Goal: Task Accomplishment & Management: Use online tool/utility

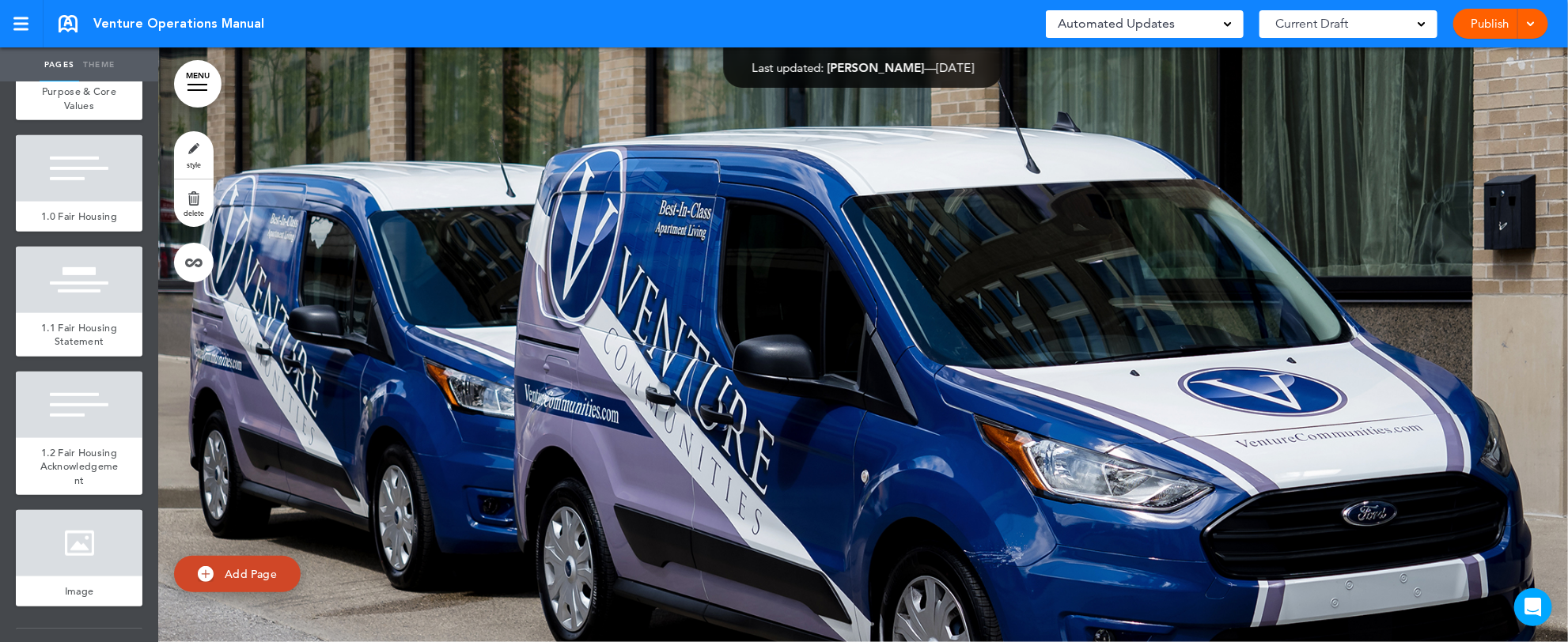
scroll to position [506, 0]
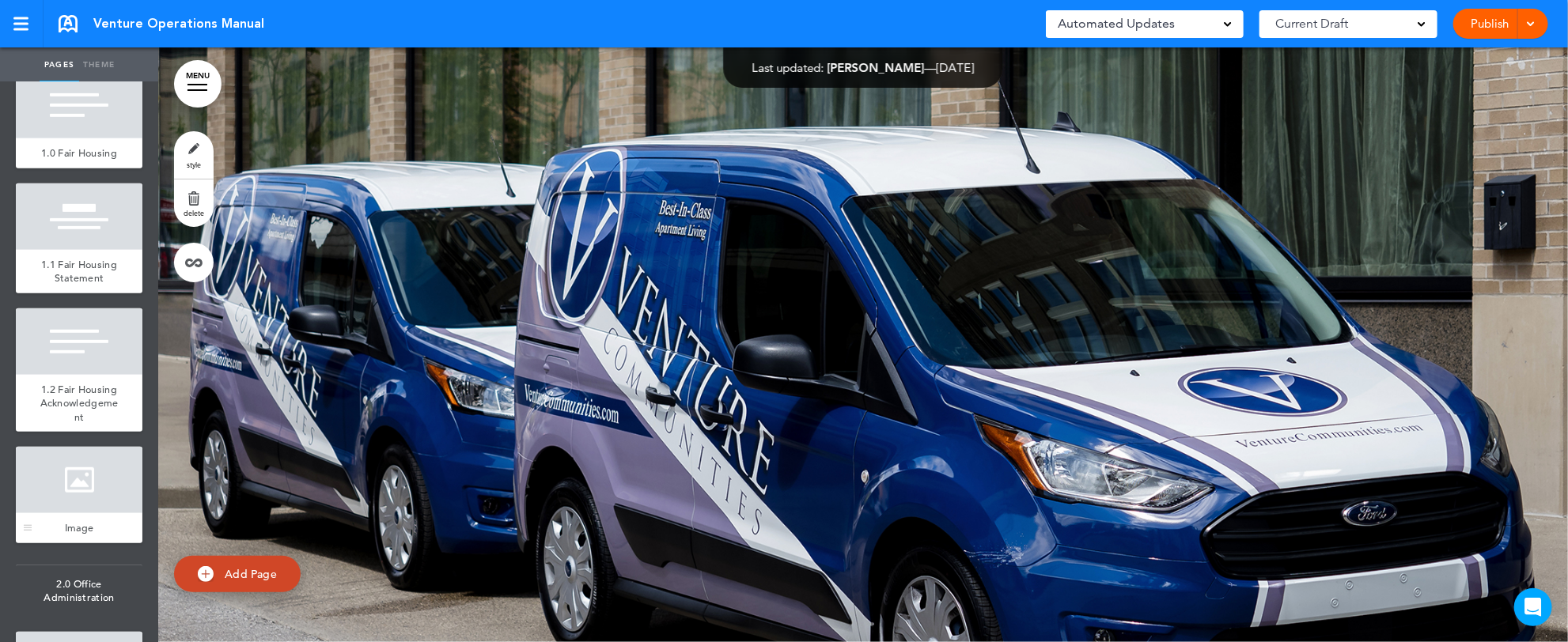
click at [68, 513] on div at bounding box center [79, 479] width 127 height 67
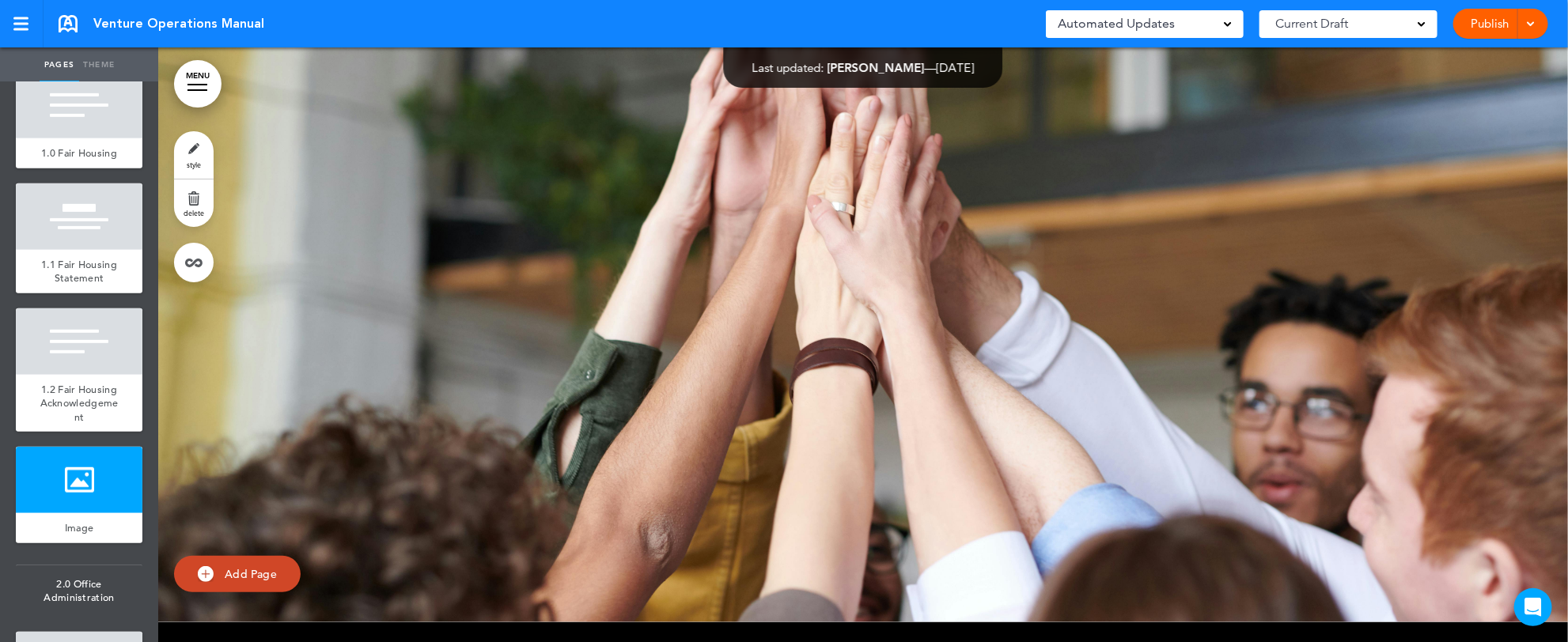
scroll to position [570, 0]
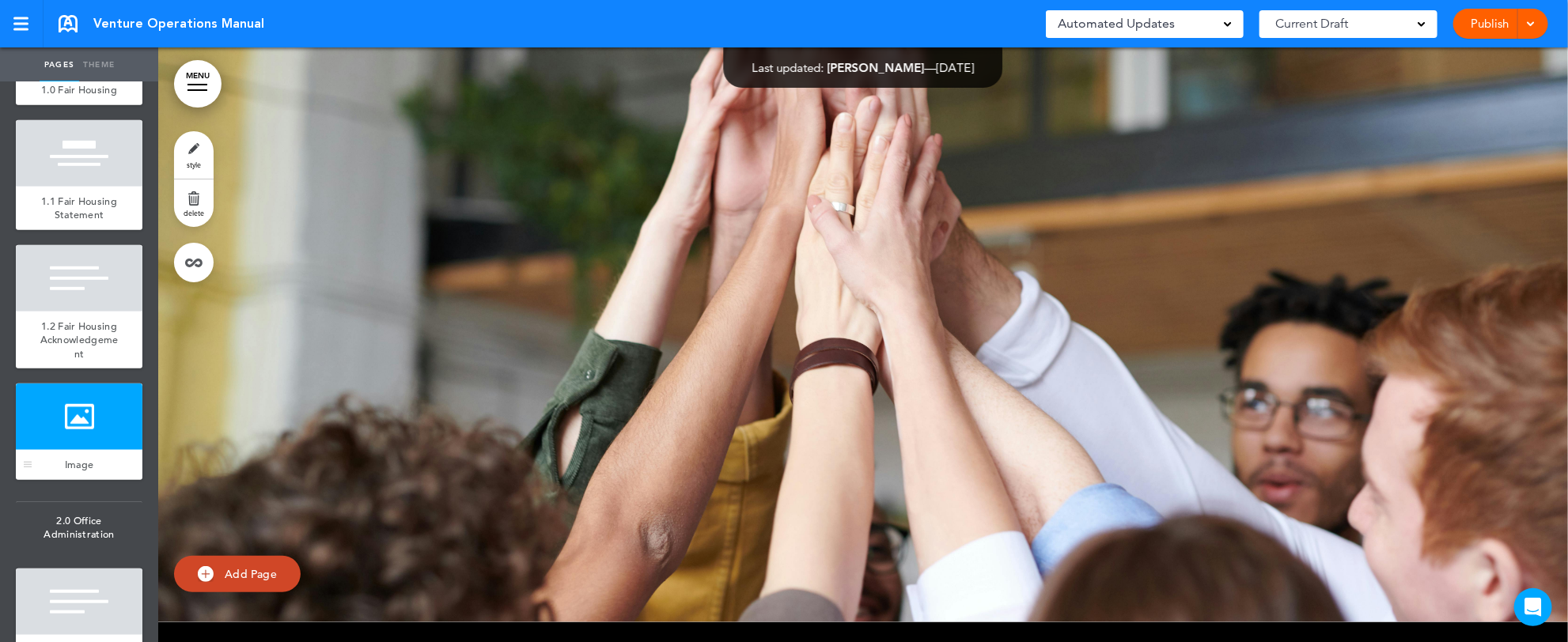
click at [59, 450] on div at bounding box center [79, 416] width 127 height 67
click at [192, 157] on link "style" at bounding box center [194, 155] width 39 height 47
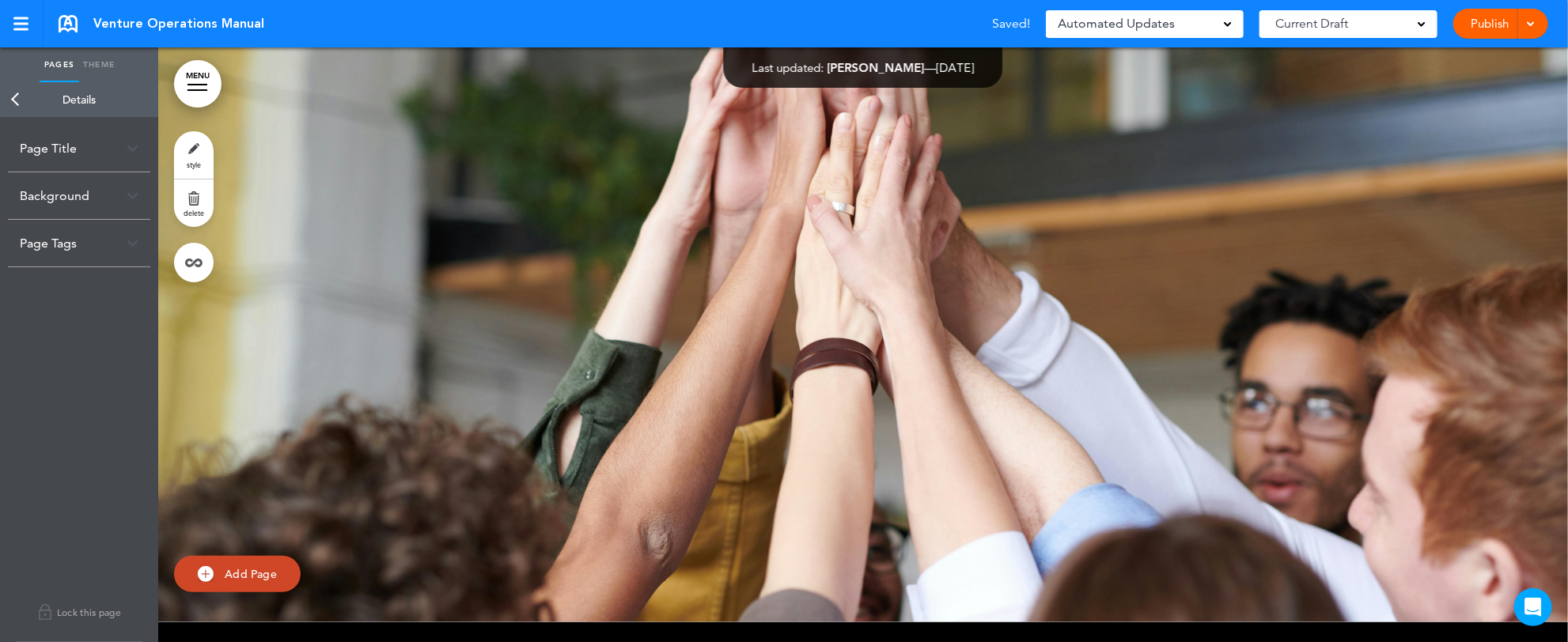
click at [122, 198] on div "Background" at bounding box center [79, 195] width 142 height 47
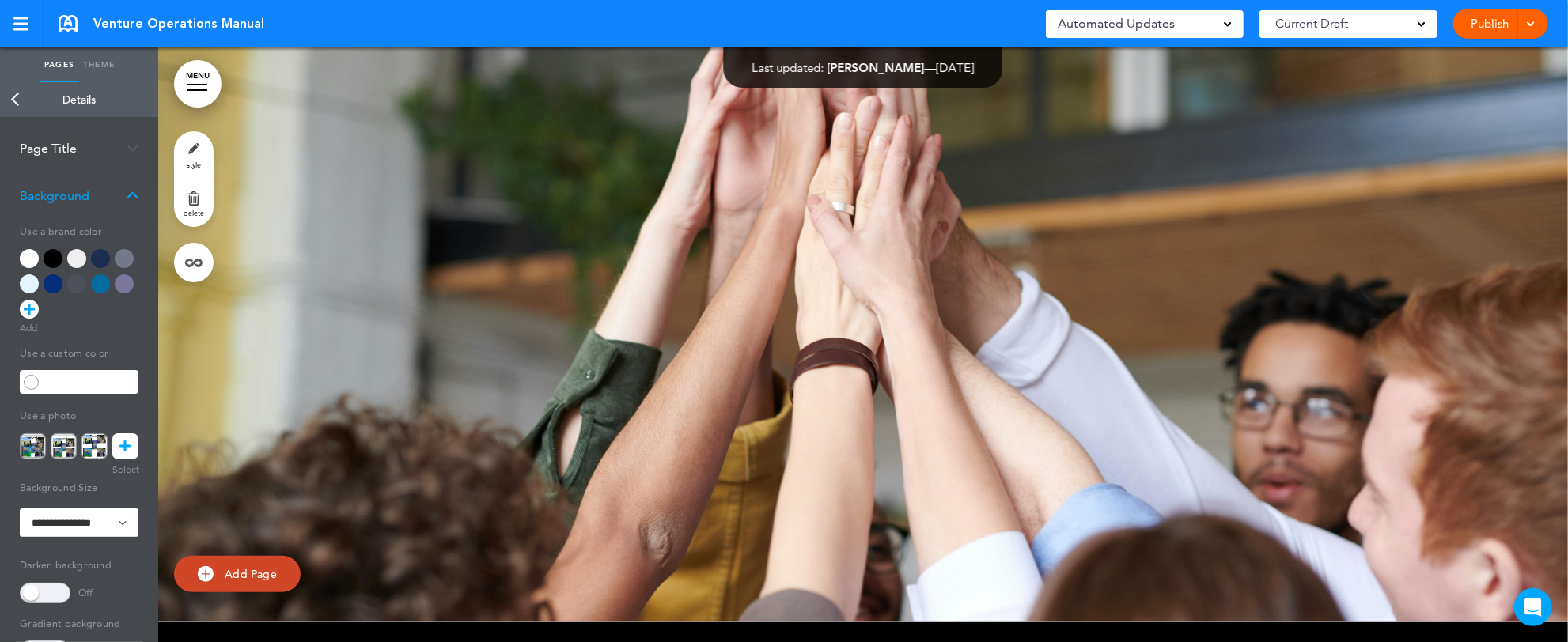
click at [125, 447] on icon at bounding box center [126, 447] width 11 height 26
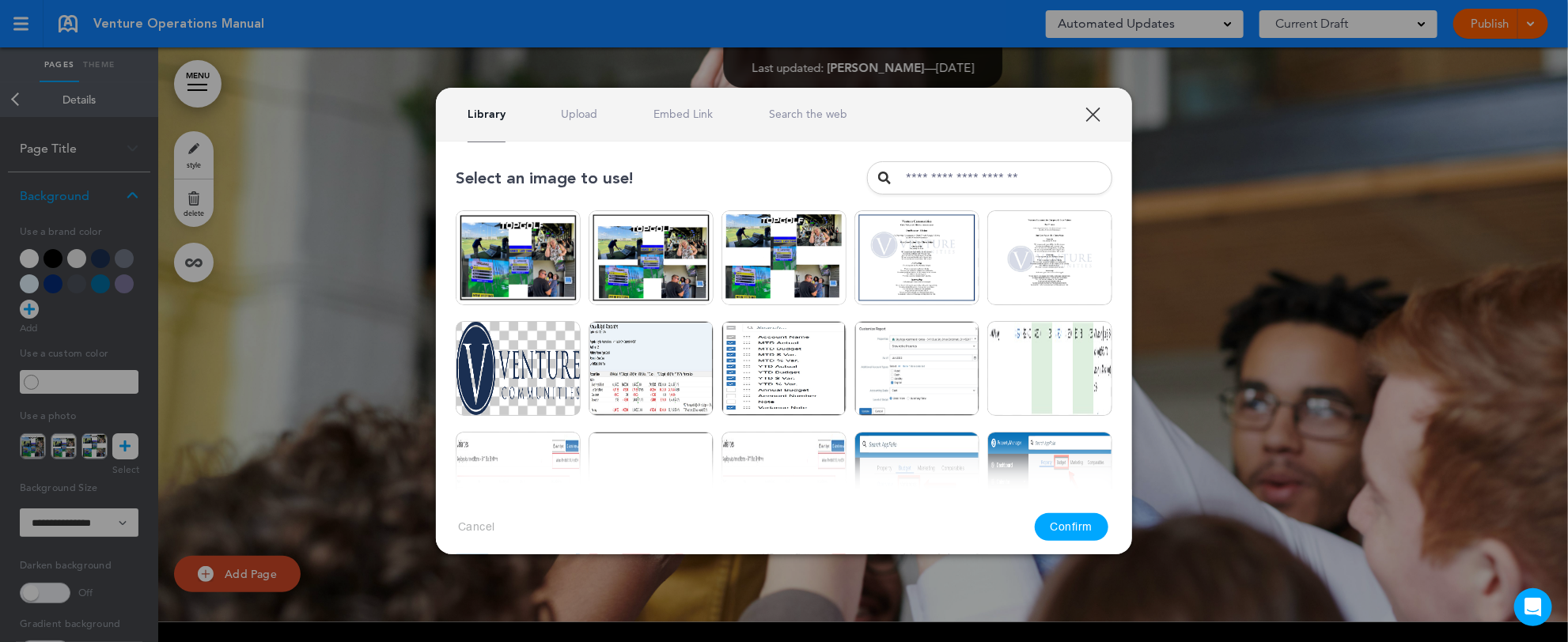
click at [579, 113] on link "Upload" at bounding box center [580, 114] width 37 height 15
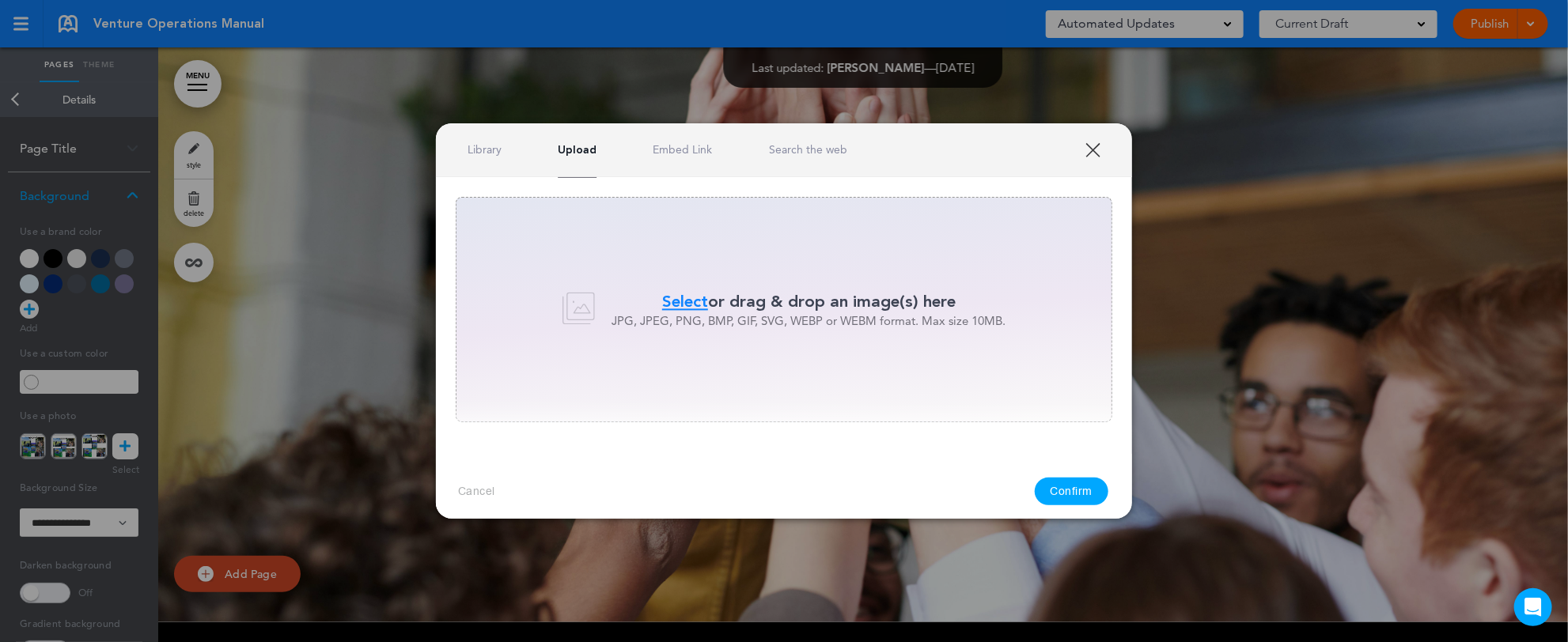
click at [687, 299] on span "Select" at bounding box center [685, 301] width 46 height 23
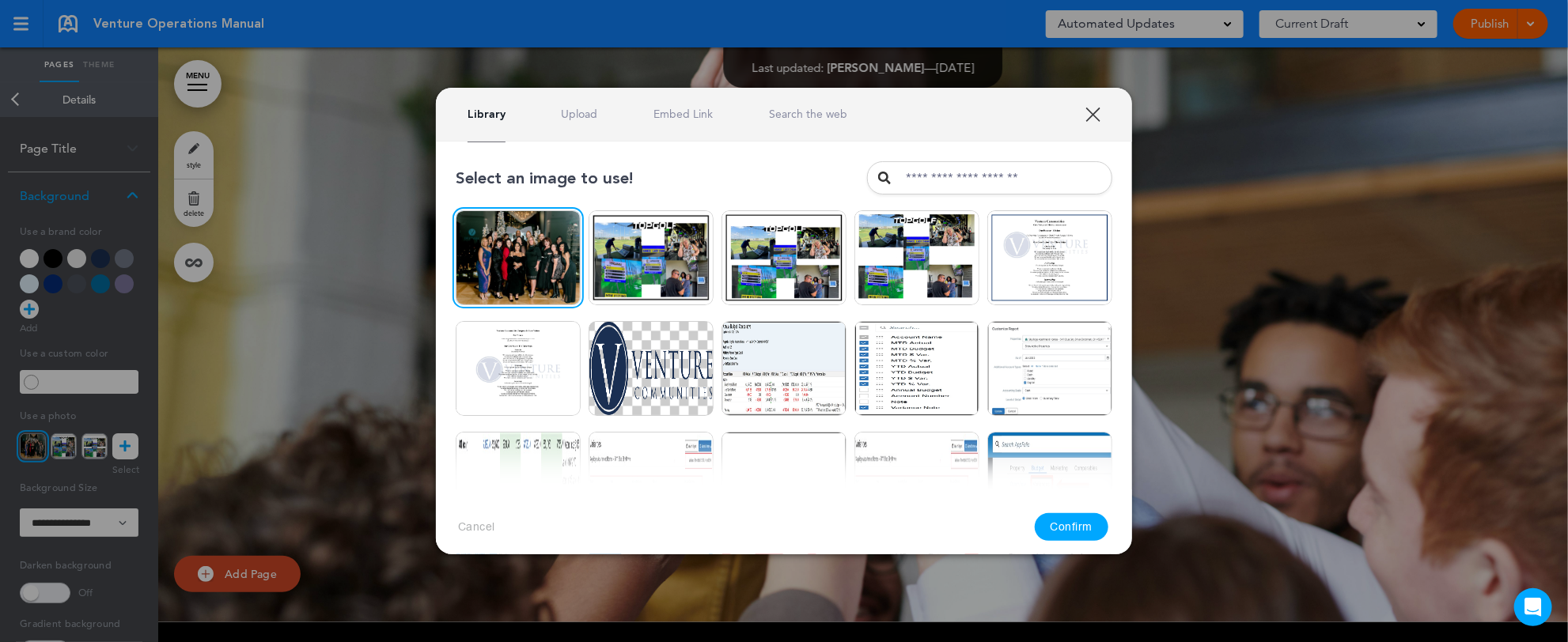
drag, startPoint x: 528, startPoint y: 265, endPoint x: 740, endPoint y: 311, distance: 216.9
click at [528, 264] on img at bounding box center [518, 258] width 125 height 95
click at [1059, 522] on button "Confirm" at bounding box center [1071, 527] width 74 height 27
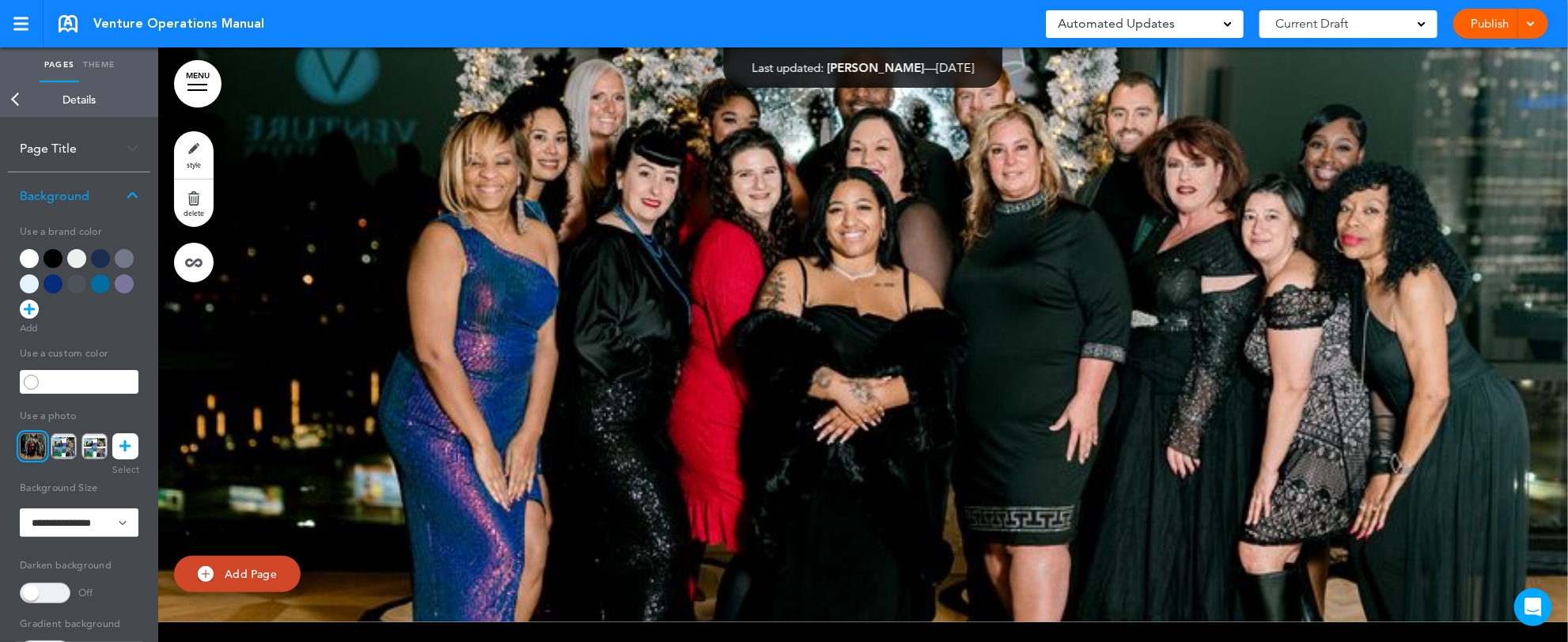
click at [122, 444] on icon at bounding box center [126, 447] width 11 height 26
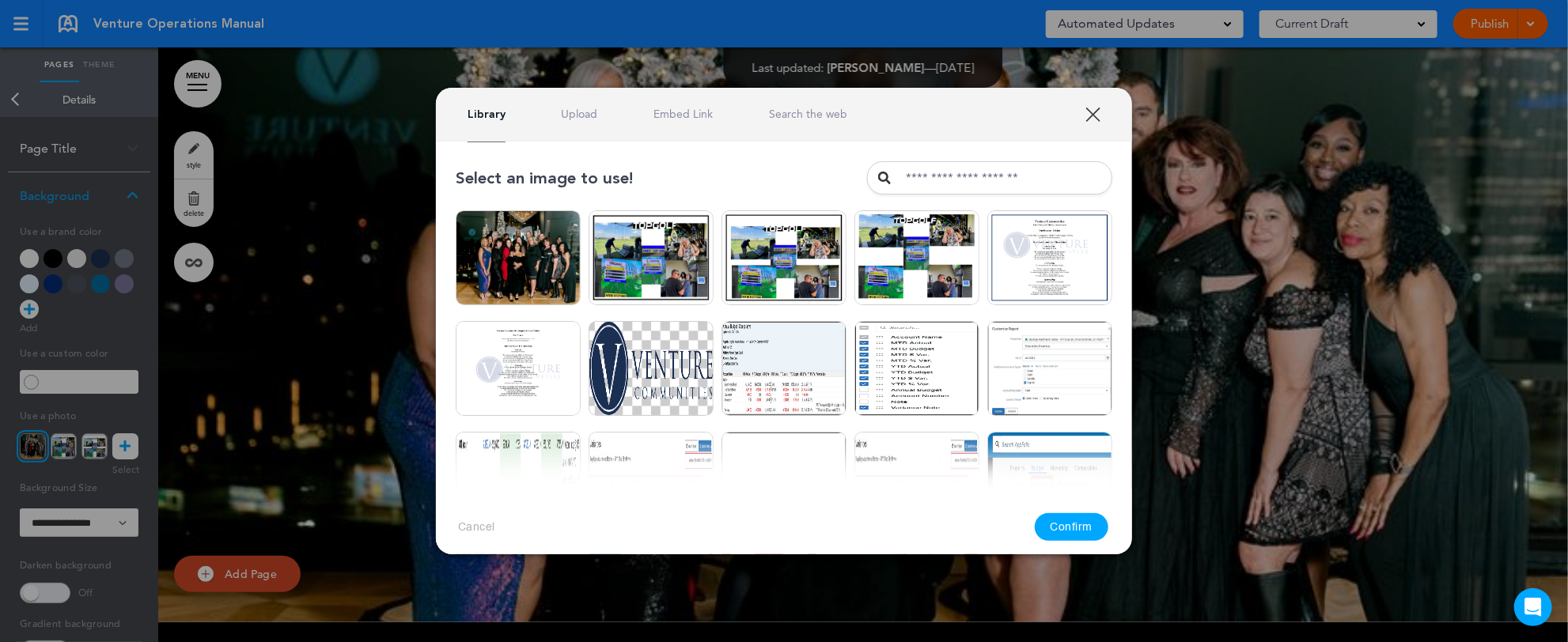
click at [585, 111] on link "Upload" at bounding box center [580, 114] width 37 height 15
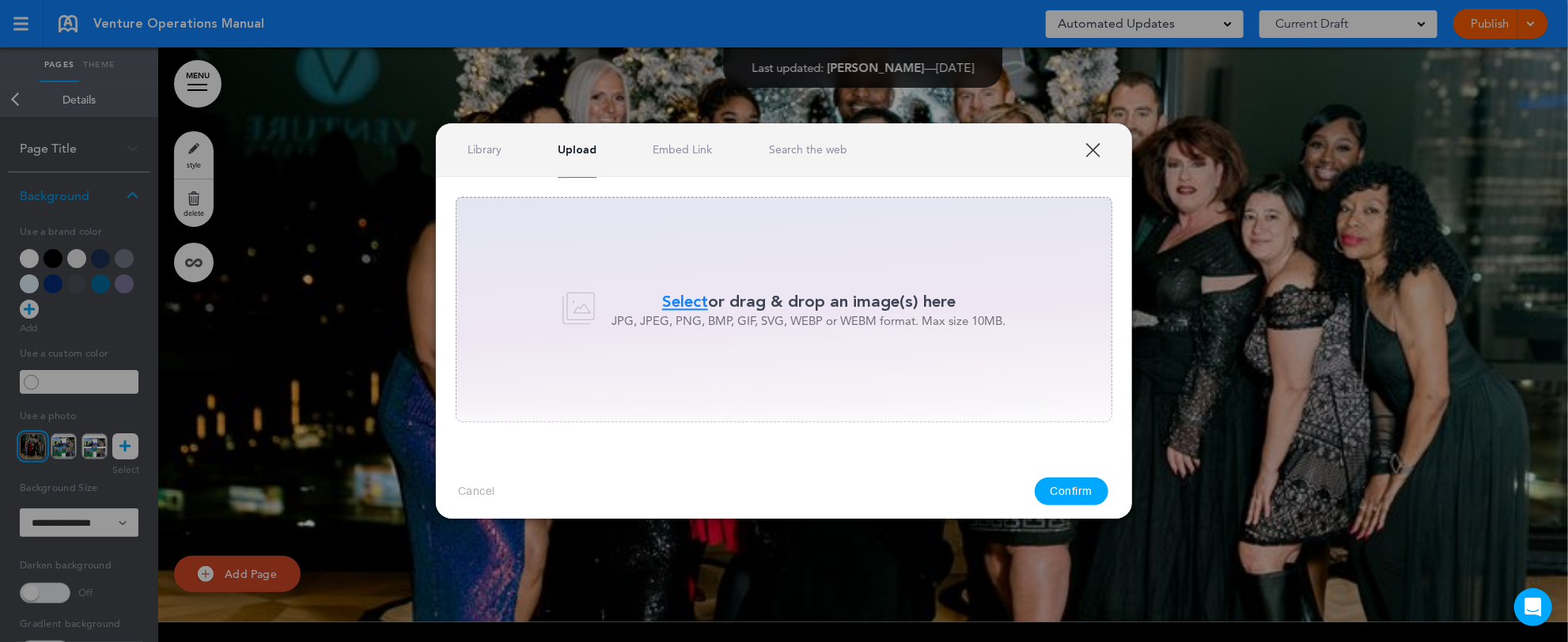
click at [690, 305] on span "Select" at bounding box center [685, 301] width 46 height 23
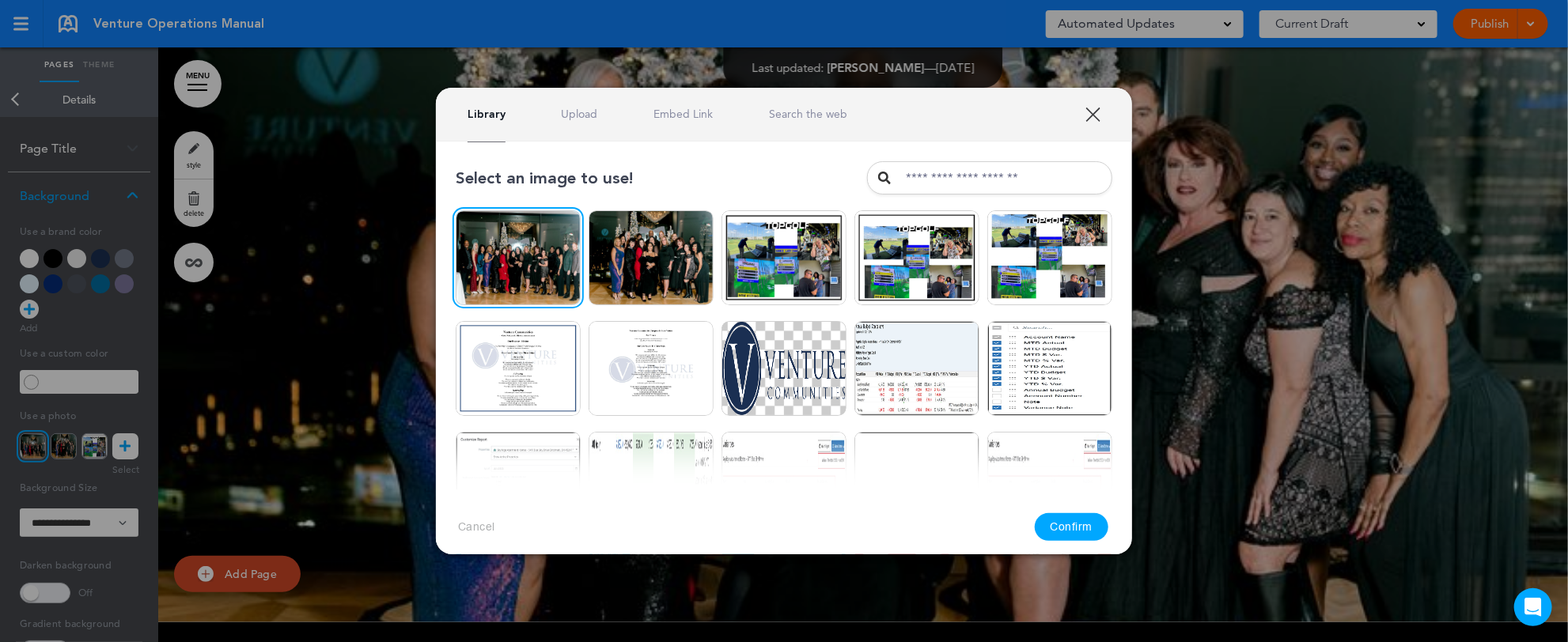
click at [1080, 528] on button "Confirm" at bounding box center [1071, 527] width 74 height 27
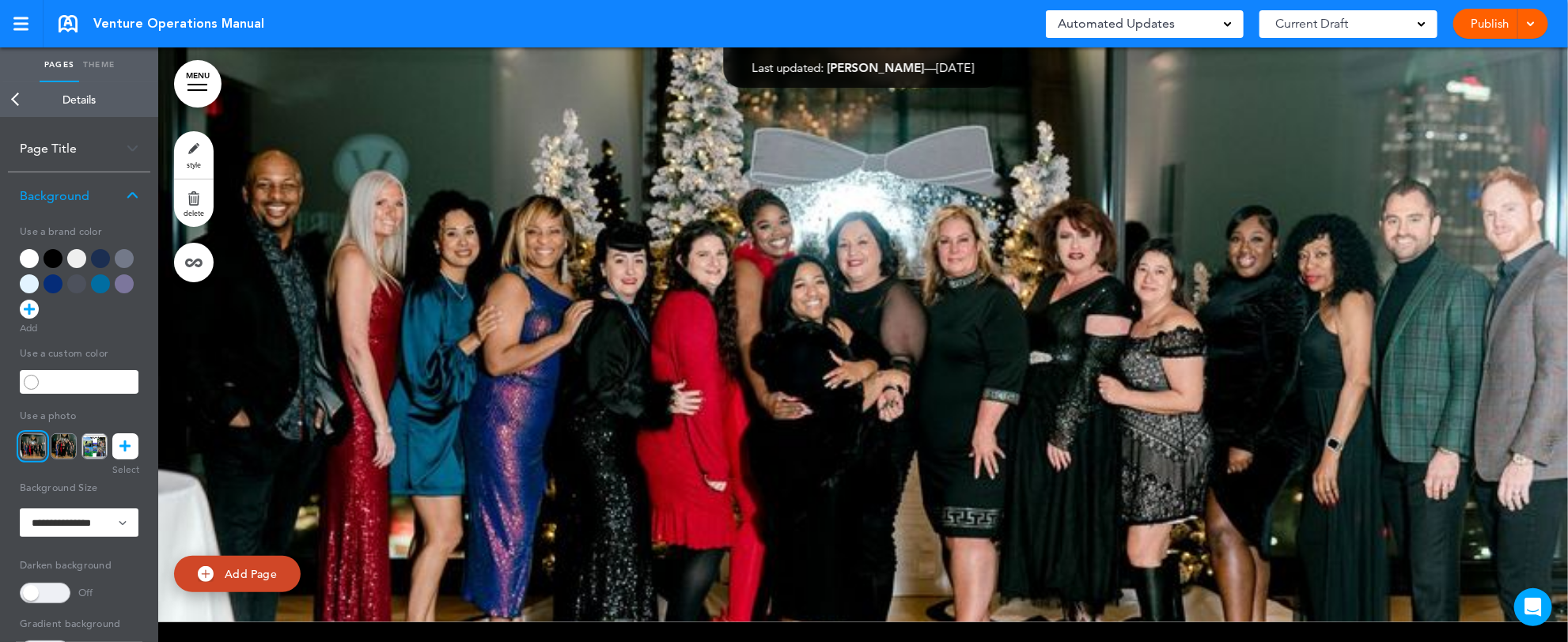
click at [20, 93] on link "Back" at bounding box center [16, 100] width 32 height 35
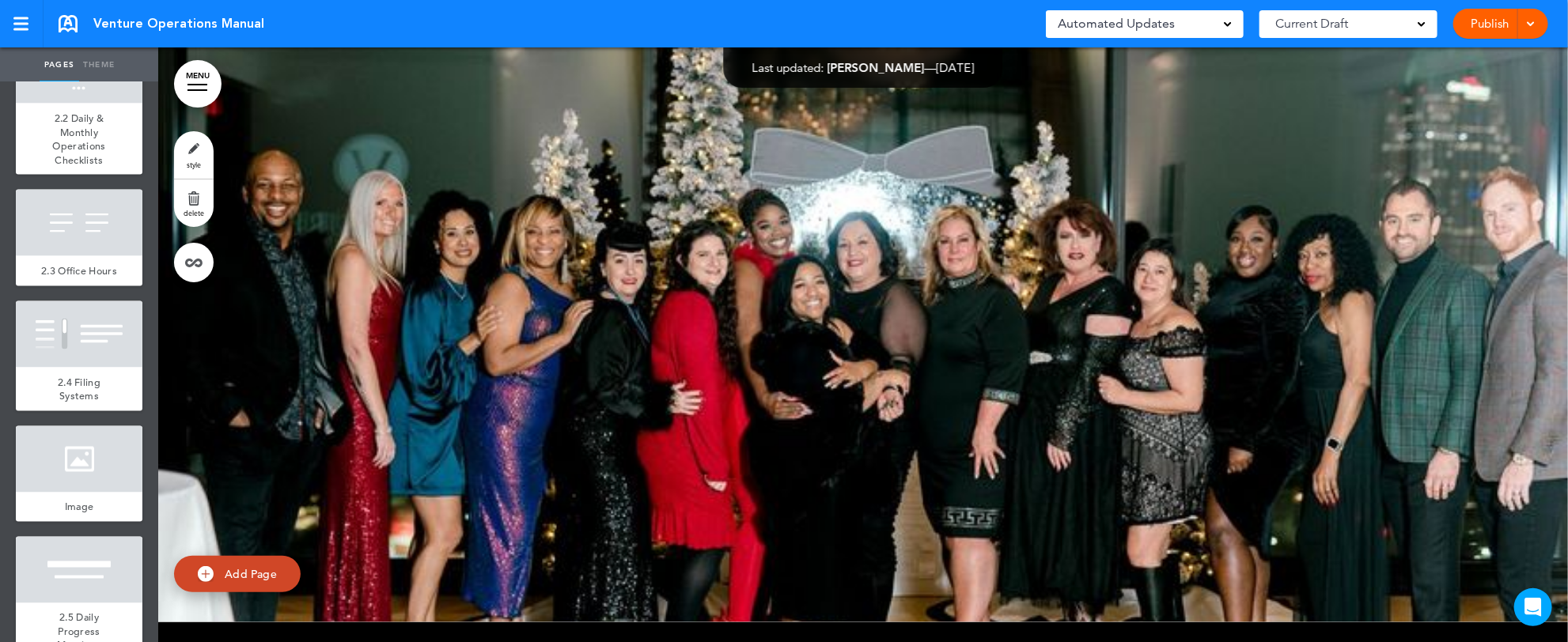
scroll to position [1456, 0]
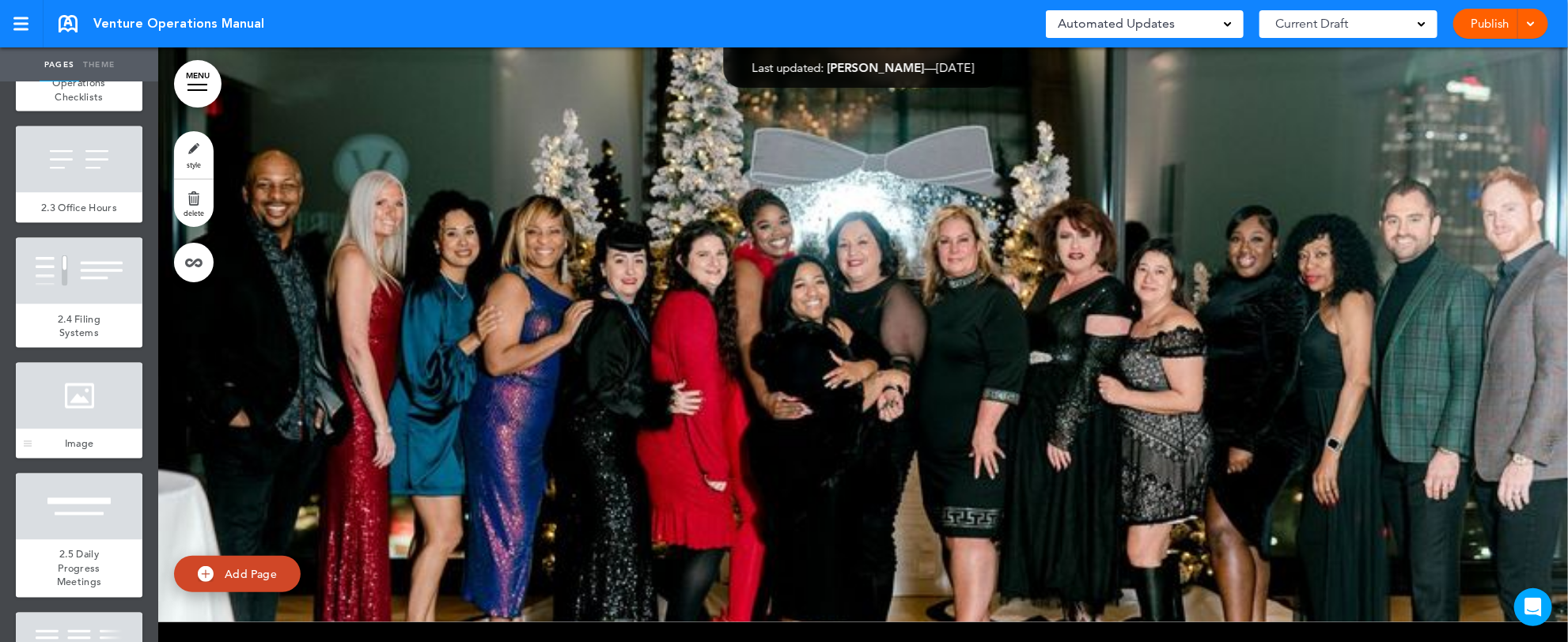
click at [49, 429] on div at bounding box center [79, 396] width 127 height 67
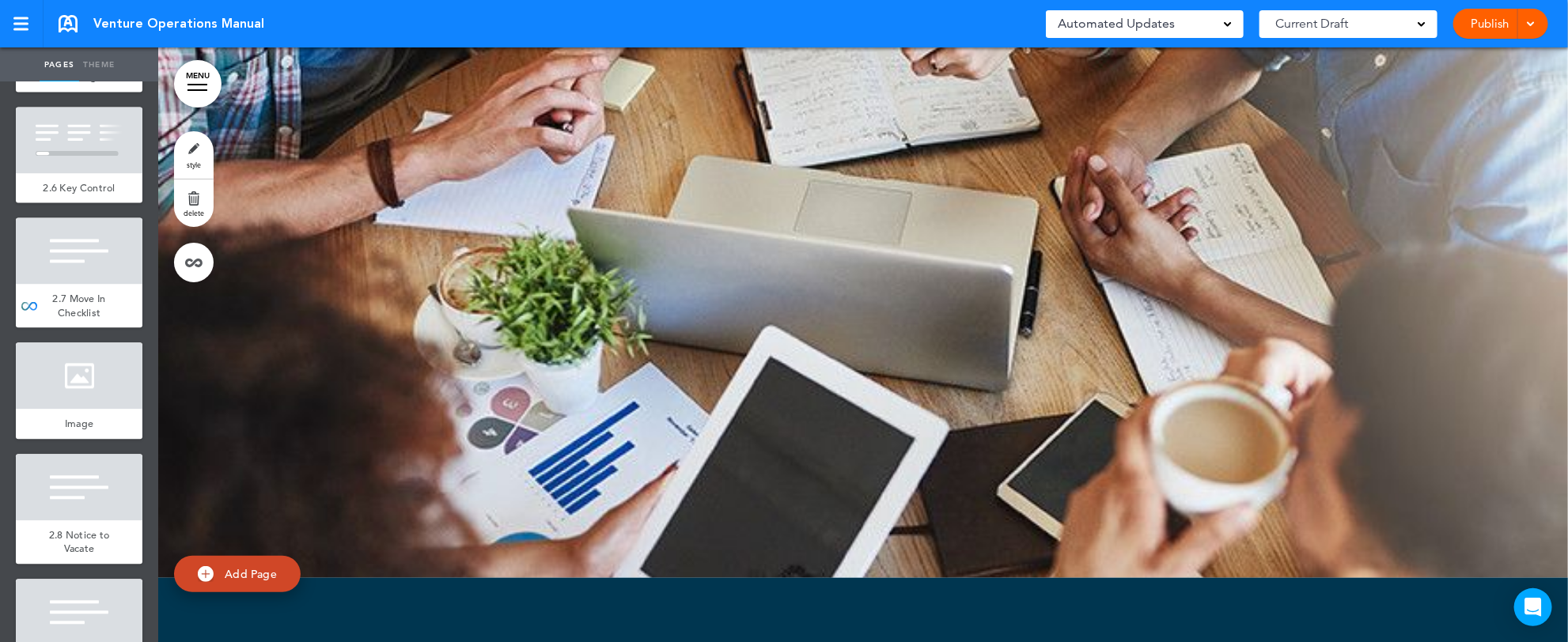
scroll to position [2025, 0]
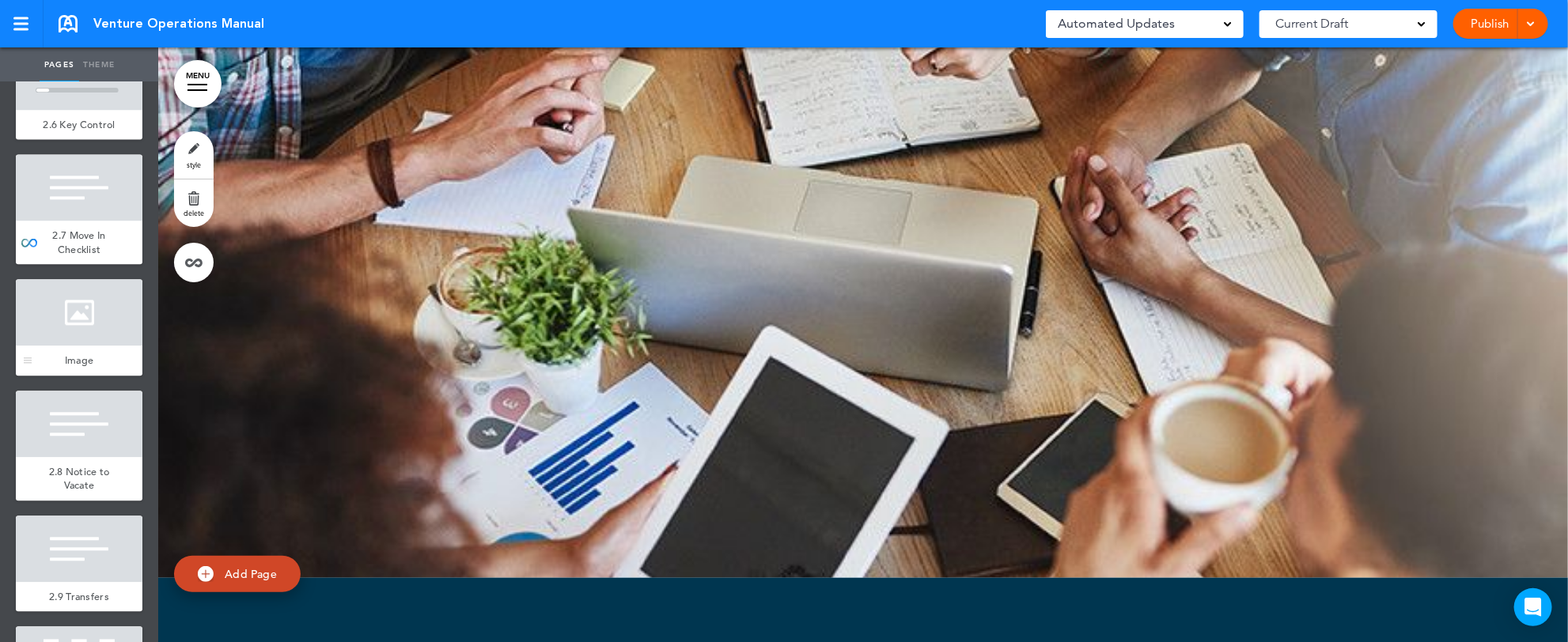
click at [76, 346] on div at bounding box center [79, 312] width 127 height 67
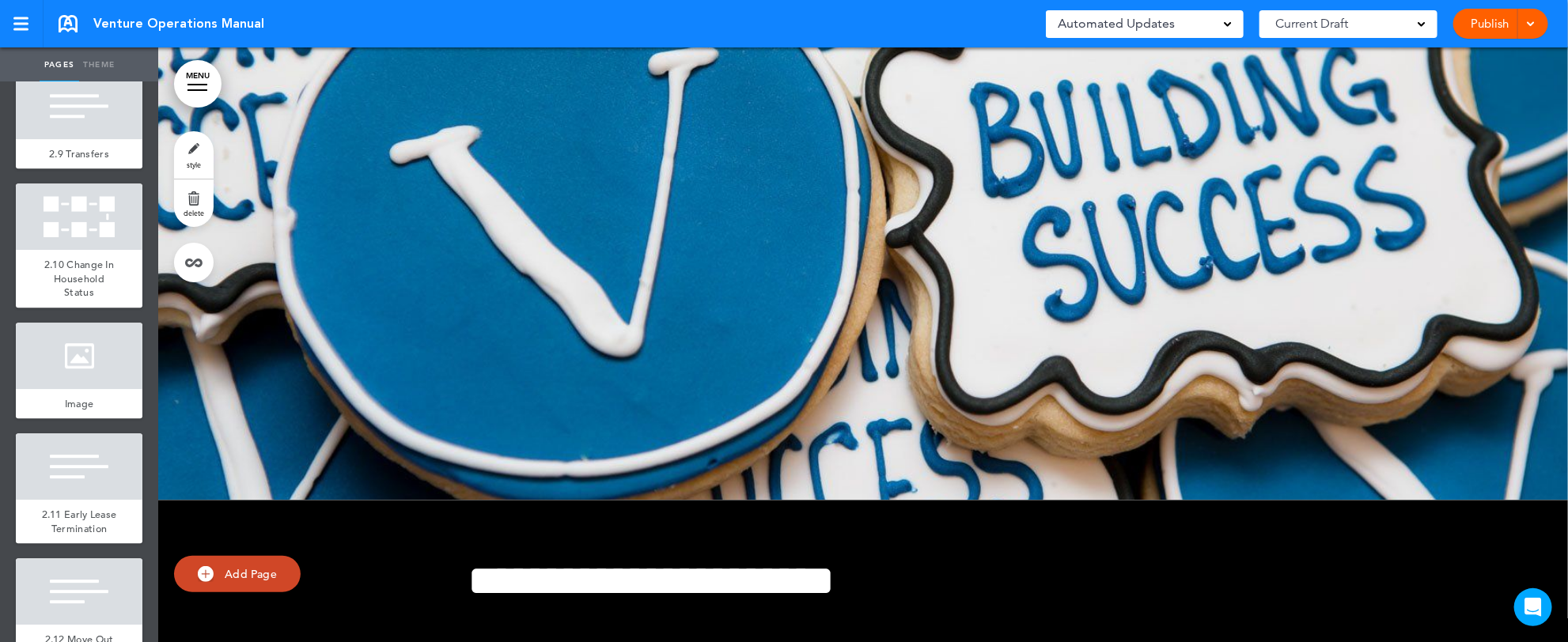
scroll to position [2531, 0]
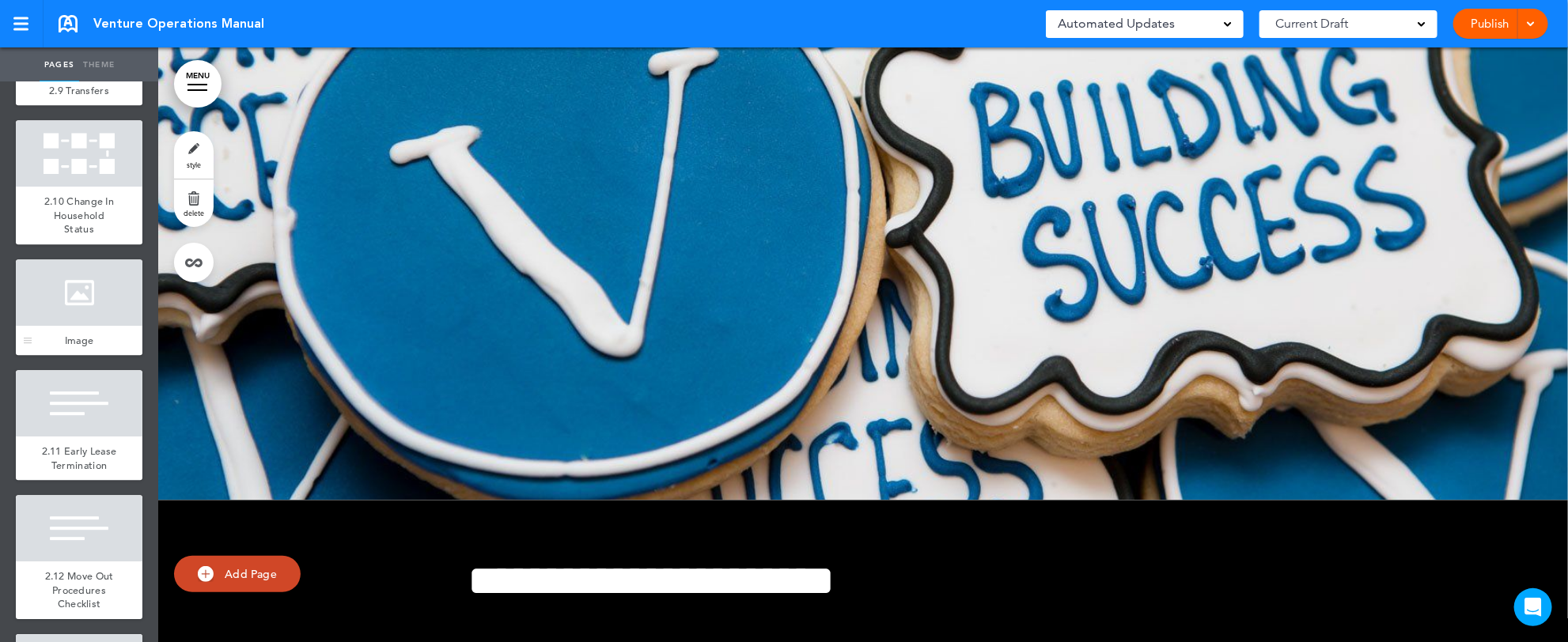
click at [67, 326] on div at bounding box center [79, 292] width 127 height 67
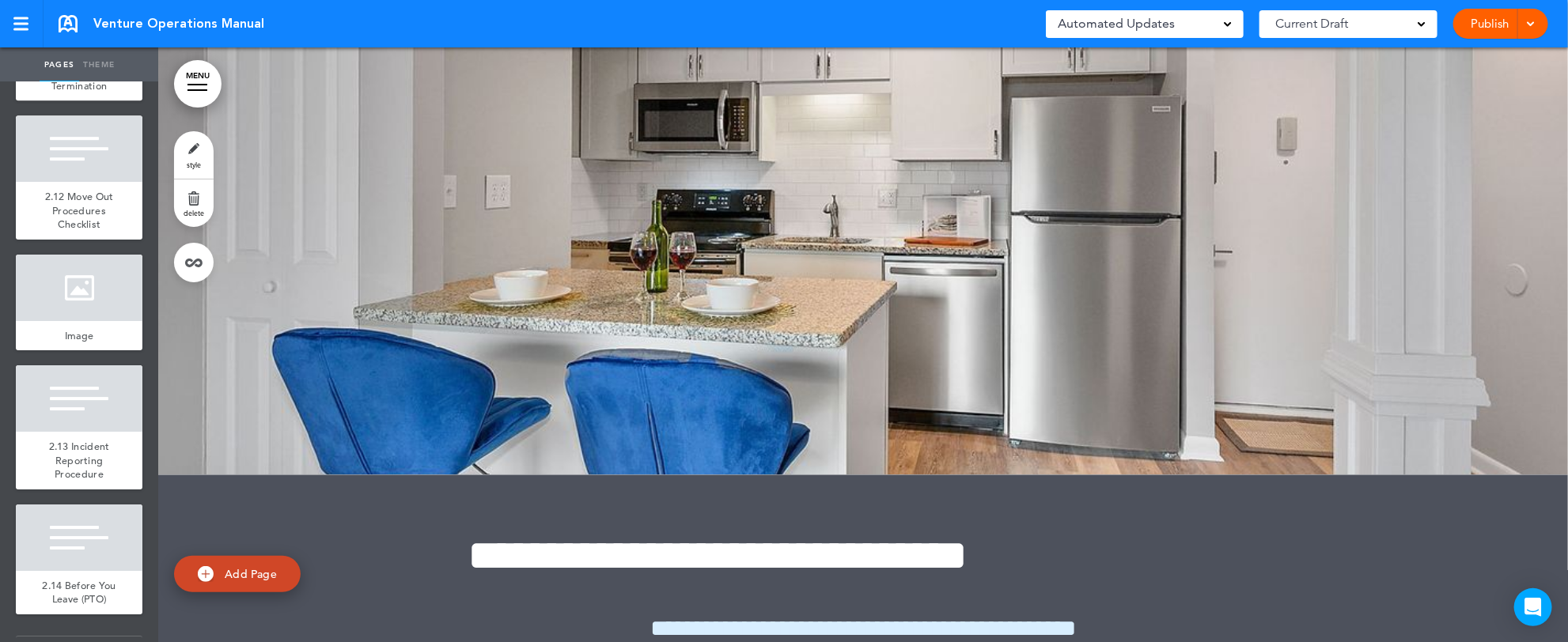
scroll to position [2974, 0]
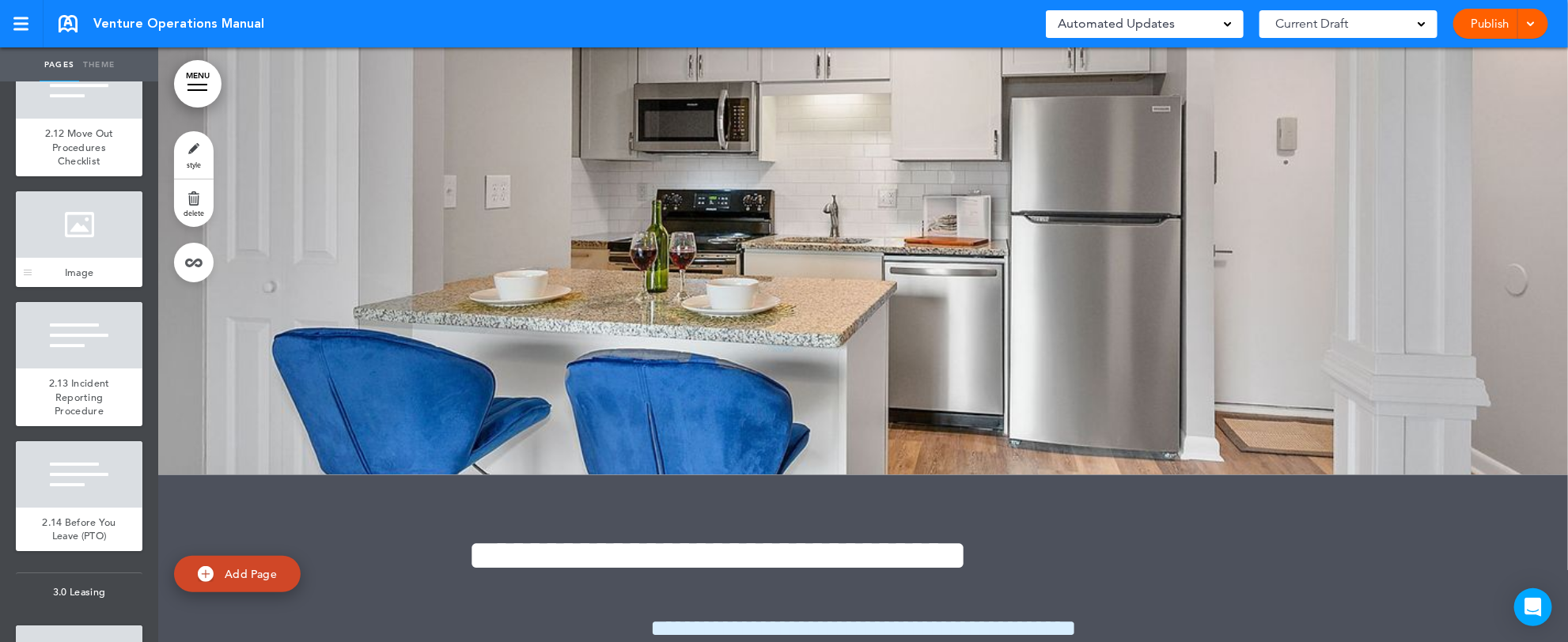
click at [68, 258] on div at bounding box center [79, 225] width 127 height 67
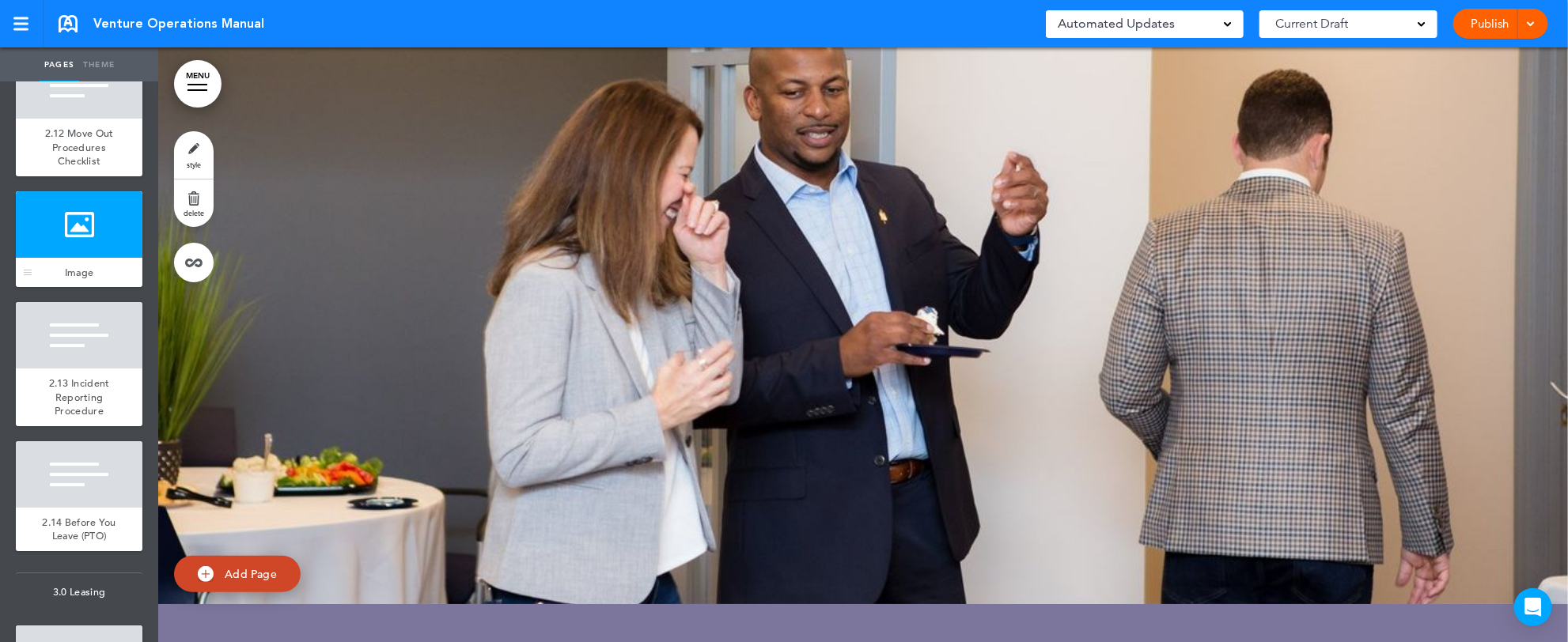
scroll to position [37815, 0]
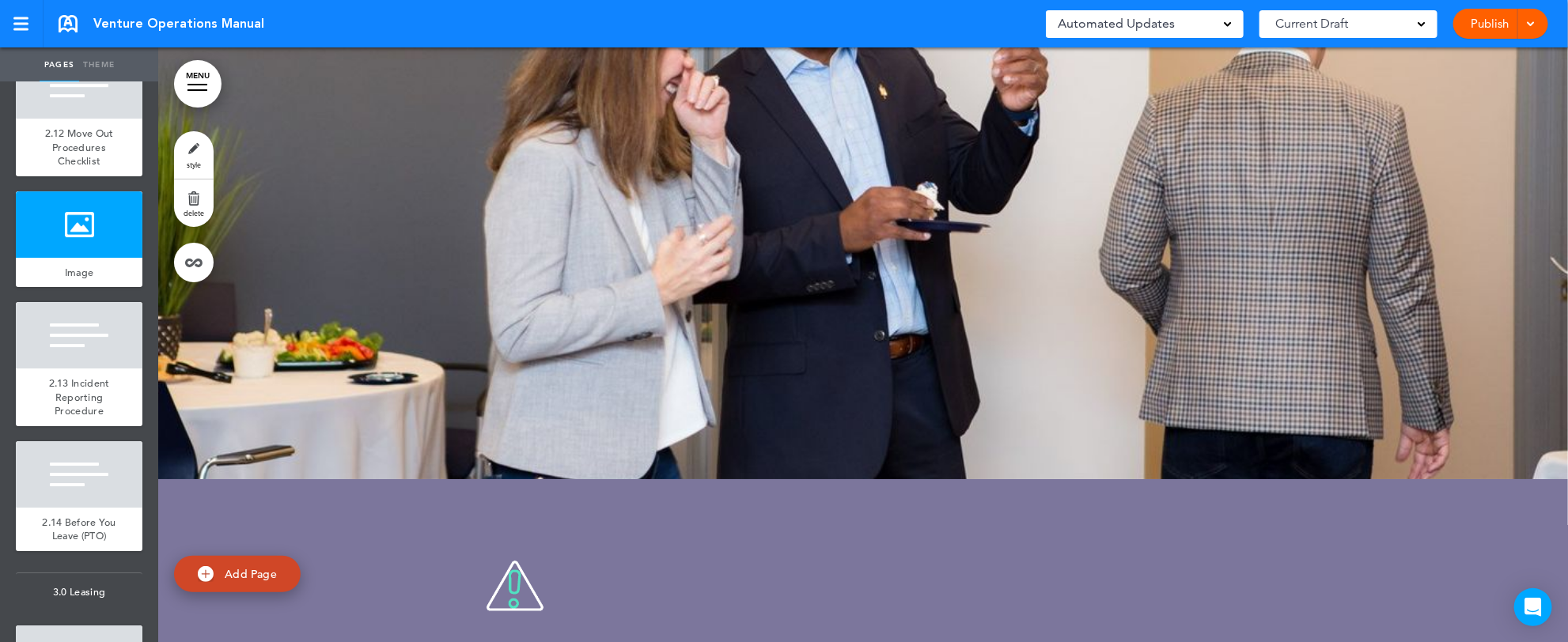
click at [198, 147] on link "style" at bounding box center [194, 155] width 39 height 47
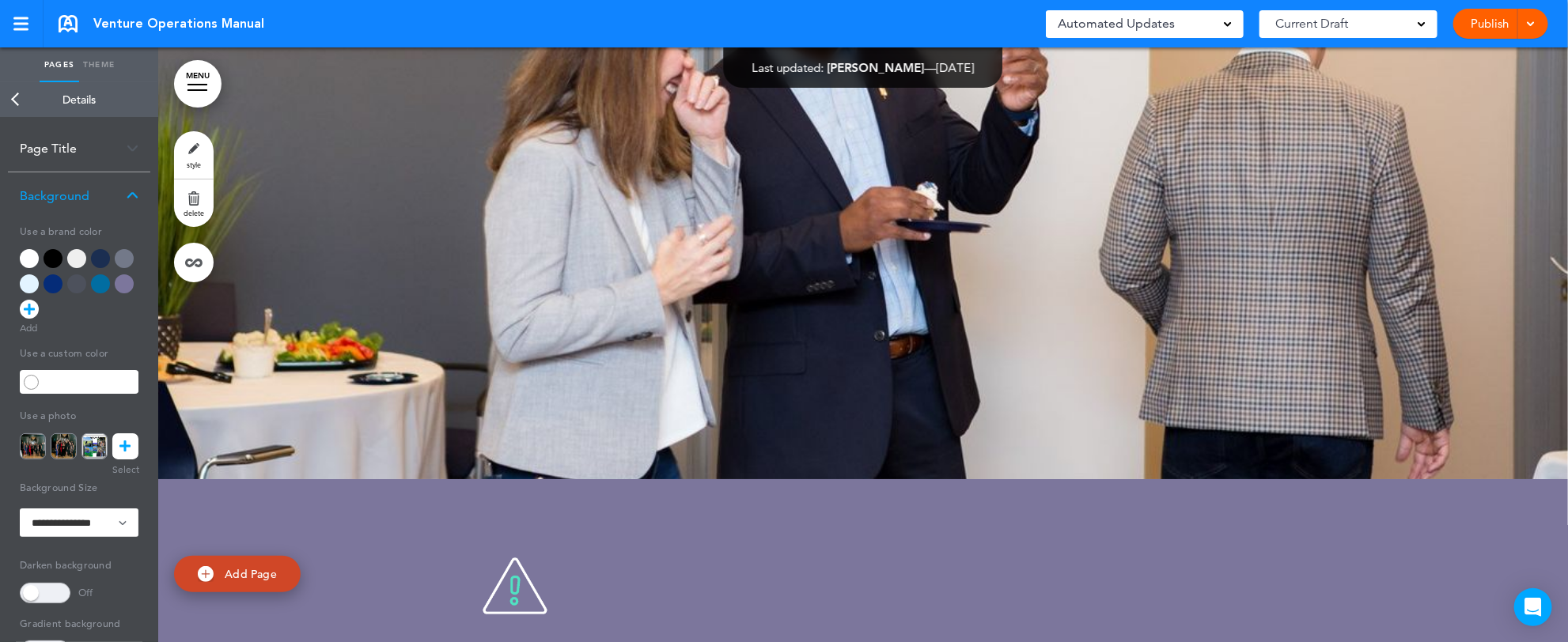
click at [128, 447] on icon at bounding box center [126, 447] width 11 height 26
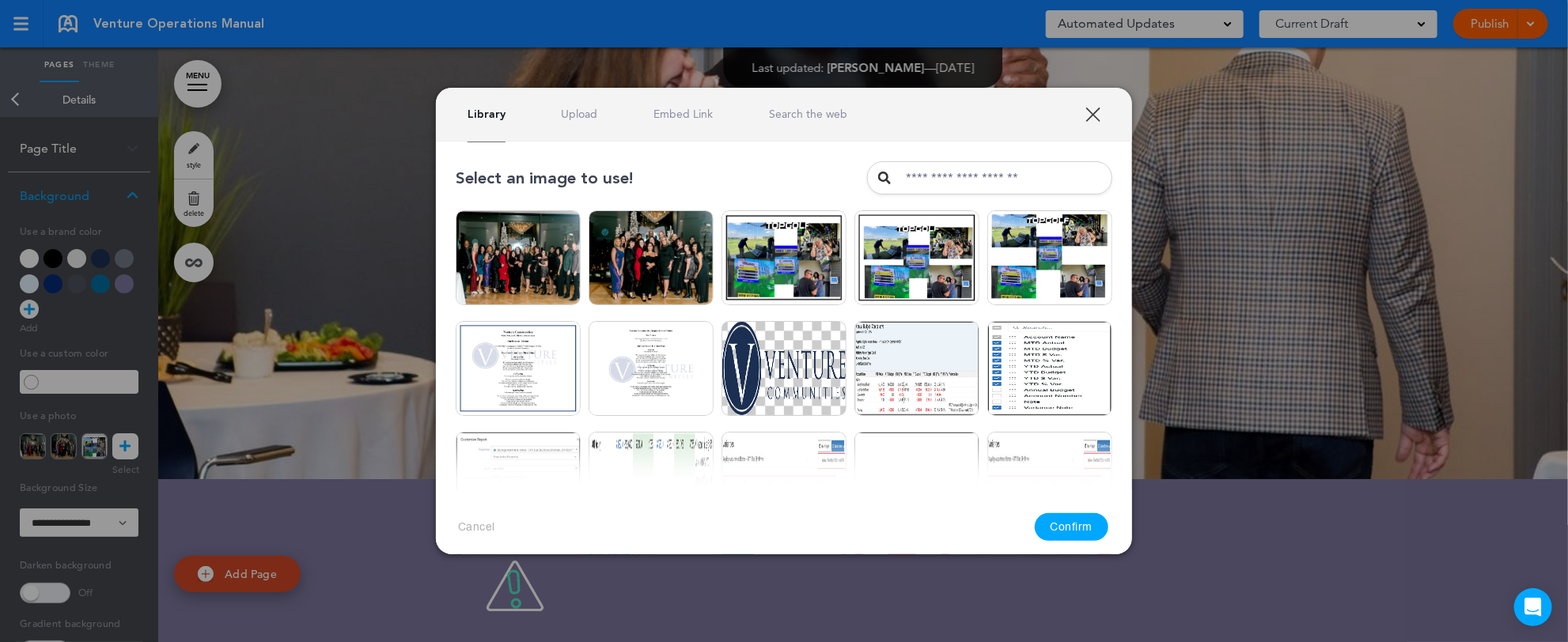
click at [580, 107] on link "Upload" at bounding box center [580, 114] width 37 height 15
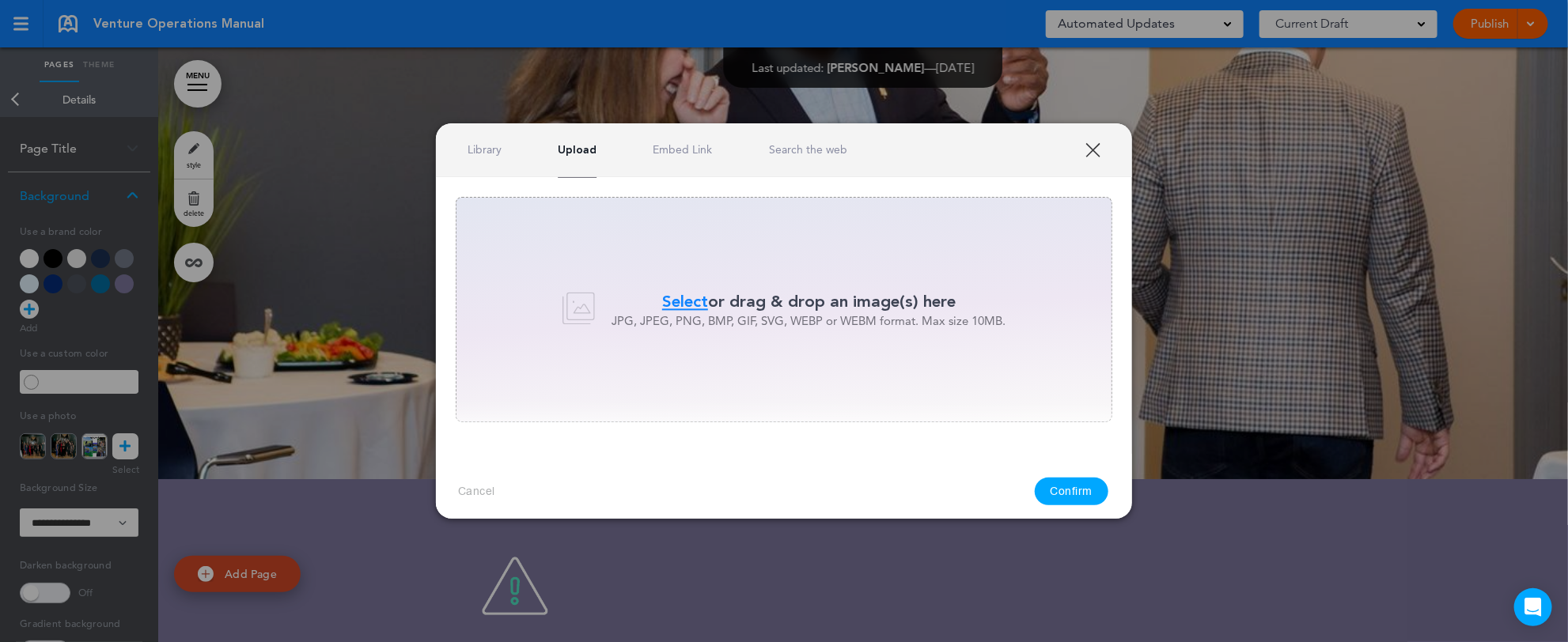
click at [683, 297] on span "Select" at bounding box center [685, 301] width 46 height 23
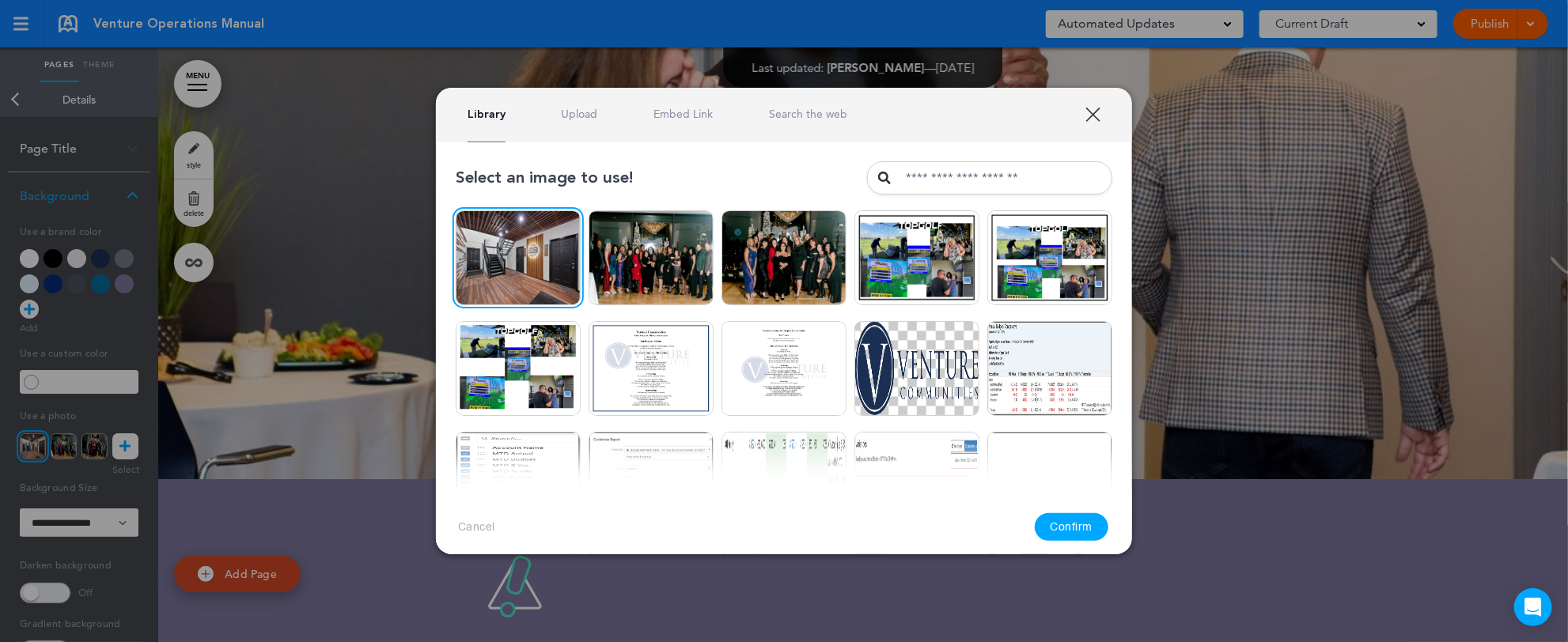
click at [1075, 525] on button "Confirm" at bounding box center [1071, 527] width 74 height 27
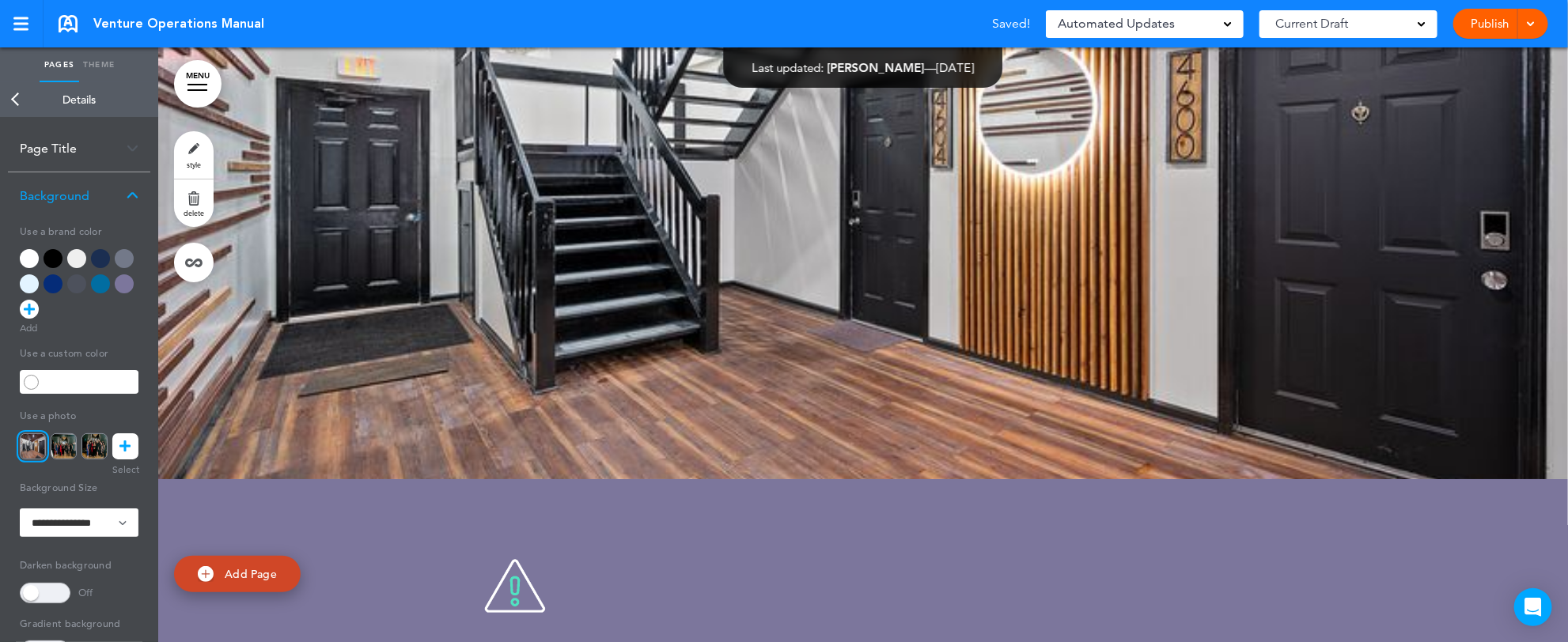
click at [14, 106] on link "Back" at bounding box center [16, 100] width 32 height 35
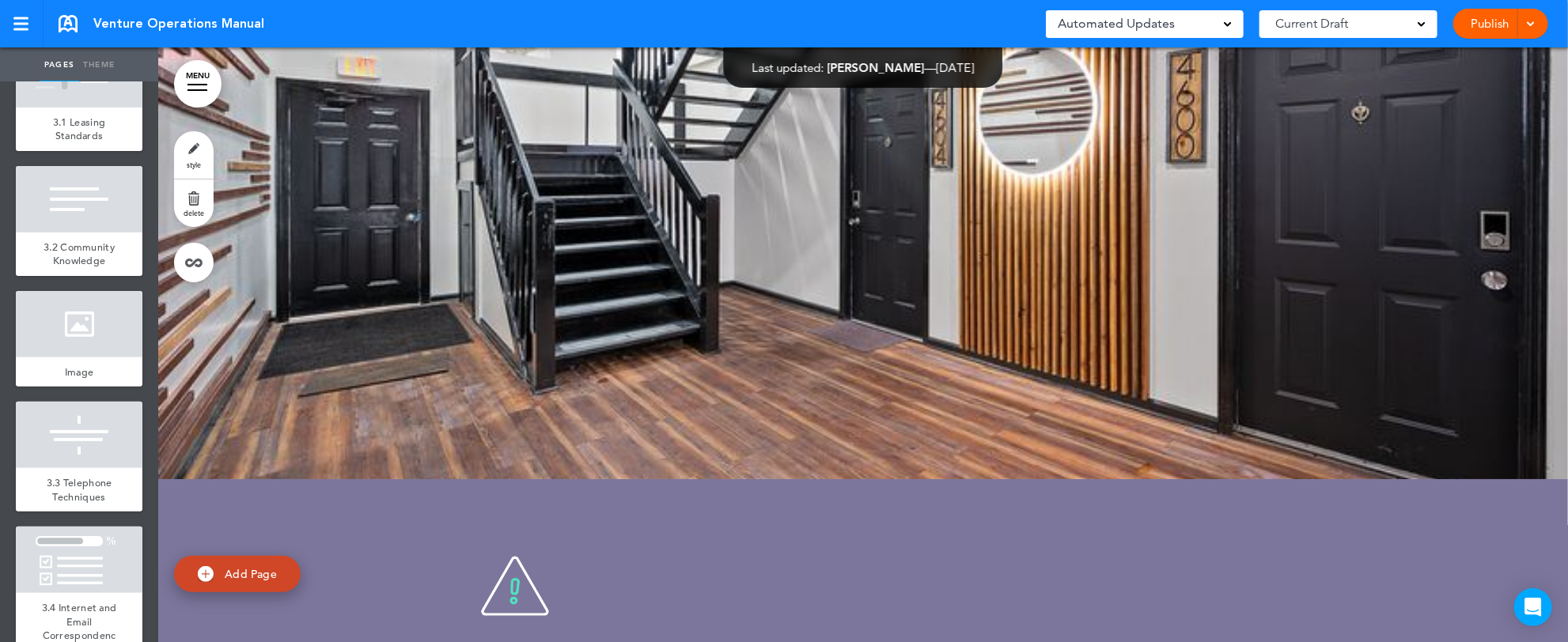
scroll to position [3733, 0]
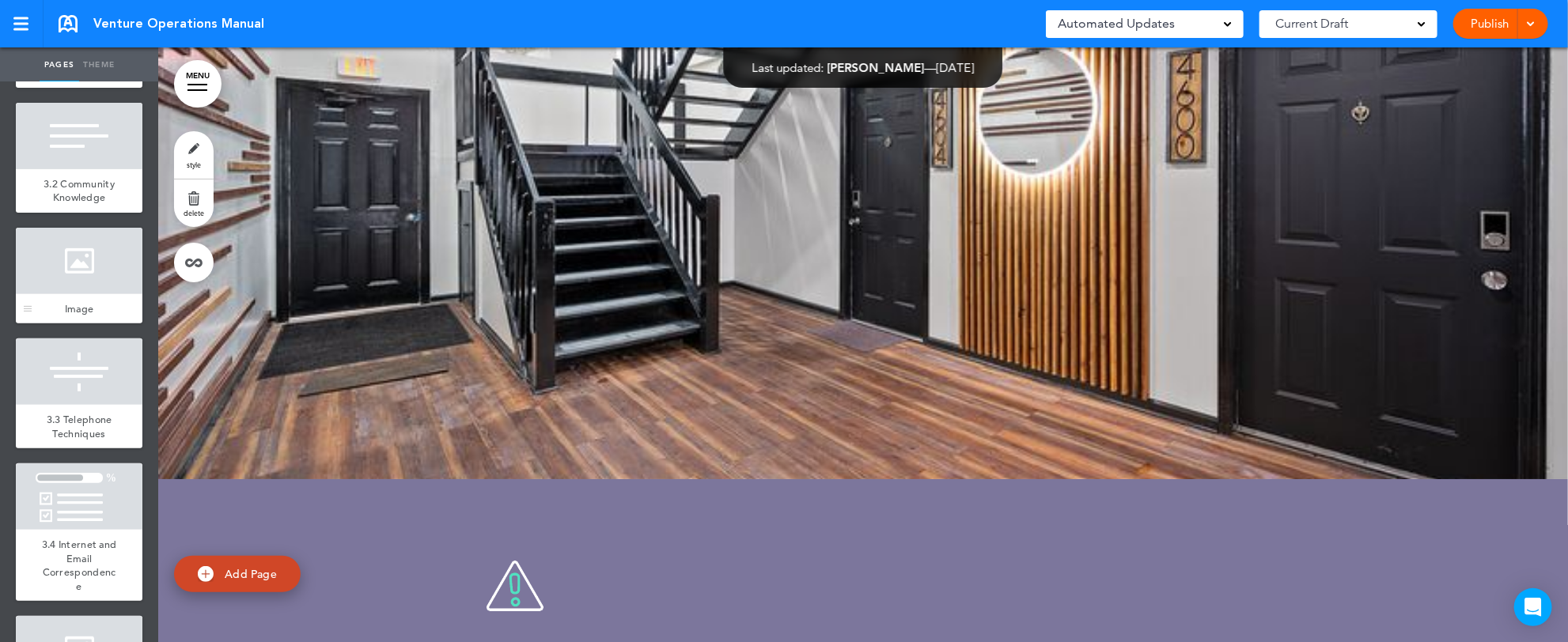
click at [79, 294] on div at bounding box center [79, 260] width 127 height 67
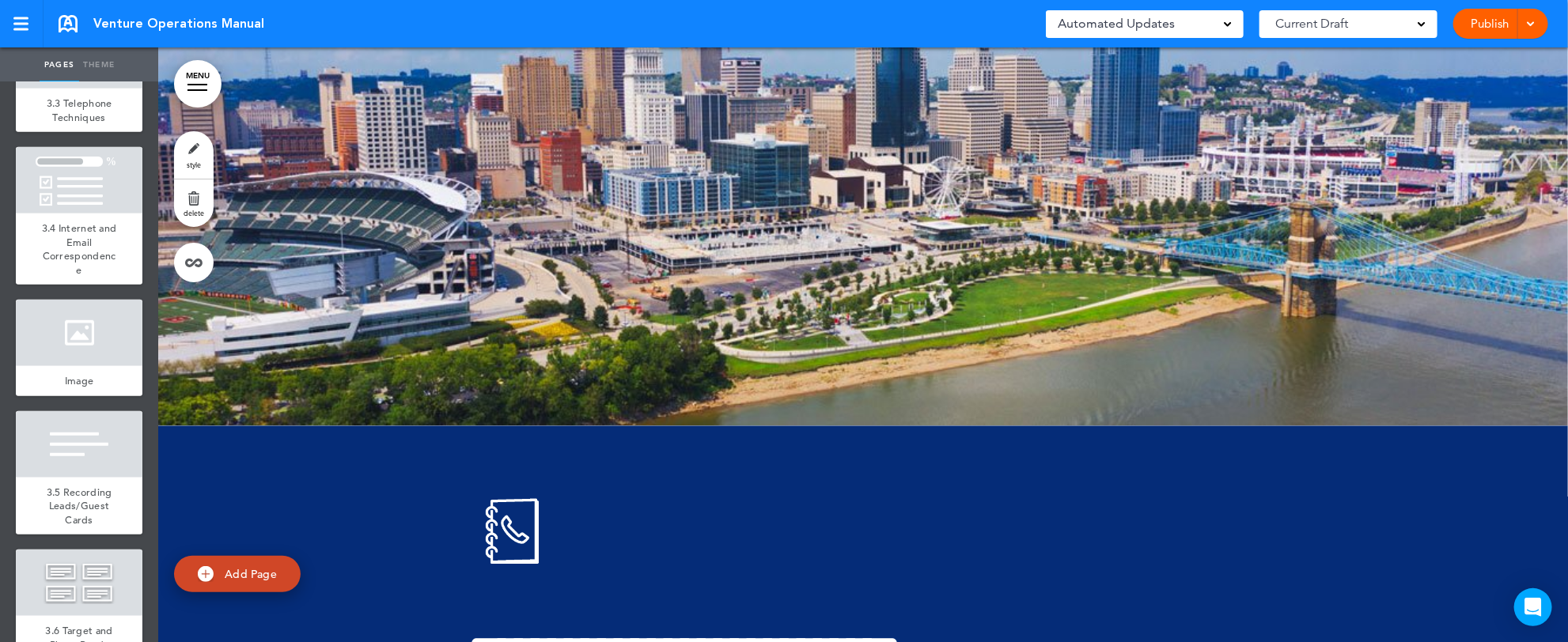
scroll to position [4113, 0]
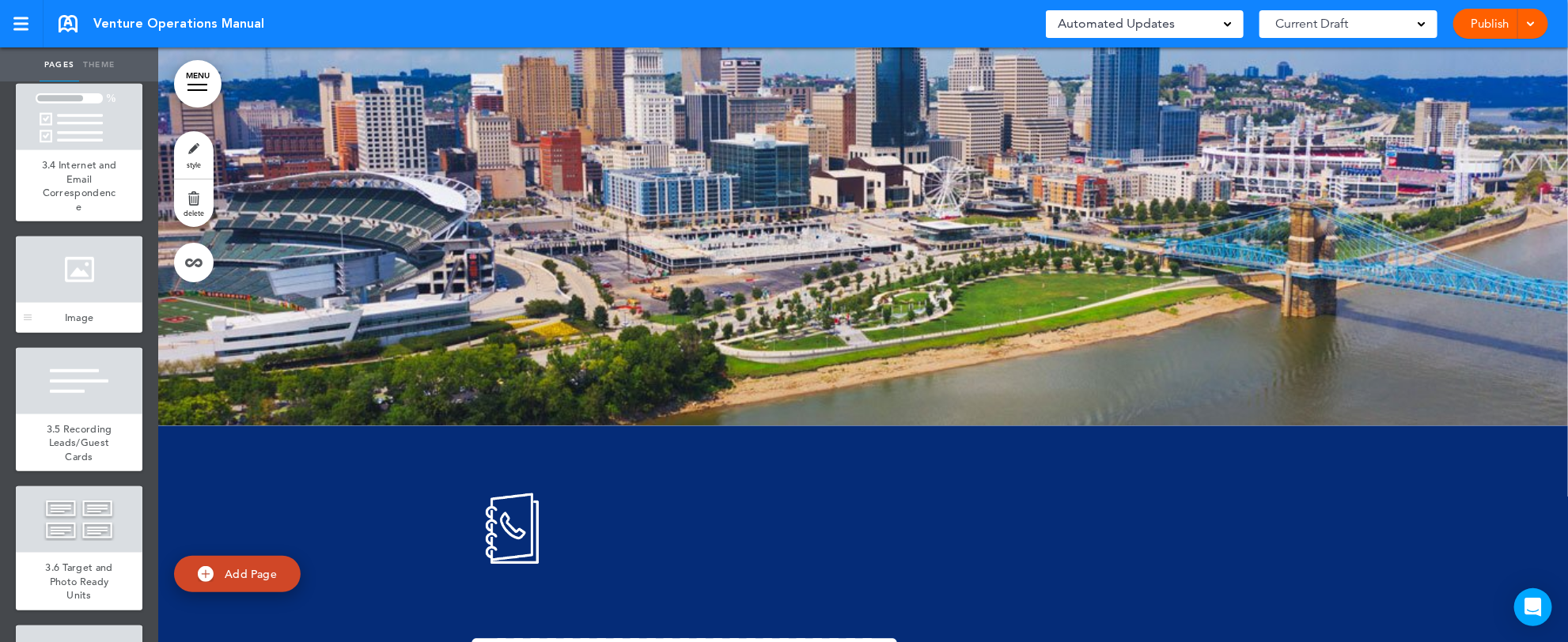
click at [86, 303] on div at bounding box center [79, 269] width 127 height 67
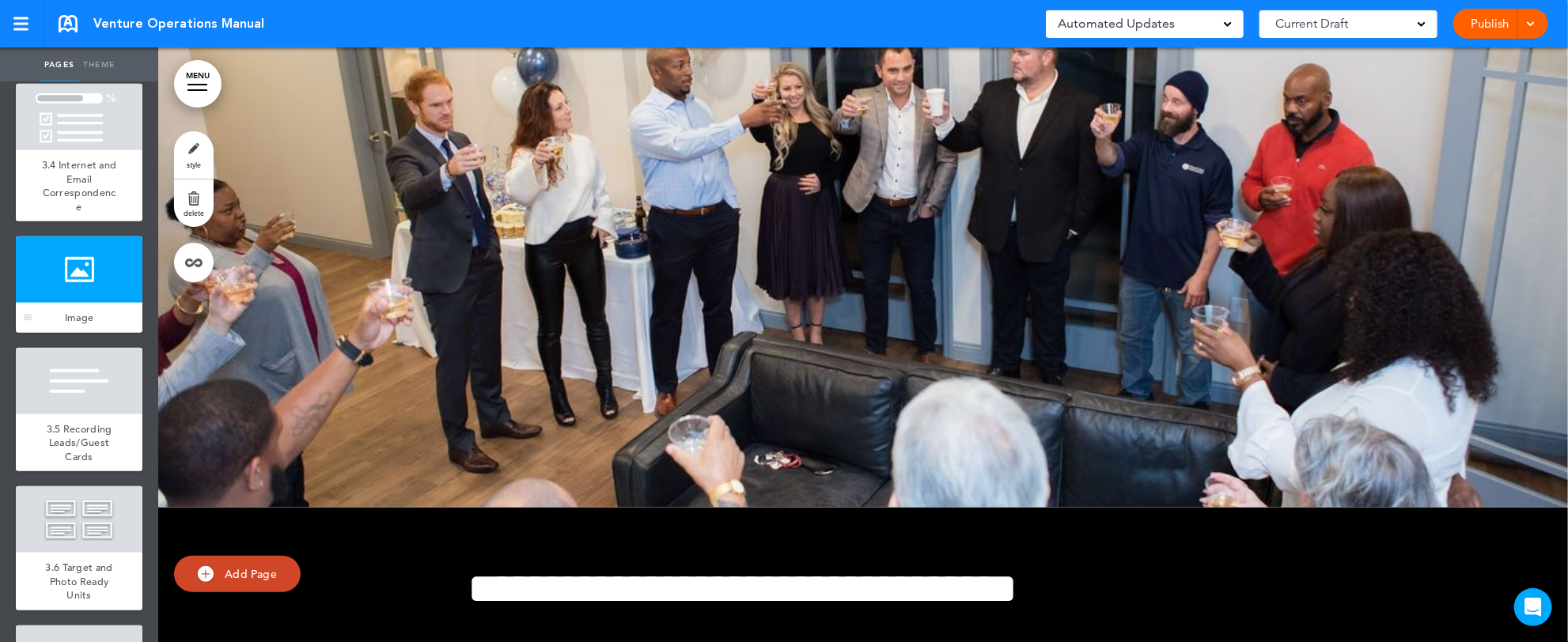
scroll to position [56096, 0]
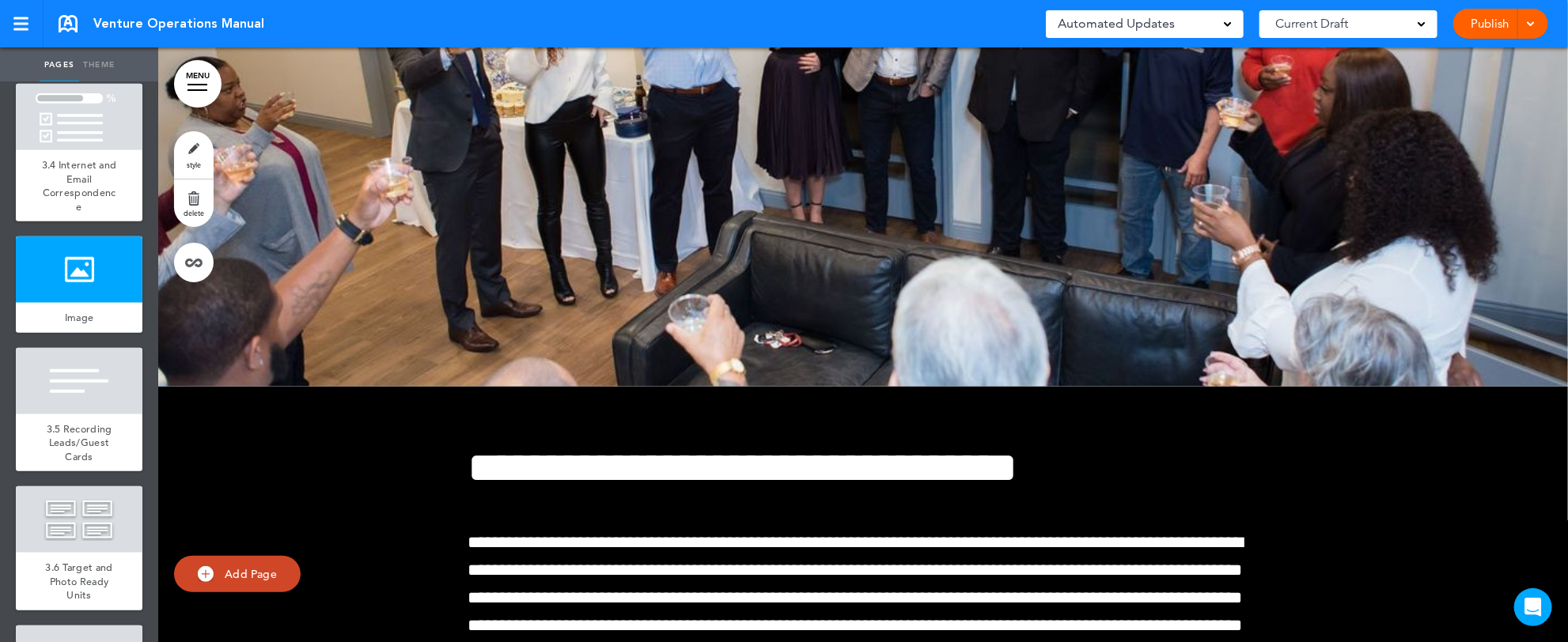
click at [667, 387] on div at bounding box center [863, 89] width 1410 height 595
click at [193, 151] on link "style" at bounding box center [194, 155] width 39 height 47
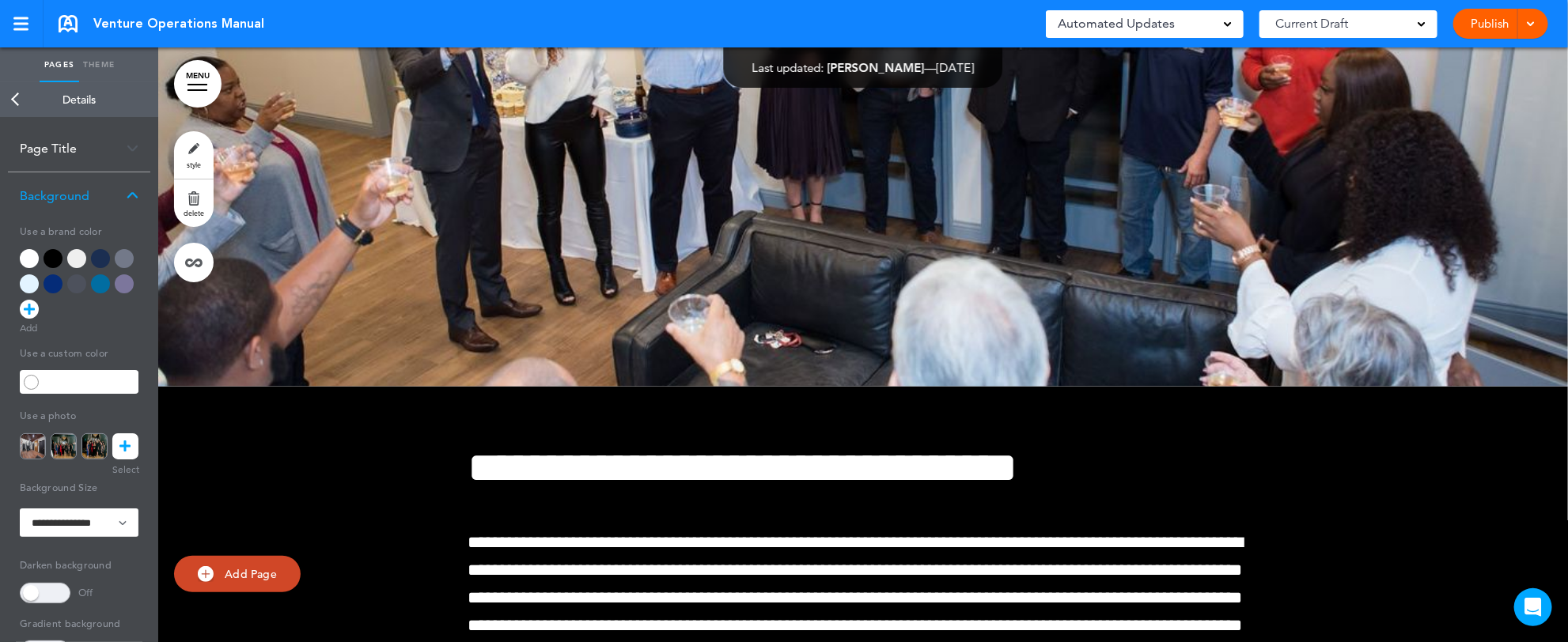
click at [119, 442] on link at bounding box center [125, 447] width 26 height 26
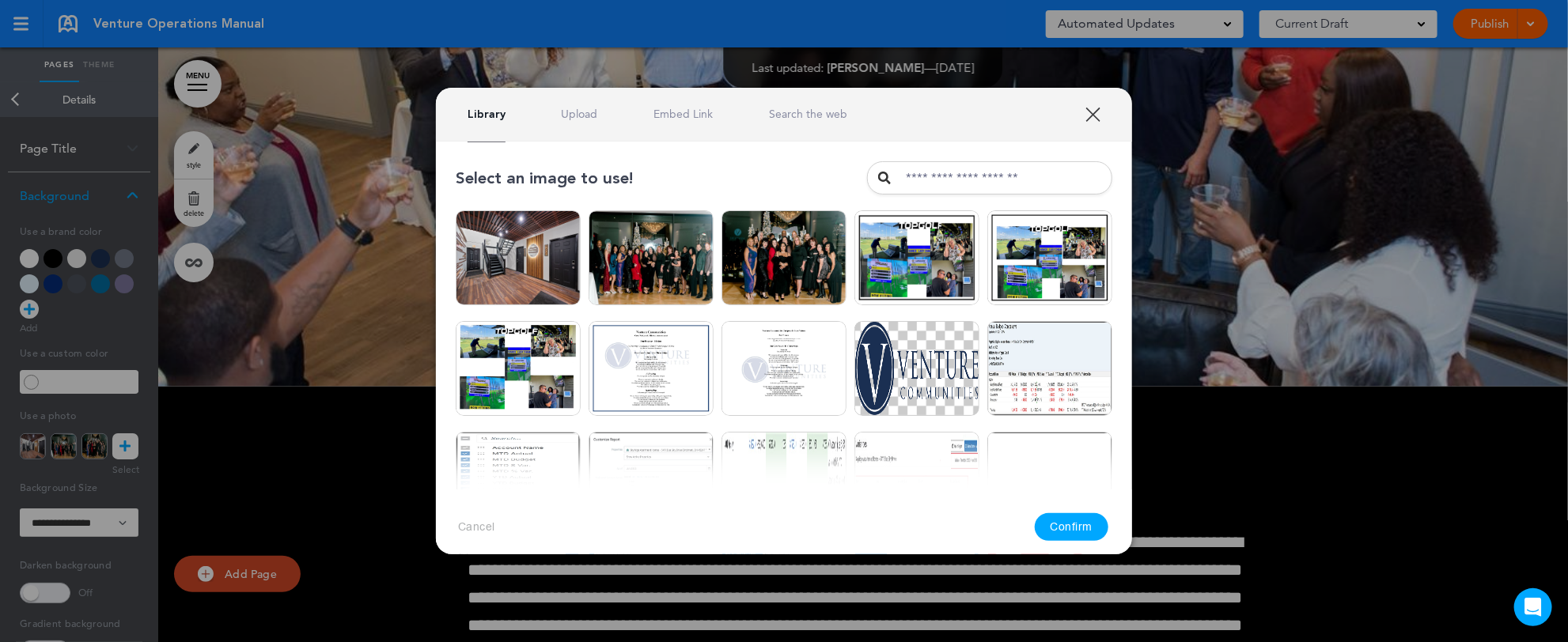
click at [586, 110] on link "Upload" at bounding box center [580, 114] width 37 height 15
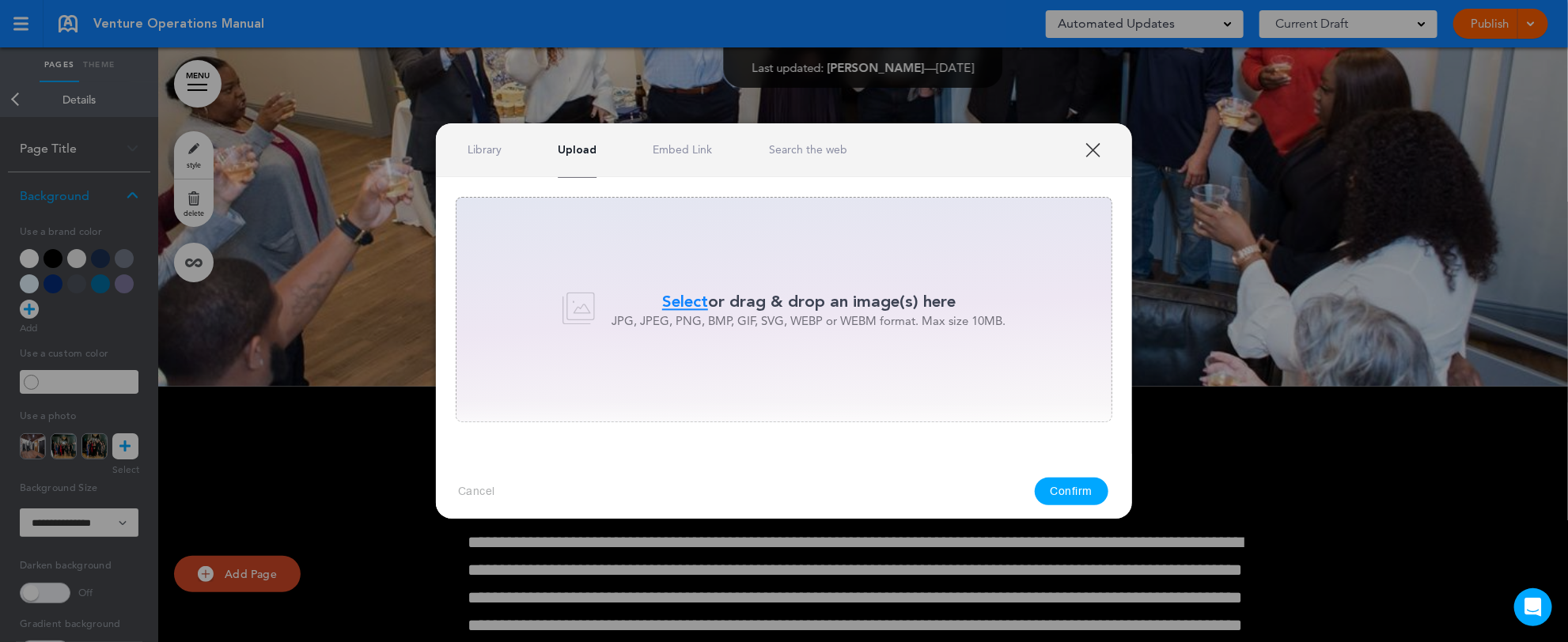
click at [686, 303] on span "Select" at bounding box center [685, 301] width 46 height 23
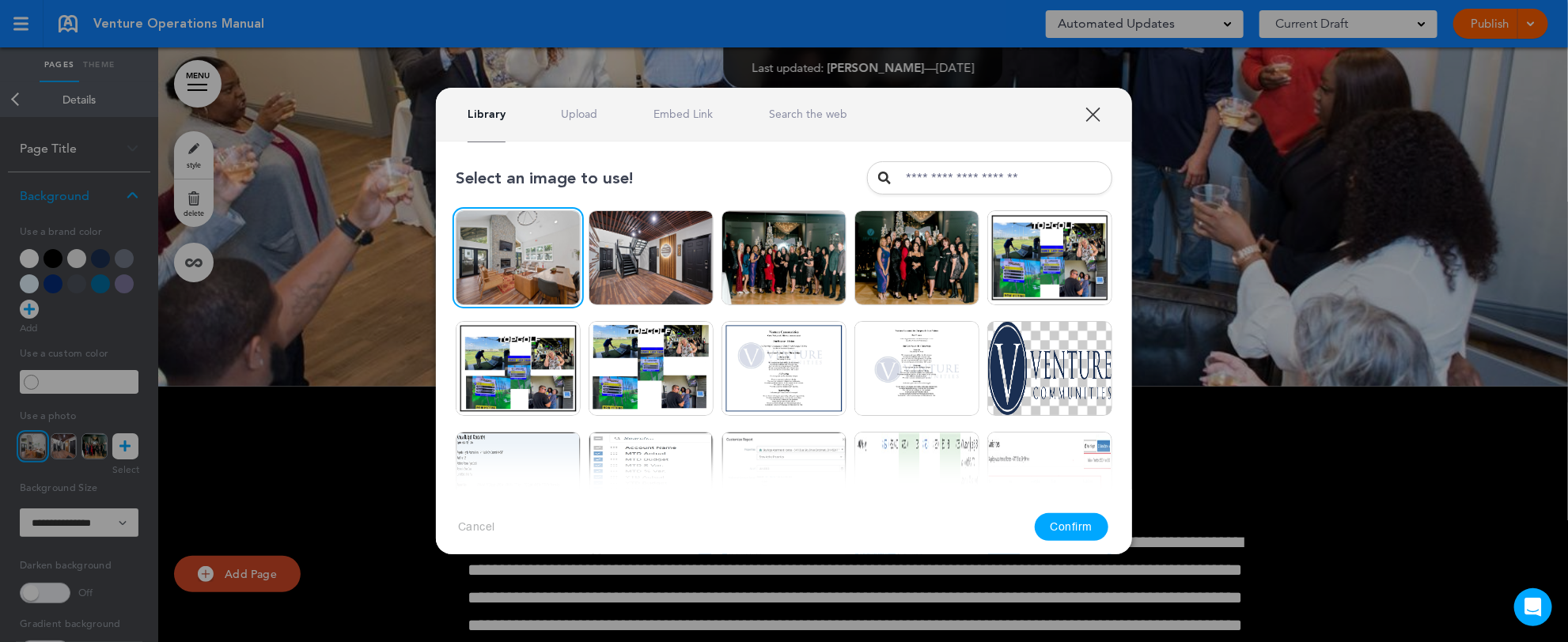
click at [1073, 531] on button "Confirm" at bounding box center [1071, 527] width 74 height 27
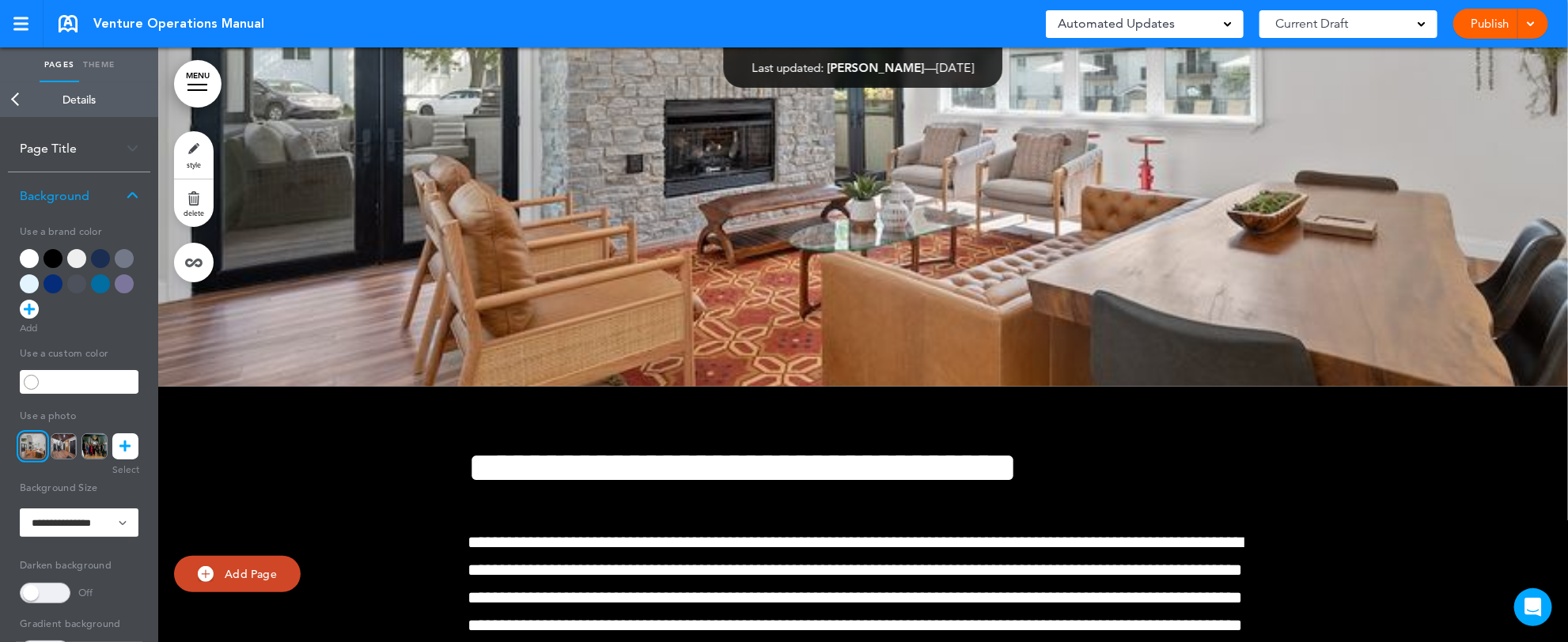
click at [16, 100] on link "Back" at bounding box center [16, 100] width 32 height 35
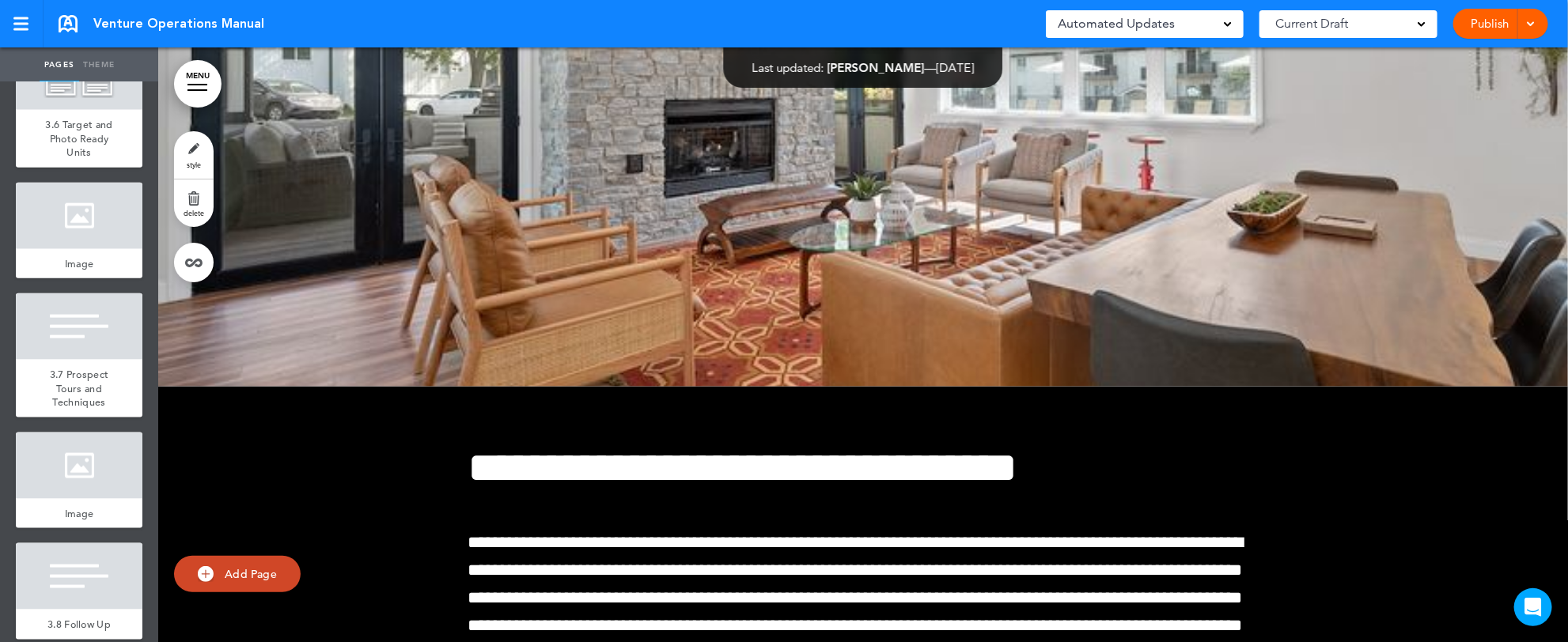
scroll to position [4619, 0]
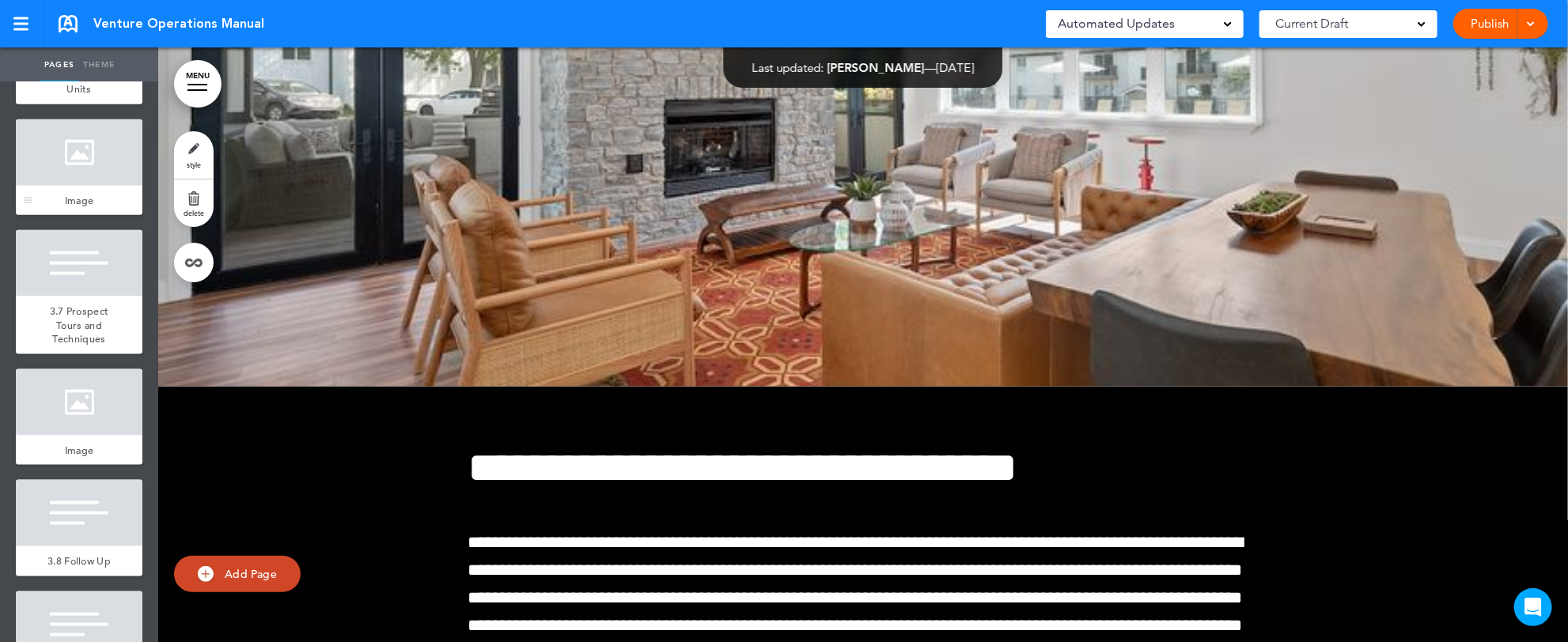
click at [68, 186] on div at bounding box center [79, 153] width 127 height 67
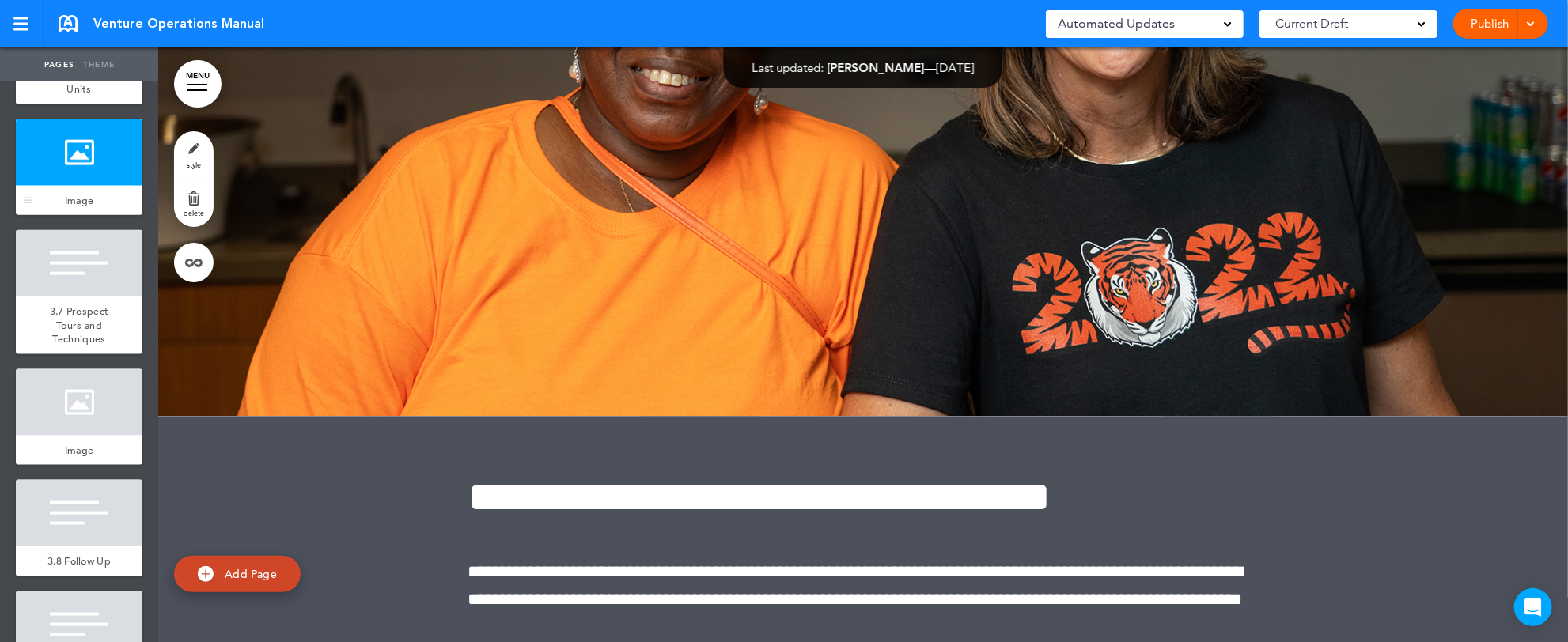
scroll to position [64498, 0]
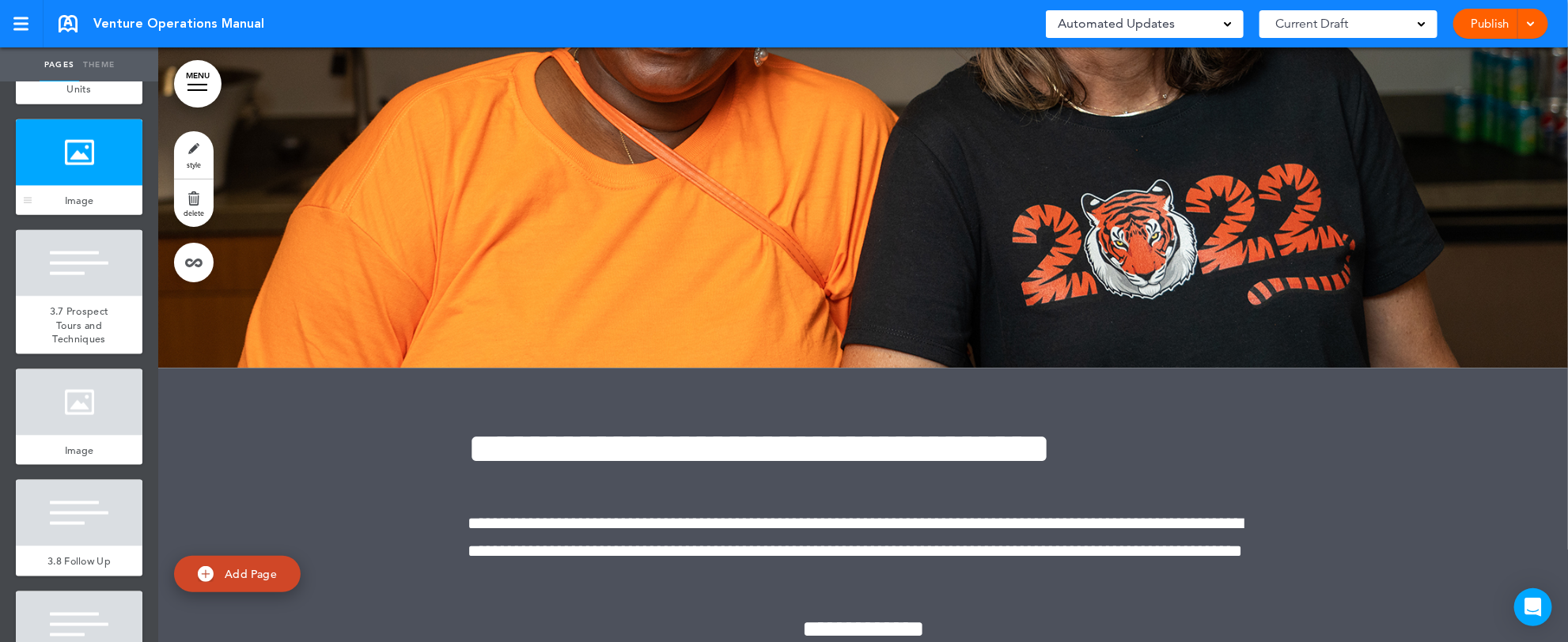
click at [66, 186] on div at bounding box center [79, 153] width 127 height 67
click at [192, 146] on link "style" at bounding box center [194, 155] width 39 height 47
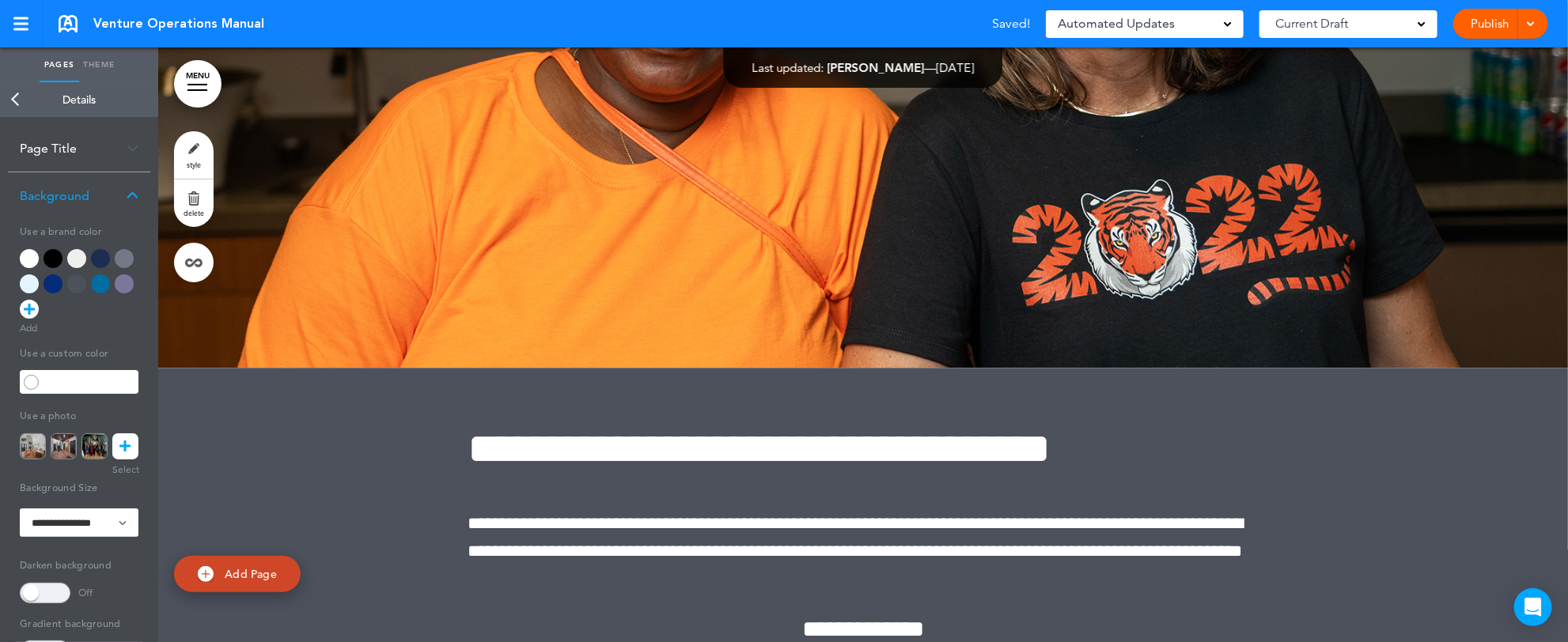
click at [129, 452] on icon at bounding box center [126, 447] width 11 height 26
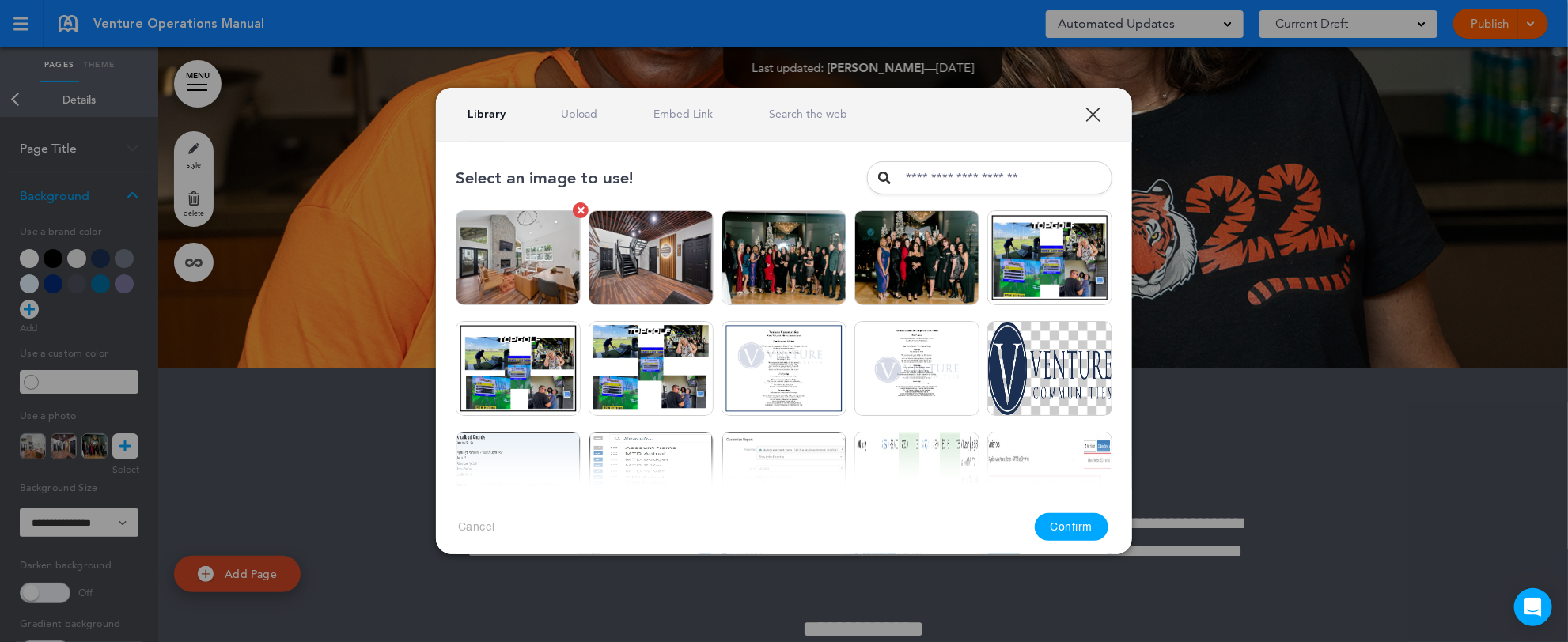
click at [507, 252] on img at bounding box center [518, 258] width 125 height 95
click at [1071, 526] on button "Confirm" at bounding box center [1071, 527] width 74 height 27
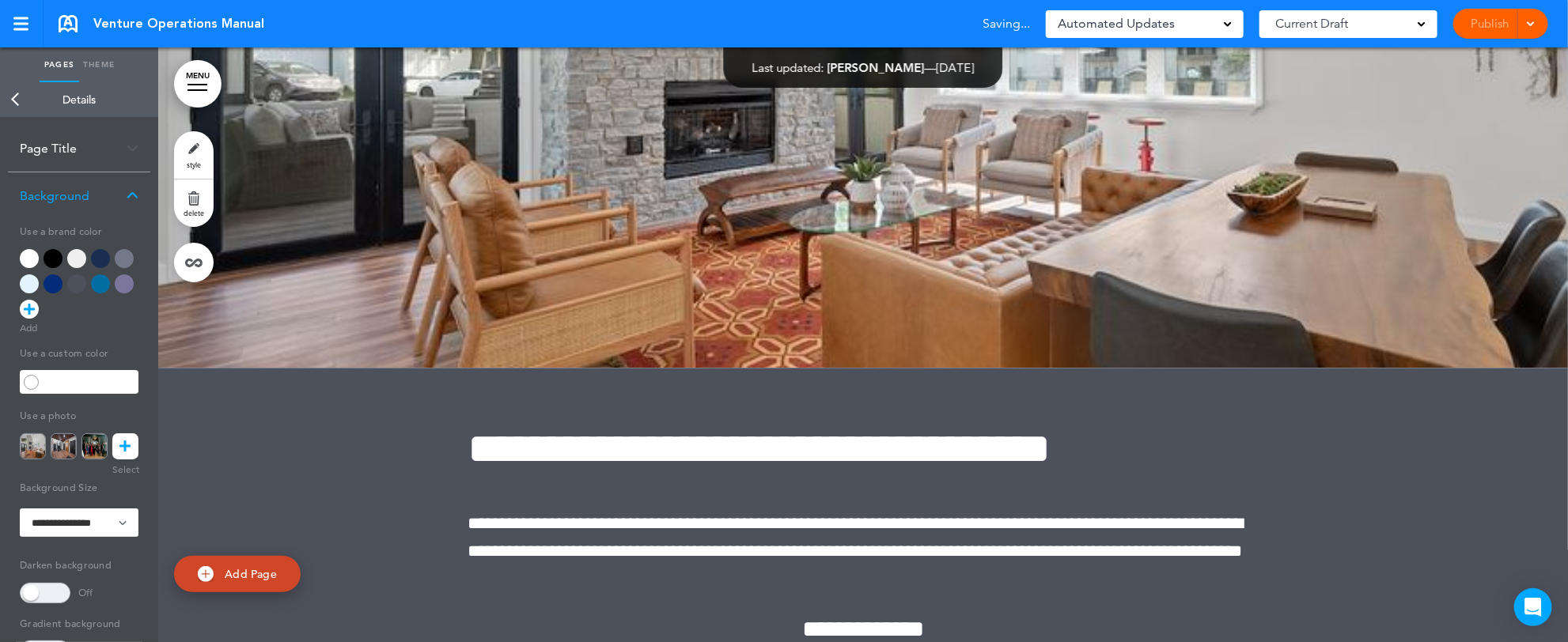
click at [16, 100] on div "**********" at bounding box center [784, 321] width 1568 height 642
click at [16, 100] on link "Back" at bounding box center [16, 100] width 32 height 35
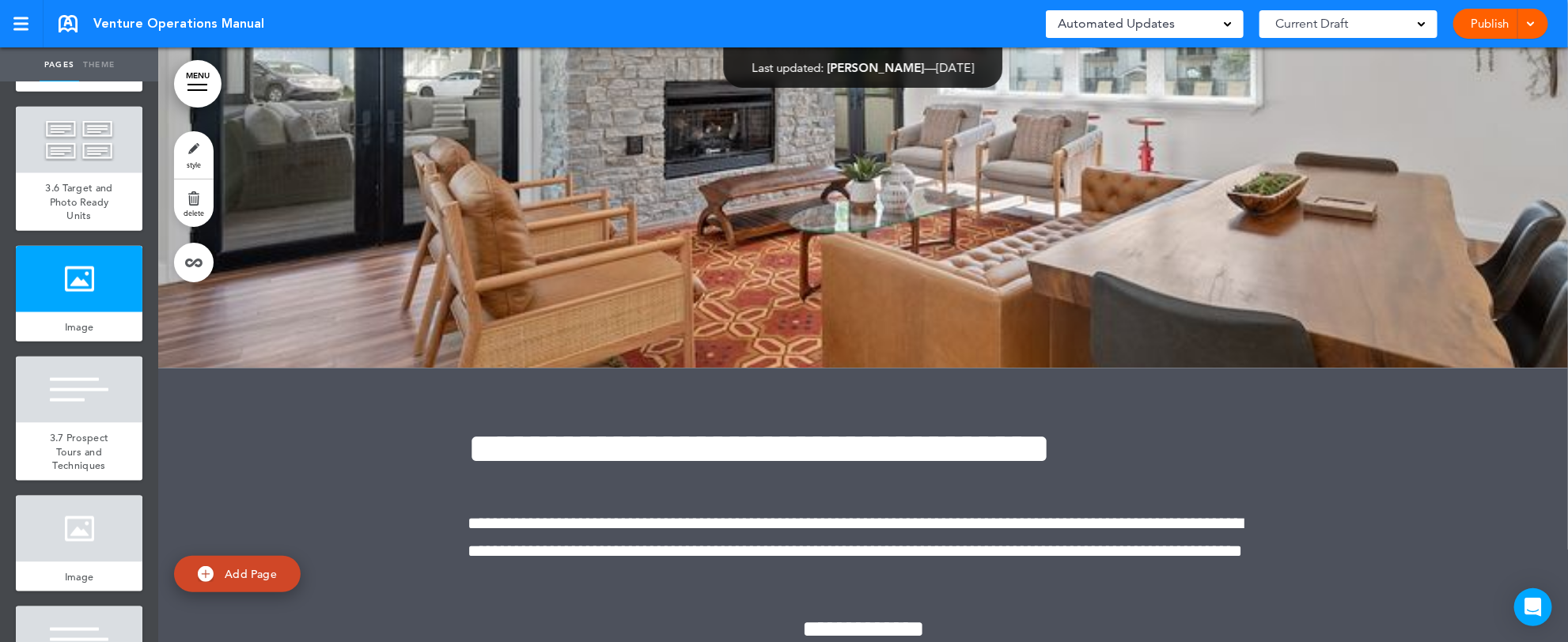
scroll to position [4430, 0]
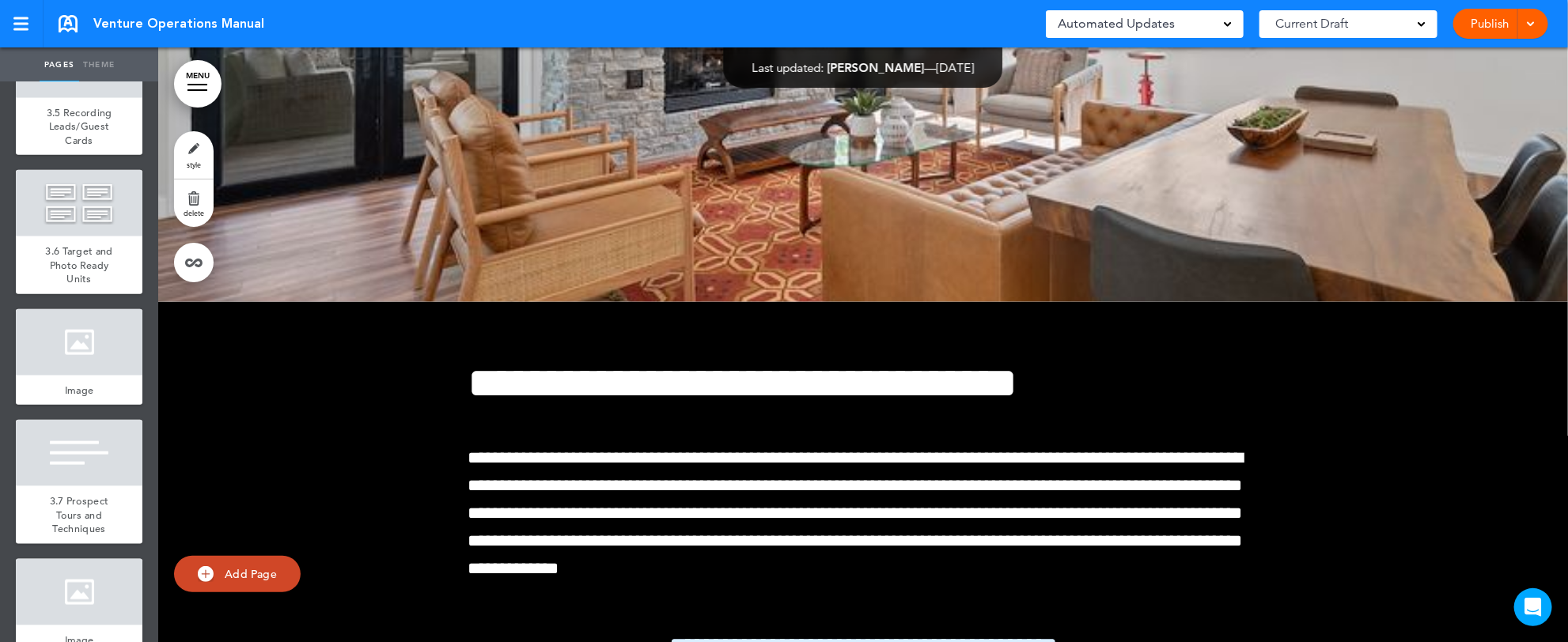
scroll to position [56096, 0]
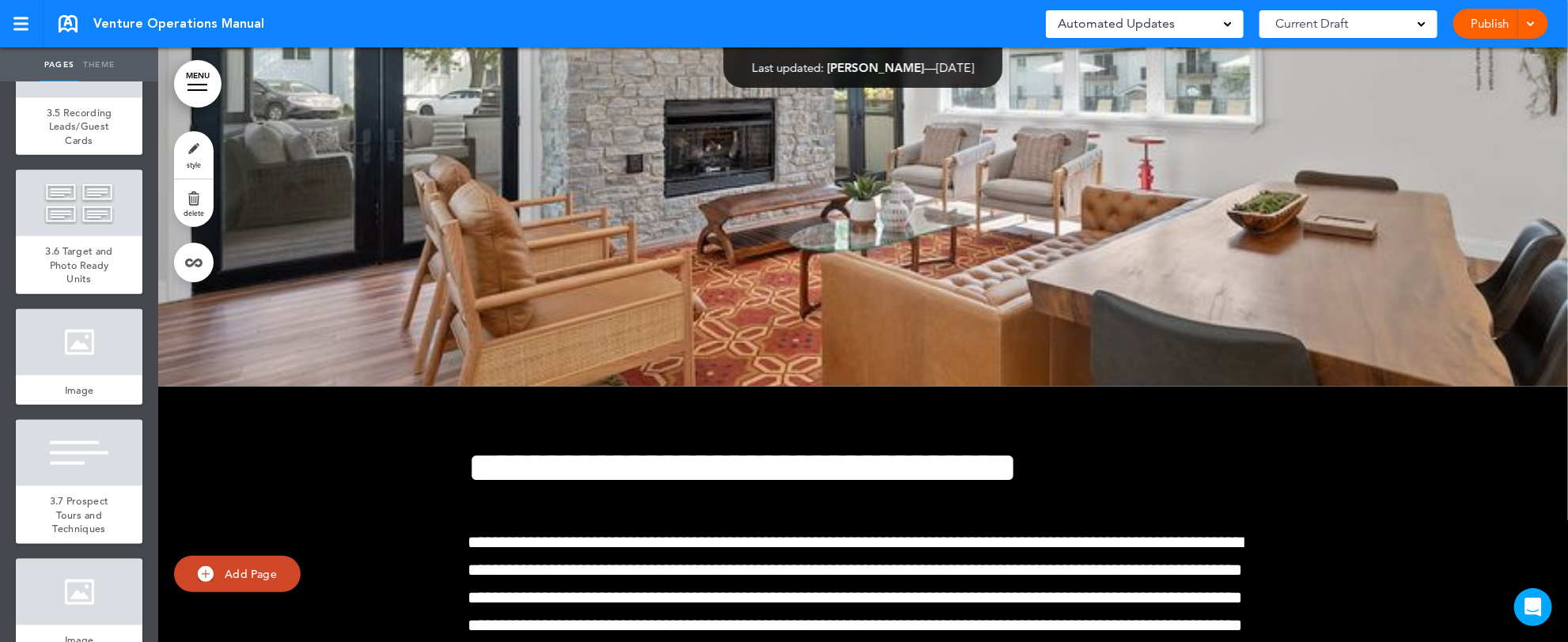
click at [188, 145] on link "style" at bounding box center [194, 155] width 39 height 47
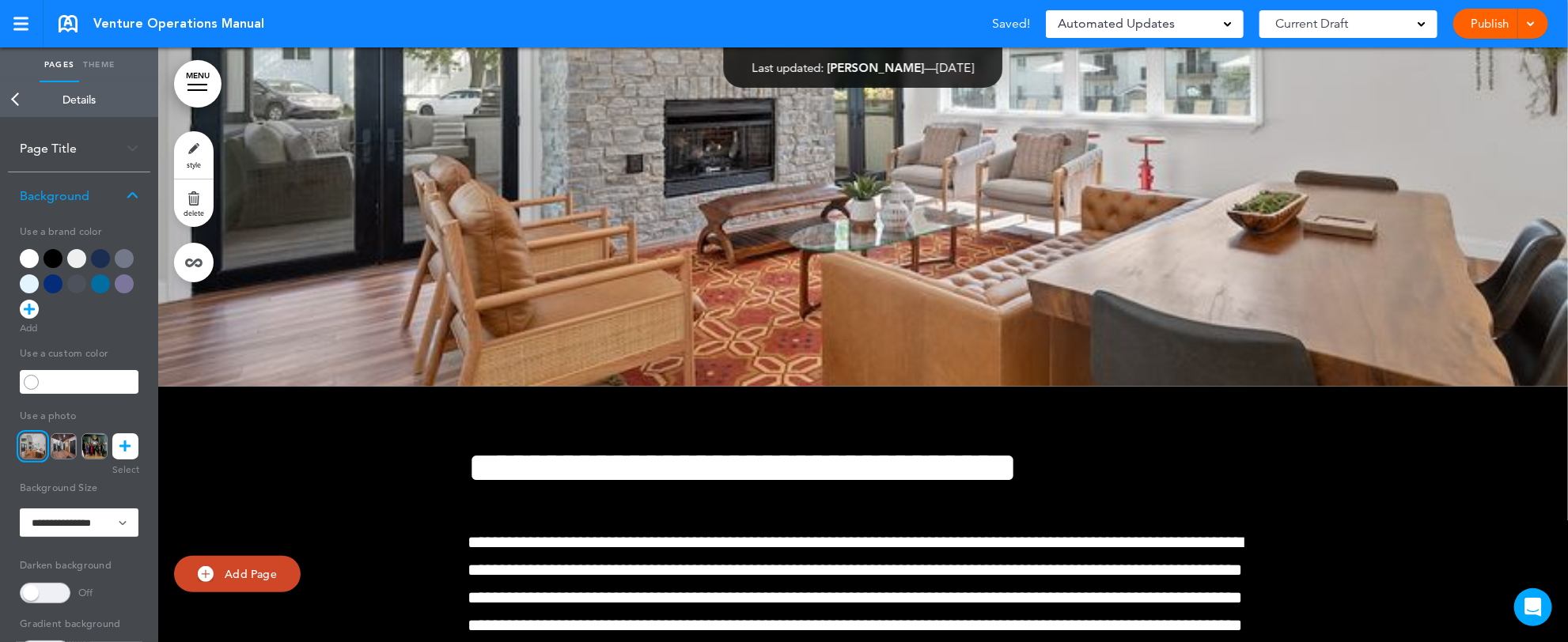
click at [123, 447] on icon at bounding box center [126, 447] width 11 height 26
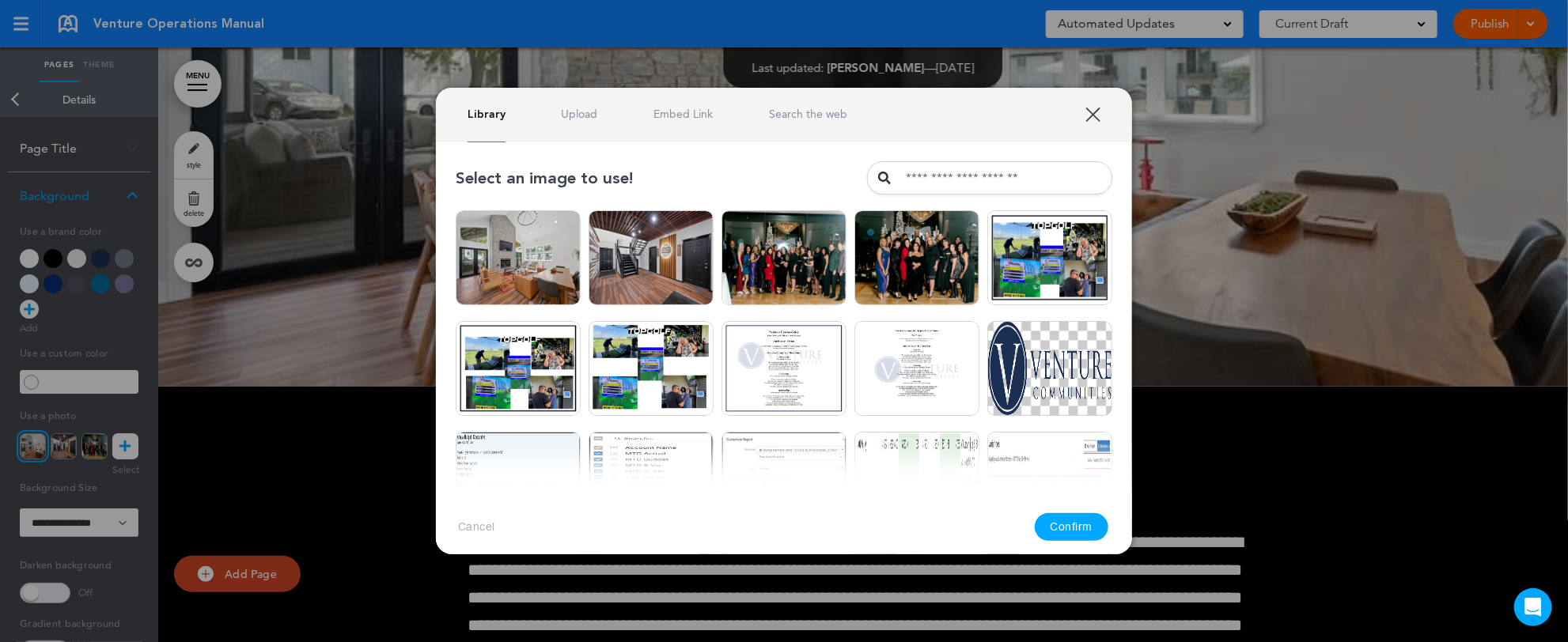
click at [576, 114] on link "Upload" at bounding box center [580, 114] width 37 height 15
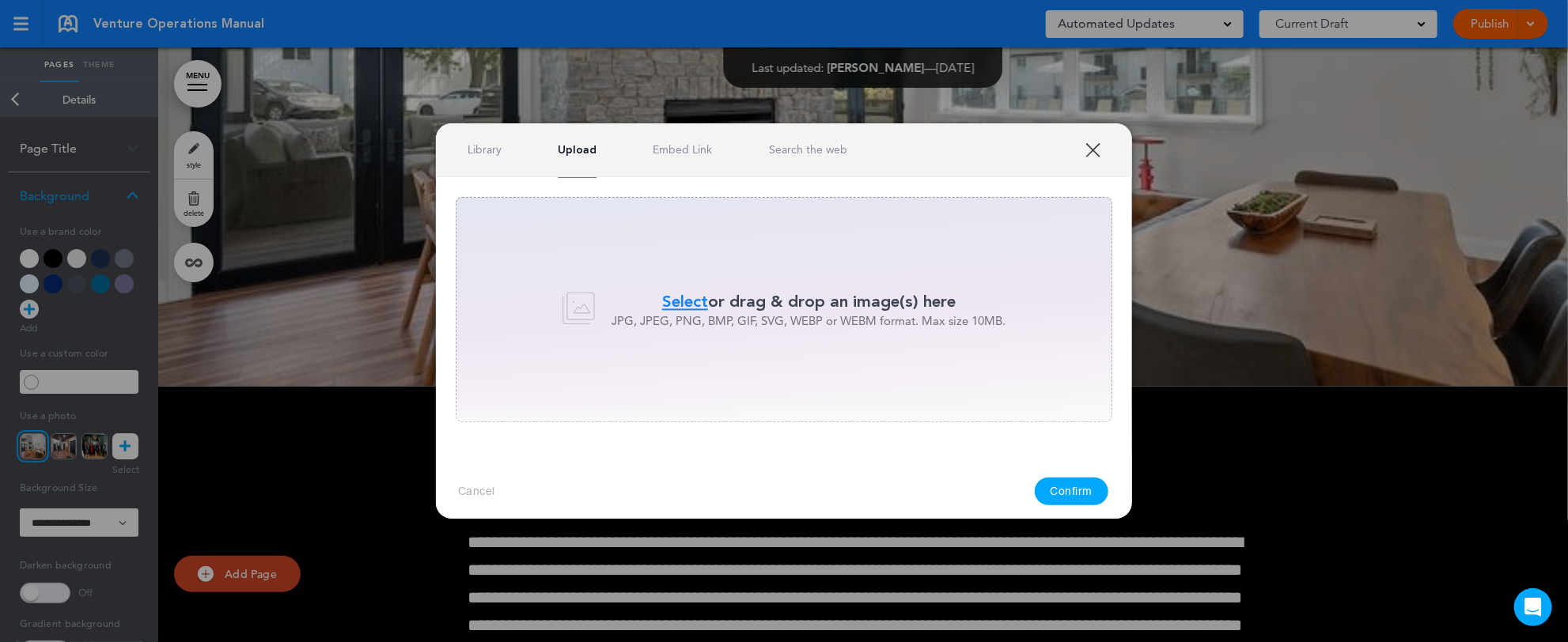
click at [689, 299] on span "Select" at bounding box center [685, 301] width 46 height 23
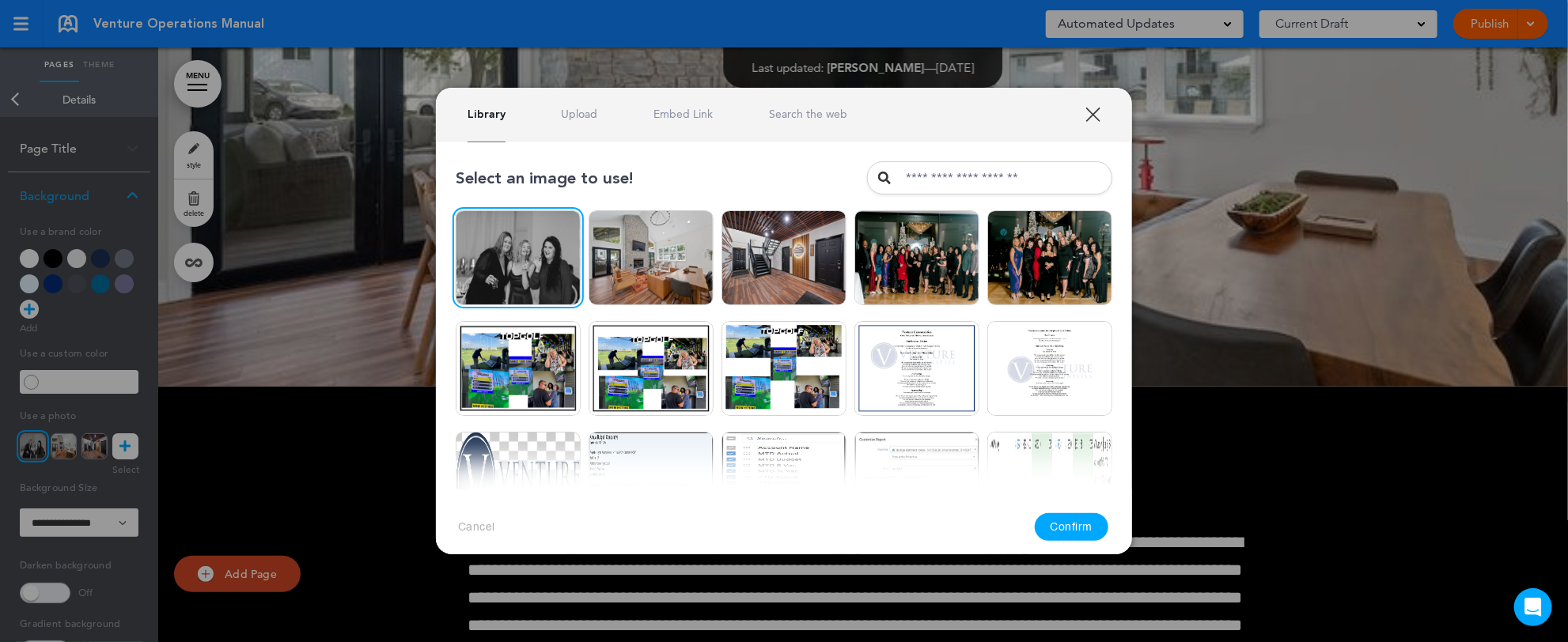
click at [1056, 513] on button "Confirm" at bounding box center [1071, 527] width 74 height 27
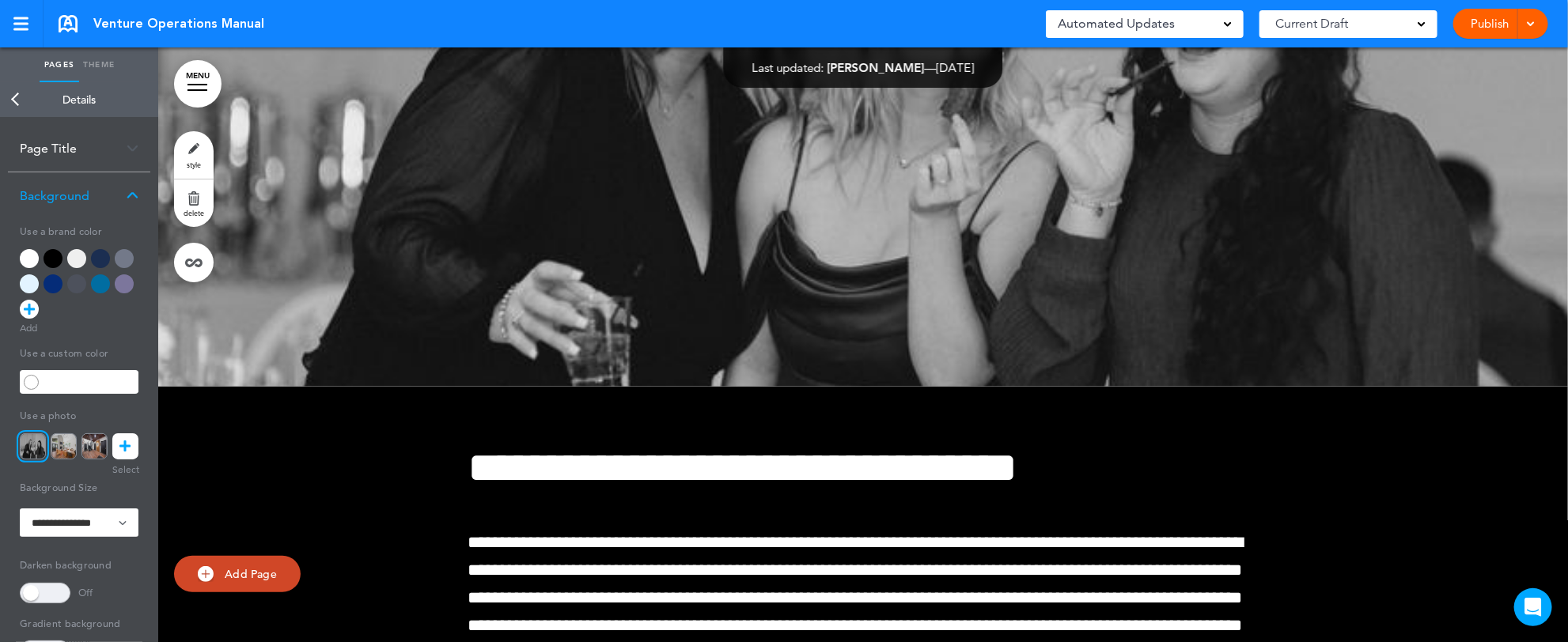
click at [18, 98] on link "Back" at bounding box center [16, 100] width 32 height 35
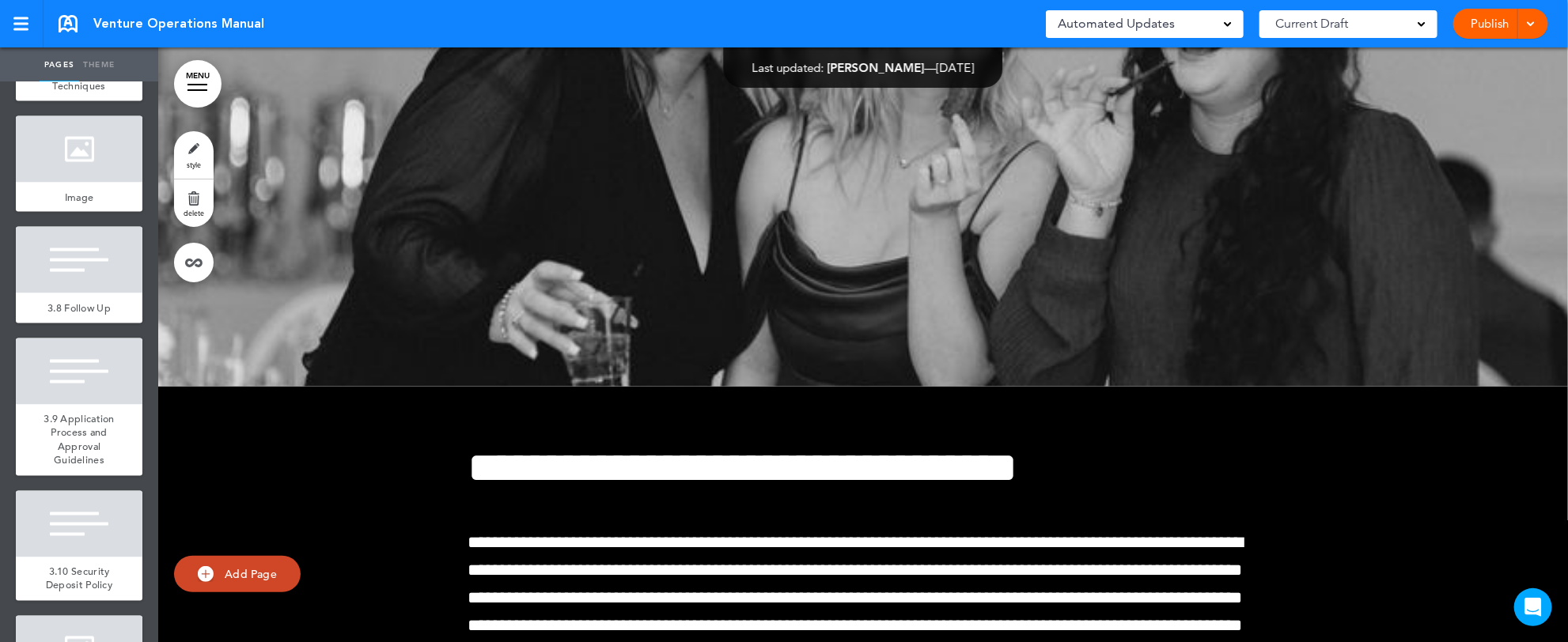
scroll to position [4936, 0]
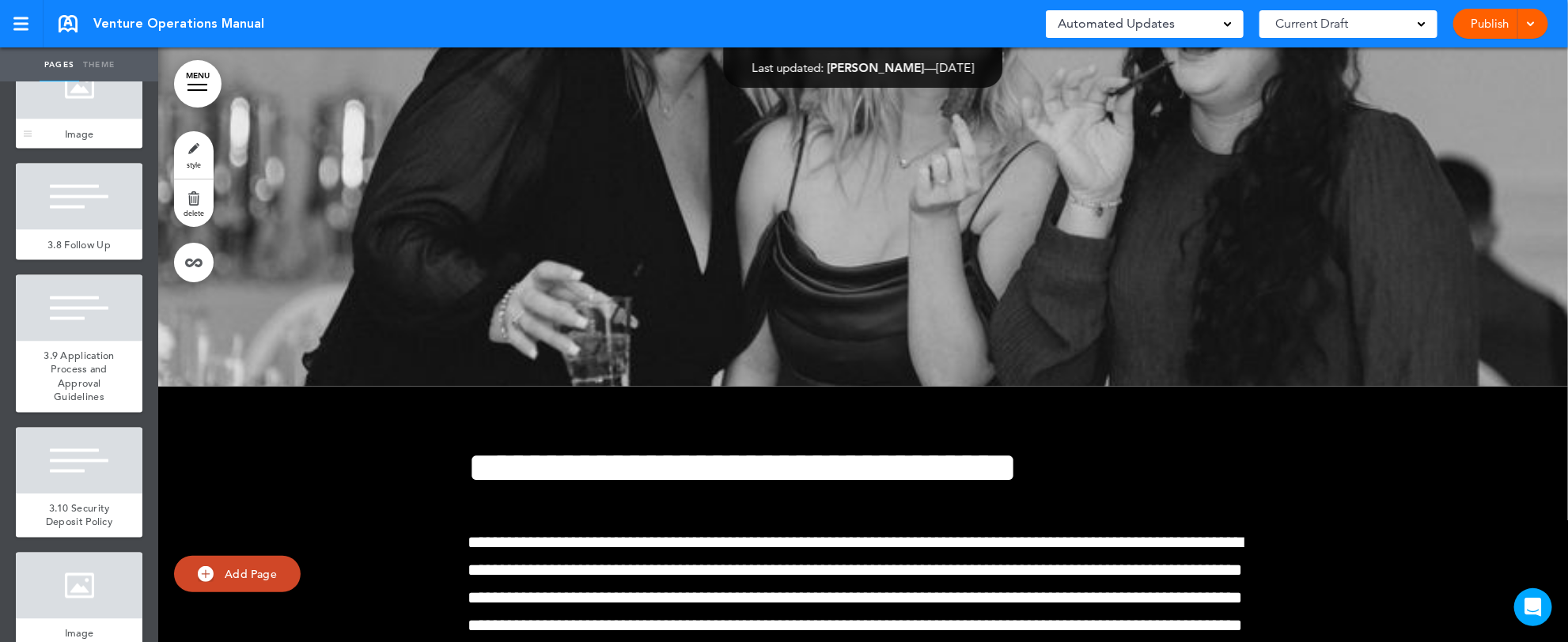
click at [56, 120] on div at bounding box center [79, 86] width 127 height 67
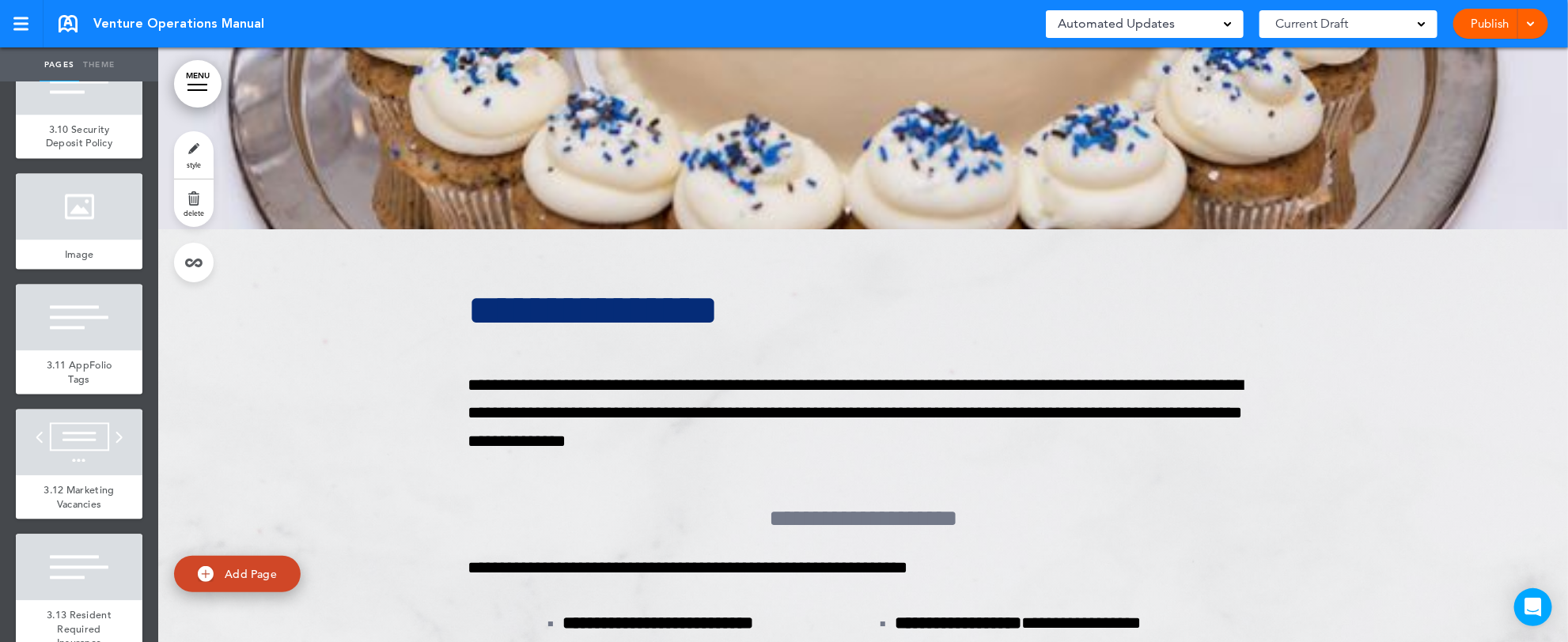
scroll to position [5379, 0]
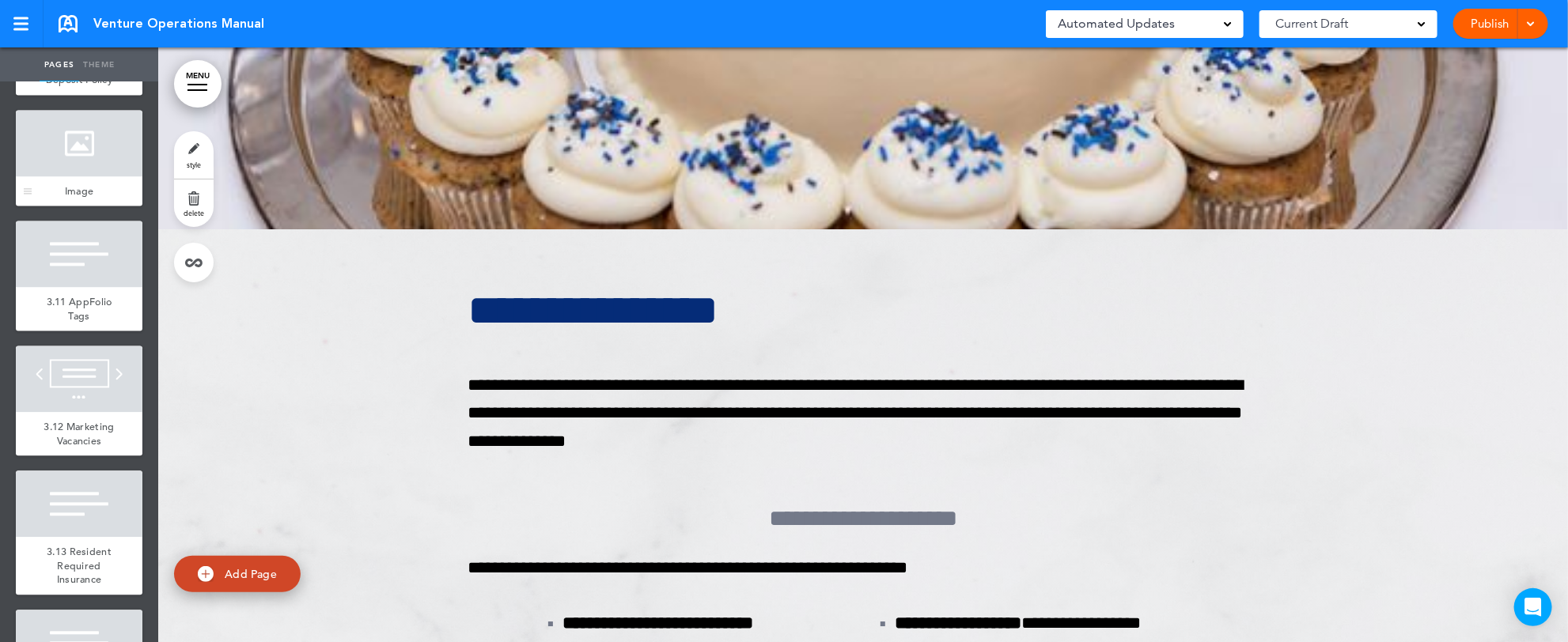
click at [68, 176] on div at bounding box center [79, 142] width 127 height 67
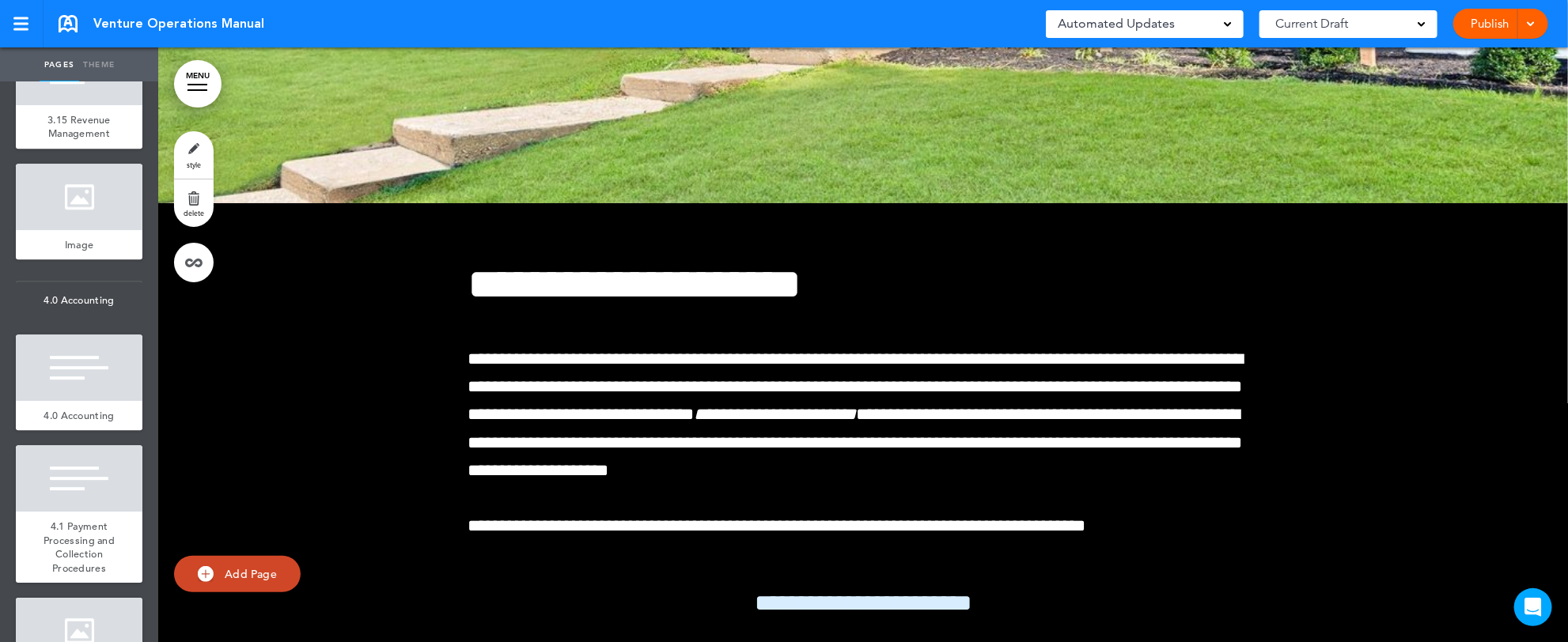
scroll to position [6139, 0]
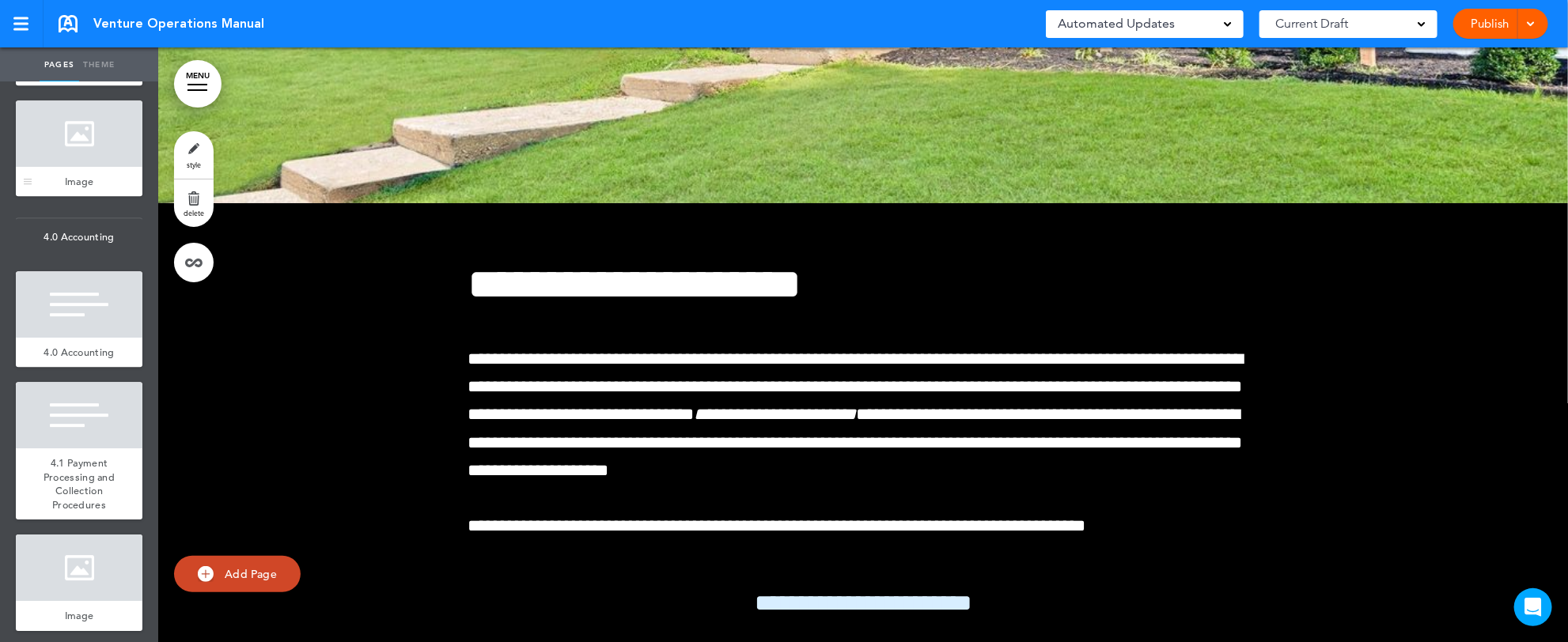
click at [84, 167] on div at bounding box center [79, 133] width 127 height 67
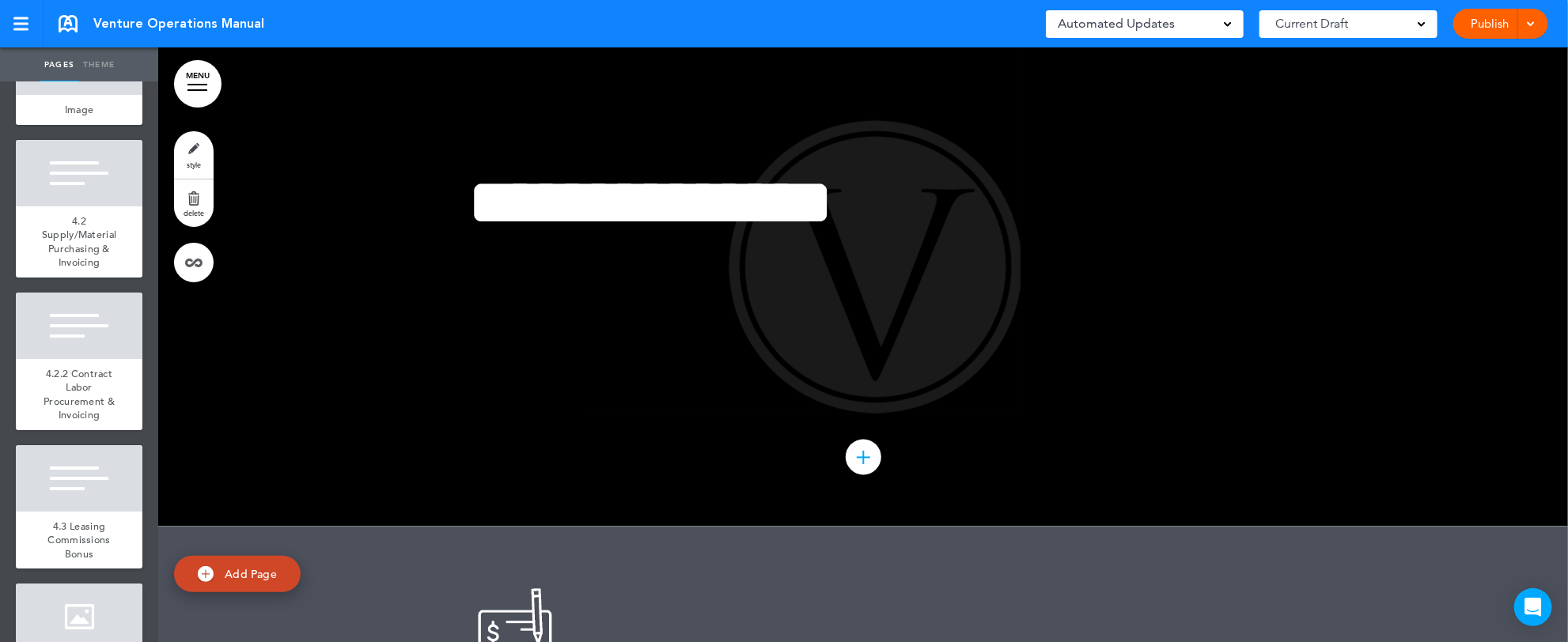
scroll to position [6708, 0]
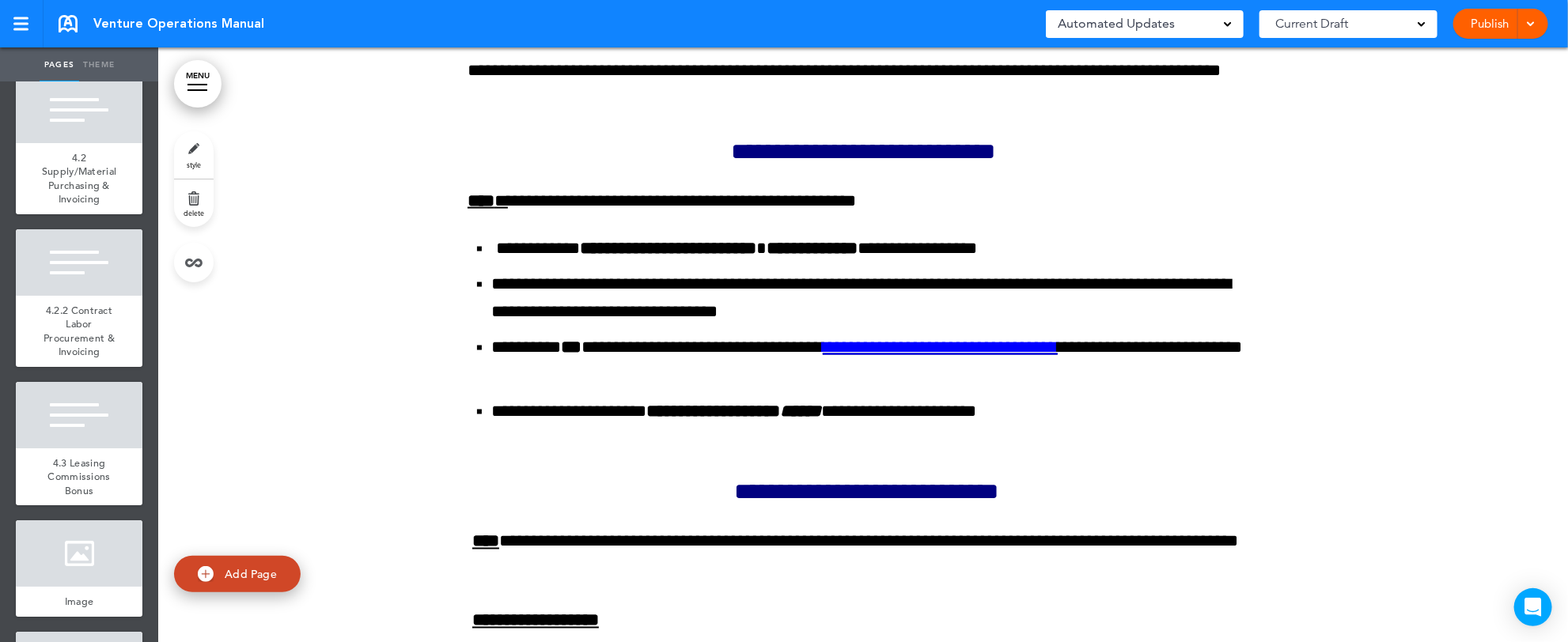
scroll to position [112648, 0]
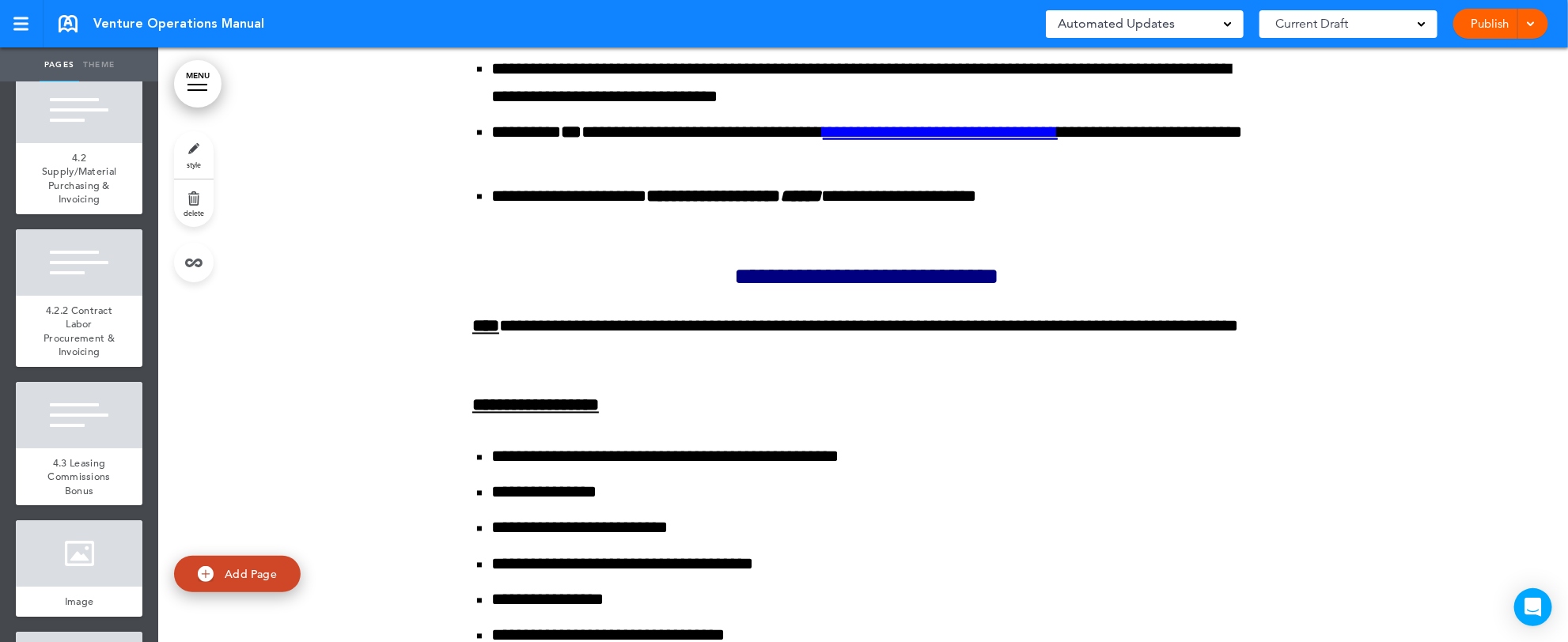
click at [194, 152] on link "style" at bounding box center [194, 155] width 39 height 47
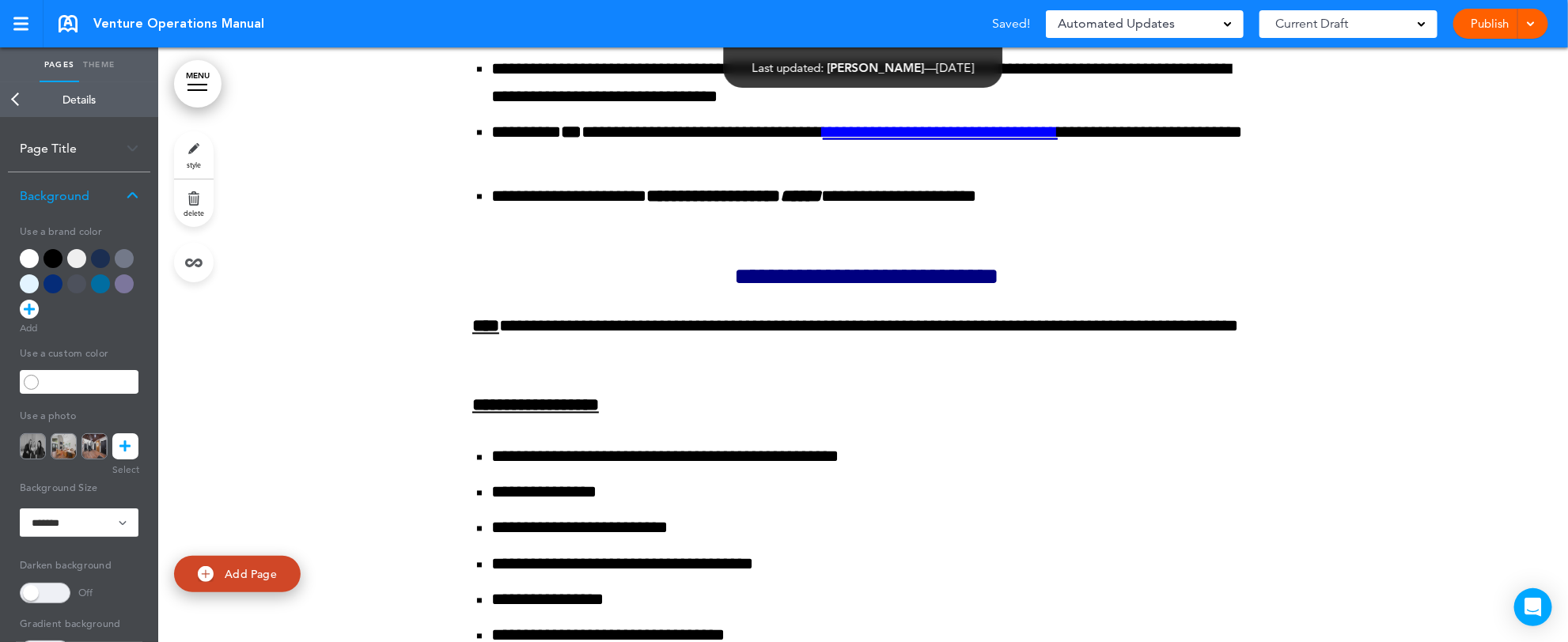
click at [127, 451] on icon at bounding box center [126, 447] width 11 height 26
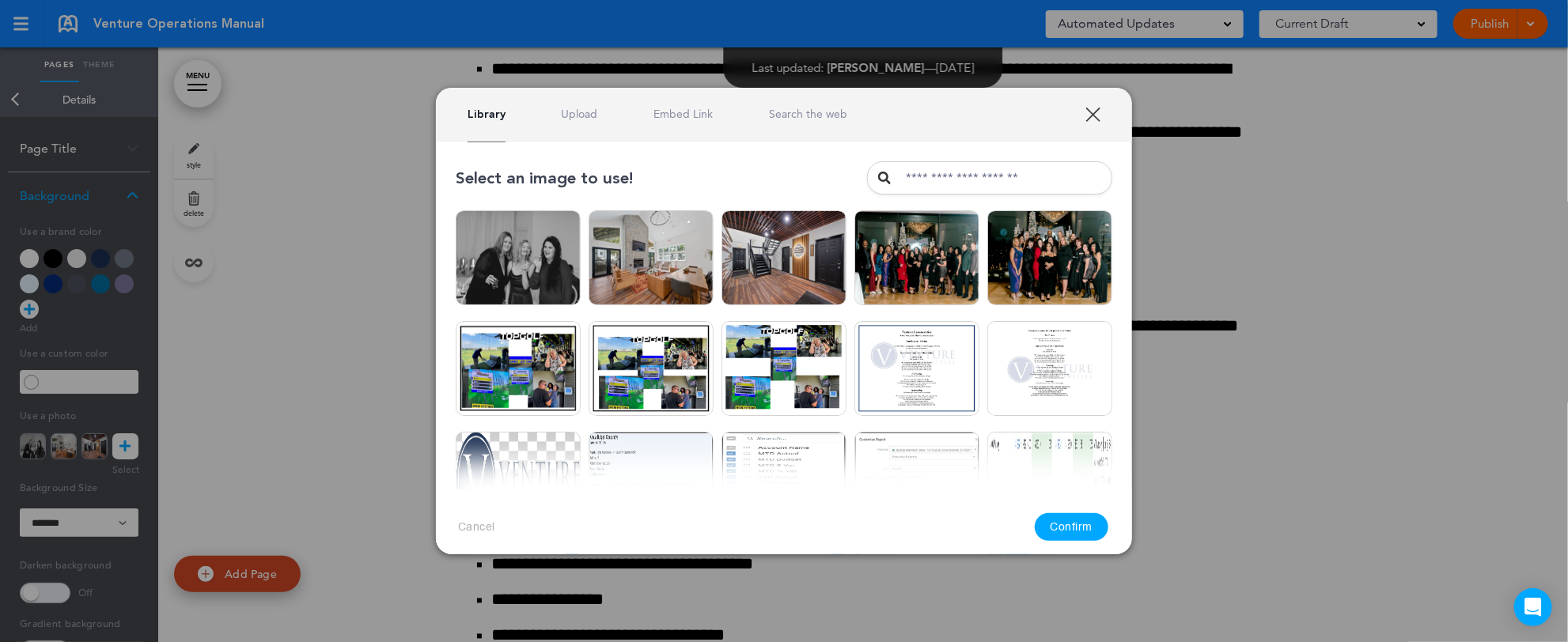
click at [585, 118] on link "Upload" at bounding box center [580, 114] width 37 height 15
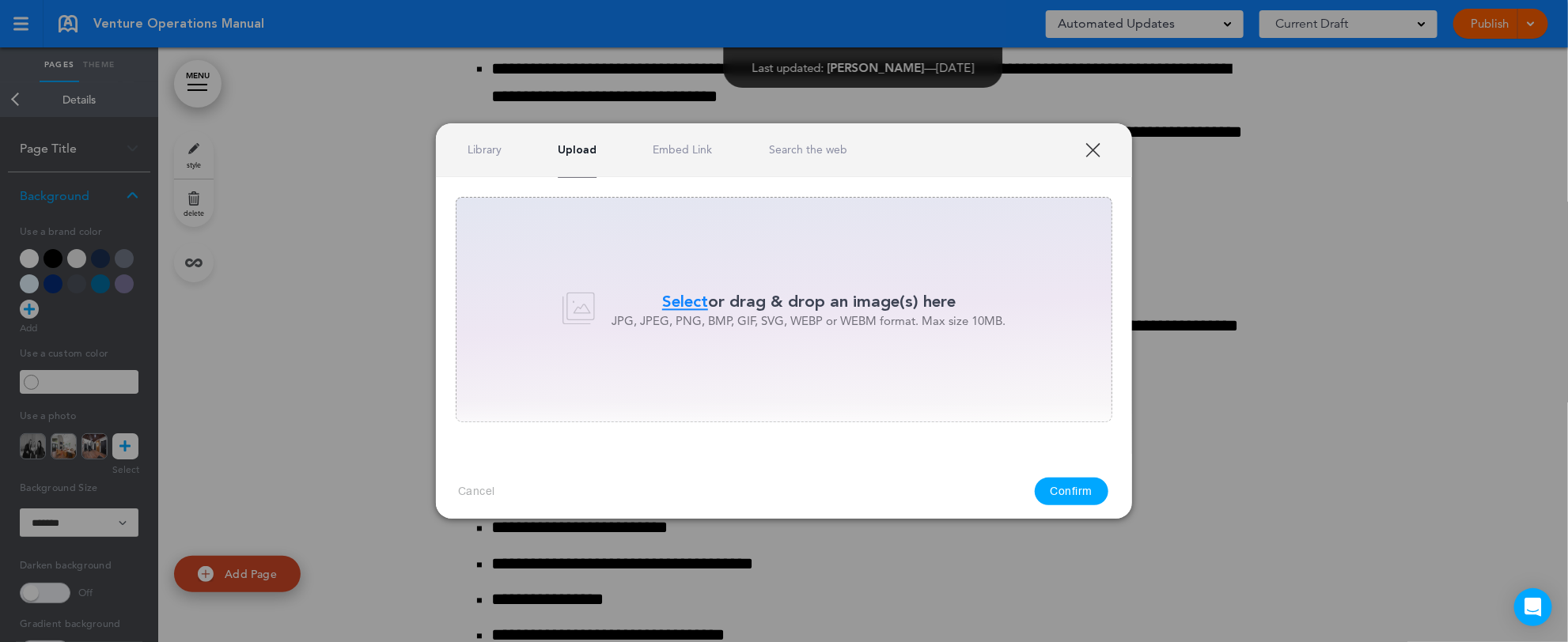
click at [677, 304] on span "Select" at bounding box center [685, 301] width 46 height 23
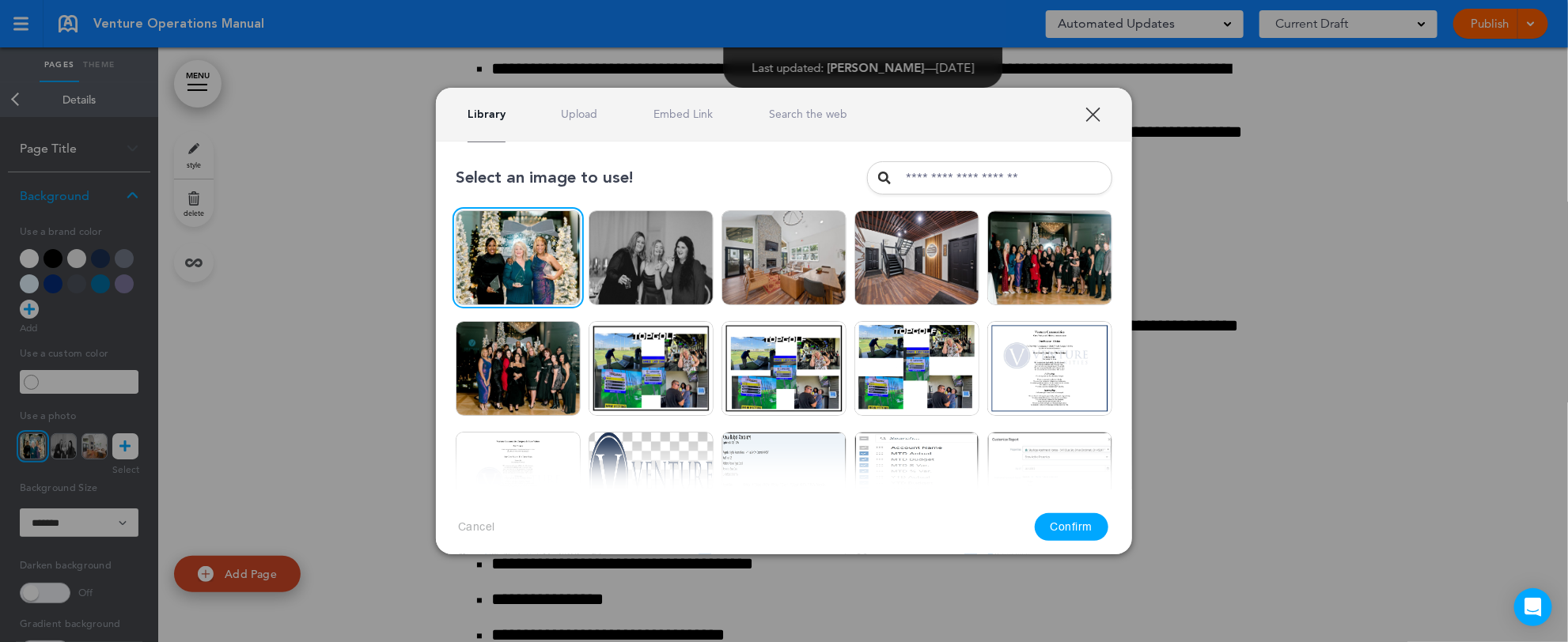
click at [1073, 531] on button "Confirm" at bounding box center [1071, 527] width 74 height 27
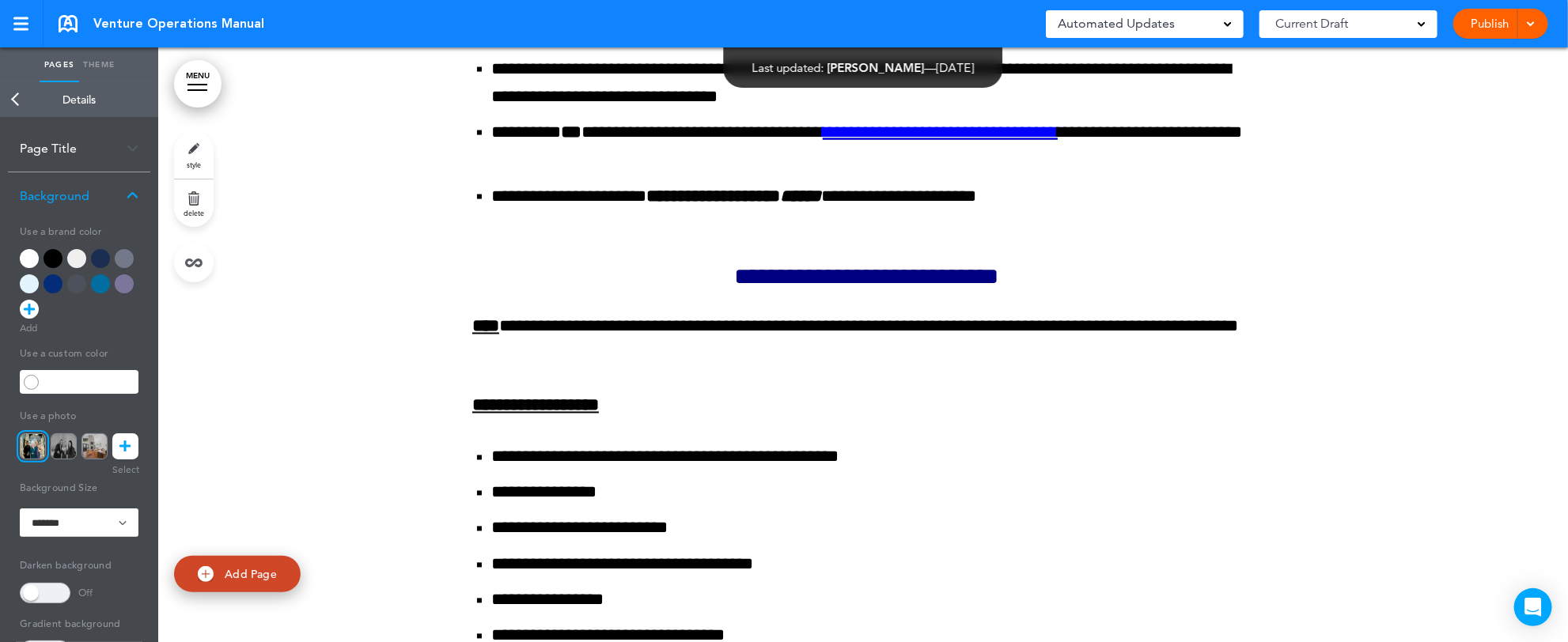
click at [19, 106] on link "Back" at bounding box center [16, 100] width 32 height 35
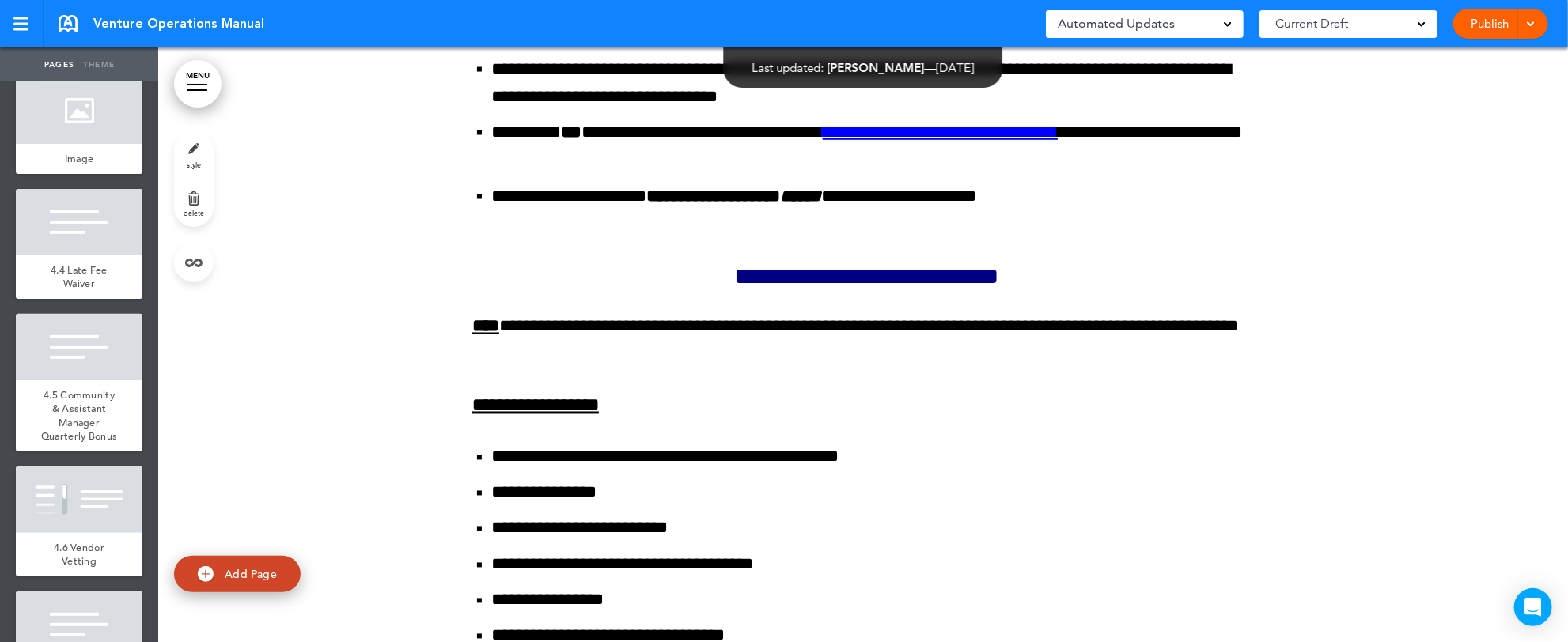
scroll to position [7215, 0]
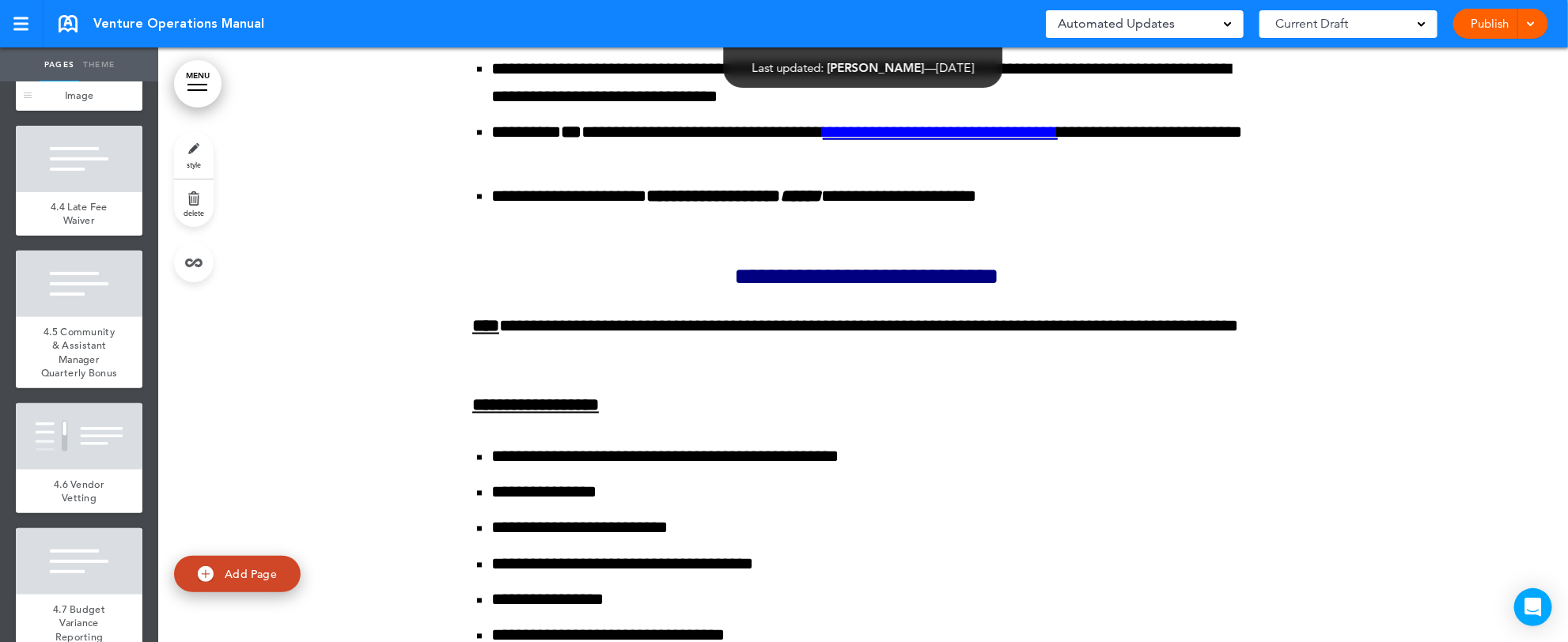
click at [89, 80] on div at bounding box center [79, 47] width 127 height 67
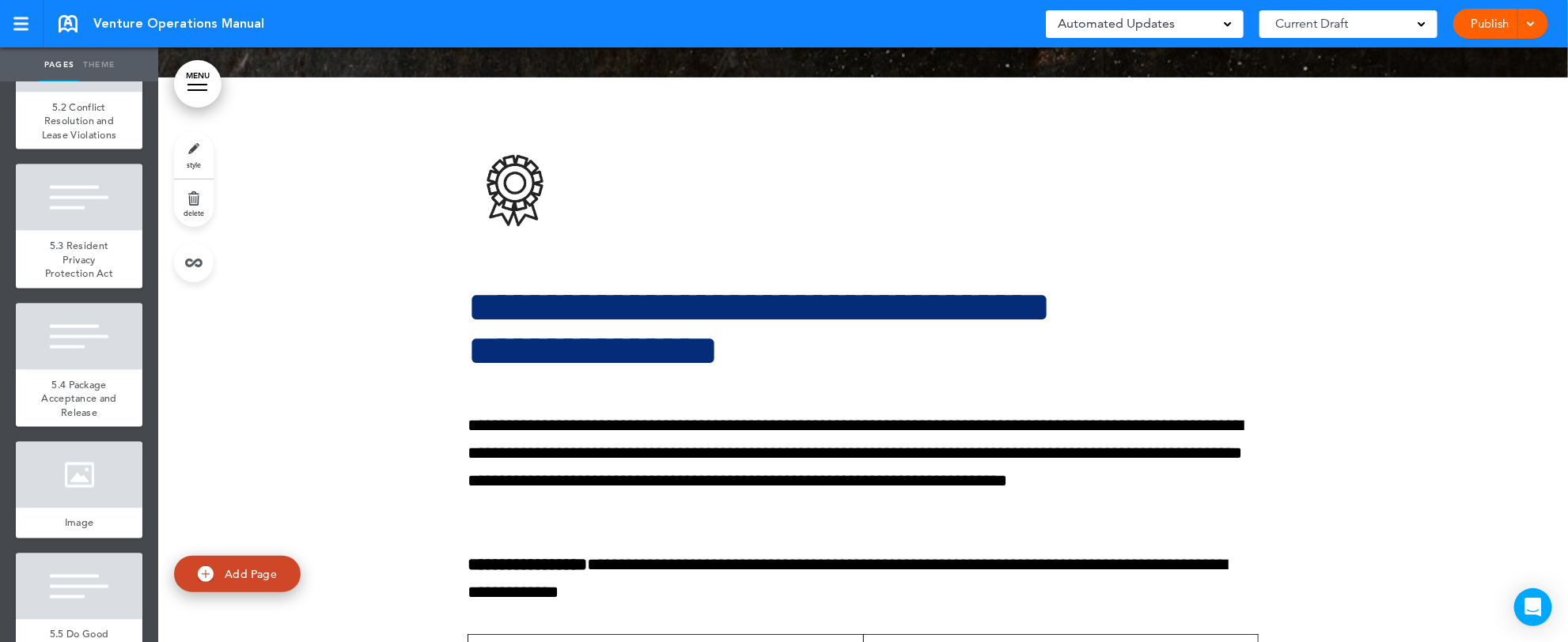
scroll to position [8353, 0]
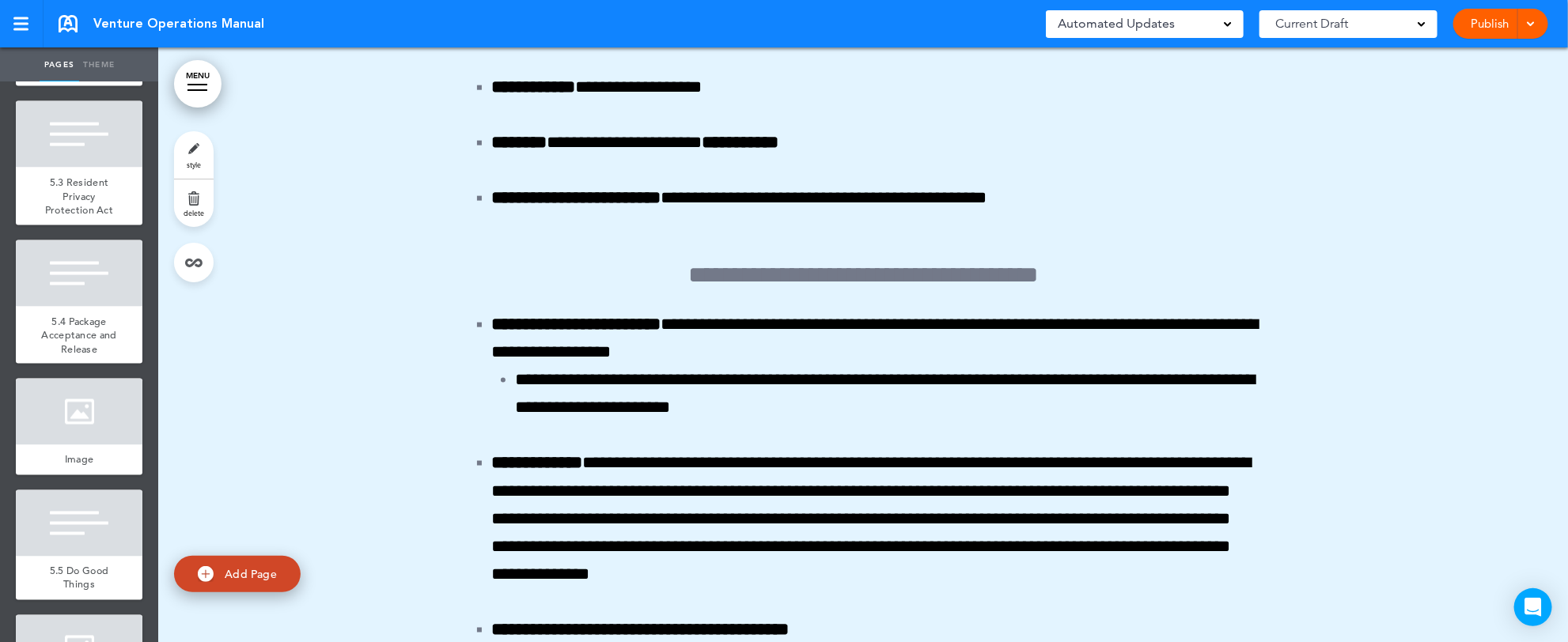
scroll to position [146980, 0]
click at [202, 148] on link "style" at bounding box center [194, 155] width 39 height 47
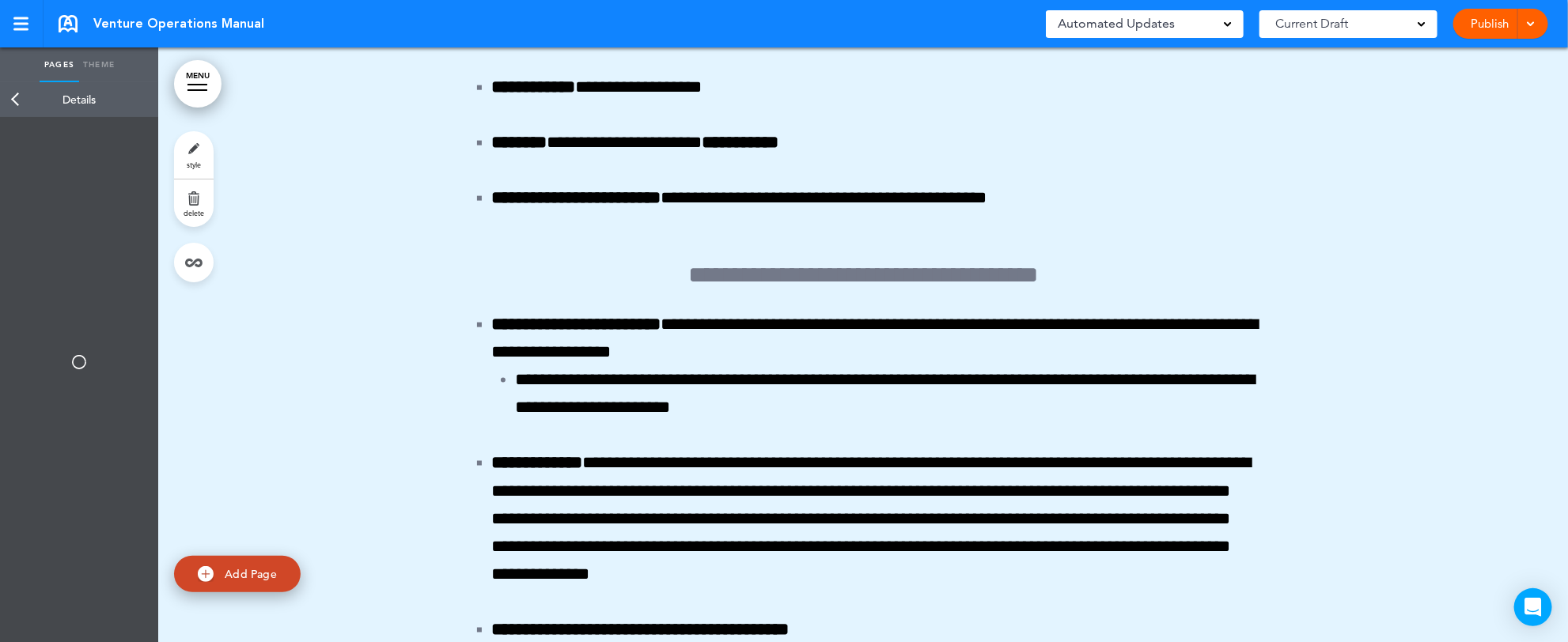
select select "*****"
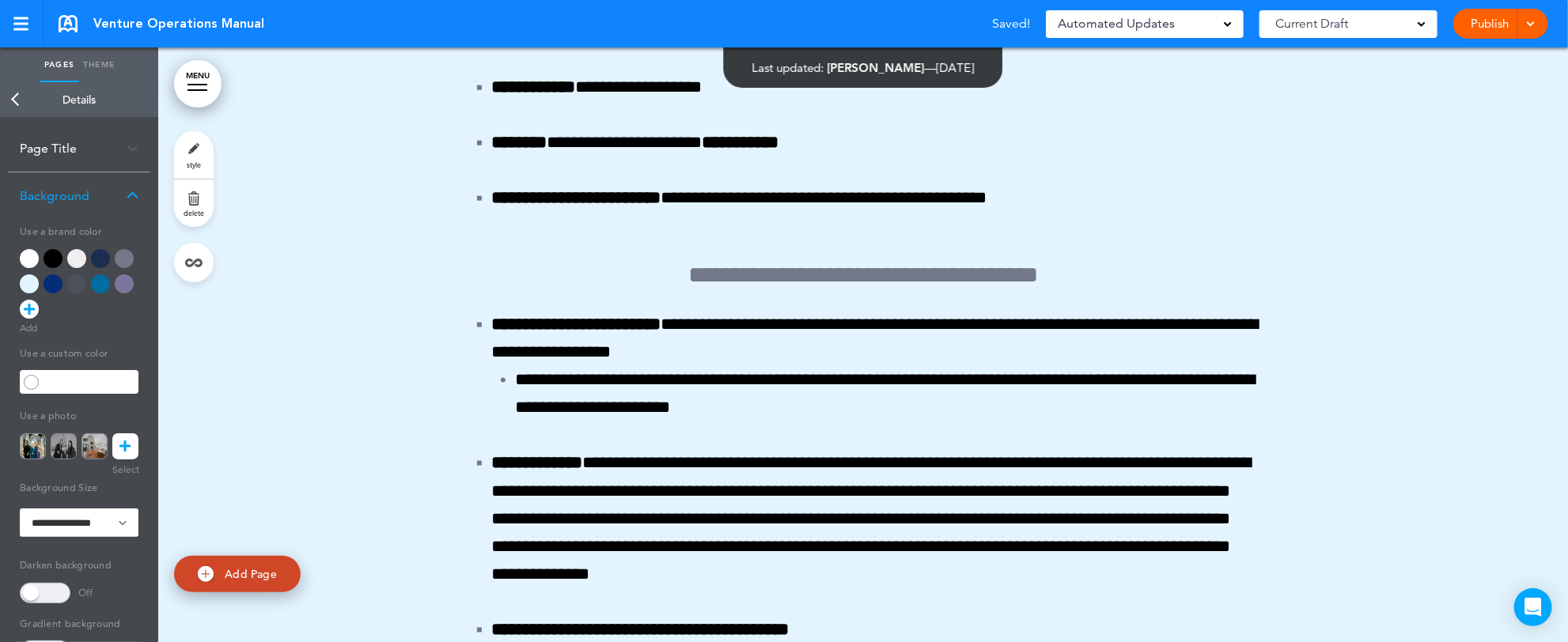
click at [130, 447] on icon at bounding box center [126, 447] width 11 height 26
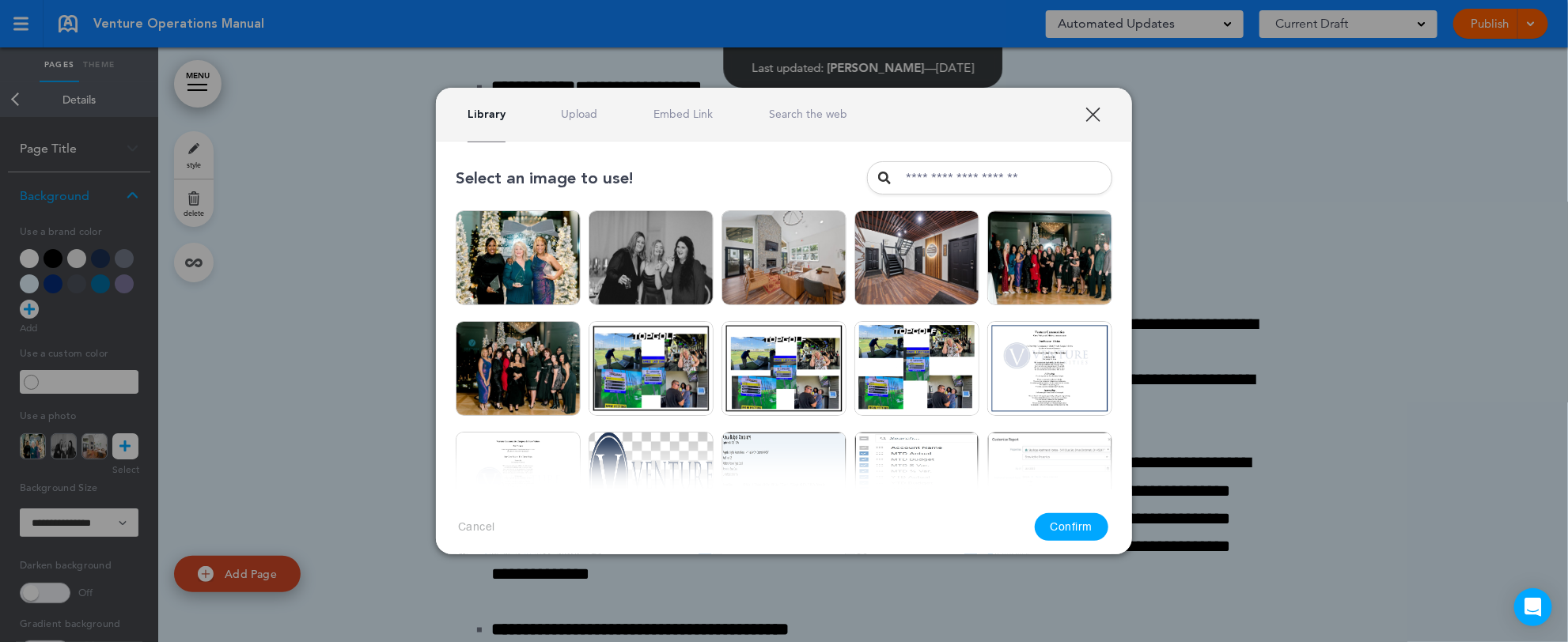
click at [584, 113] on link "Upload" at bounding box center [580, 114] width 37 height 15
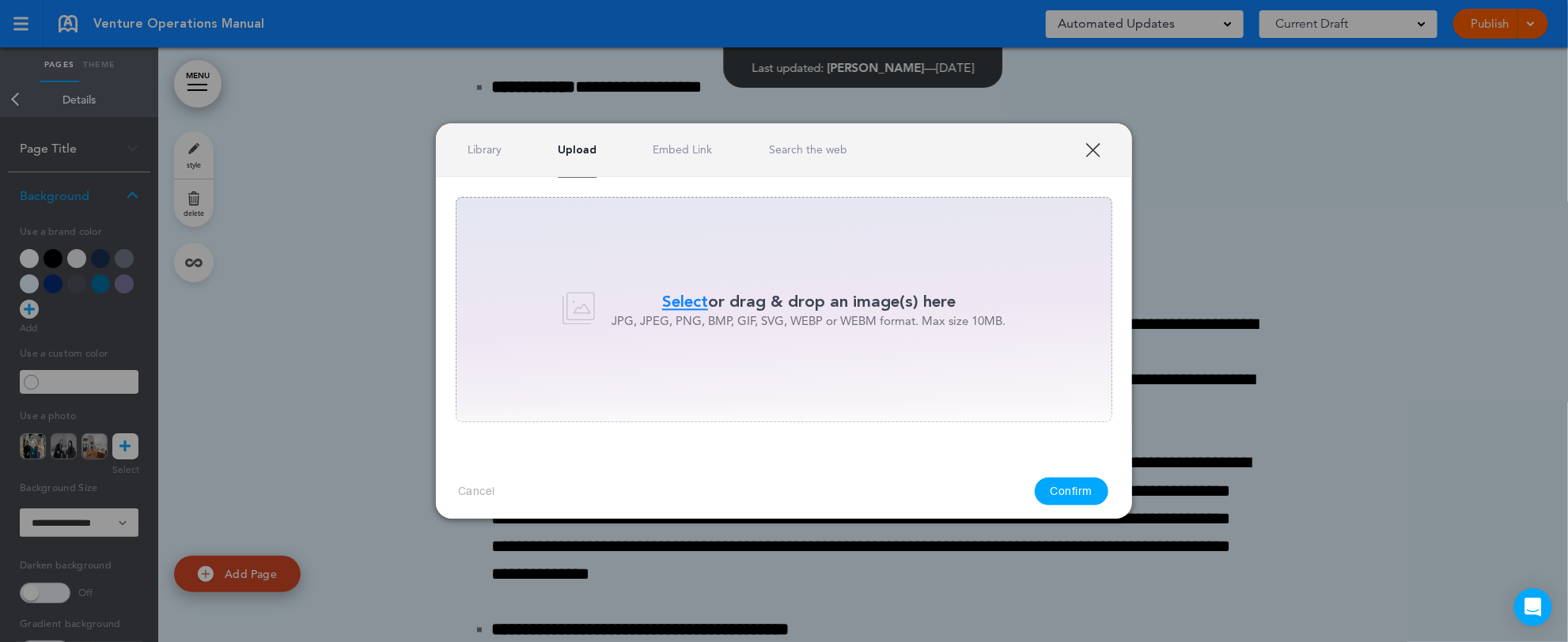
click at [677, 298] on span "Select" at bounding box center [685, 301] width 46 height 23
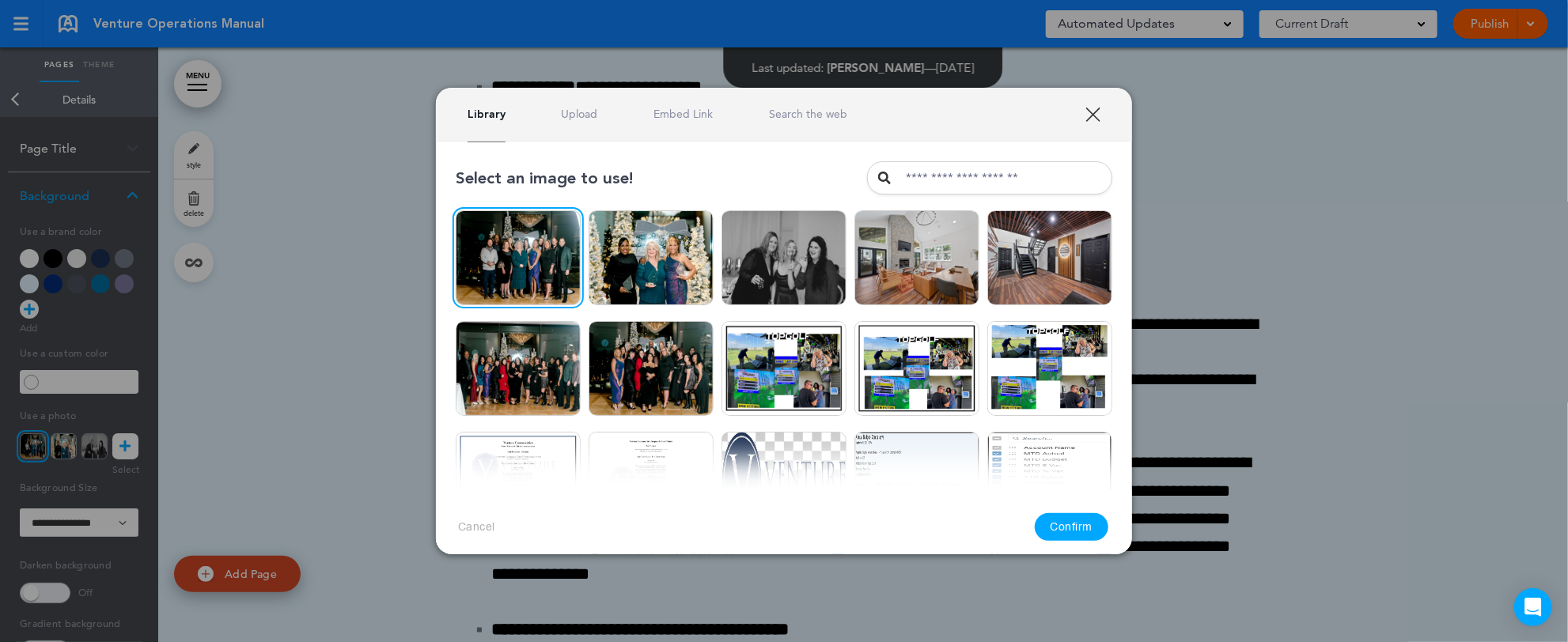
click at [1069, 531] on button "Confirm" at bounding box center [1071, 527] width 74 height 27
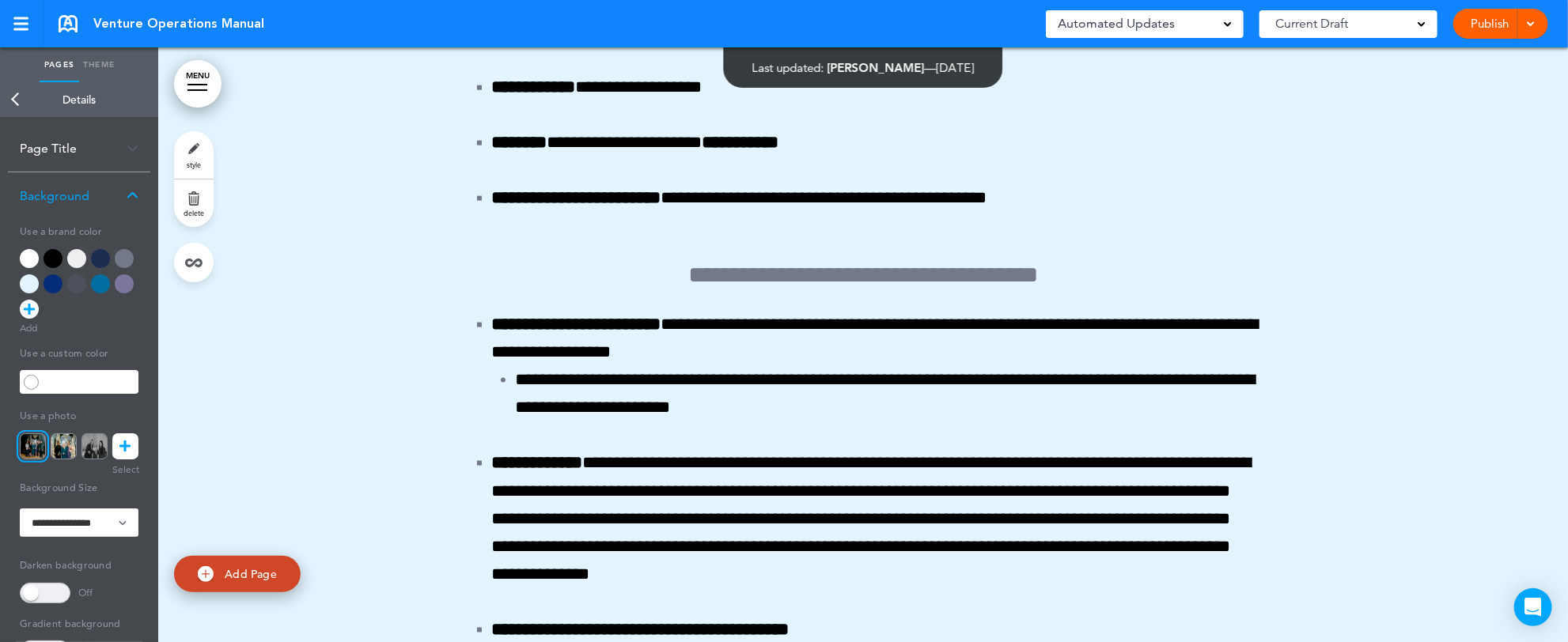
click at [12, 100] on link "Back" at bounding box center [16, 100] width 32 height 35
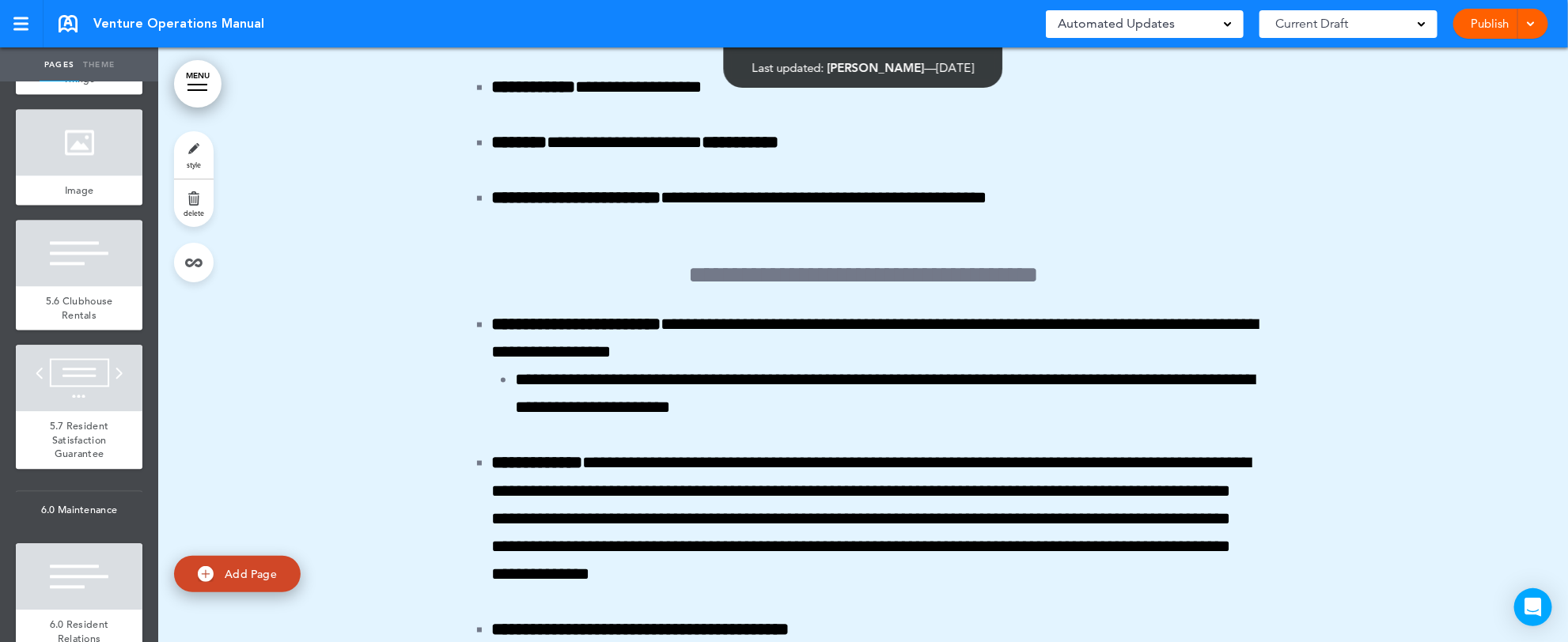
scroll to position [8922, 0]
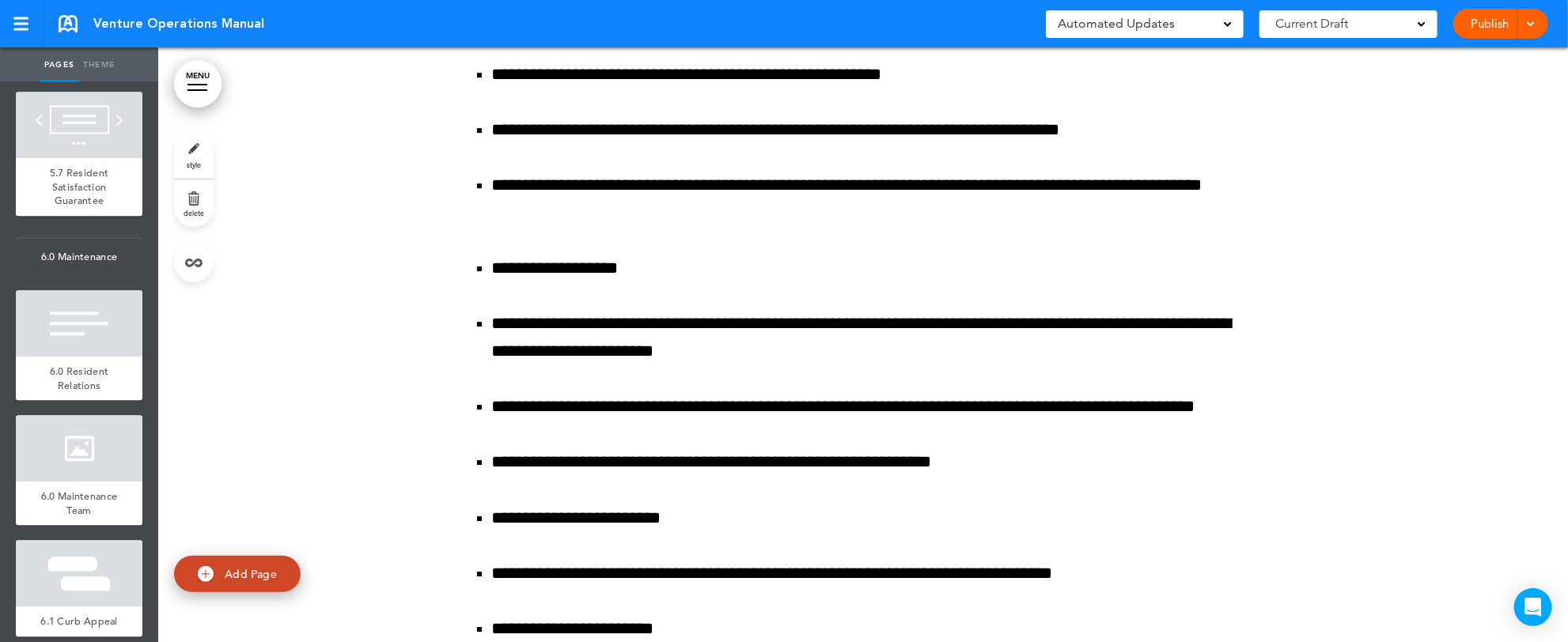
scroll to position [9176, 0]
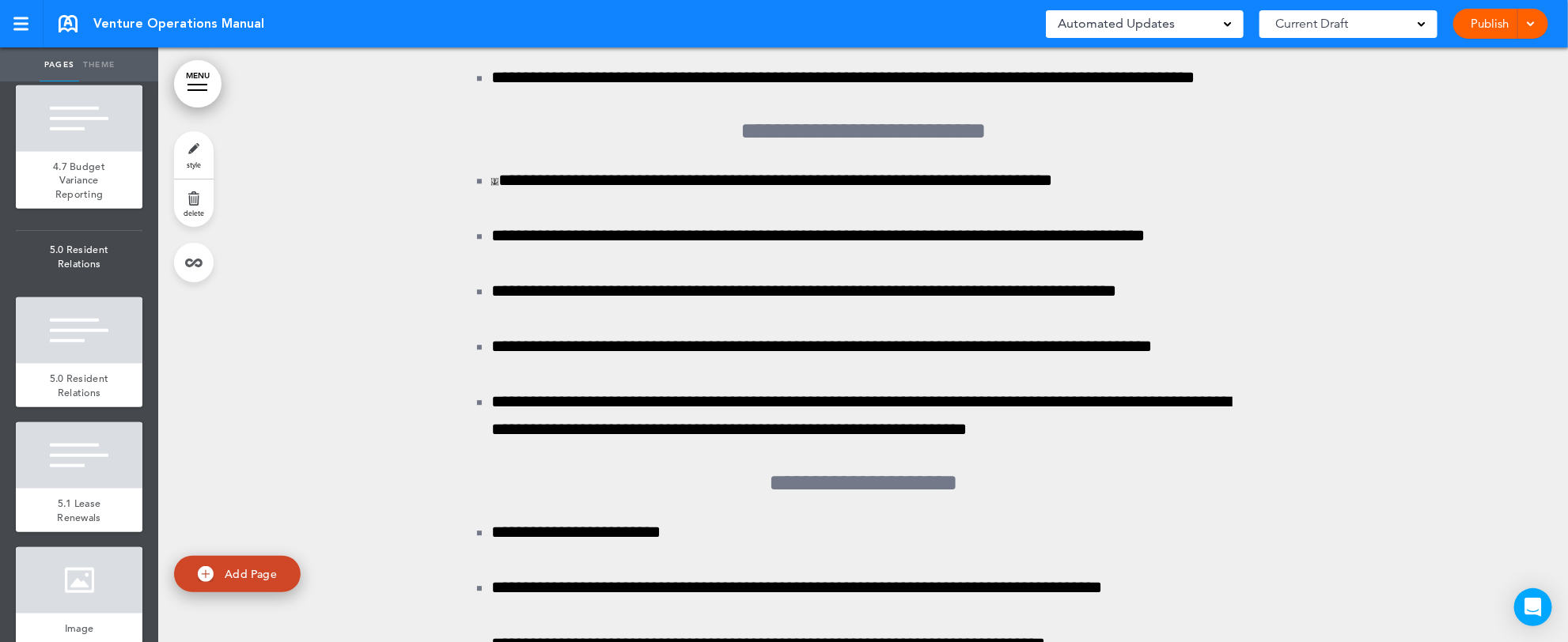
scroll to position [7593, 0]
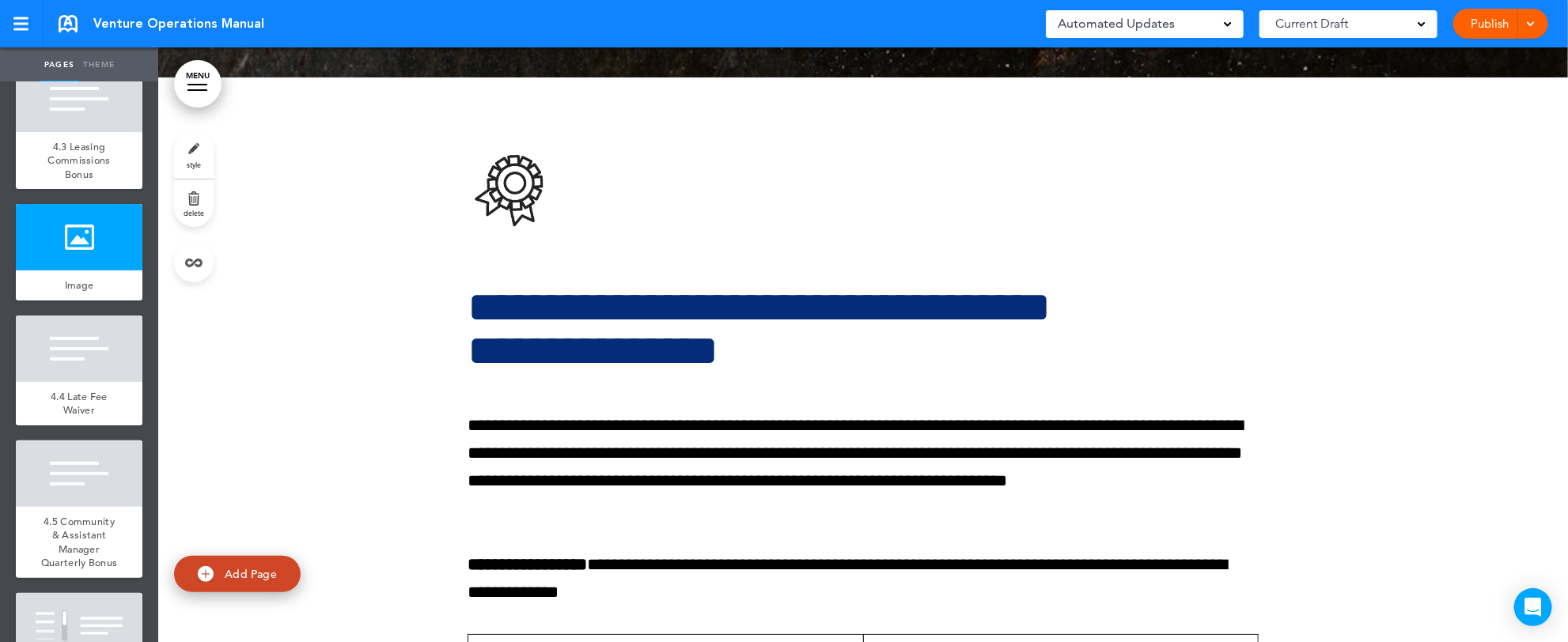
scroll to position [6961, 0]
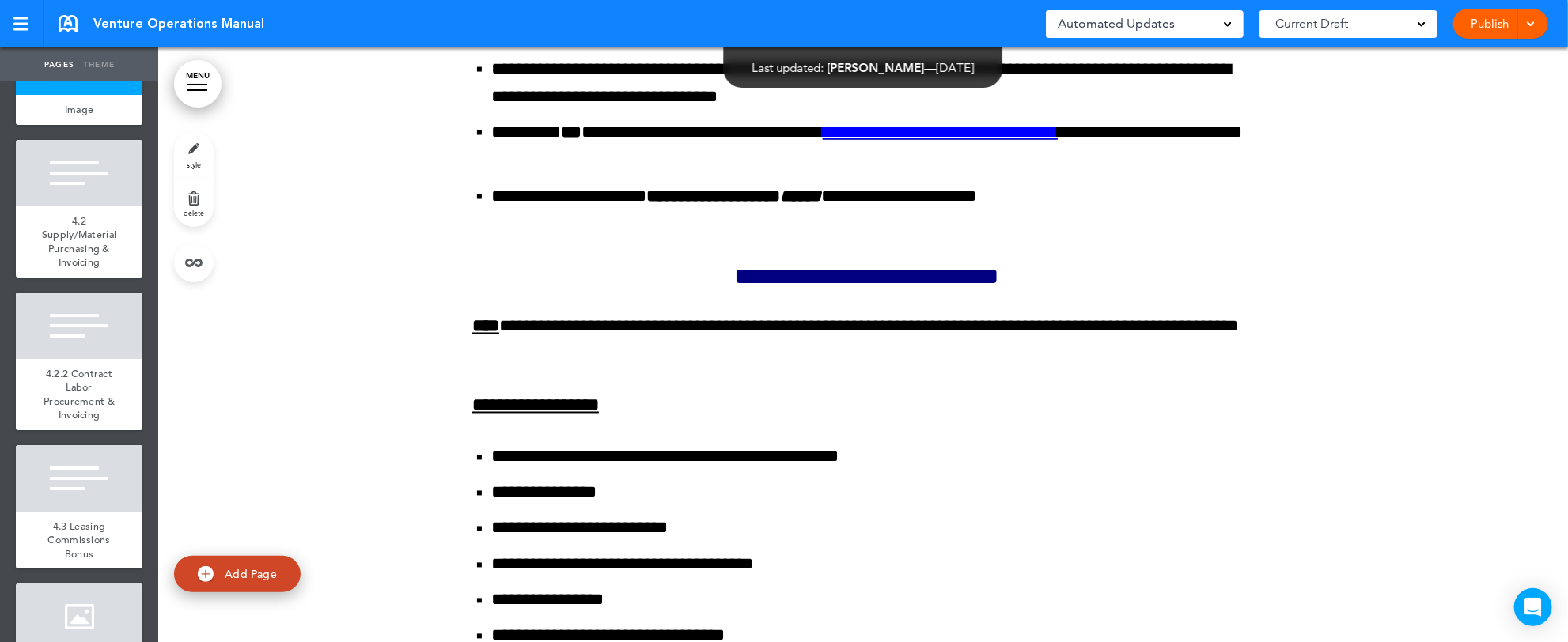
scroll to position [6582, 0]
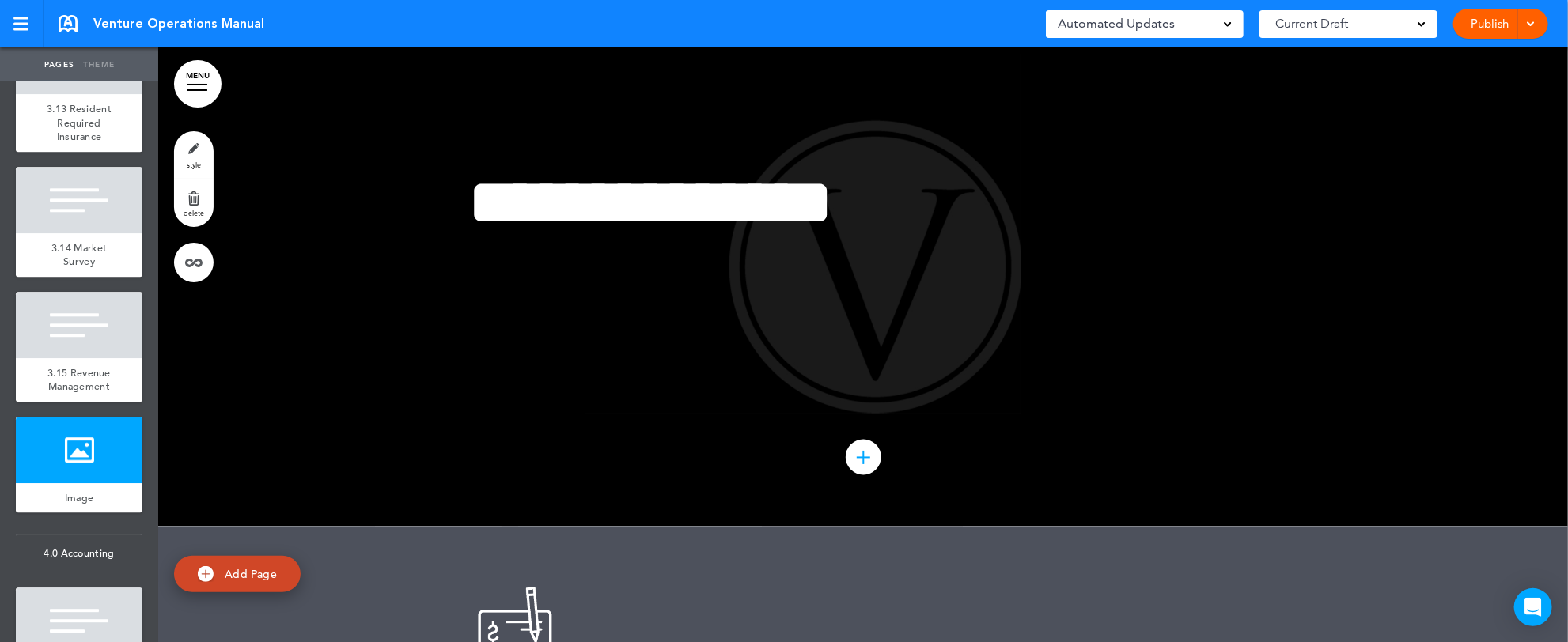
scroll to position [5759, 0]
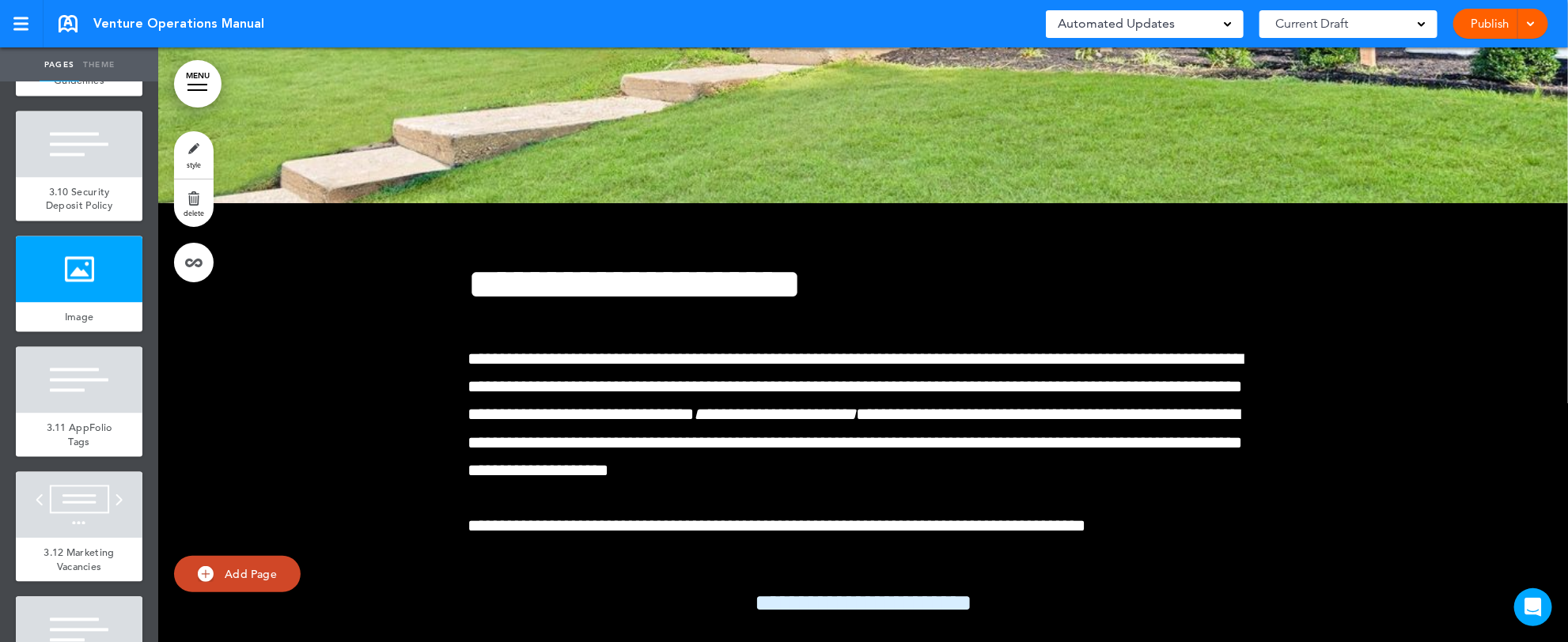
scroll to position [5189, 0]
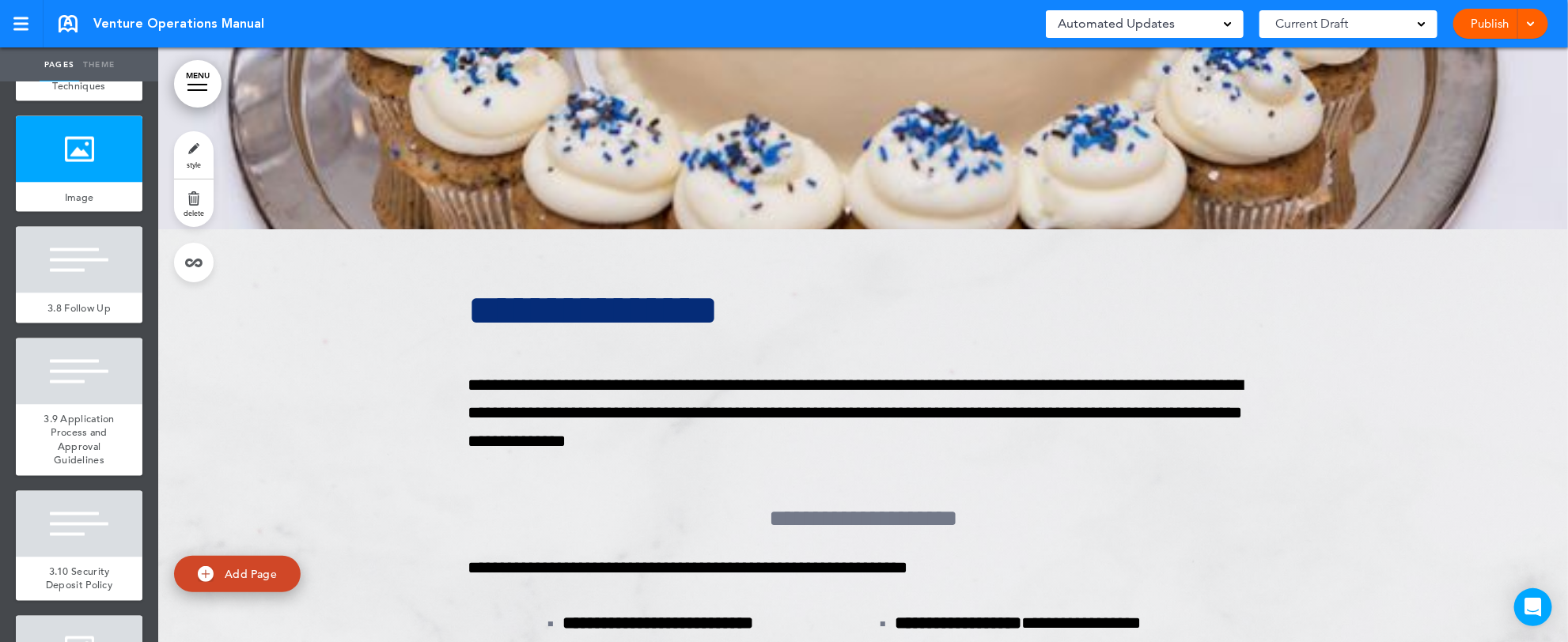
scroll to position [4809, 0]
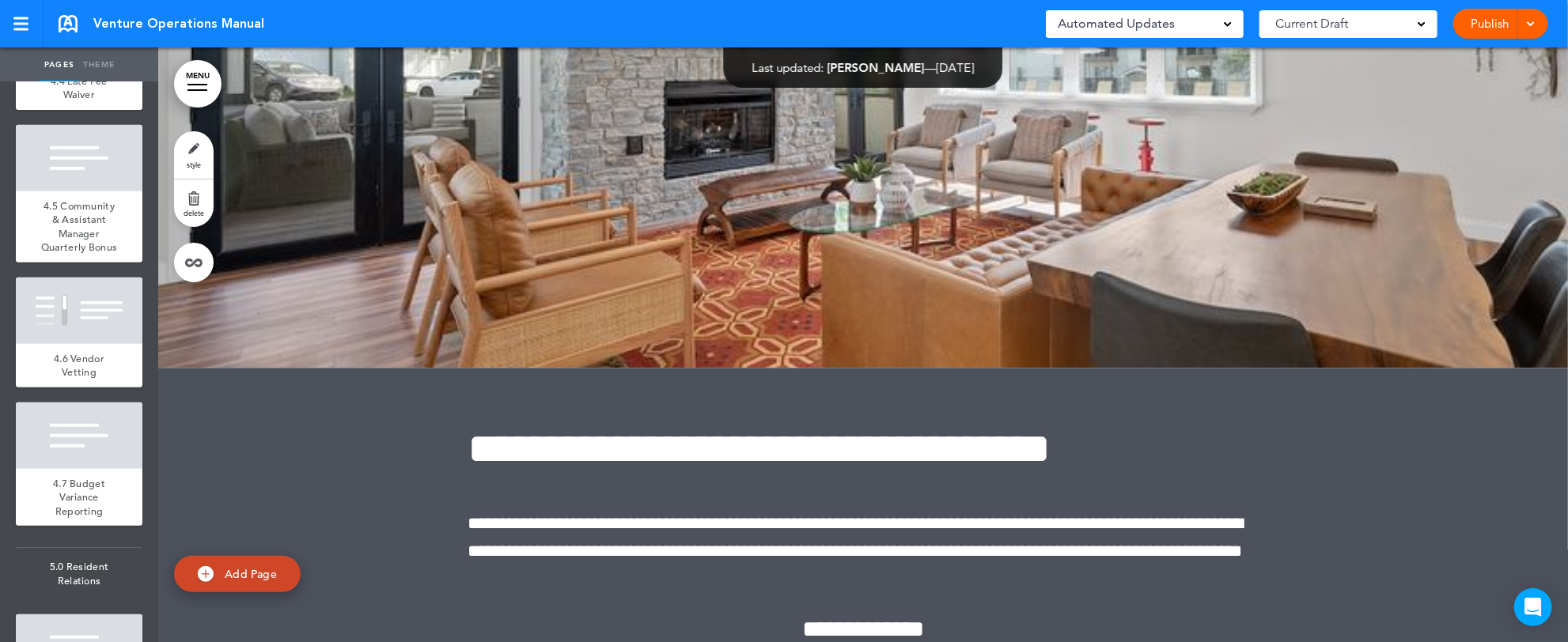
scroll to position [7425, 0]
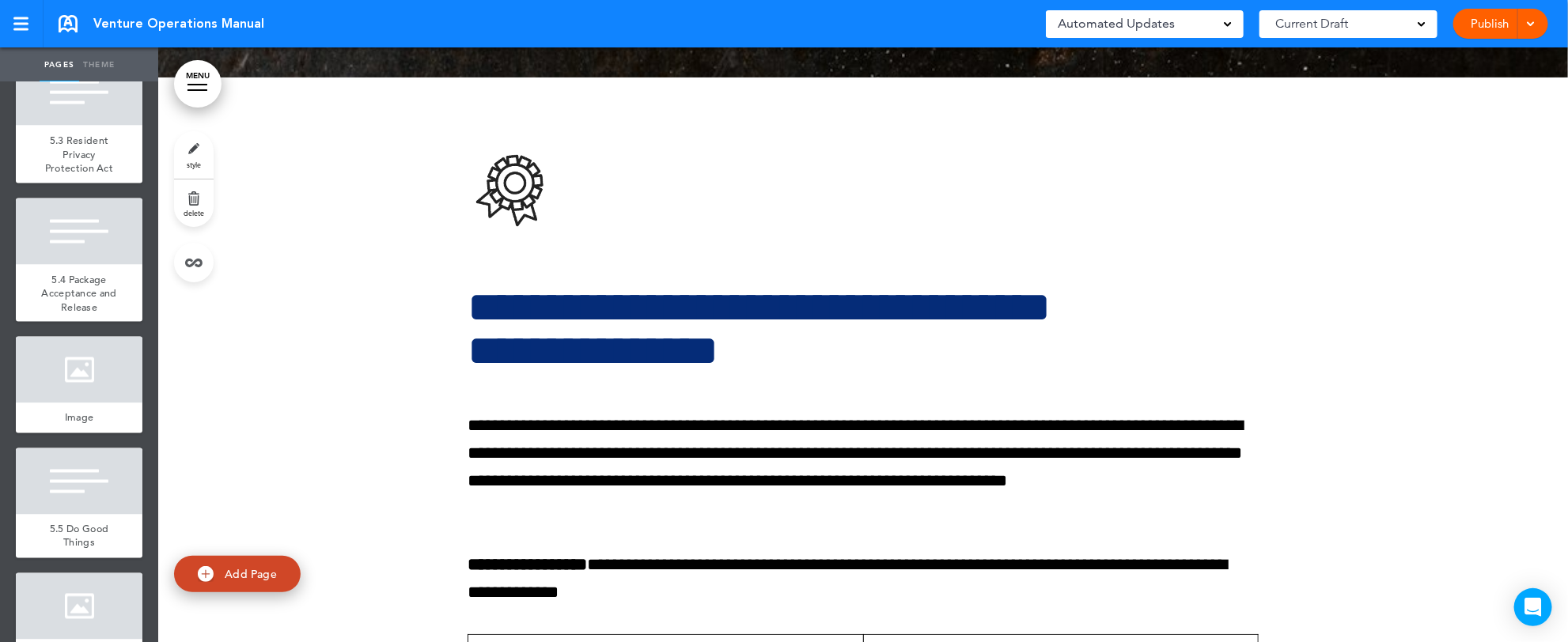
scroll to position [8479, 0]
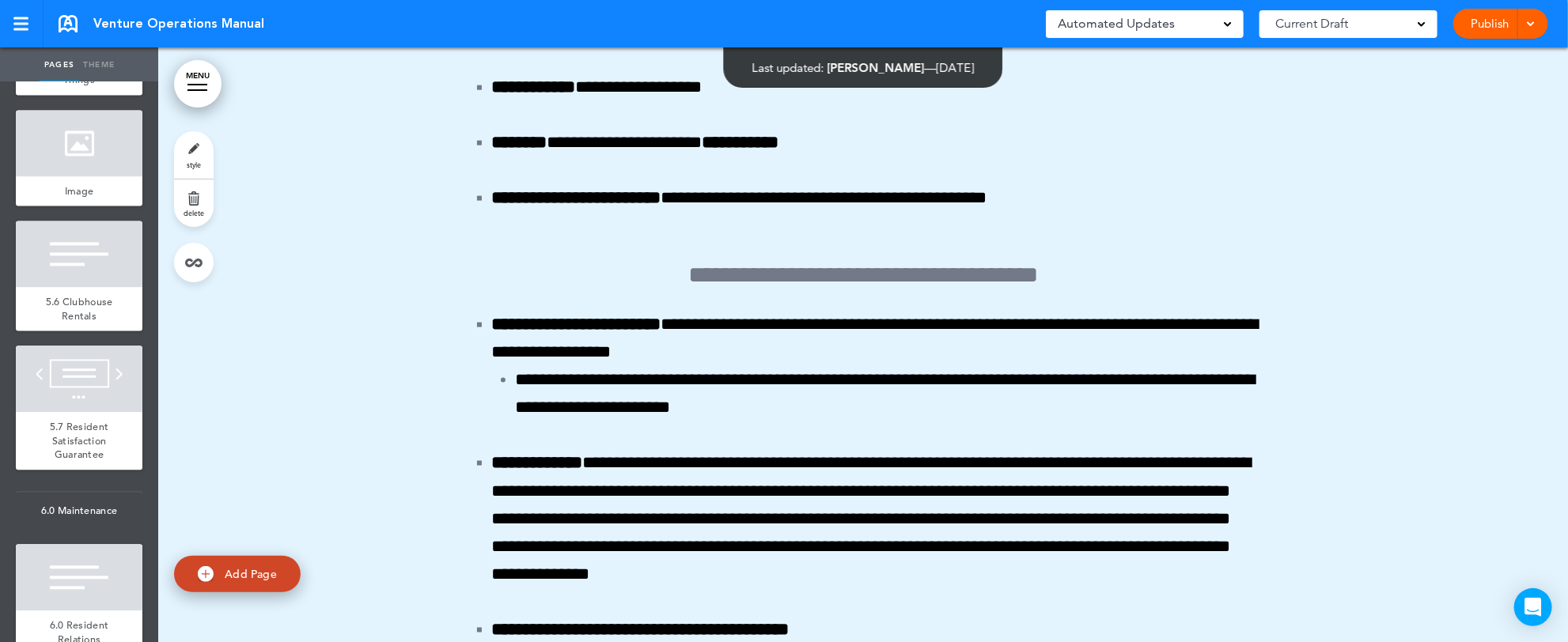
scroll to position [8922, 0]
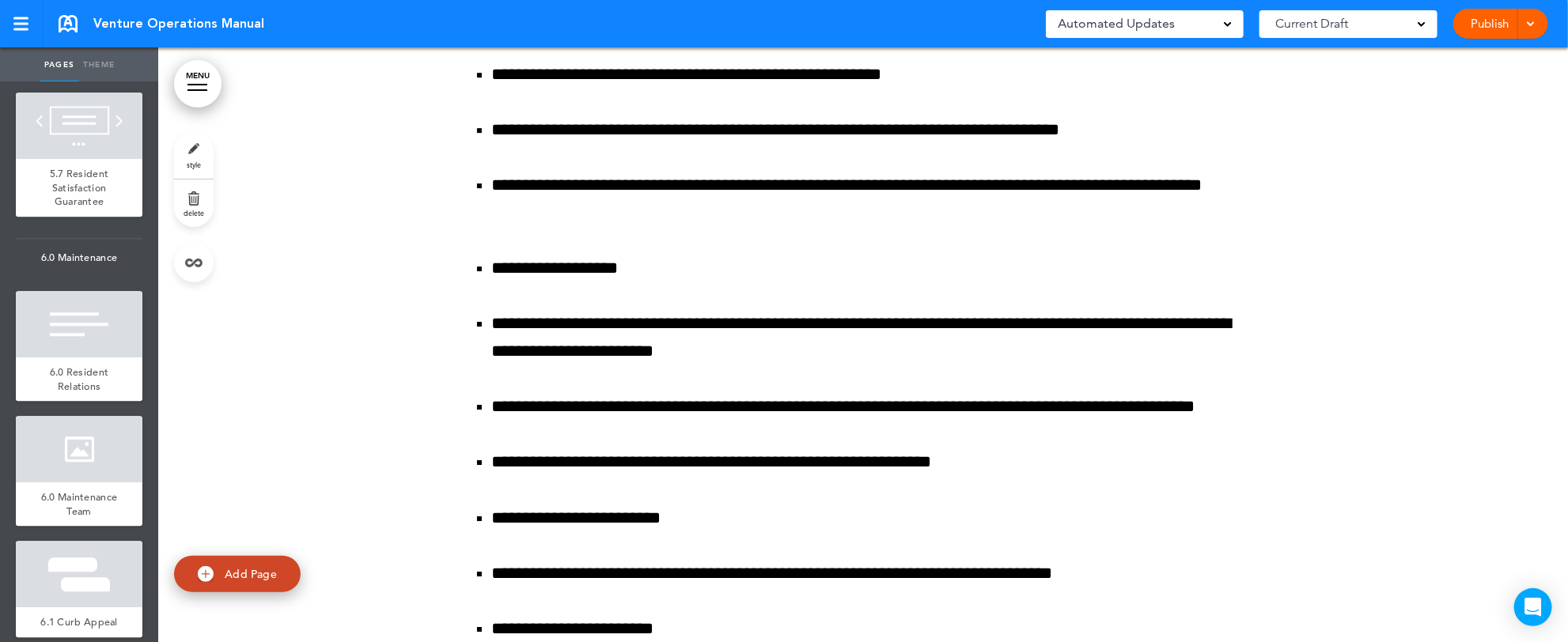
scroll to position [9175, 0]
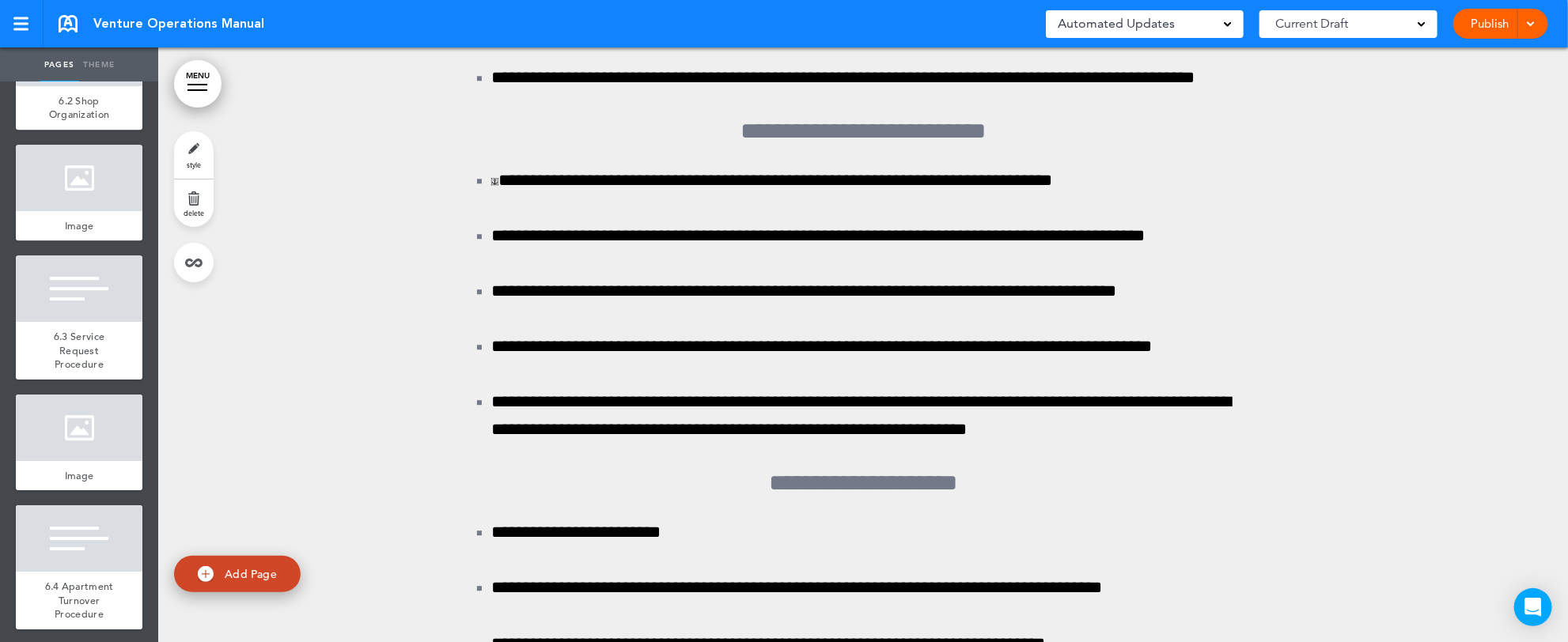
scroll to position [9808, 0]
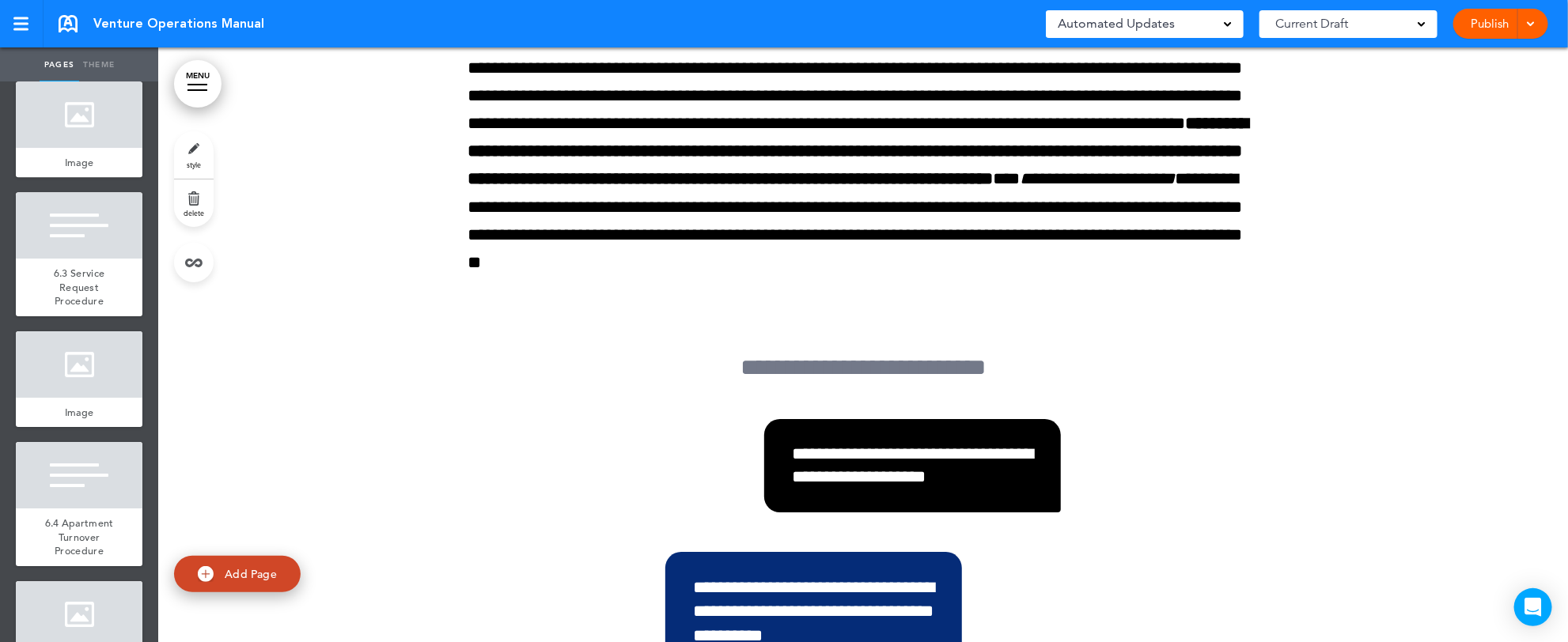
scroll to position [159113, 0]
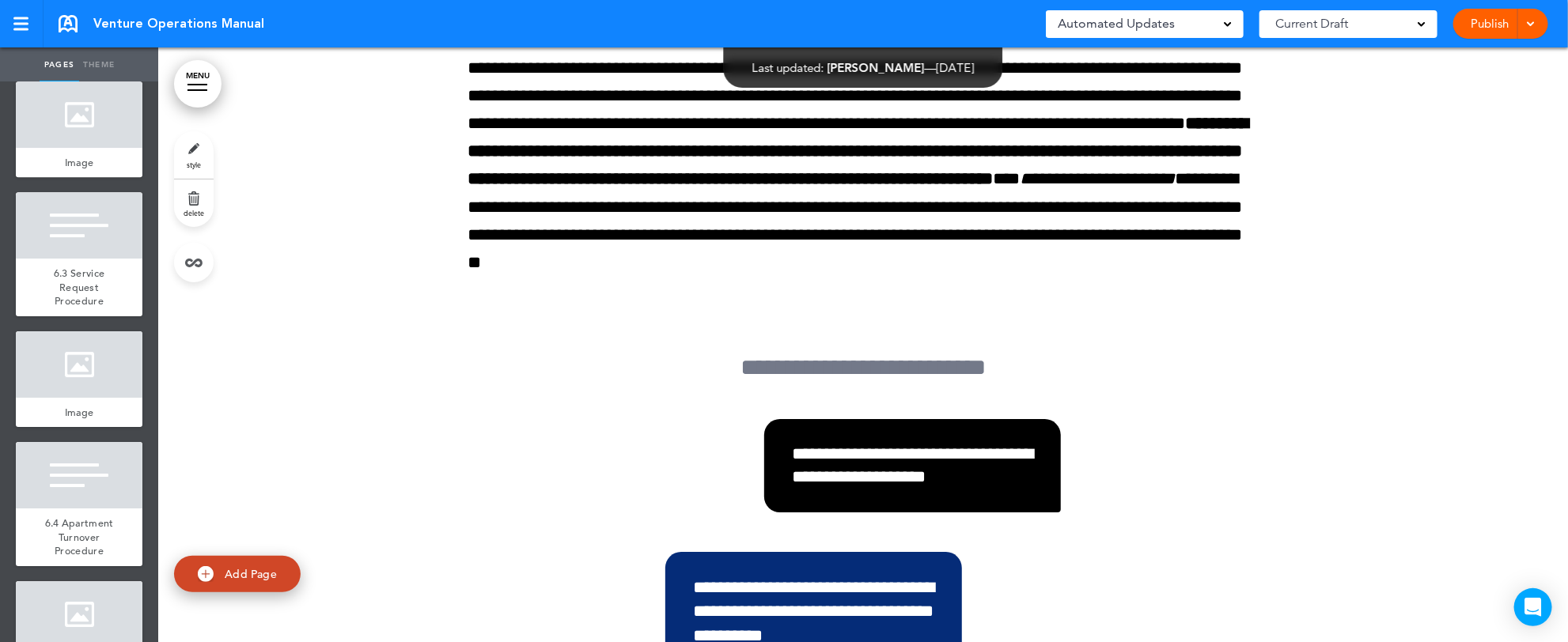
click at [198, 149] on link "style" at bounding box center [194, 155] width 39 height 47
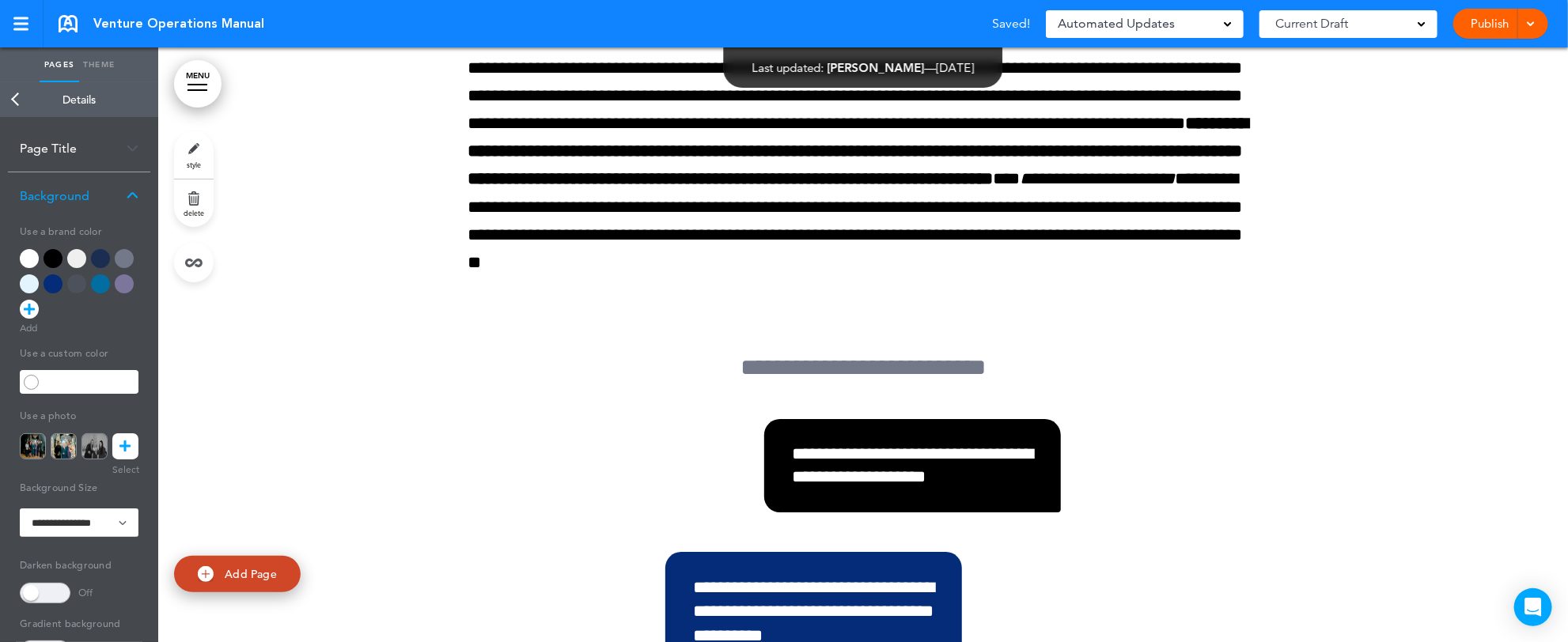
click at [129, 440] on icon at bounding box center [126, 447] width 11 height 26
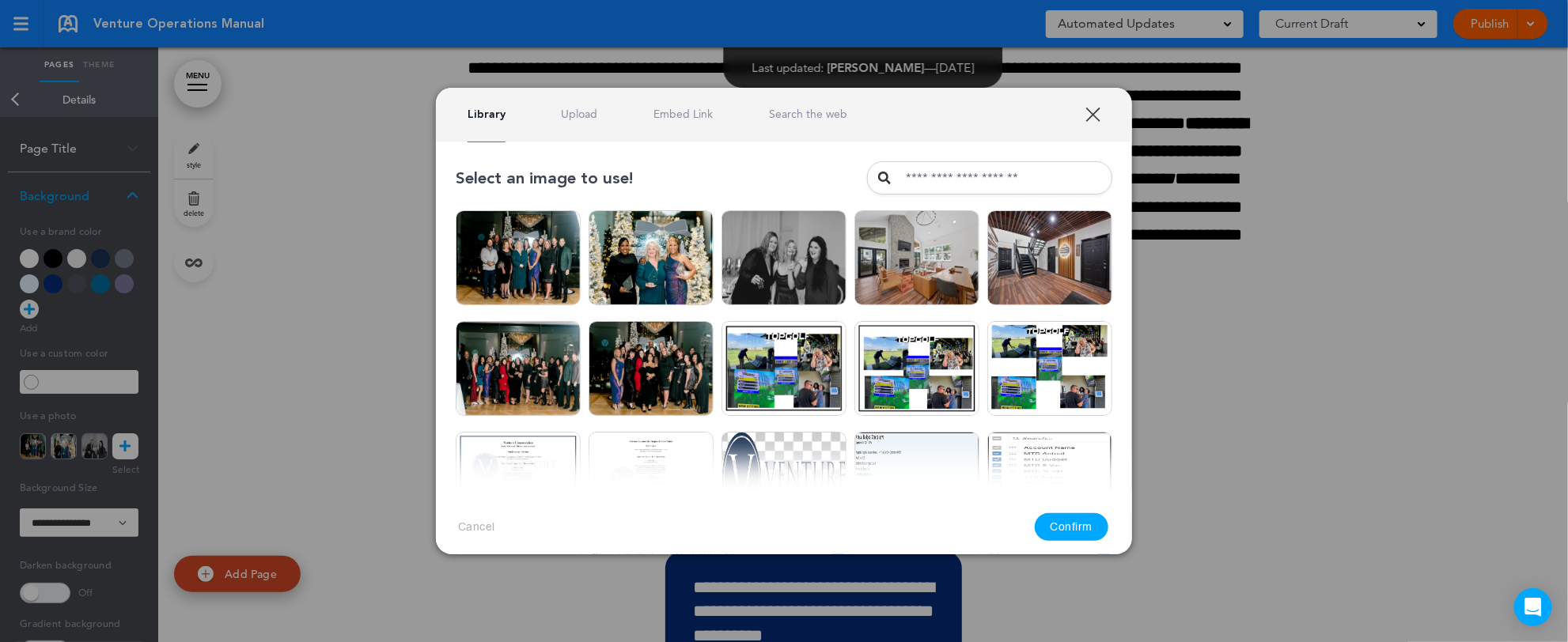
click at [585, 112] on link "Upload" at bounding box center [580, 114] width 37 height 15
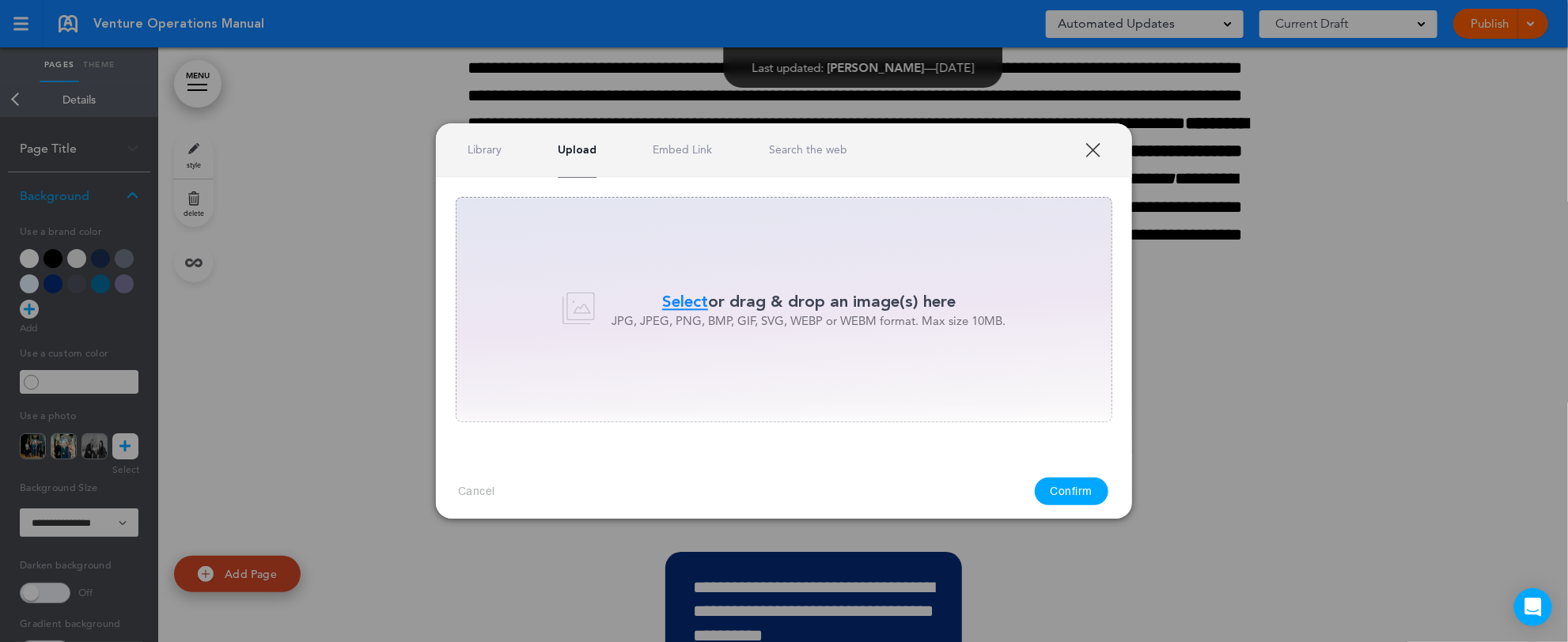
click at [683, 298] on span "Select" at bounding box center [685, 301] width 46 height 23
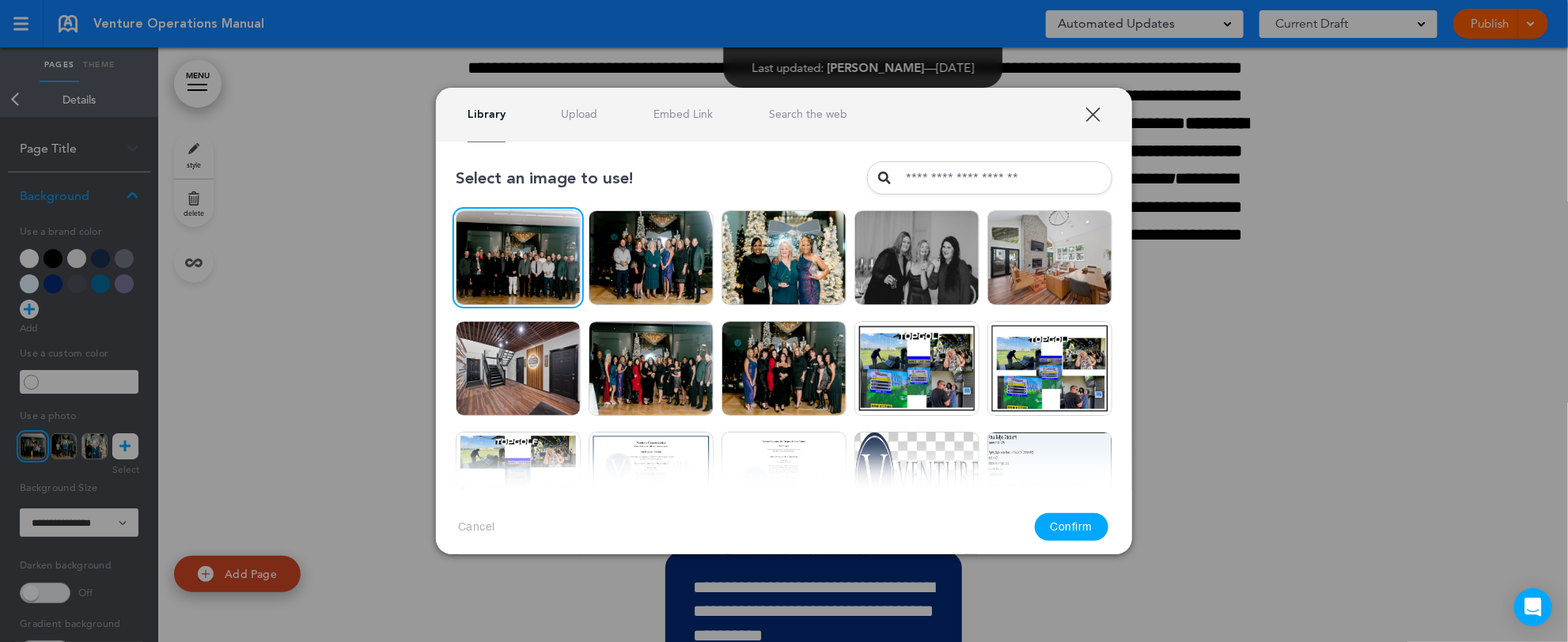
click at [1065, 531] on button "Confirm" at bounding box center [1071, 527] width 74 height 27
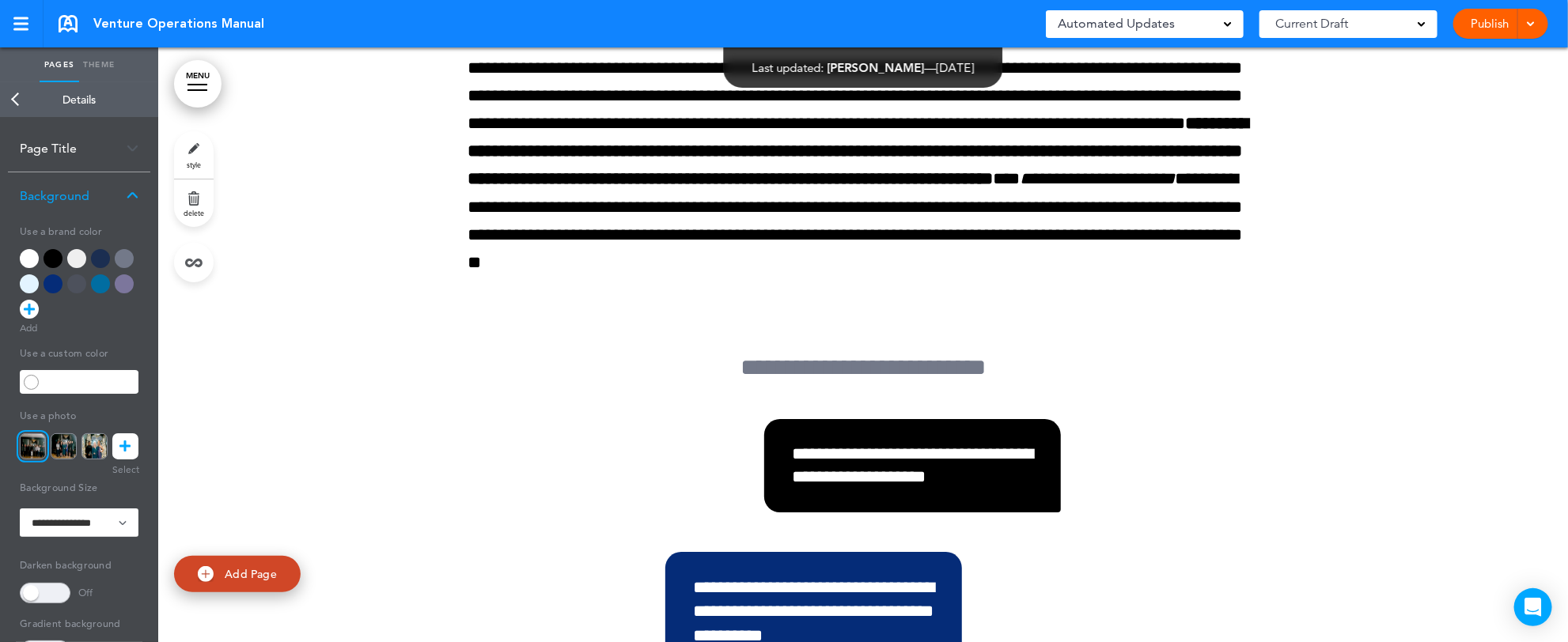
click at [25, 103] on link "Back" at bounding box center [16, 100] width 32 height 35
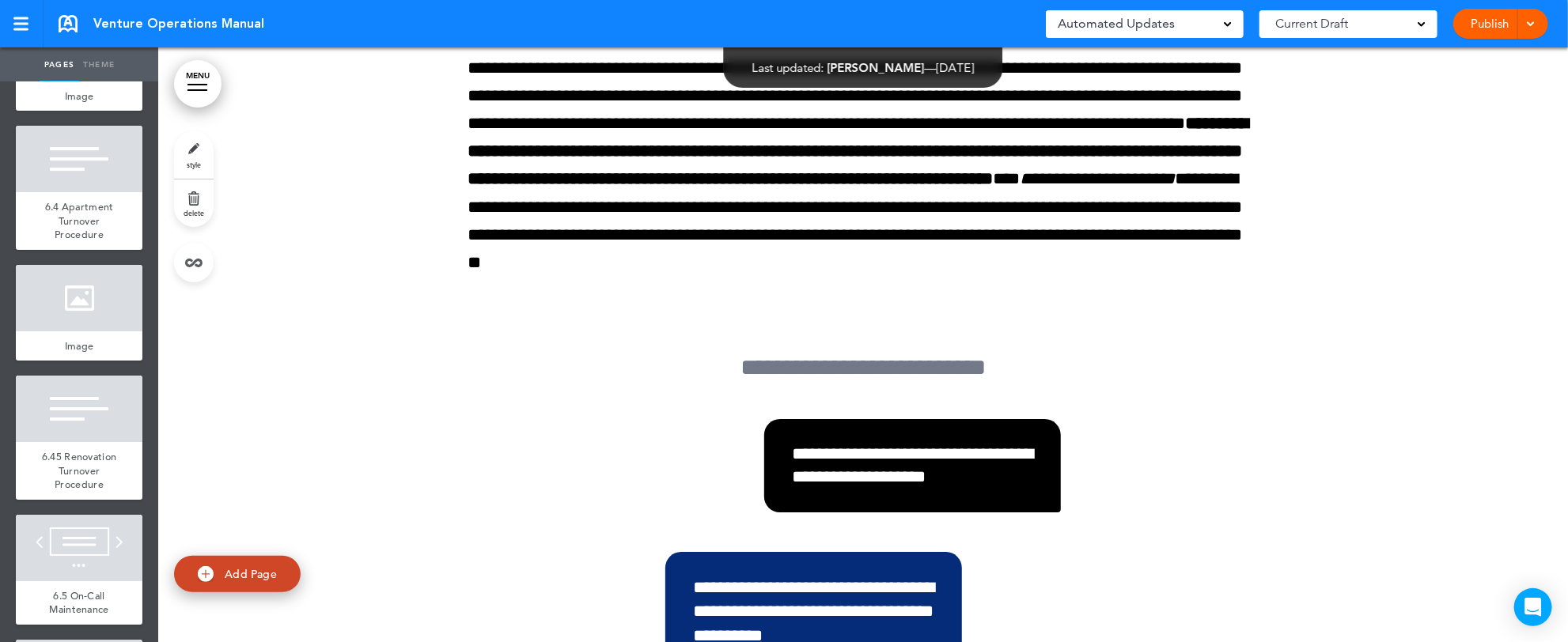
scroll to position [10187, 0]
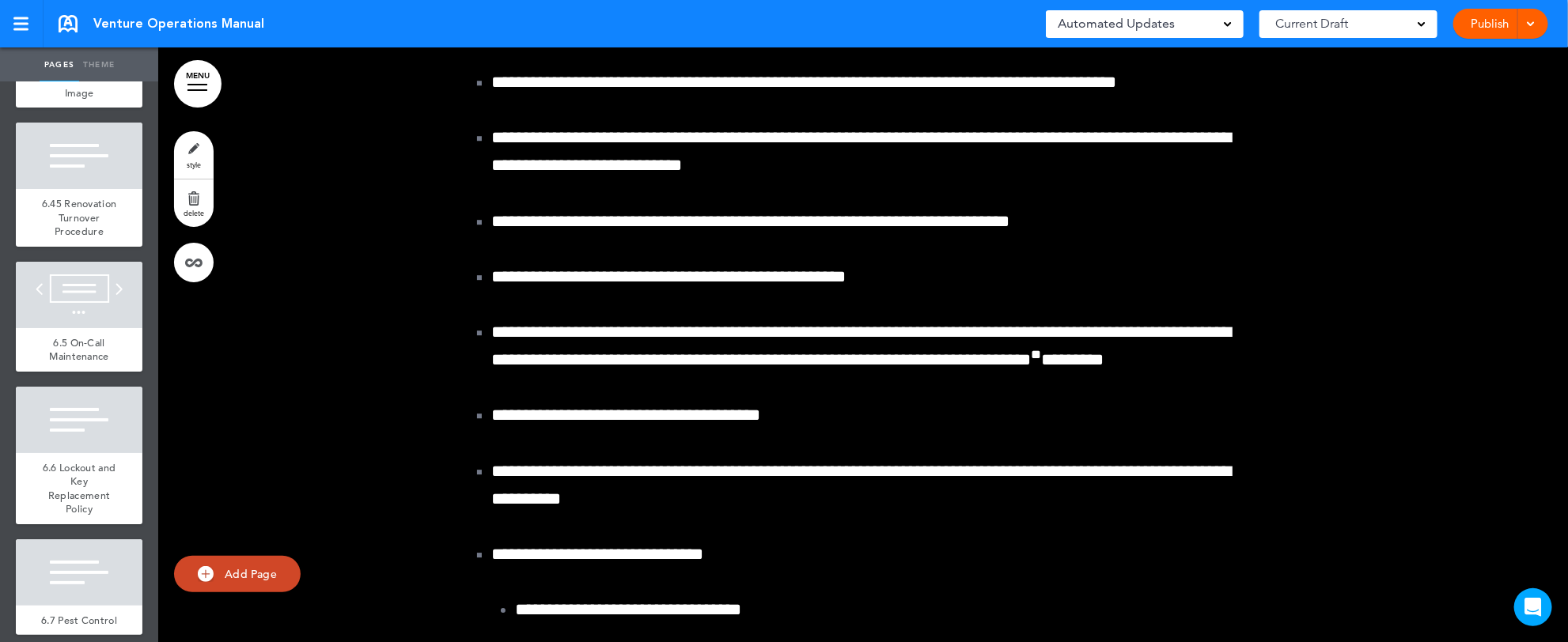
scroll to position [10441, 0]
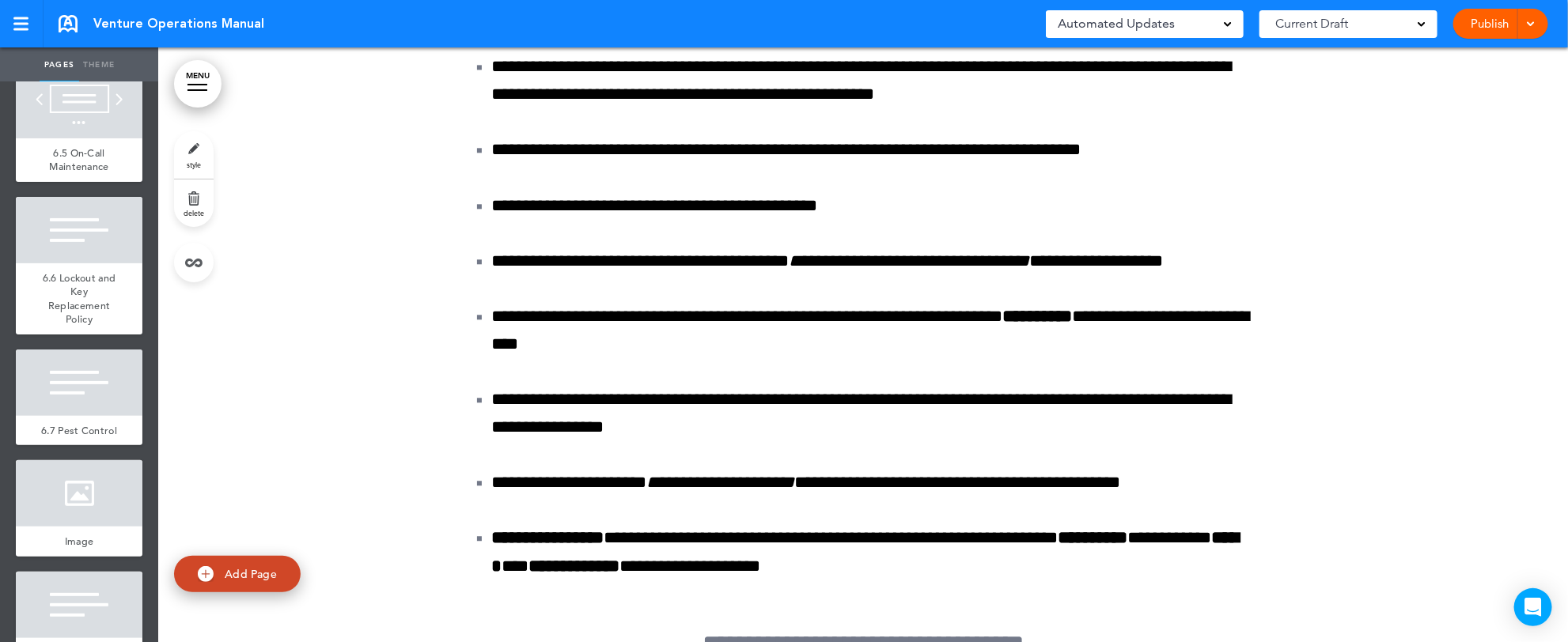
scroll to position [10631, 0]
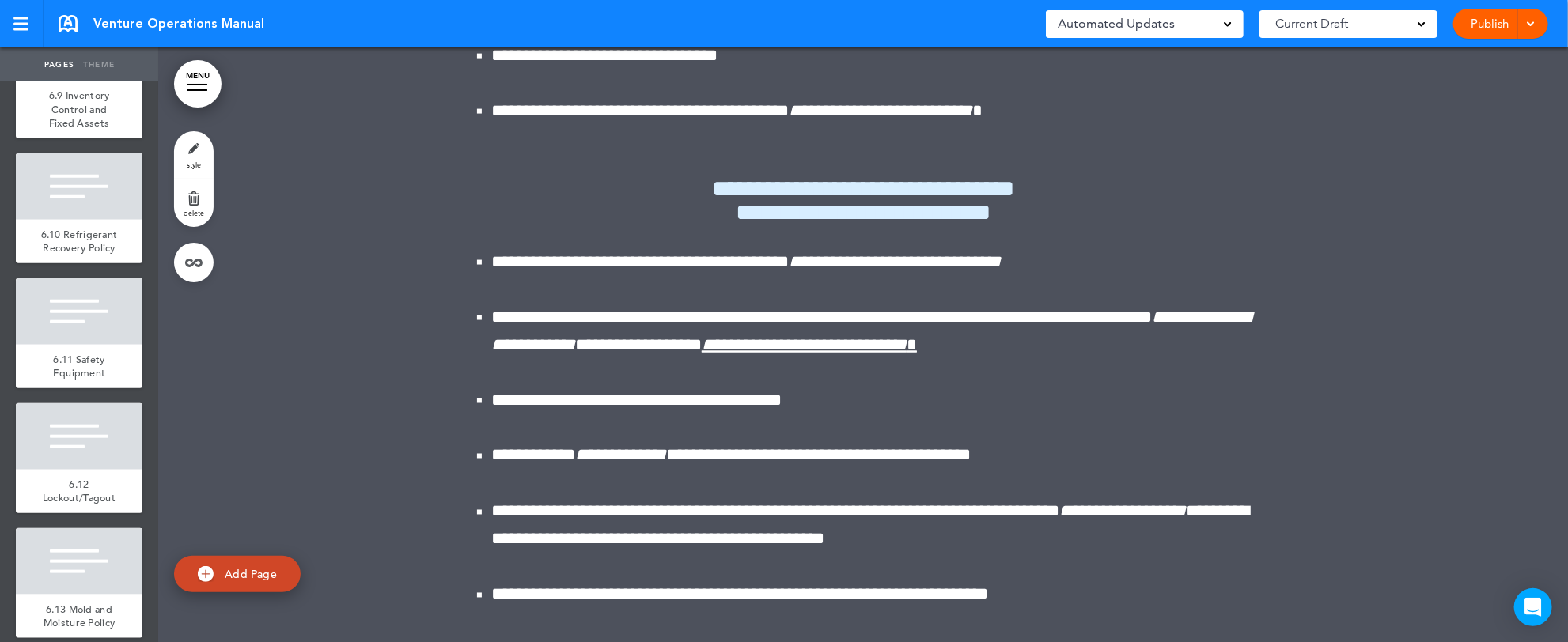
scroll to position [11327, 0]
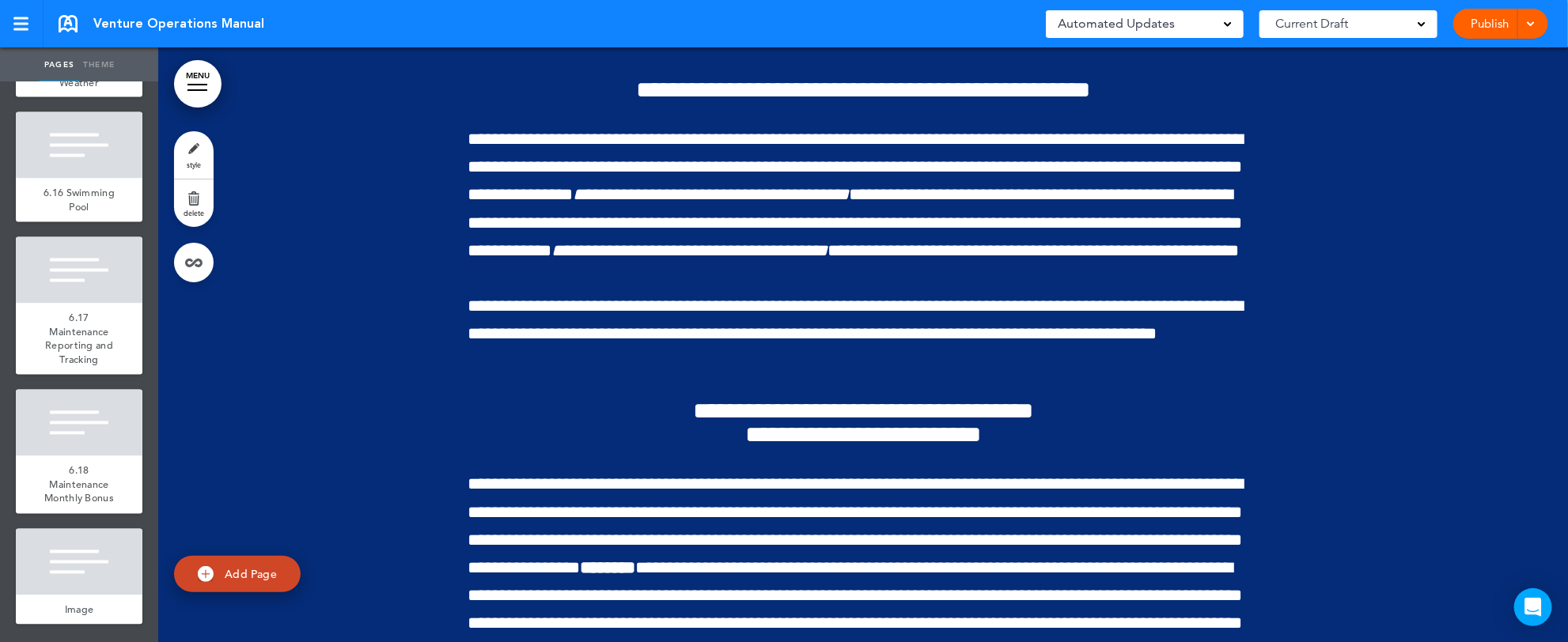
scroll to position [13089, 0]
click at [86, 572] on div at bounding box center [79, 562] width 127 height 67
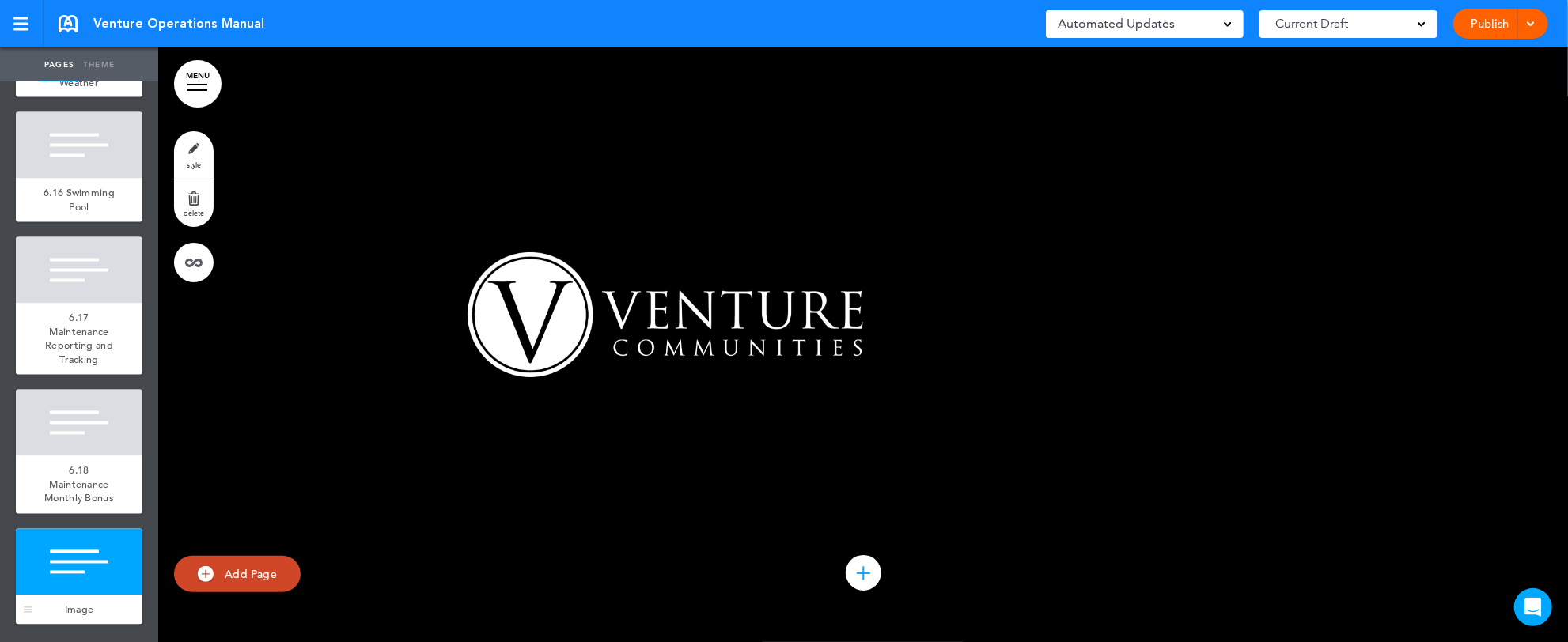
scroll to position [234716, 0]
click at [1528, 27] on div at bounding box center [1528, 24] width 16 height 30
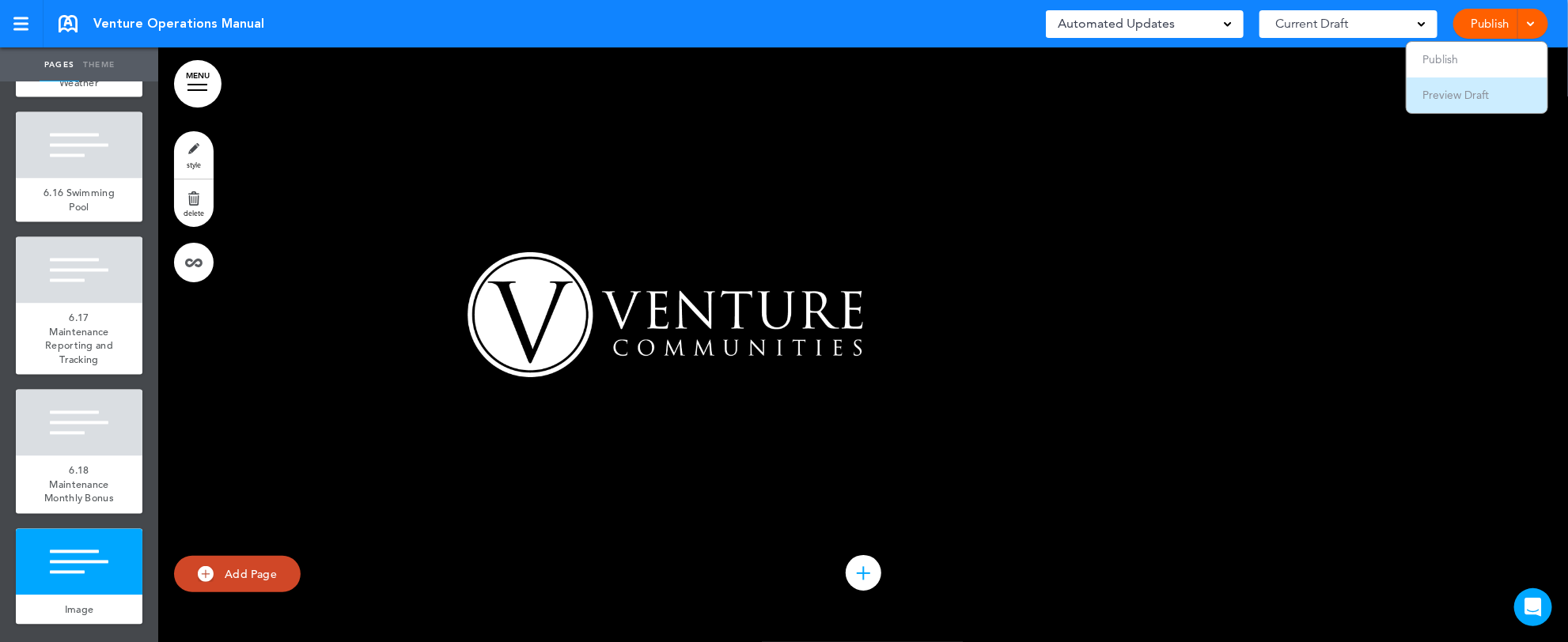
click at [1489, 95] on li "Preview Draft" at bounding box center [1477, 95] width 141 height 36
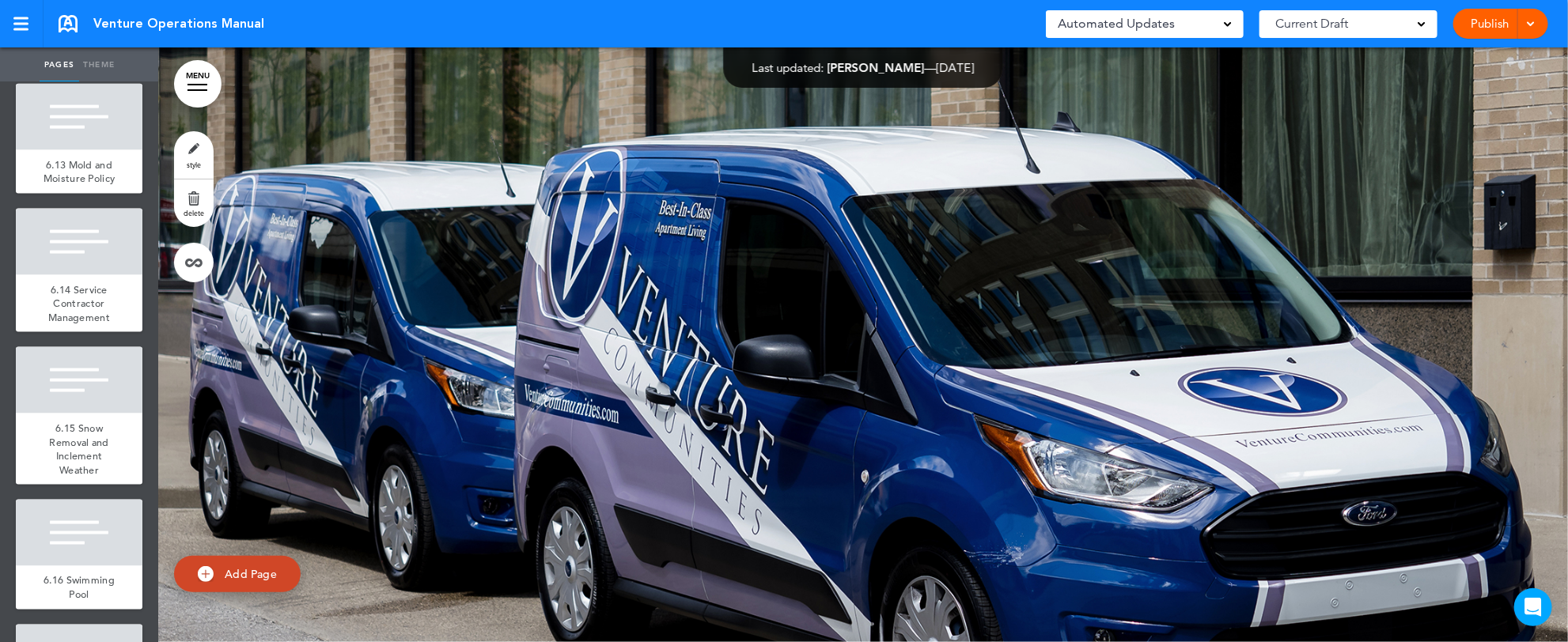
scroll to position [11595, 0]
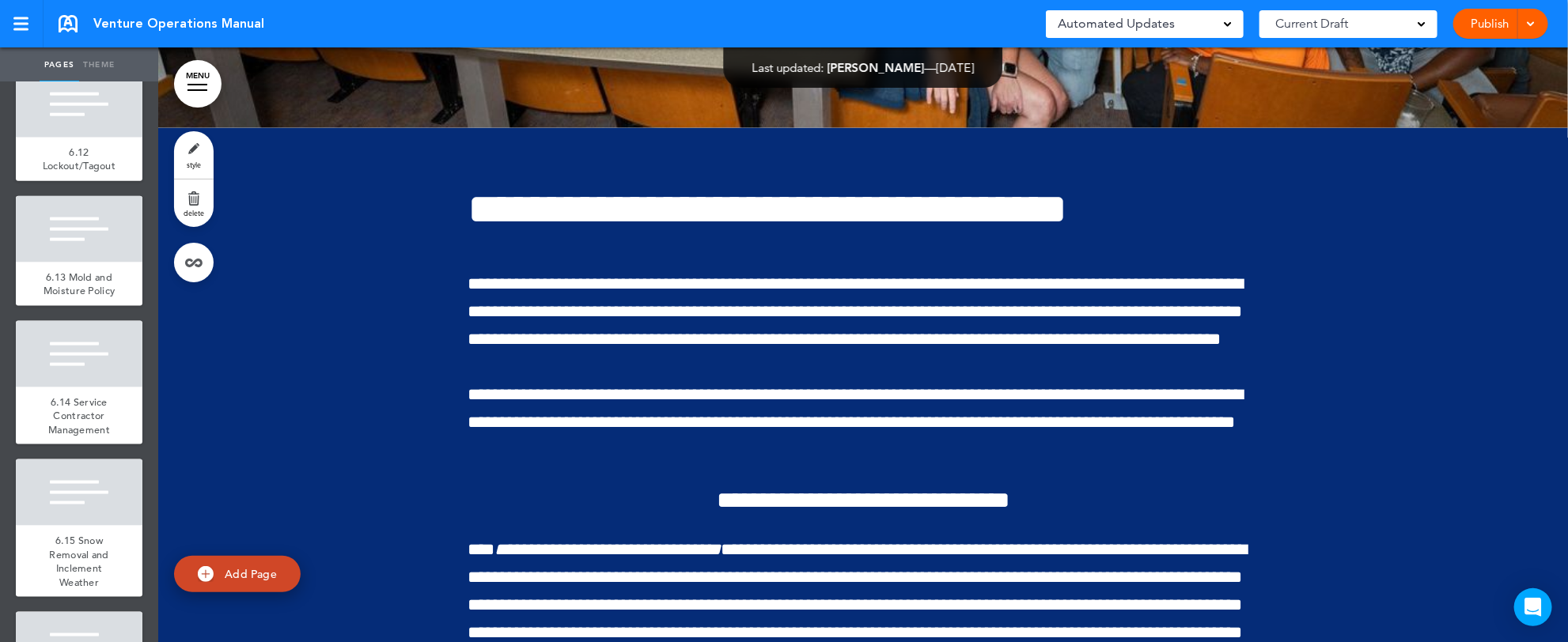
scroll to position [189309, 0]
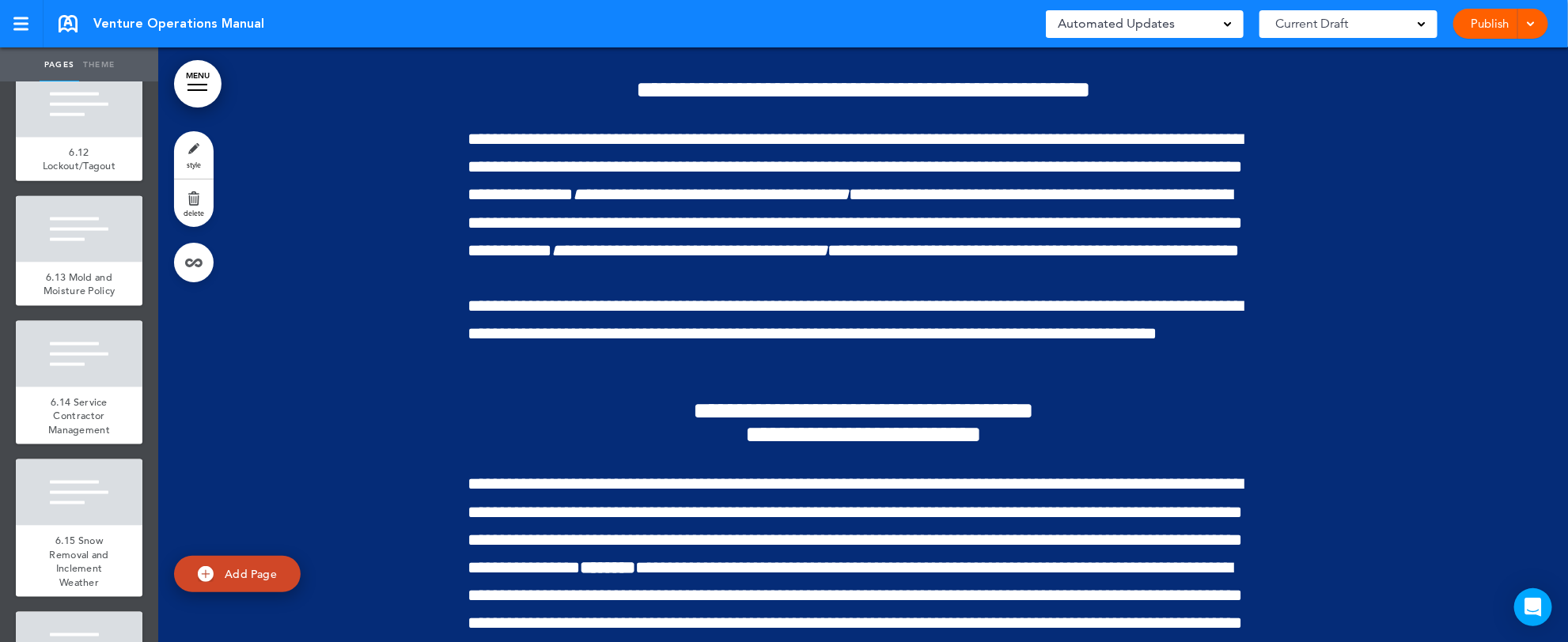
click at [194, 150] on link "style" at bounding box center [194, 155] width 39 height 47
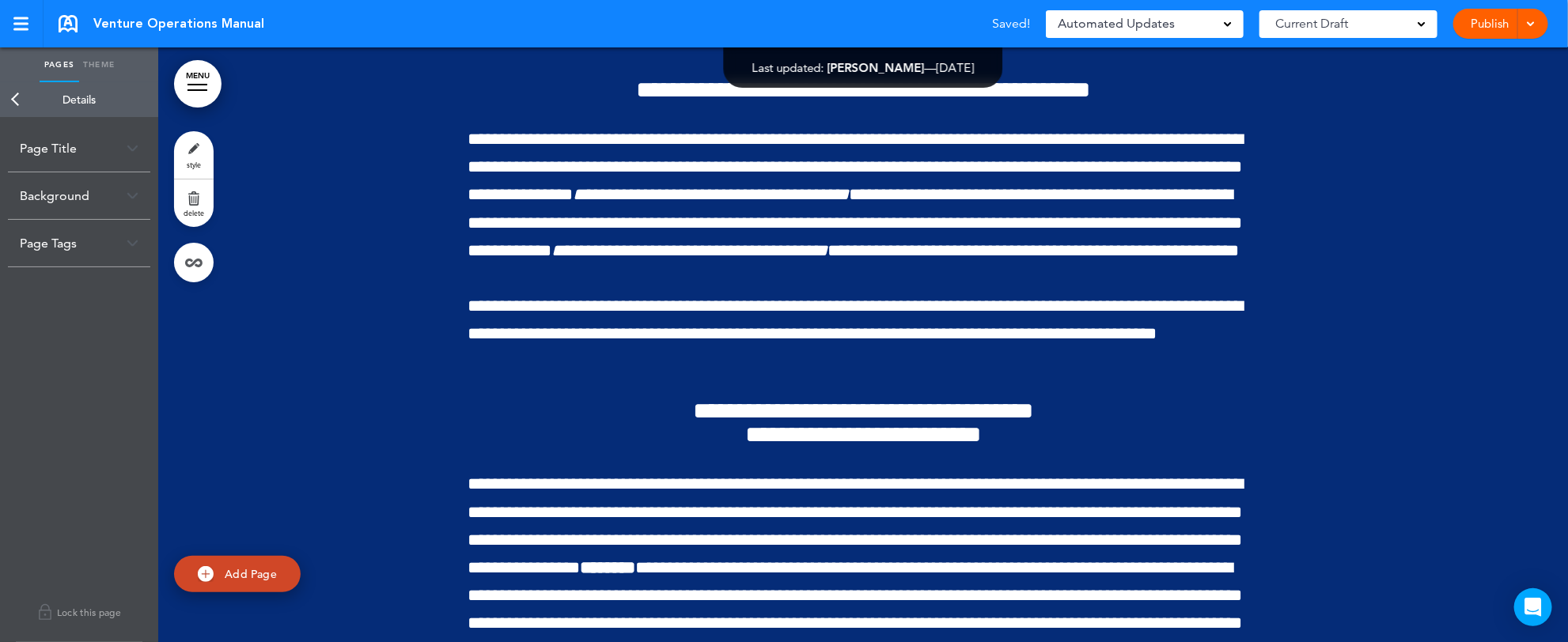
click at [103, 199] on div "Background" at bounding box center [79, 195] width 142 height 47
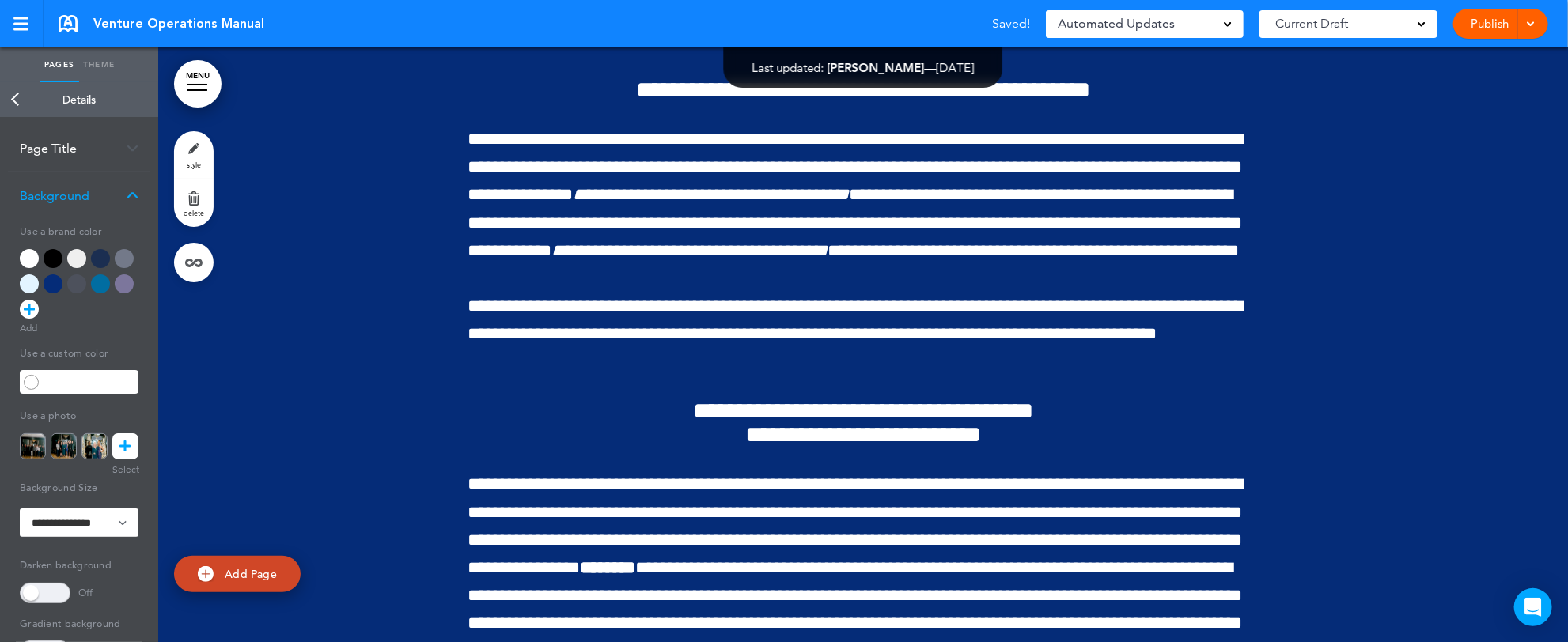
click at [128, 444] on icon at bounding box center [126, 447] width 11 height 26
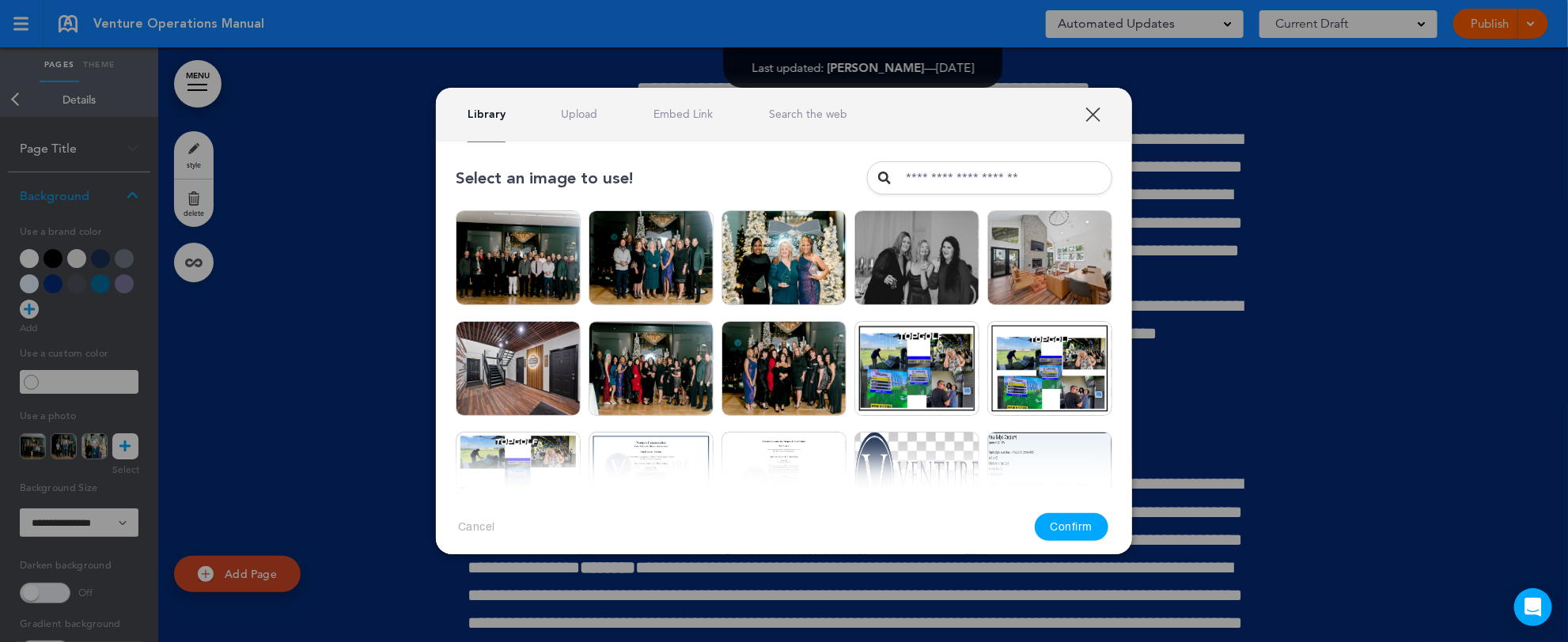
click at [578, 115] on link "Upload" at bounding box center [580, 114] width 37 height 15
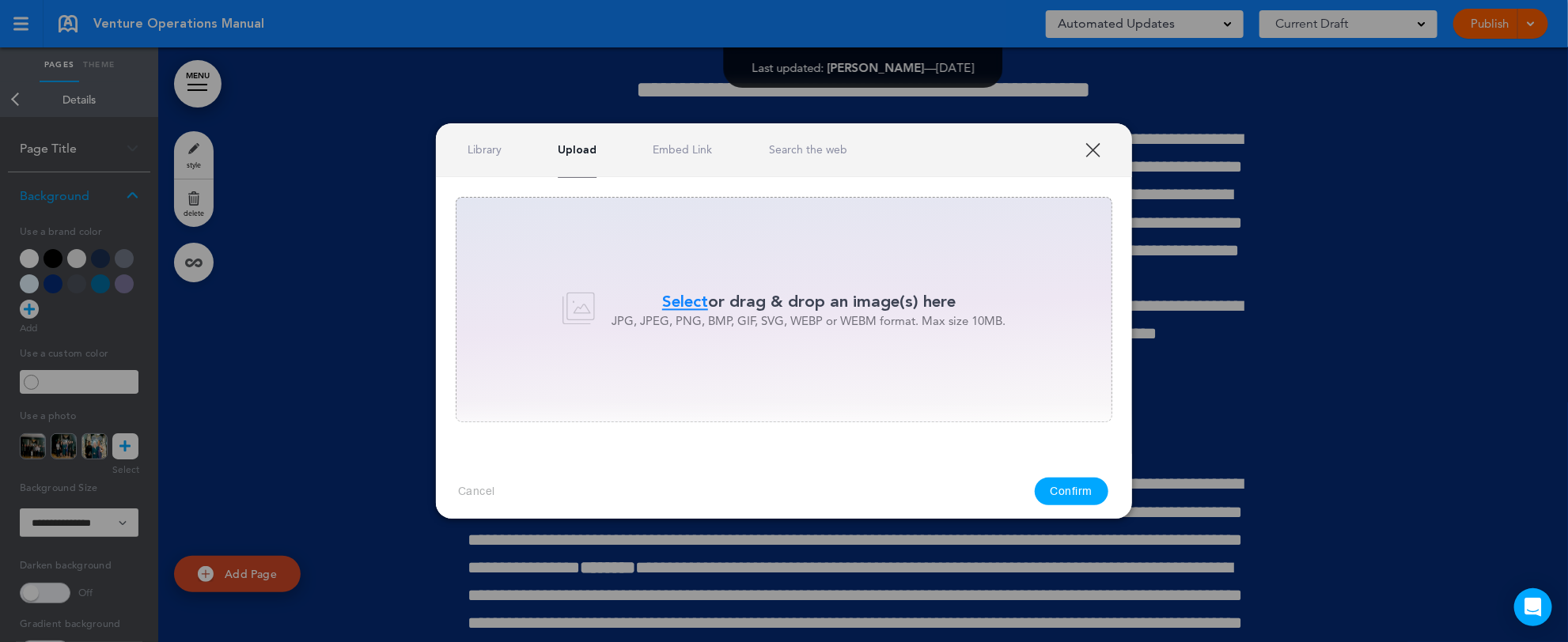
click at [685, 298] on span "Select" at bounding box center [685, 301] width 46 height 23
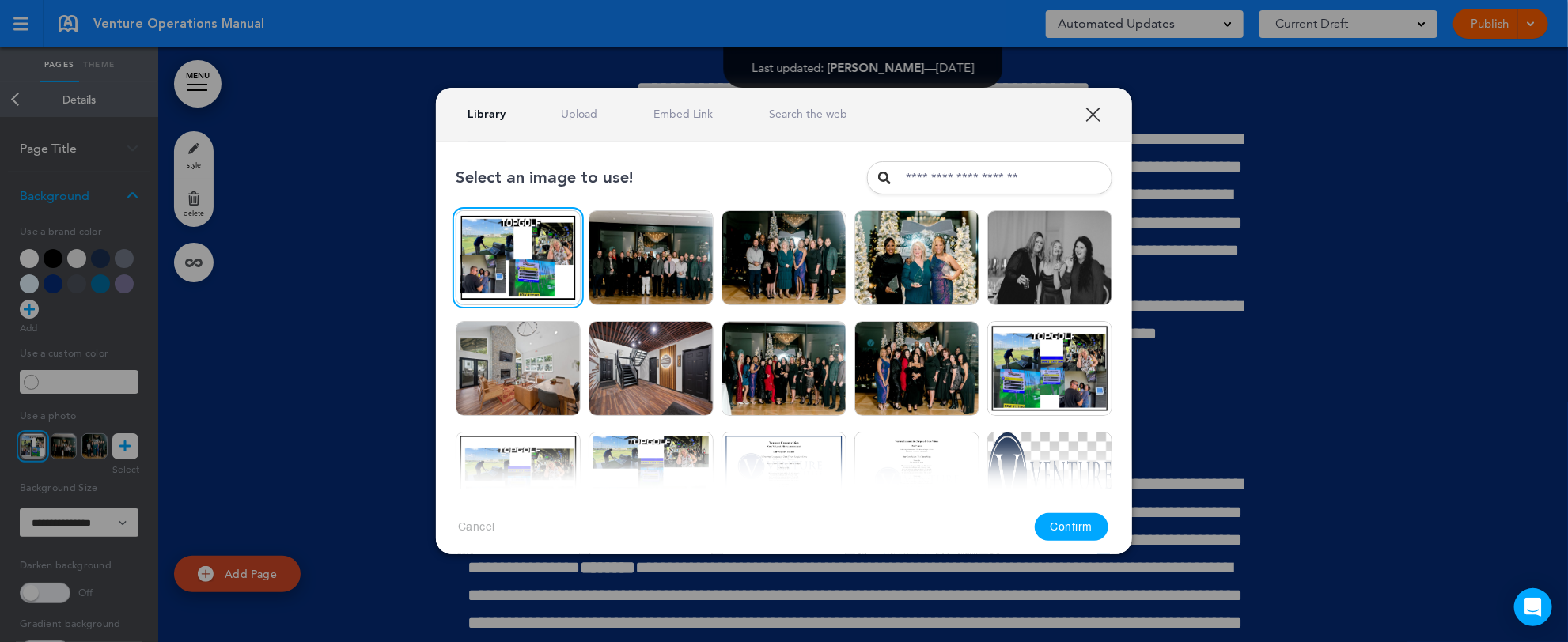
click at [1073, 527] on button "Confirm" at bounding box center [1071, 527] width 74 height 27
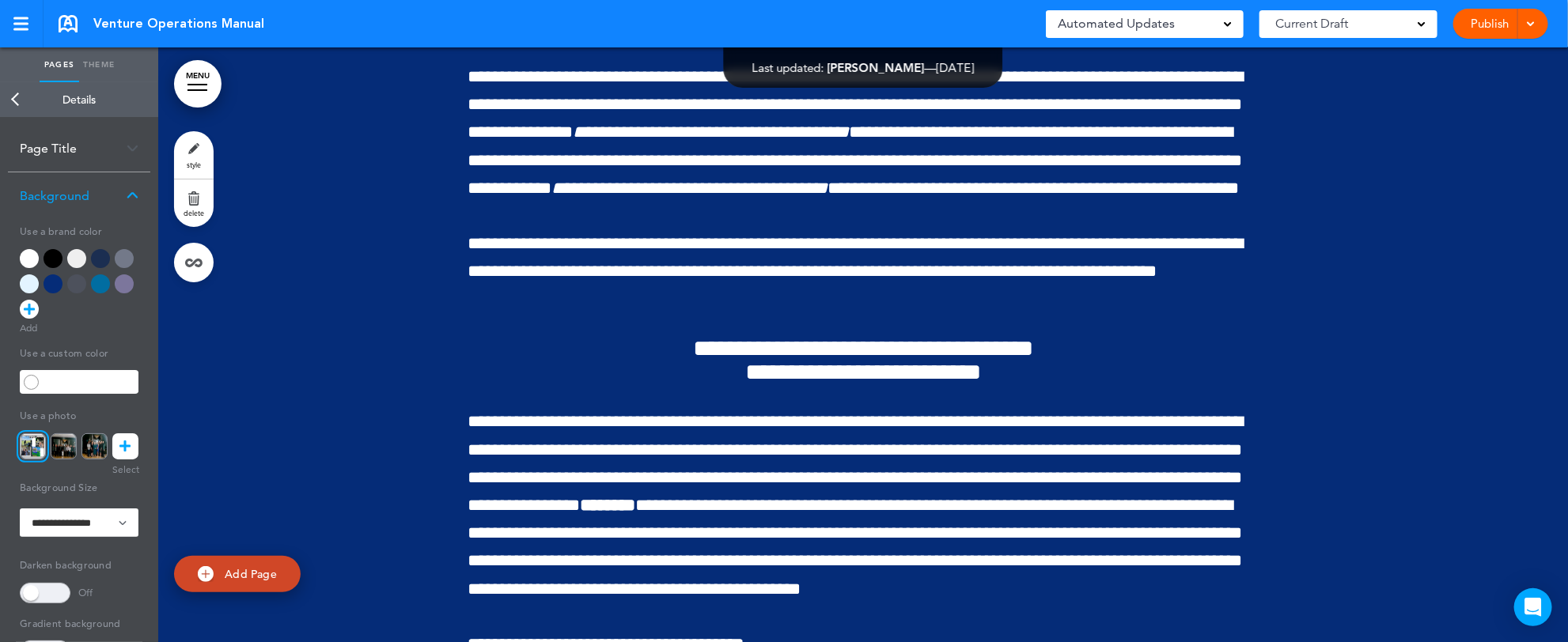
scroll to position [189436, 0]
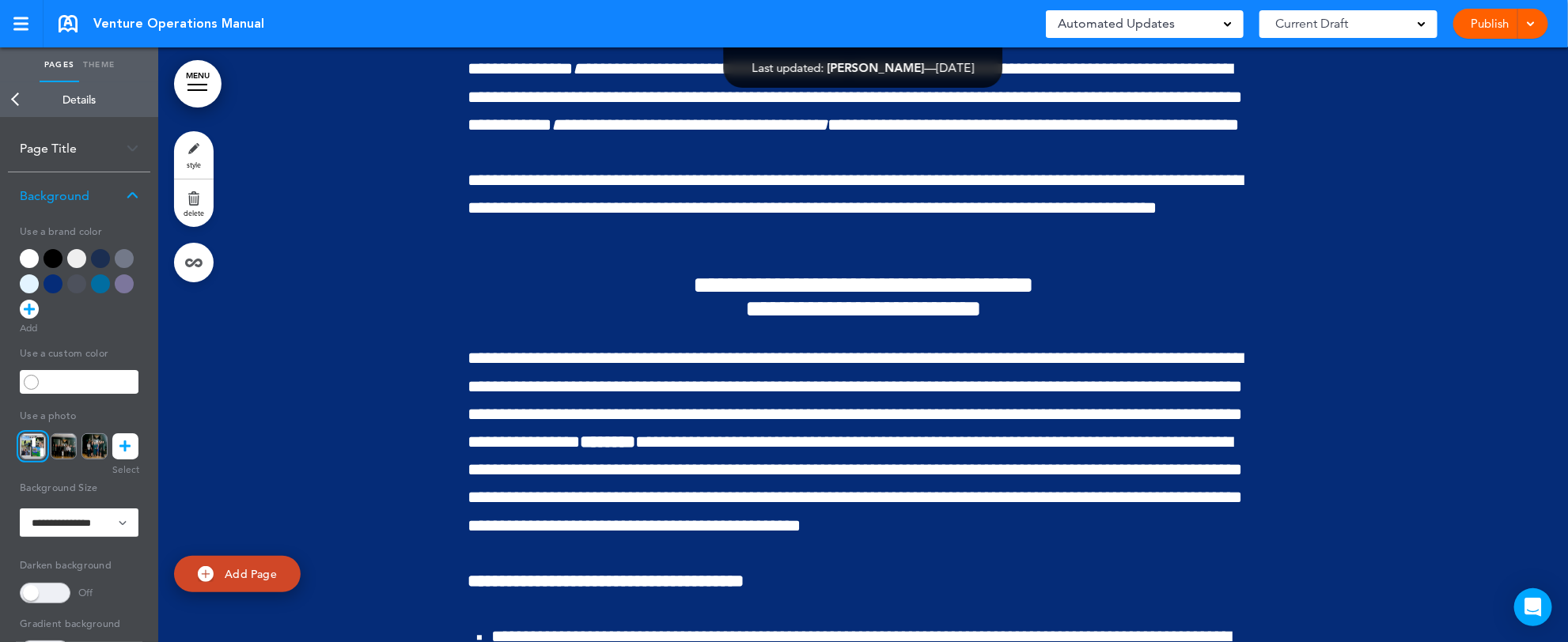
click at [1552, 64] on div "Pages Theme add page Table of Contents add page Introductions add page Image ad…" at bounding box center [777, 321] width 1555 height 642
click at [1553, 68] on div "Pages Theme add page Table of Contents add page Introductions add page Image ad…" at bounding box center [777, 321] width 1555 height 642
click at [1554, 56] on div "Pages Theme add page Table of Contents add page Introductions add page Image ad…" at bounding box center [777, 321] width 1555 height 642
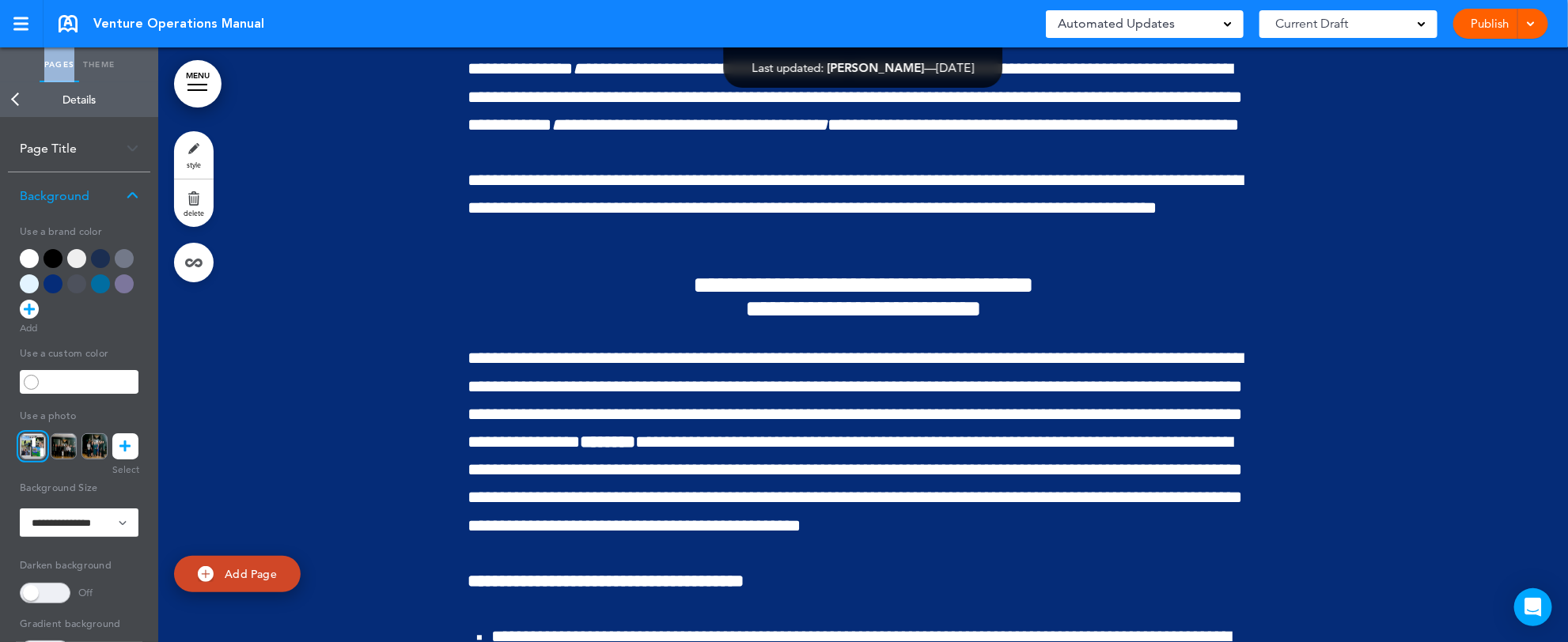
click at [1554, 56] on div "Pages Theme add page Table of Contents add page Introductions add page Image ad…" at bounding box center [777, 321] width 1555 height 642
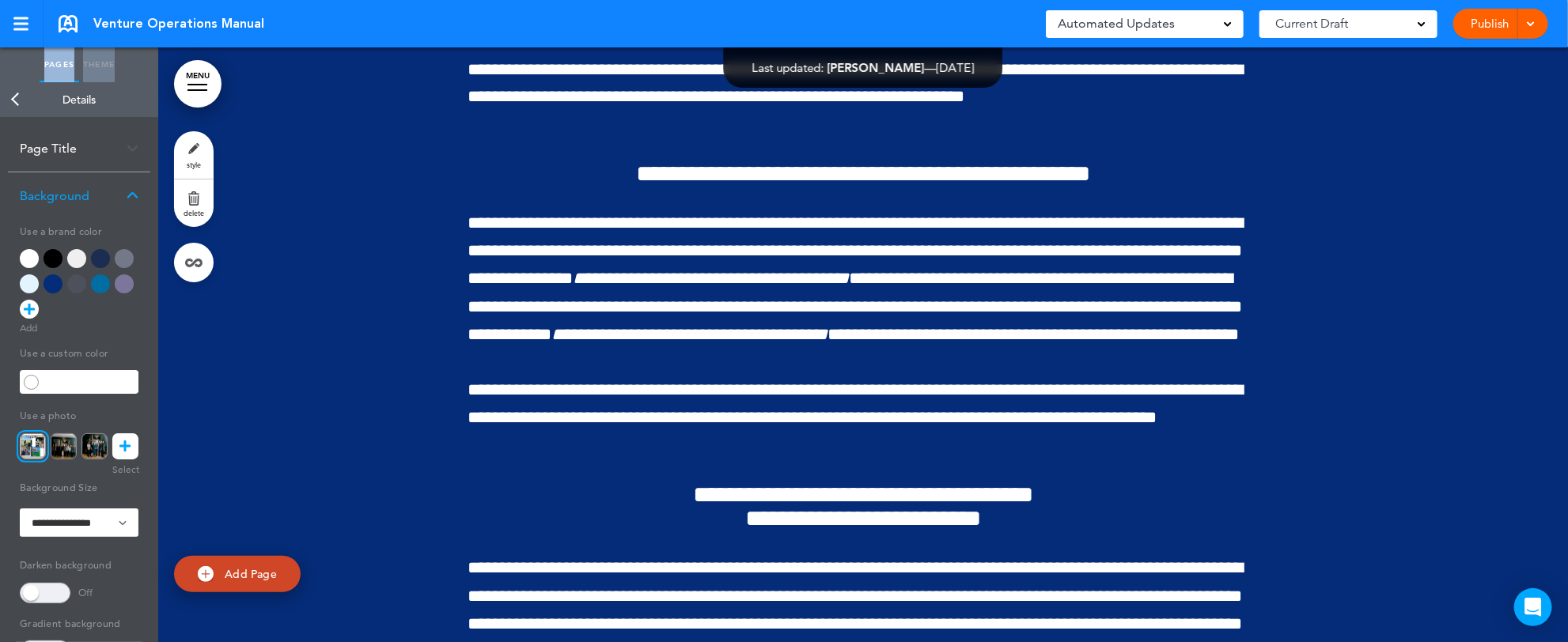
scroll to position [187352, 0]
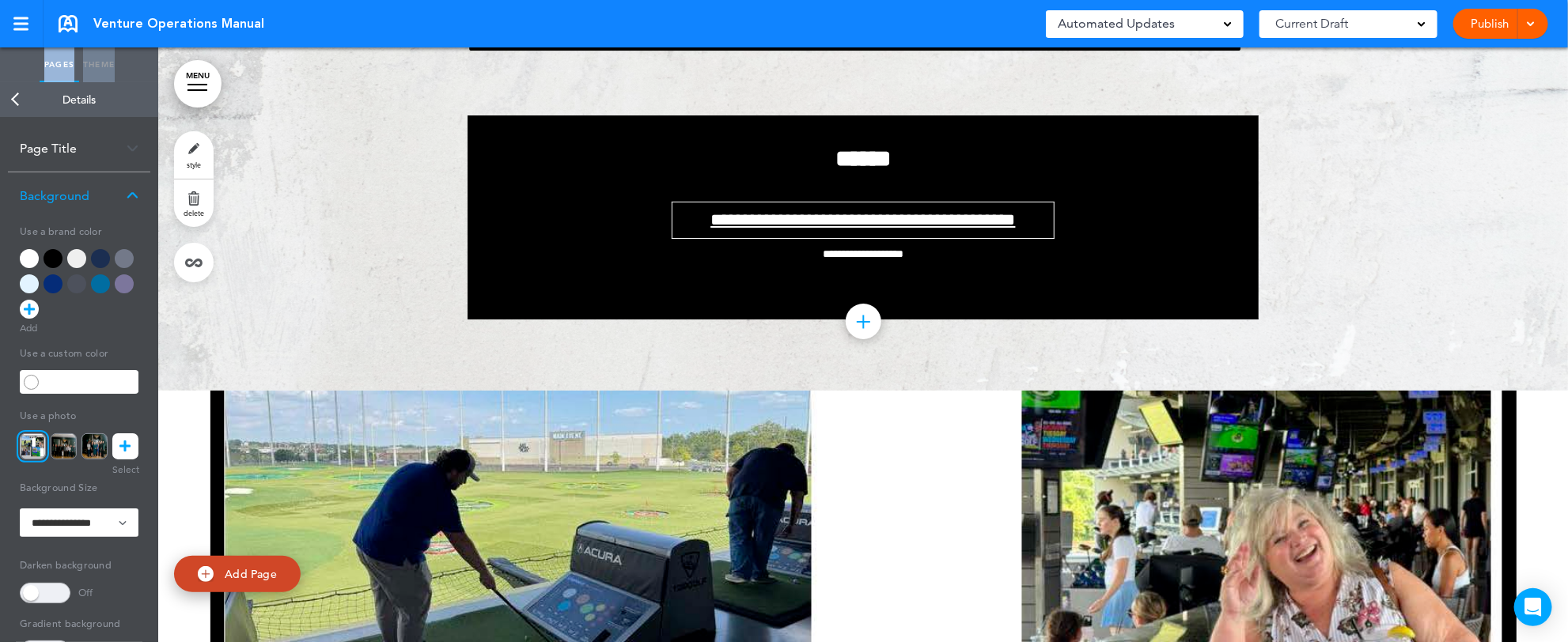
click at [1528, 15] on div at bounding box center [1528, 24] width 16 height 30
click at [1492, 96] on li "Preview Draft" at bounding box center [1477, 95] width 141 height 36
click at [11, 100] on link "Back" at bounding box center [16, 100] width 32 height 35
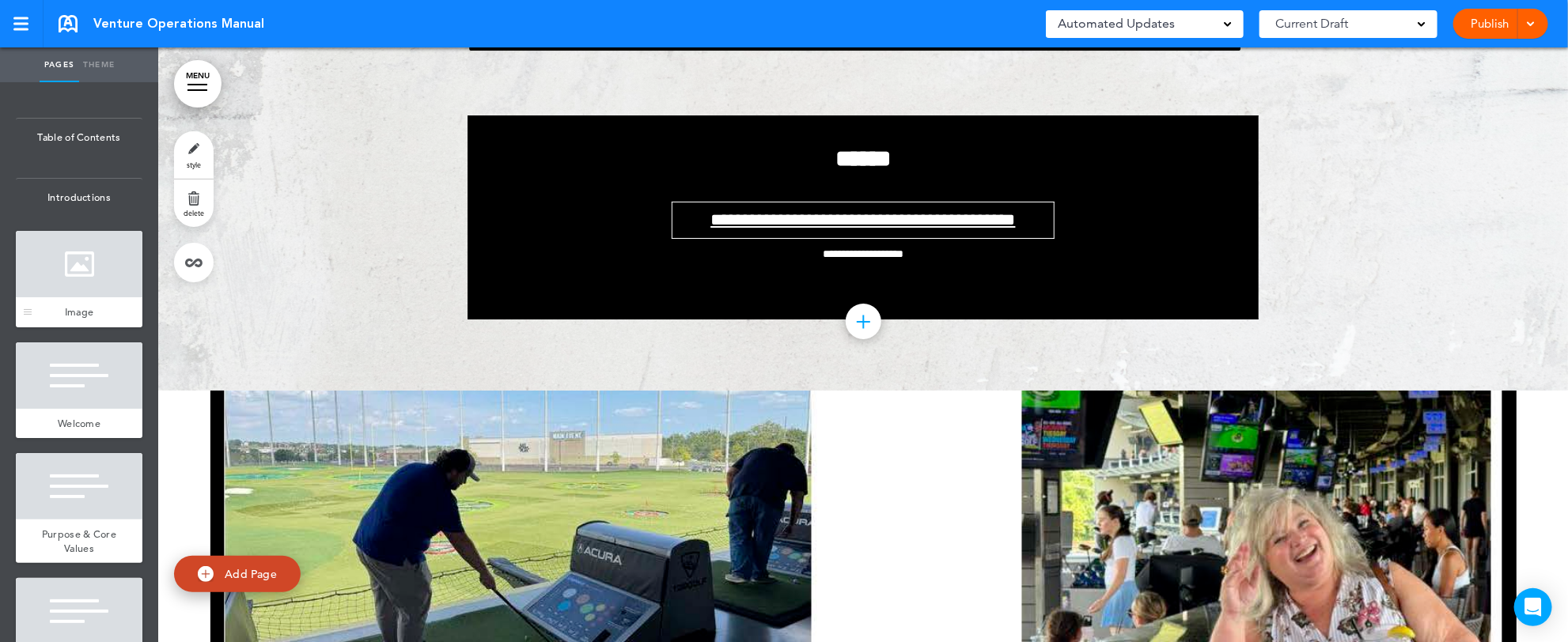
click at [89, 298] on div at bounding box center [79, 264] width 127 height 67
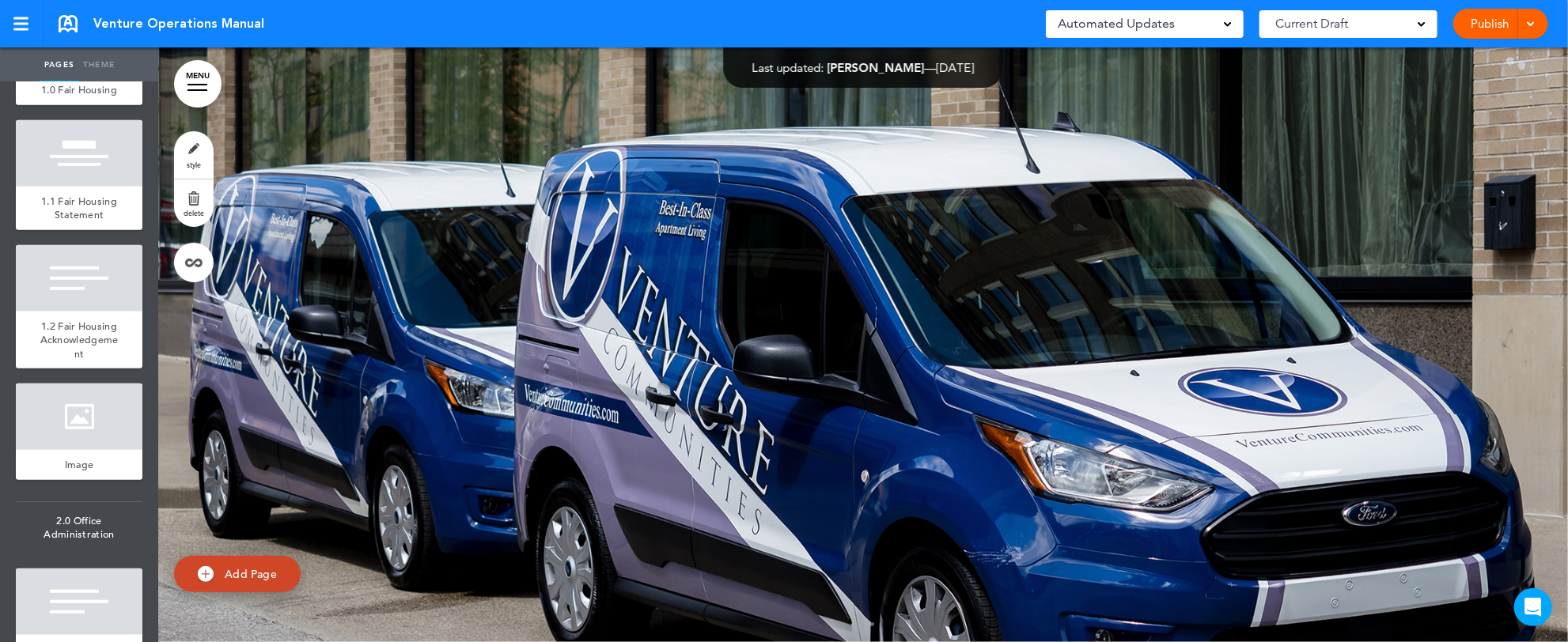
scroll to position [633, 0]
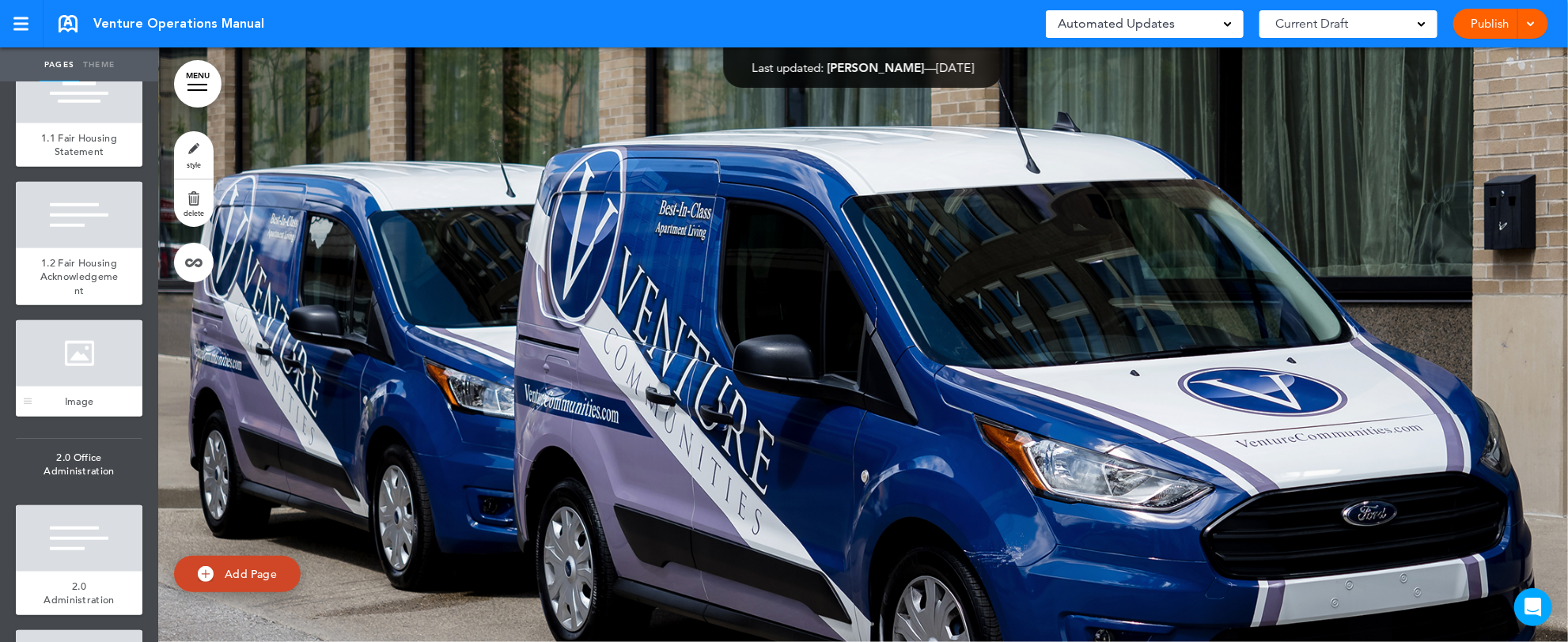
click at [70, 387] on div at bounding box center [79, 353] width 127 height 67
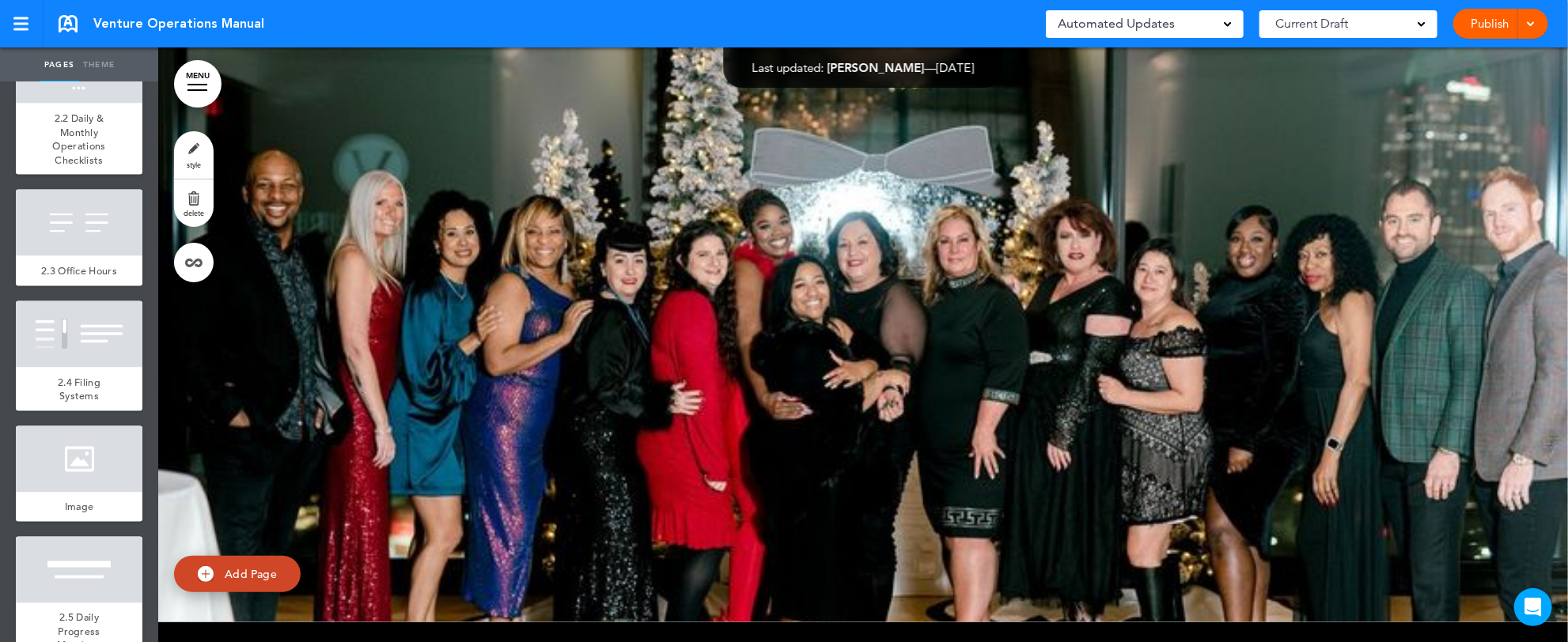
scroll to position [1456, 0]
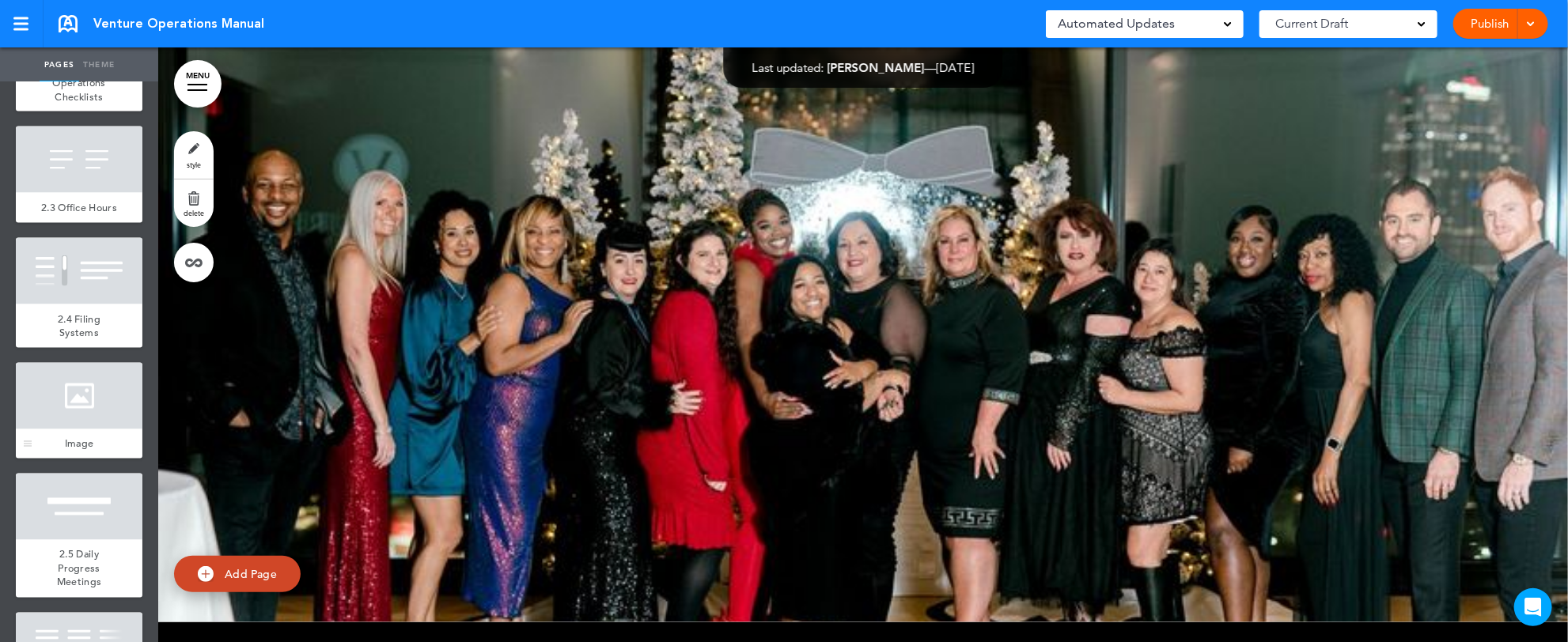
click at [79, 429] on div at bounding box center [79, 396] width 127 height 67
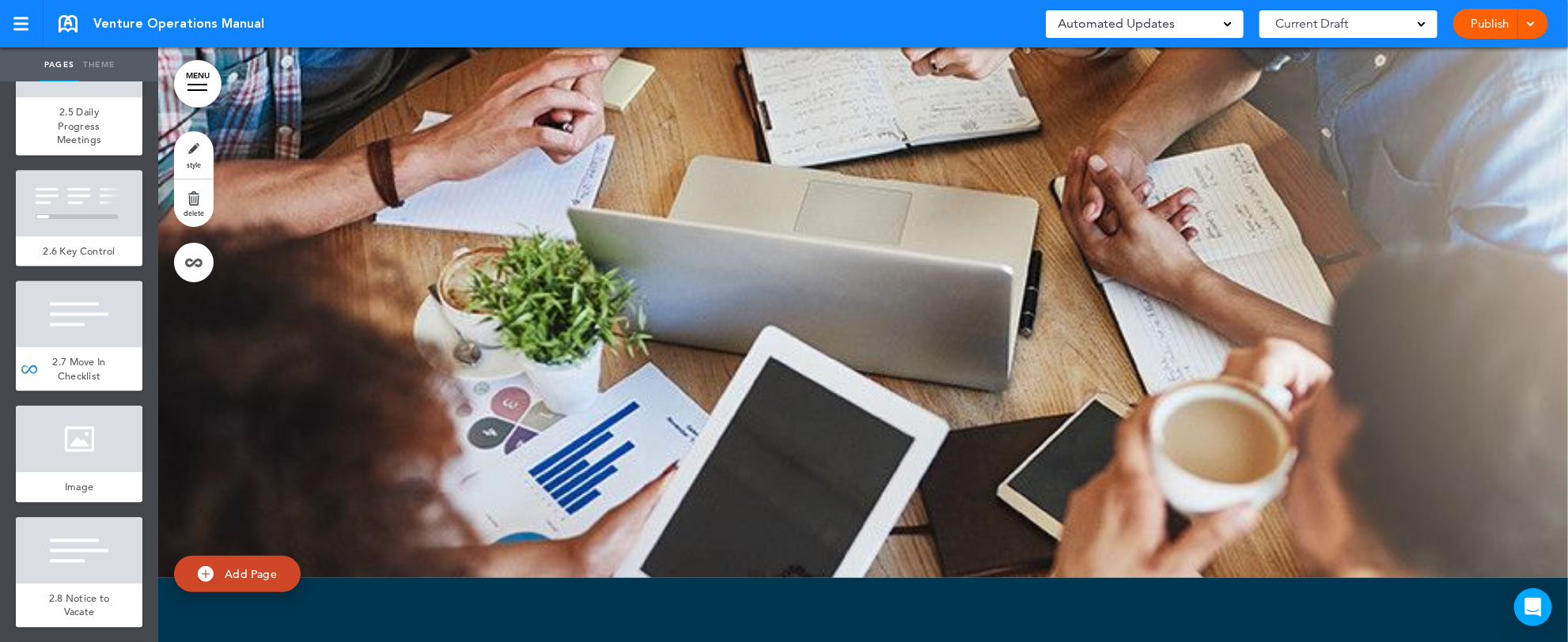
scroll to position [1962, 0]
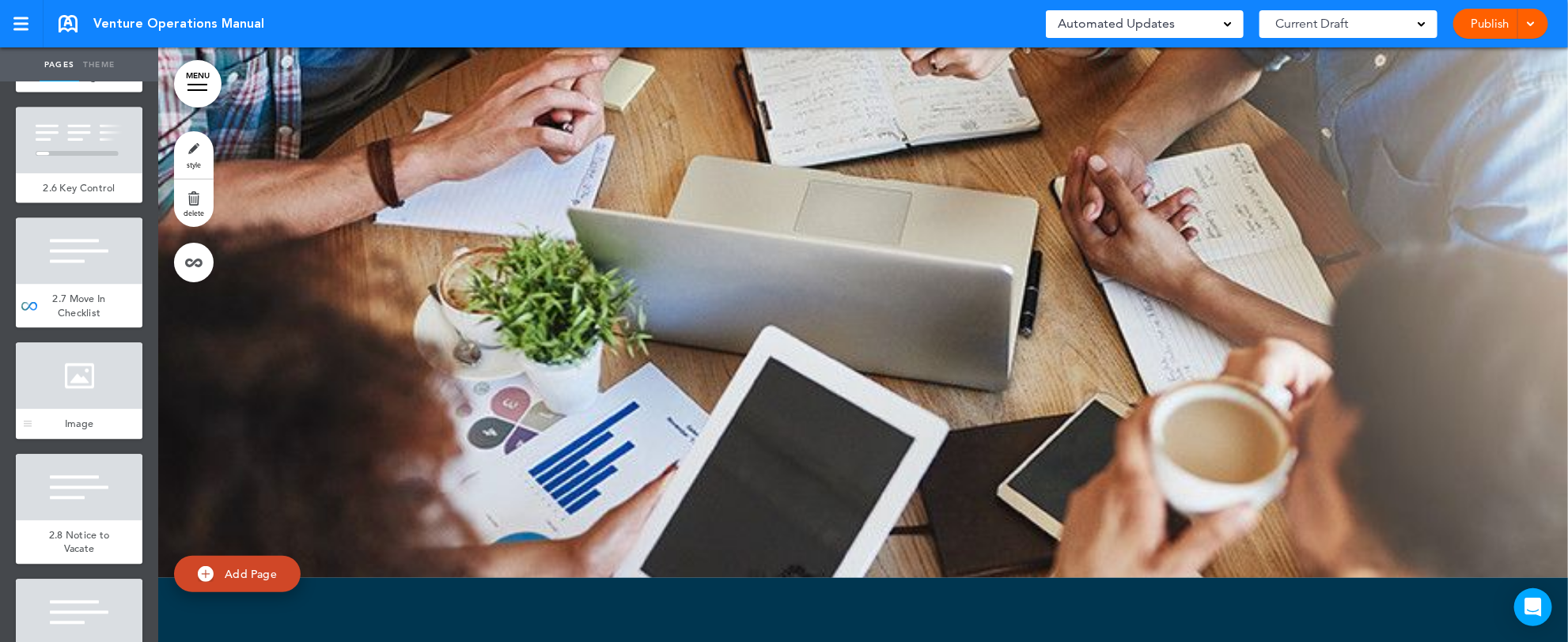
click at [79, 409] on div at bounding box center [79, 375] width 127 height 67
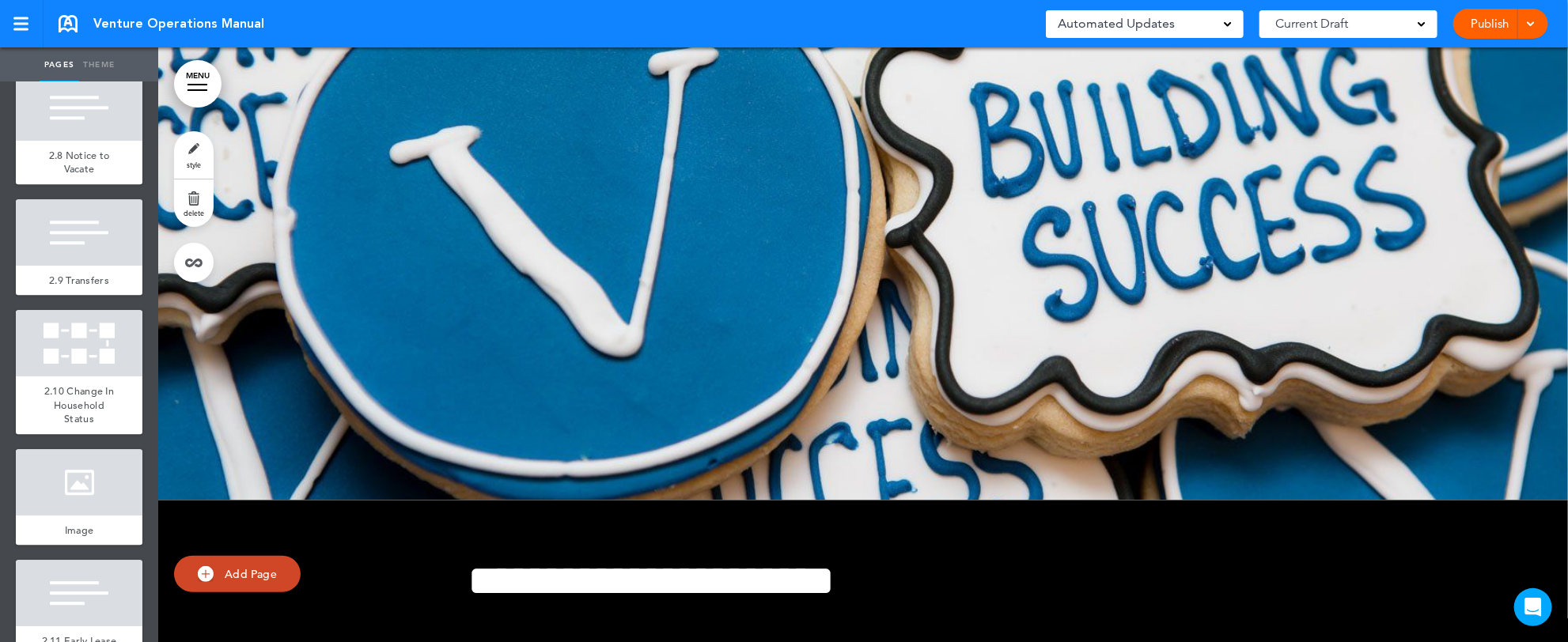
scroll to position [2405, 0]
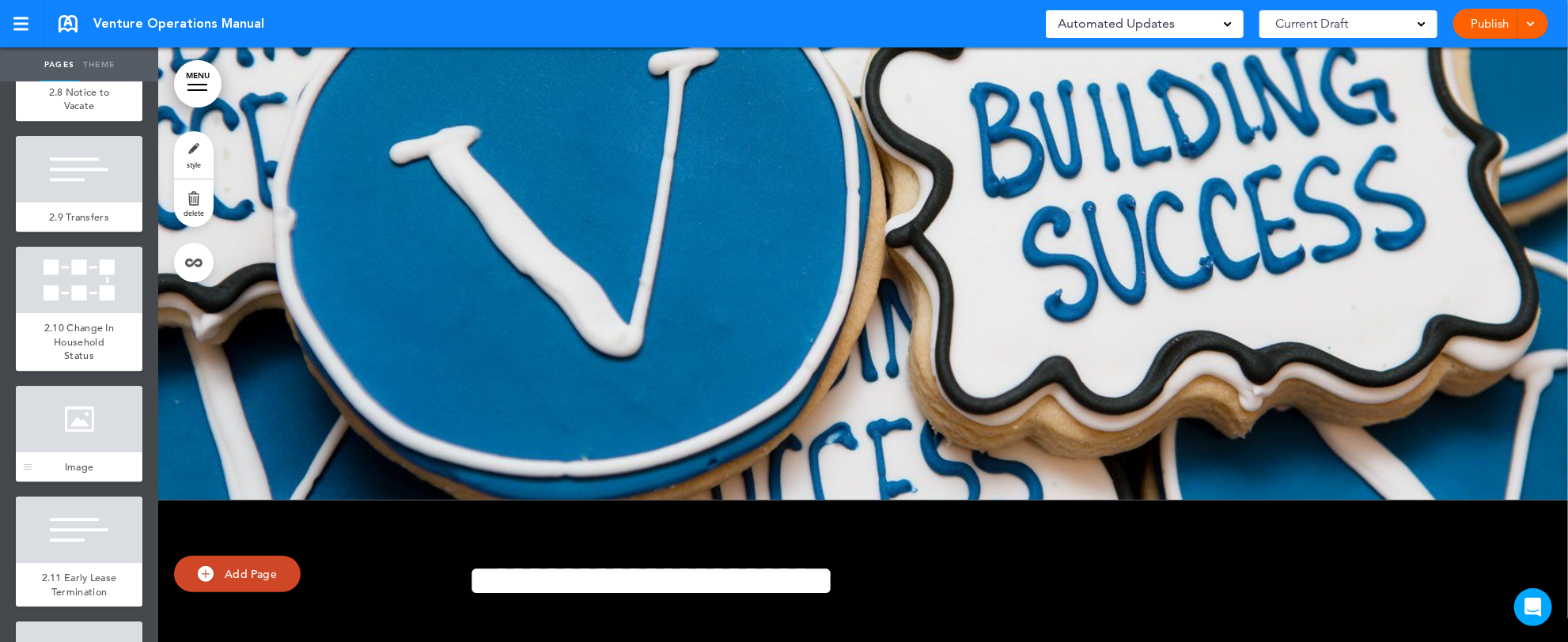
click at [70, 482] on div "Image" at bounding box center [79, 467] width 127 height 30
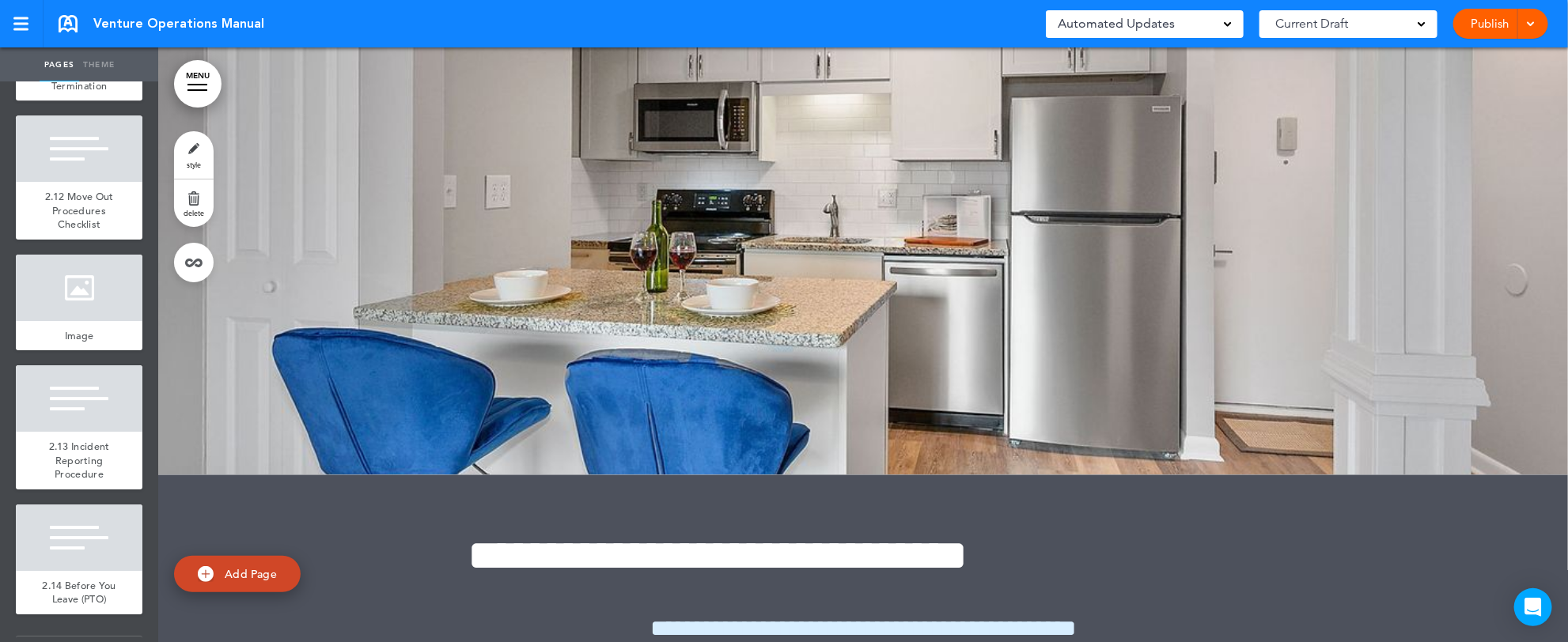
scroll to position [2974, 0]
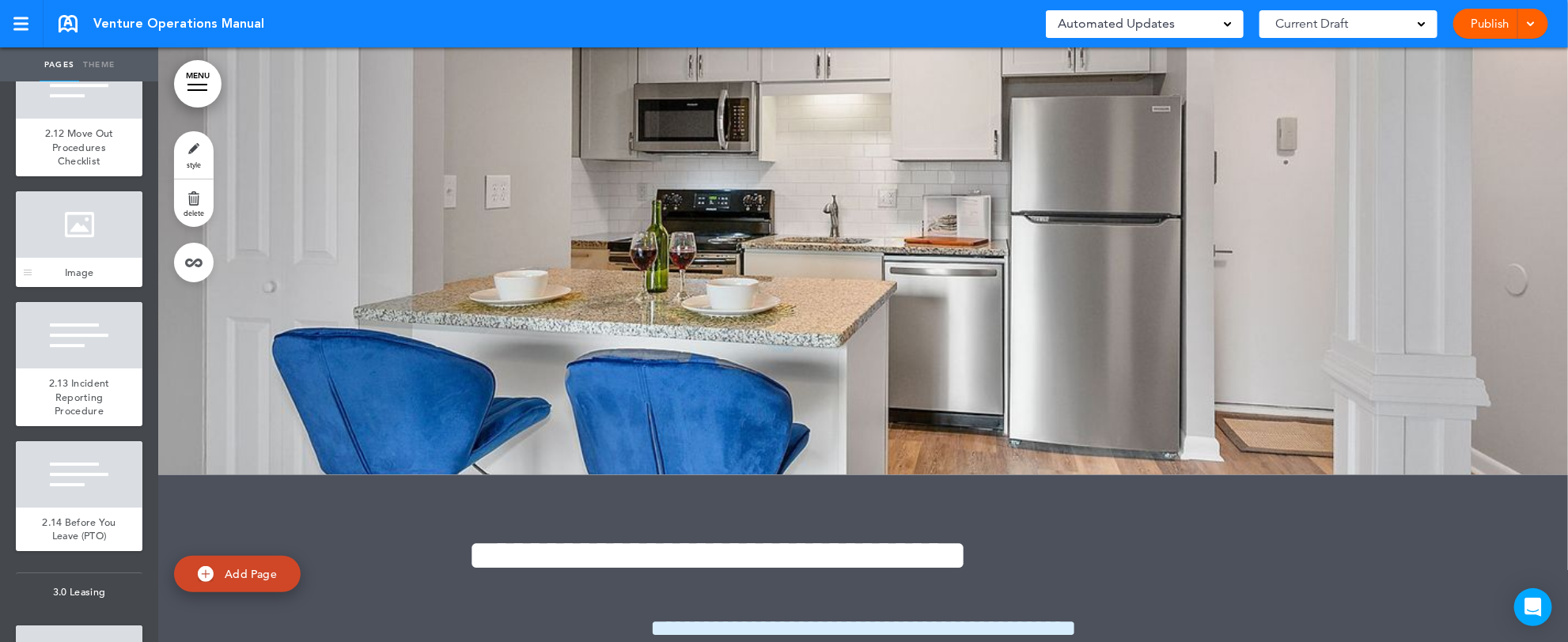
click at [68, 258] on div at bounding box center [79, 225] width 127 height 67
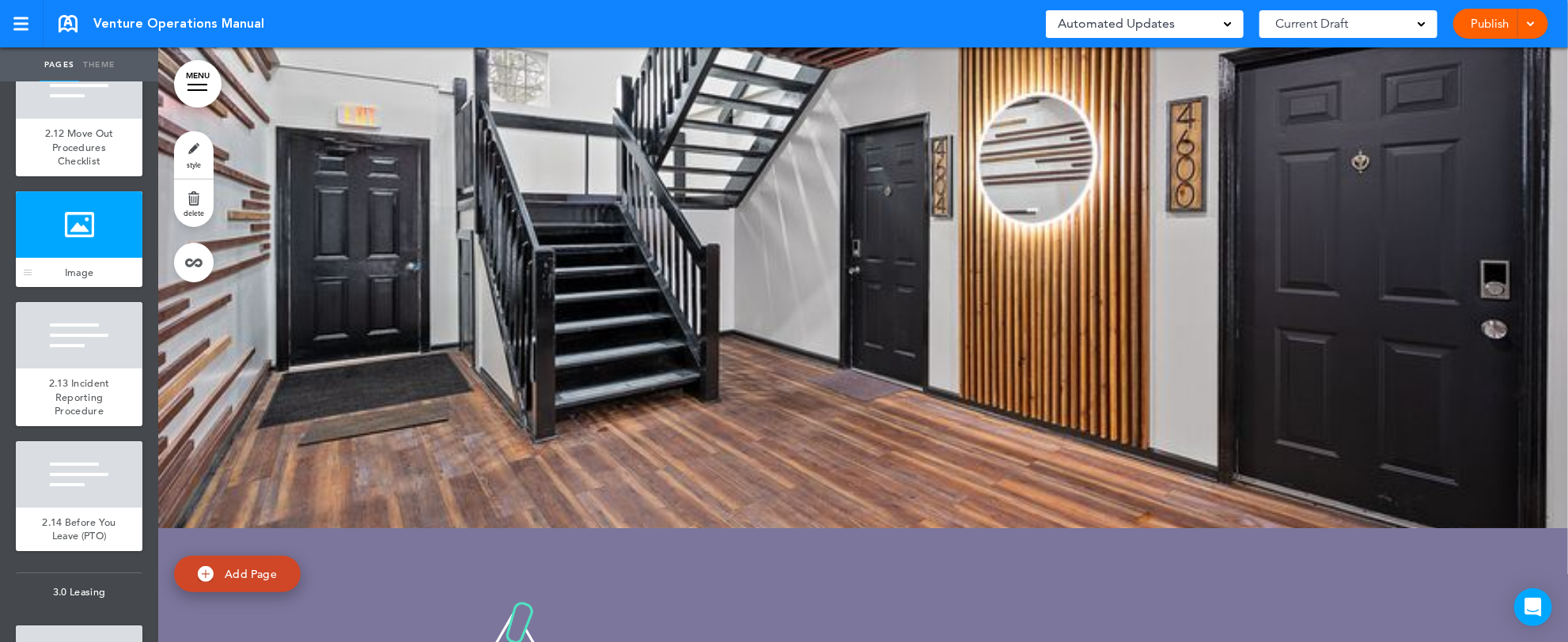
scroll to position [37815, 0]
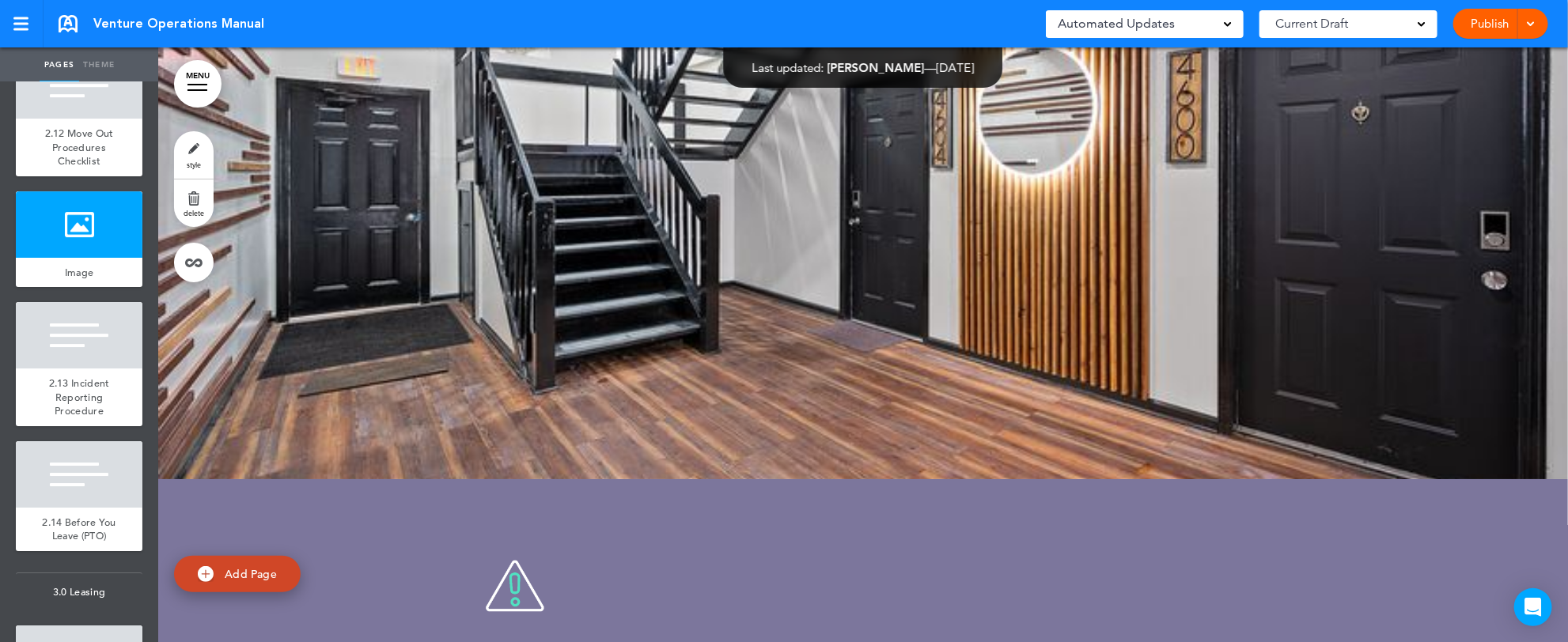
click at [73, 58] on link "Pages" at bounding box center [58, 65] width 39 height 35
click at [198, 83] on link "MENU" at bounding box center [198, 84] width 47 height 47
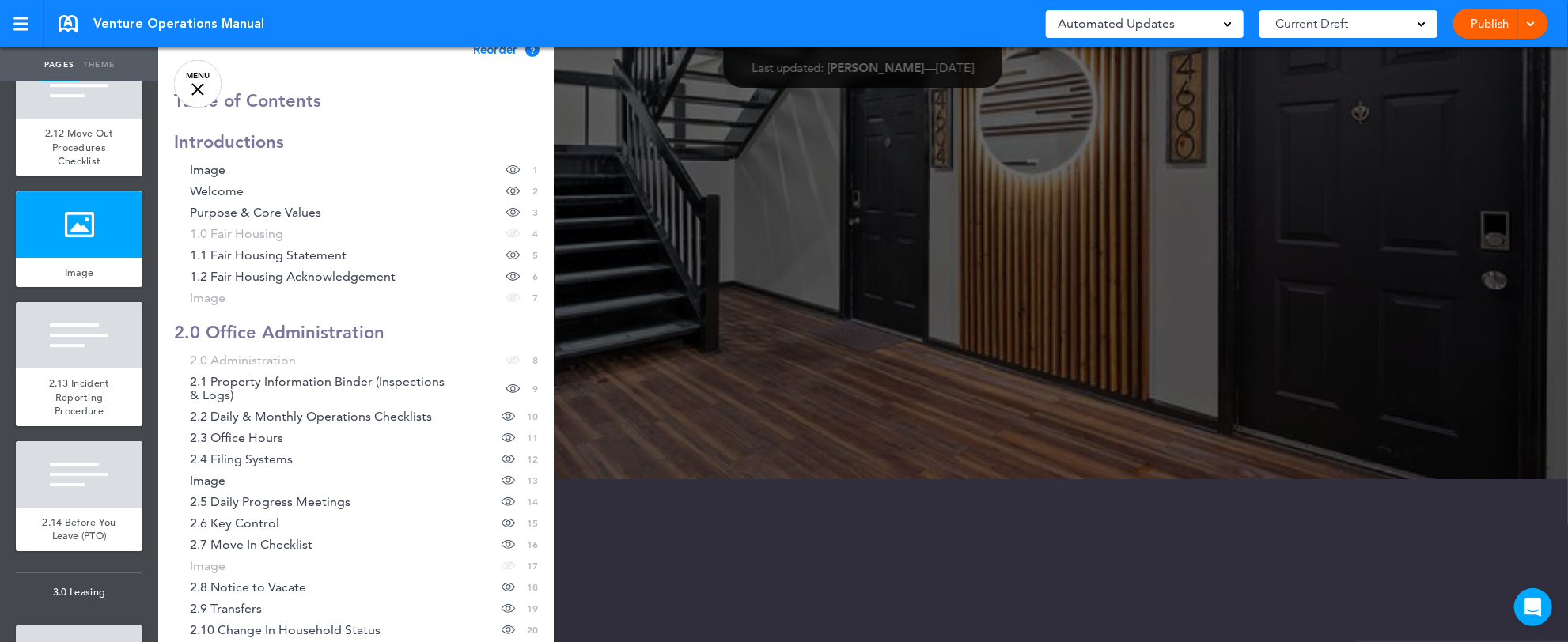
scroll to position [0, 0]
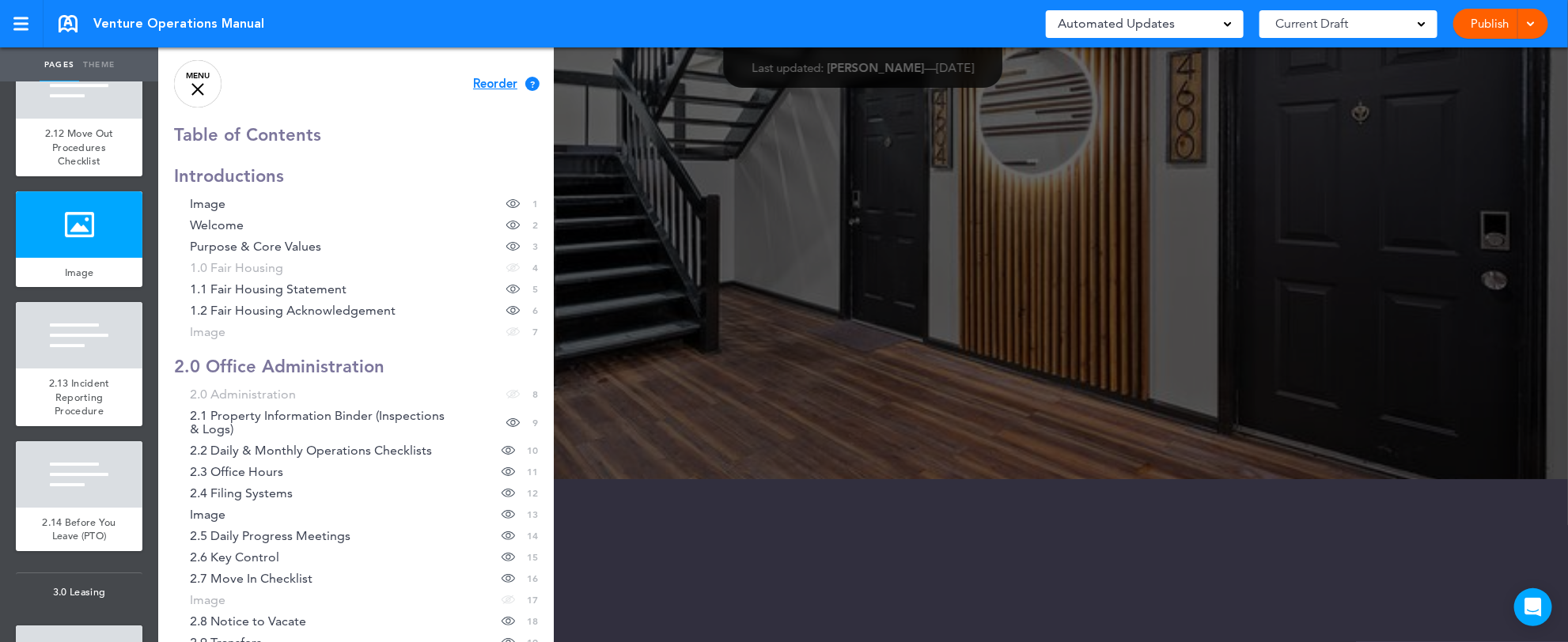
click at [473, 80] on span "Reorder" at bounding box center [495, 84] width 45 height 12
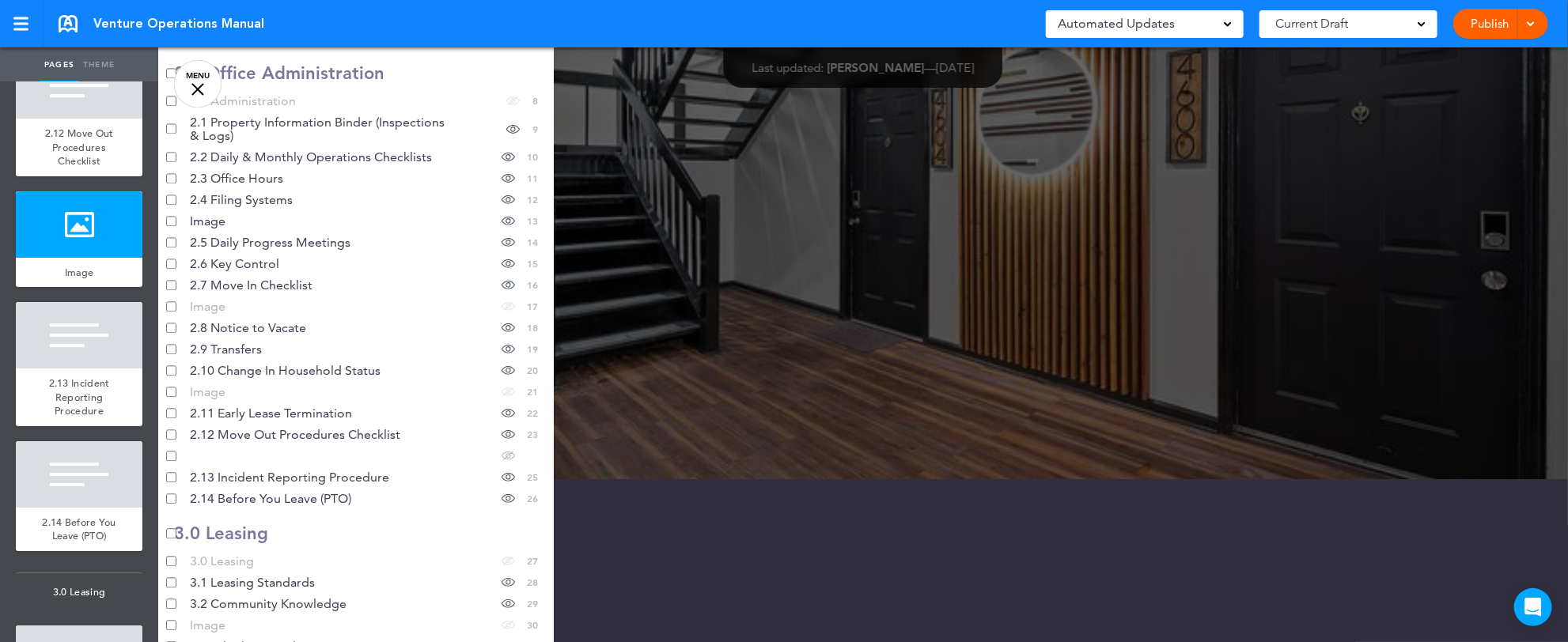
scroll to position [297, 0]
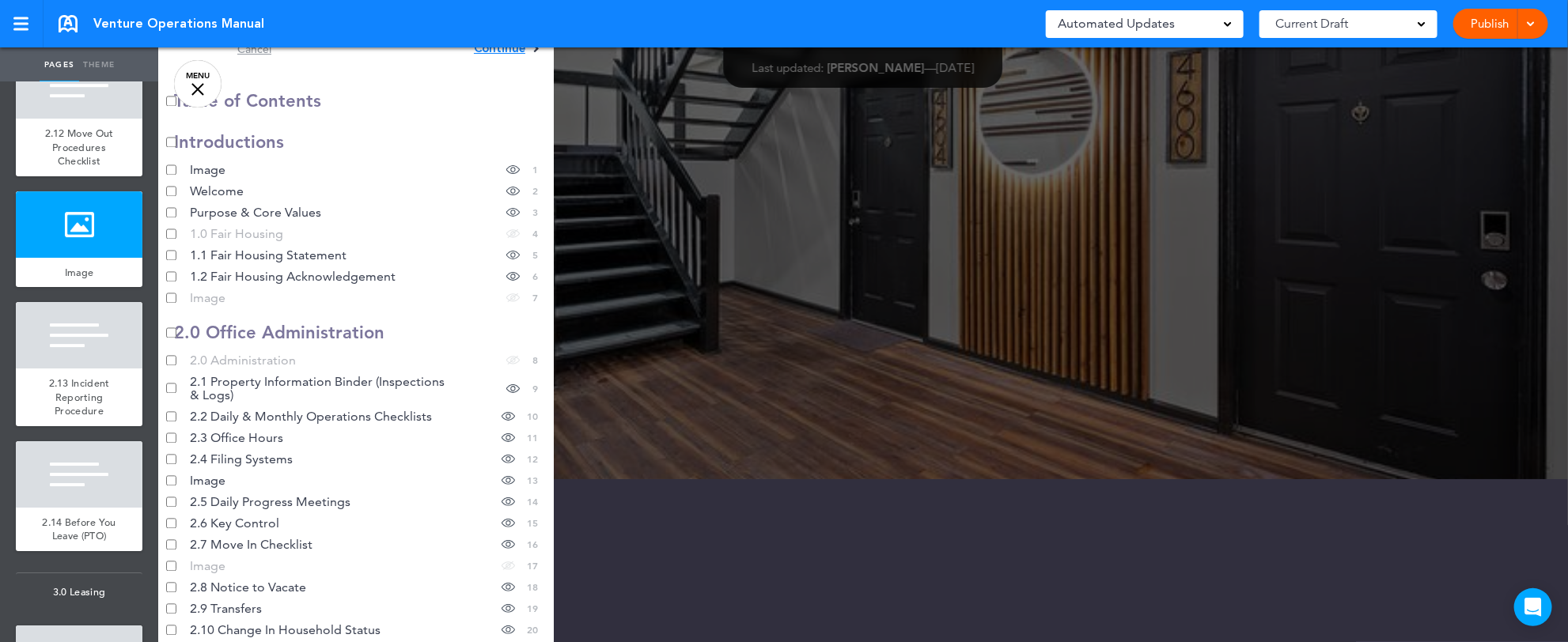
scroll to position [0, 0]
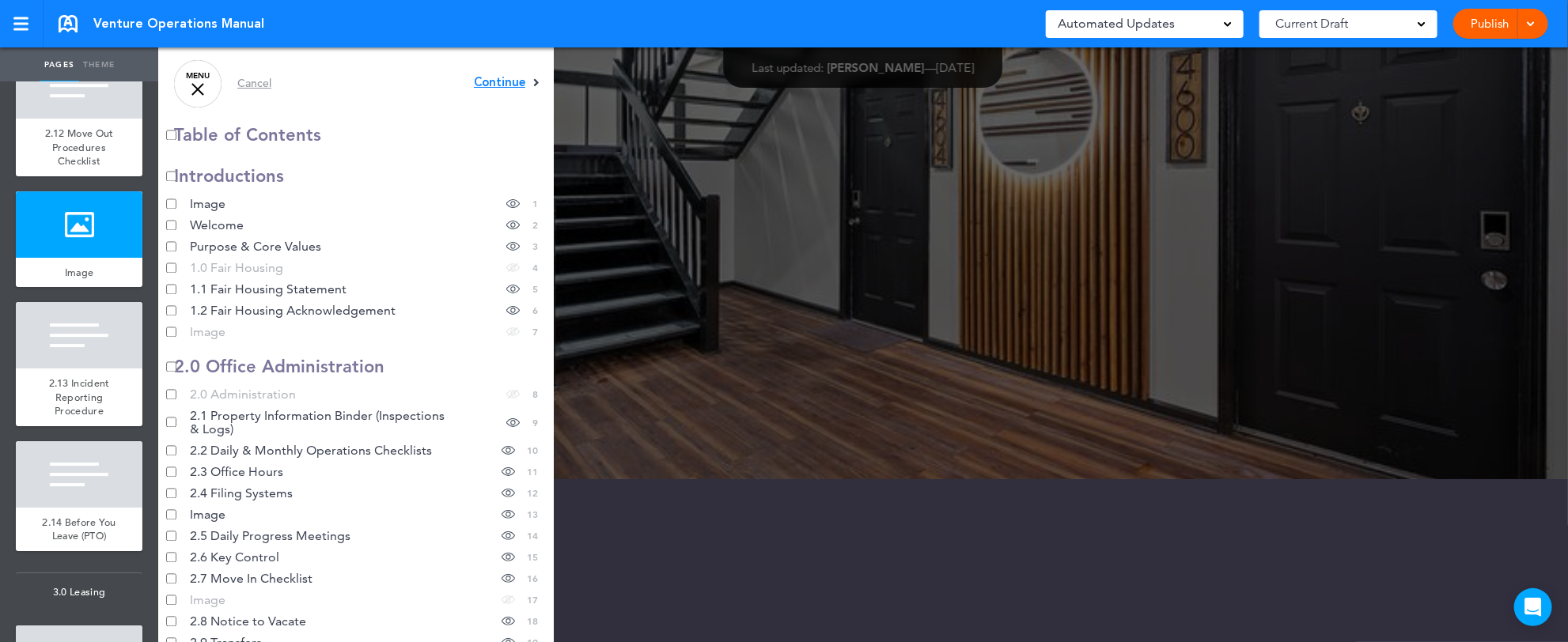
click at [476, 83] on span "Continue" at bounding box center [500, 82] width 51 height 12
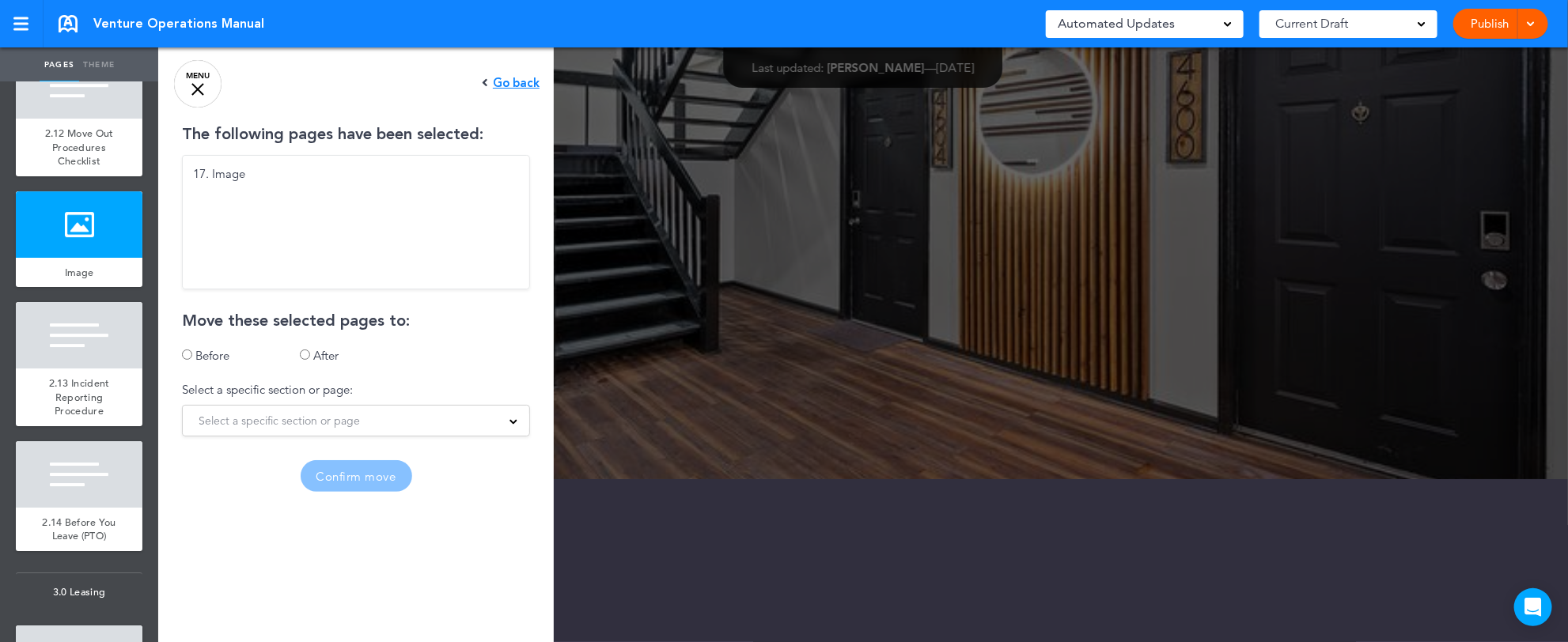
click at [489, 428] on div "Select a specific section or page" at bounding box center [355, 420] width 346 height 17
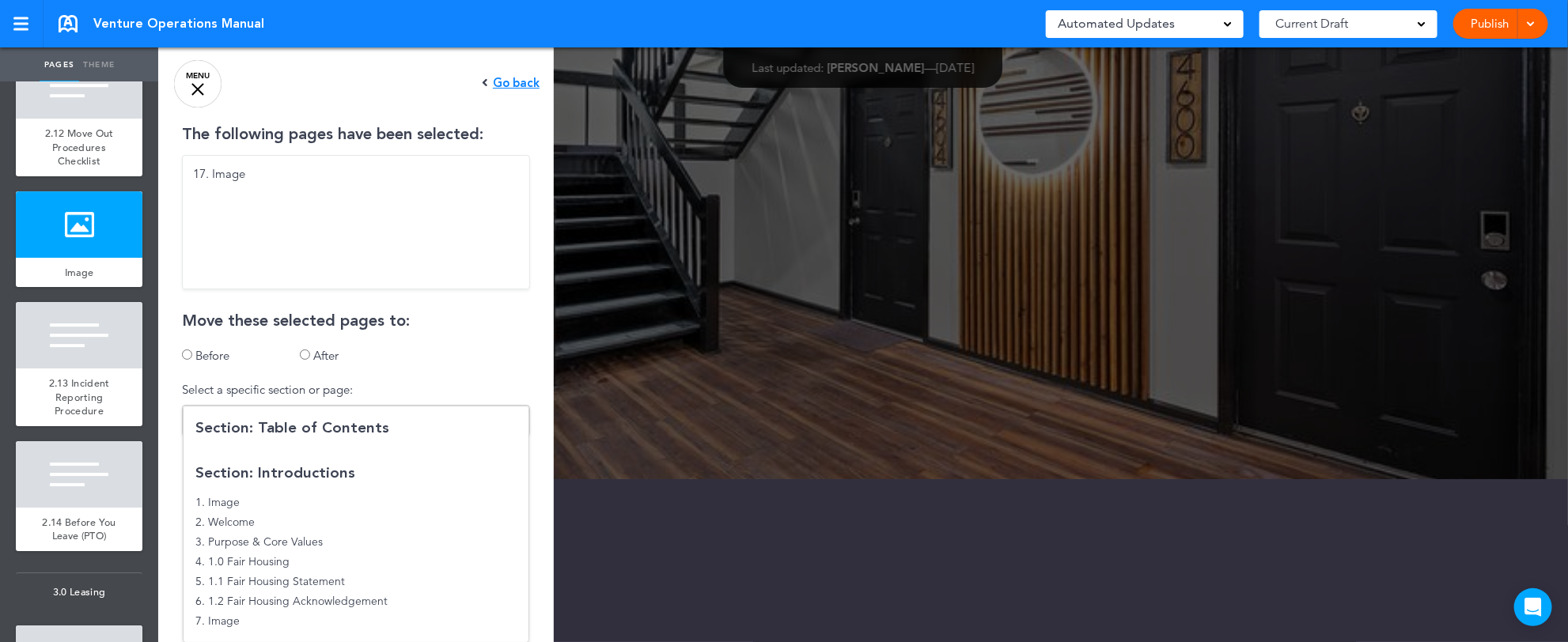
drag, startPoint x: 1559, startPoint y: 172, endPoint x: 1548, endPoint y: 205, distance: 34.8
click at [1552, 202] on div at bounding box center [942, 321] width 1568 height 642
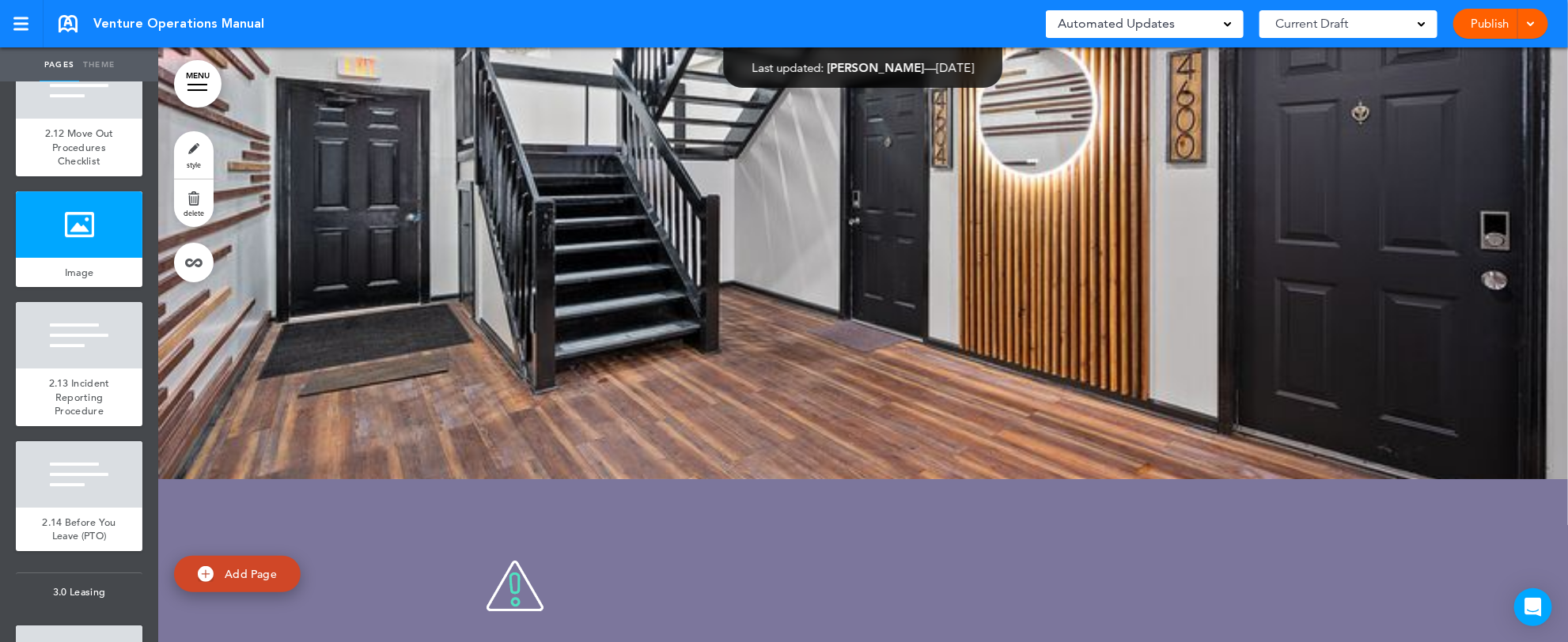
click at [187, 98] on link "MENU" at bounding box center [198, 84] width 47 height 47
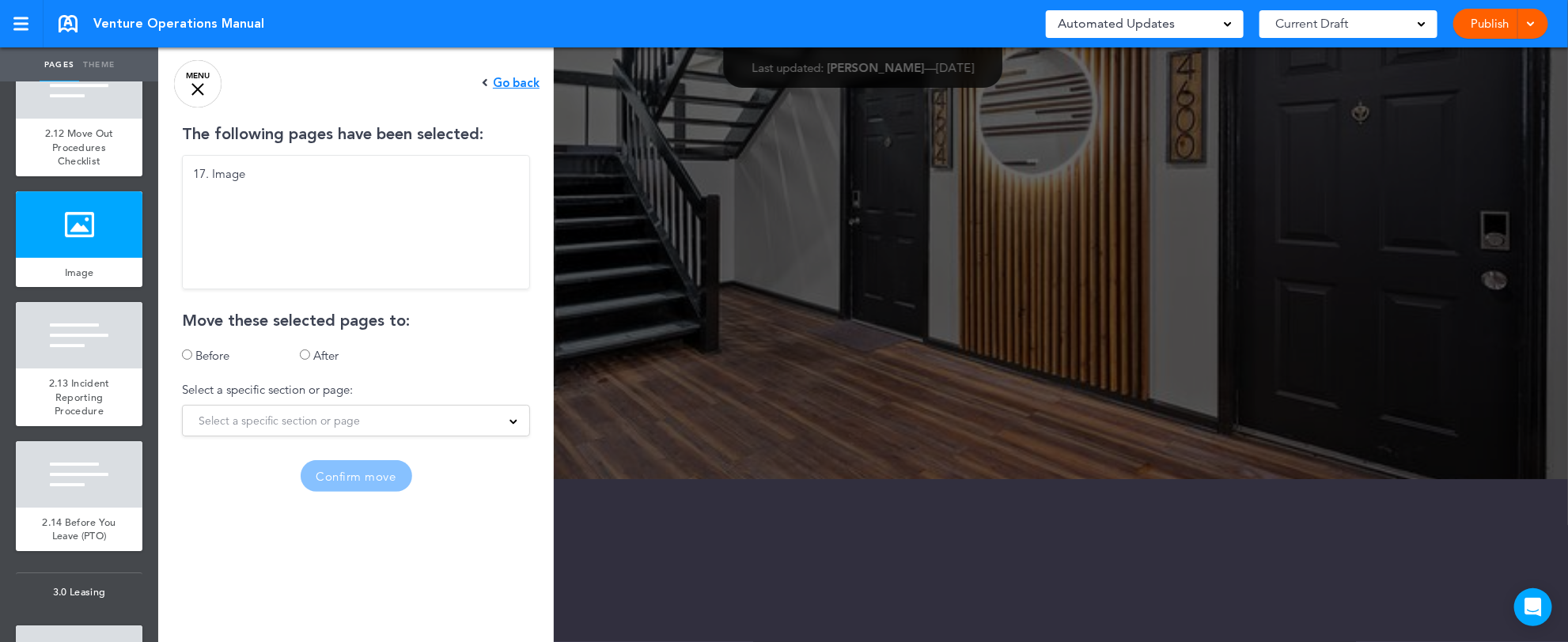
click at [489, 424] on div "Select a specific section or page" at bounding box center [355, 420] width 346 height 17
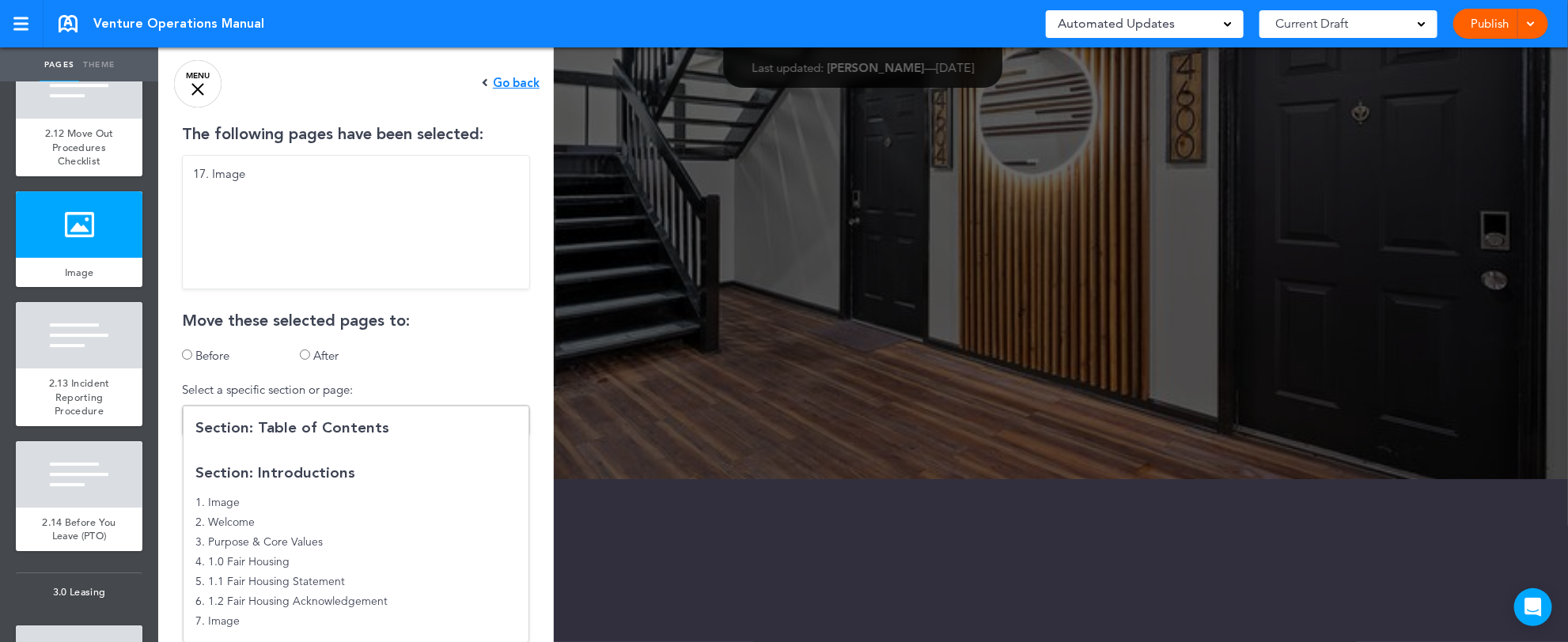
click at [497, 346] on div "The following pages have been selected: 17. Image Move these selected pages to:…" at bounding box center [355, 310] width 395 height 365
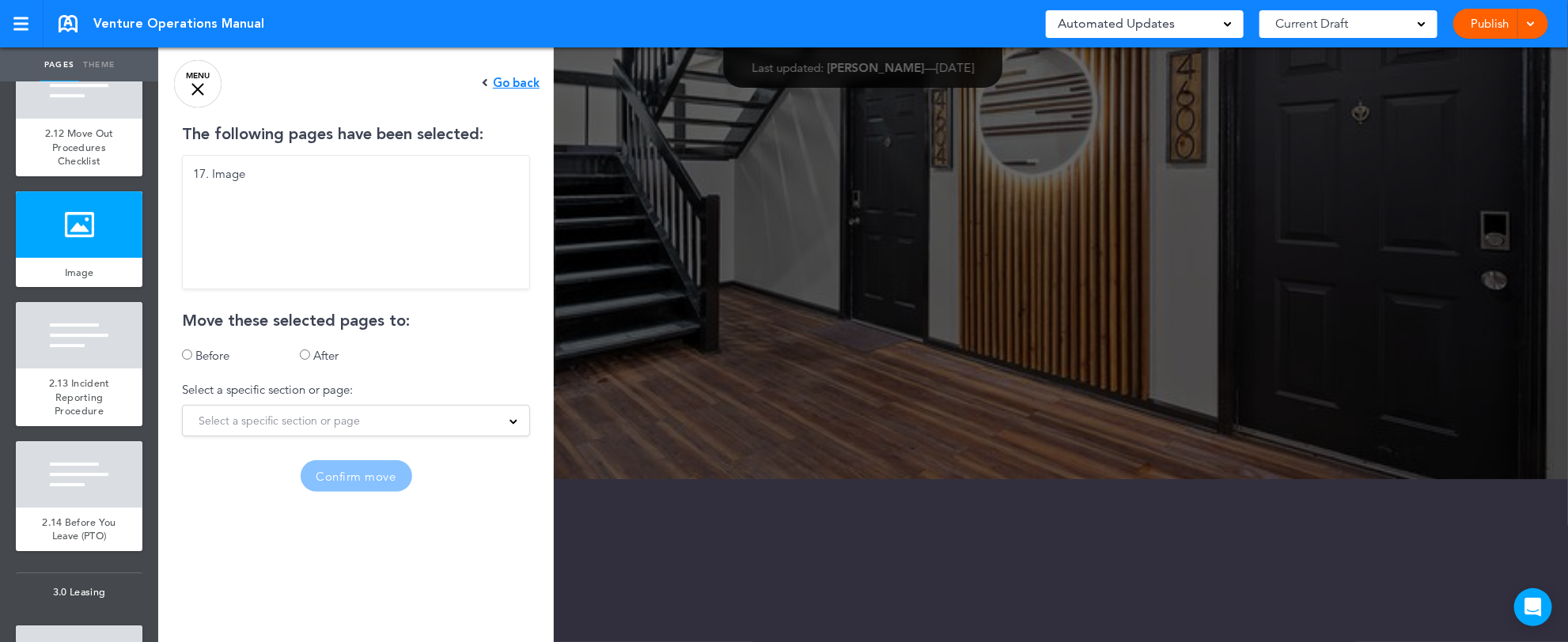
click at [510, 417] on span at bounding box center [513, 420] width 8 height 8
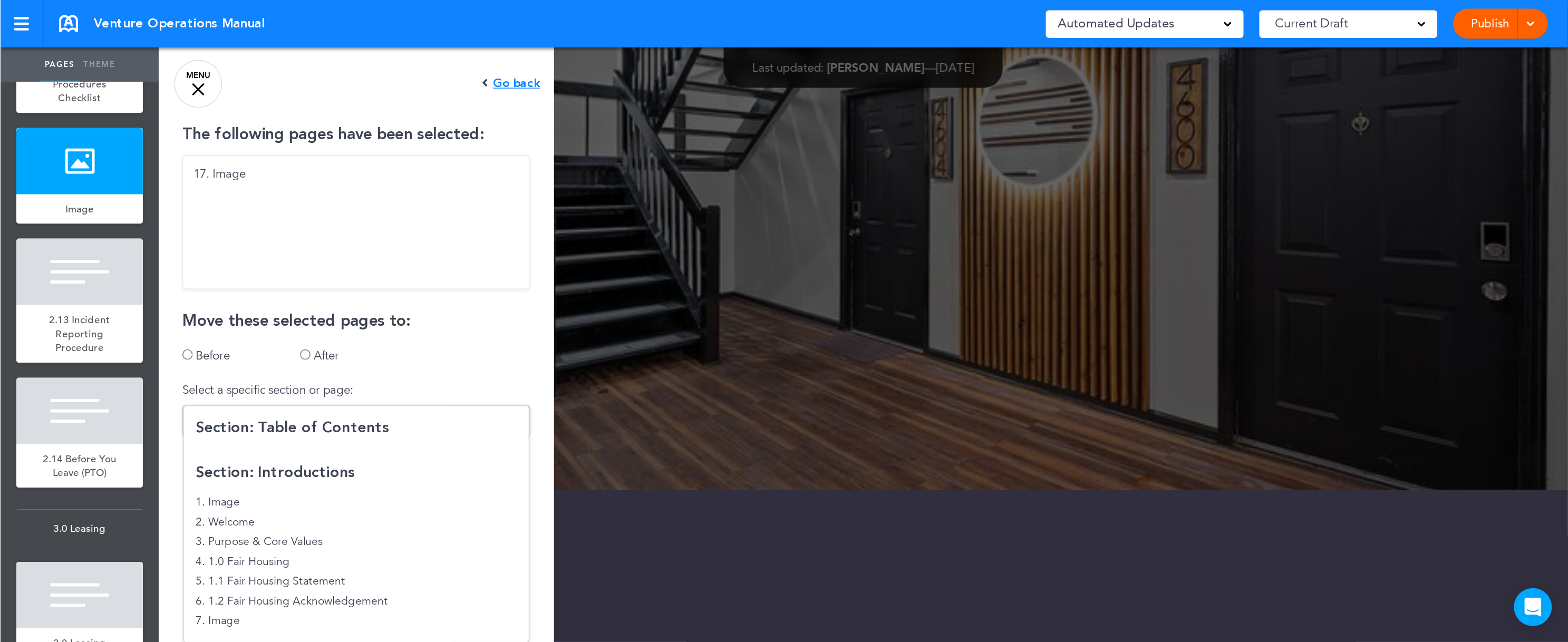
scroll to position [25199, 0]
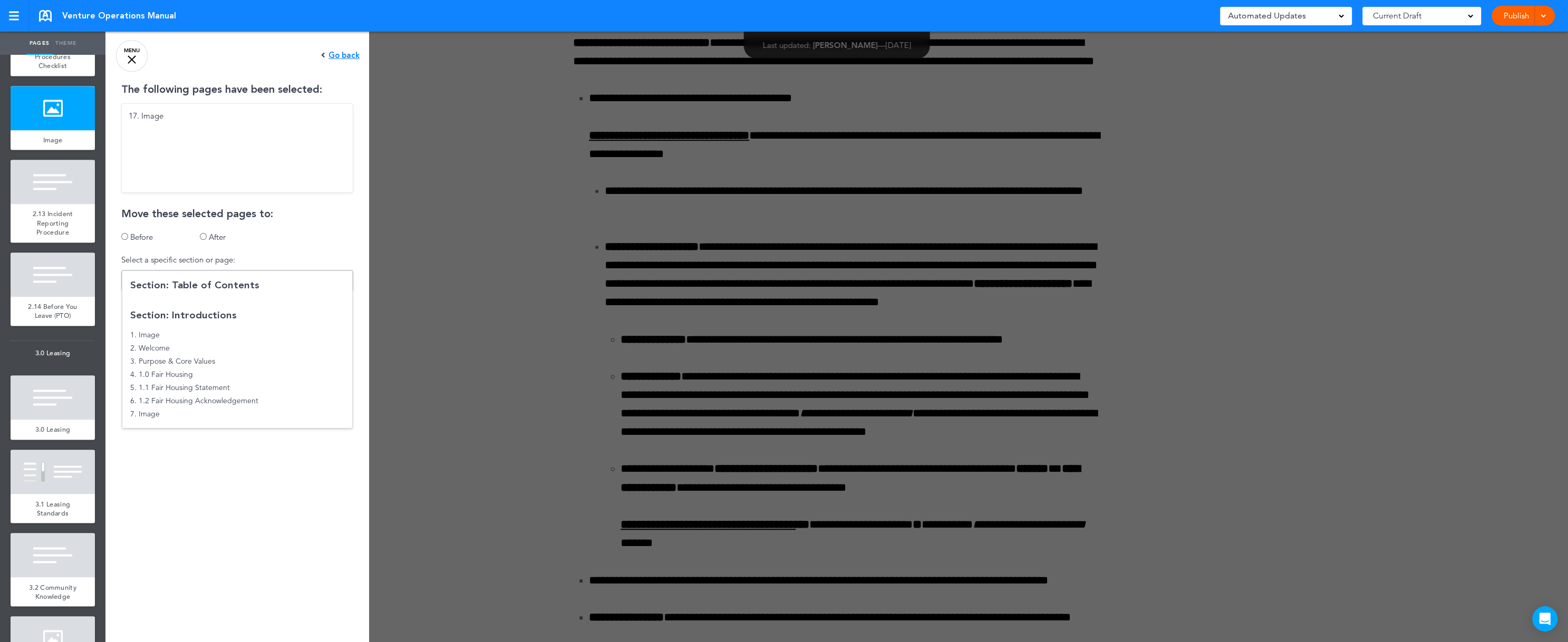
drag, startPoint x: 882, startPoint y: 17, endPoint x: 262, endPoint y: 378, distance: 717.4
click at [262, 378] on li "4. 1.0 Fair Housing" at bounding box center [237, 375] width 230 height 13
click at [318, 282] on div "4. 1.0 Fair Housing" at bounding box center [237, 280] width 231 height 12
click at [303, 226] on div "The following pages have been selected: 17. Image Move these selected pages to:…" at bounding box center [237, 206] width 264 height 243
click at [325, 51] on div "Go back" at bounding box center [340, 55] width 38 height 9
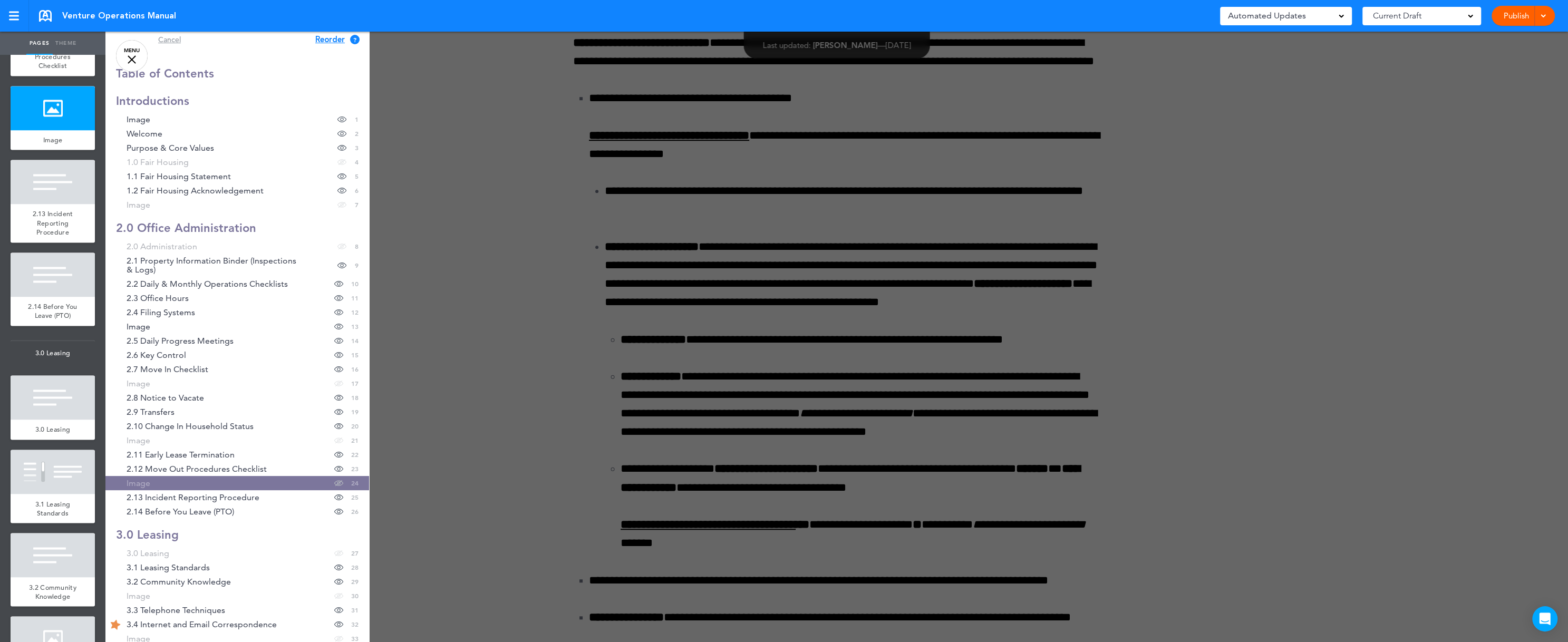
scroll to position [9, 0]
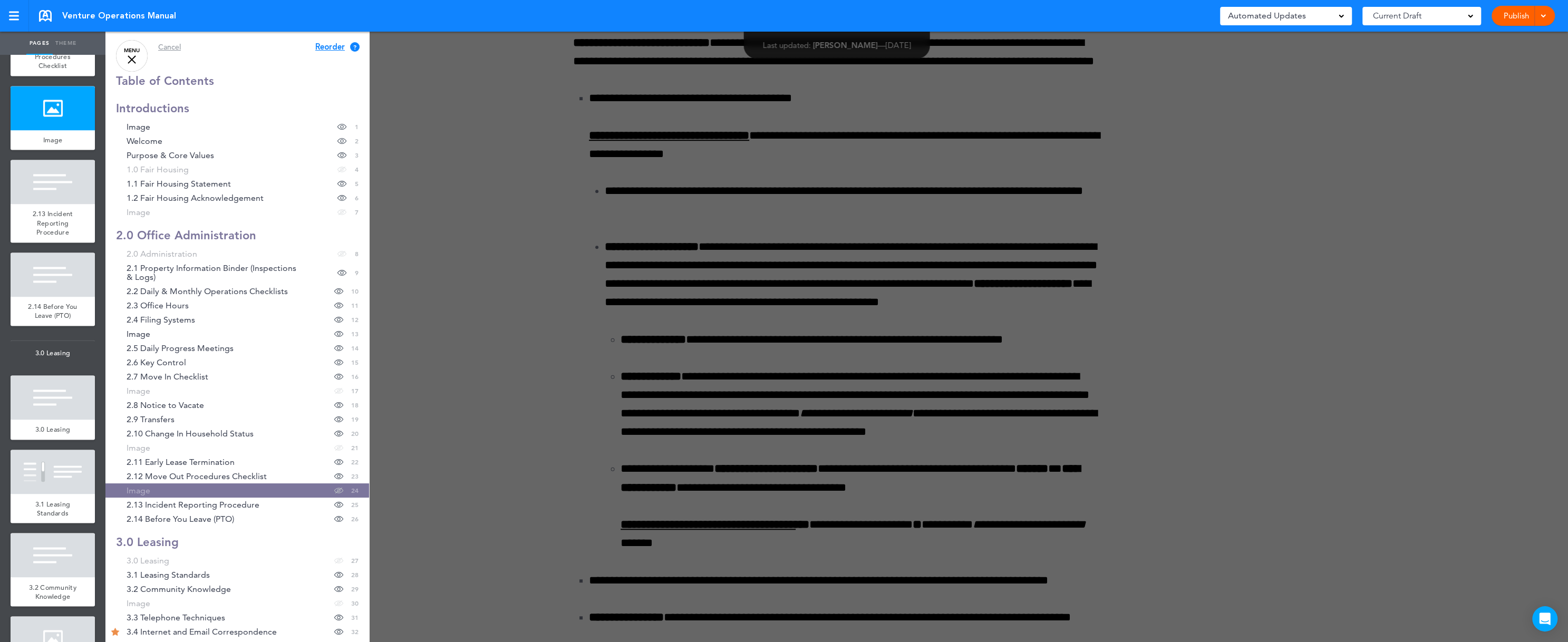
click at [315, 45] on span "Reorder" at bounding box center [330, 47] width 30 height 8
click at [317, 43] on div "Continue ? Move or rearrange pages easily by selecting whole sections or indivi…" at bounding box center [338, 46] width 44 height 8
click at [316, 46] on div "Continue ? Move or rearrange pages easily by selecting whole sections or indivi…" at bounding box center [338, 46] width 44 height 8
click at [316, 44] on span "Continue" at bounding box center [333, 46] width 34 height 8
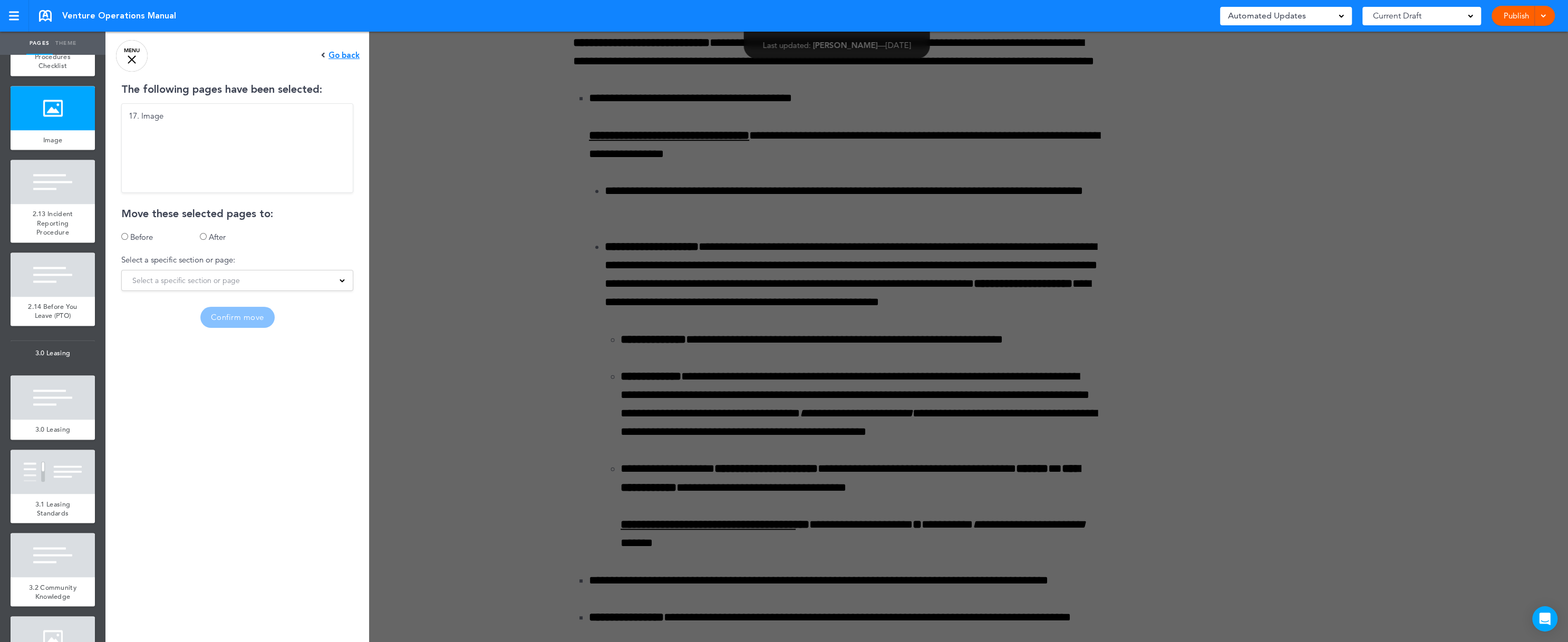
scroll to position [0, 0]
click at [323, 278] on div "Select a specific section or page" at bounding box center [237, 280] width 231 height 12
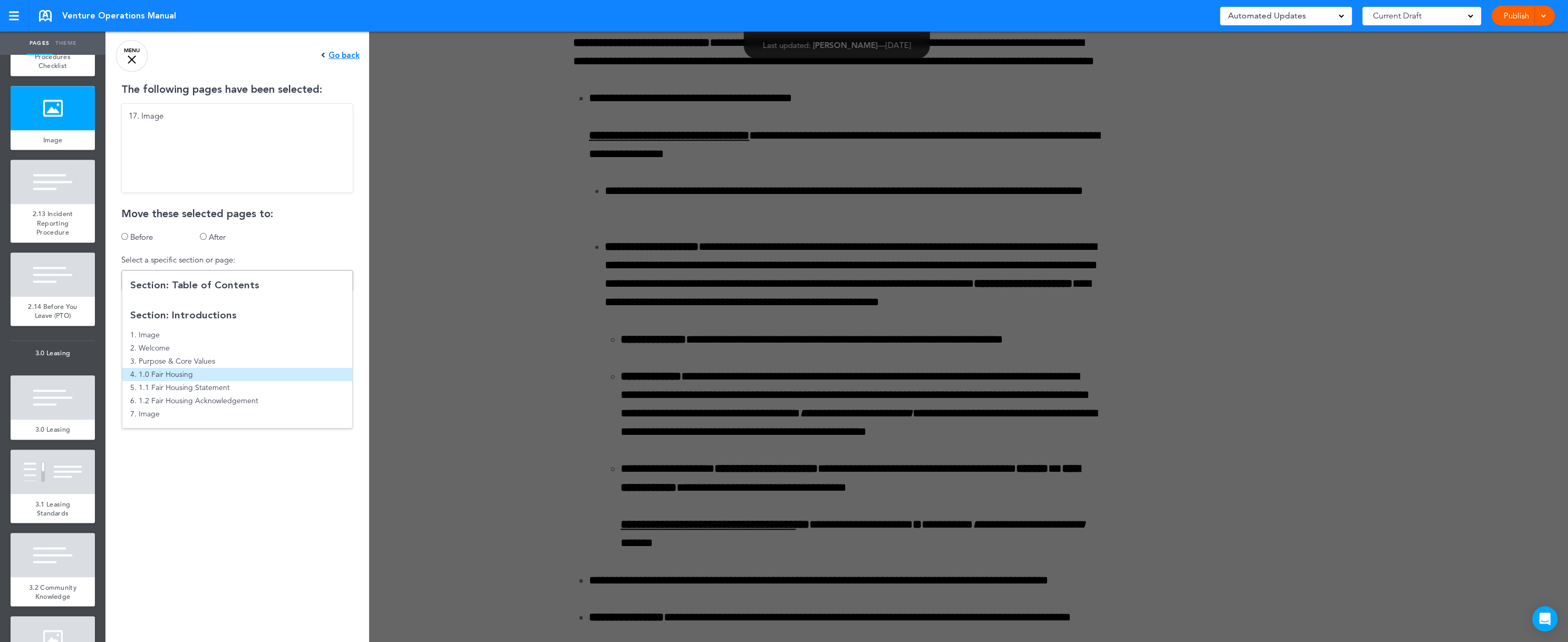
click at [195, 368] on li "4. 1.0 Fair Housing" at bounding box center [237, 375] width 230 height 13
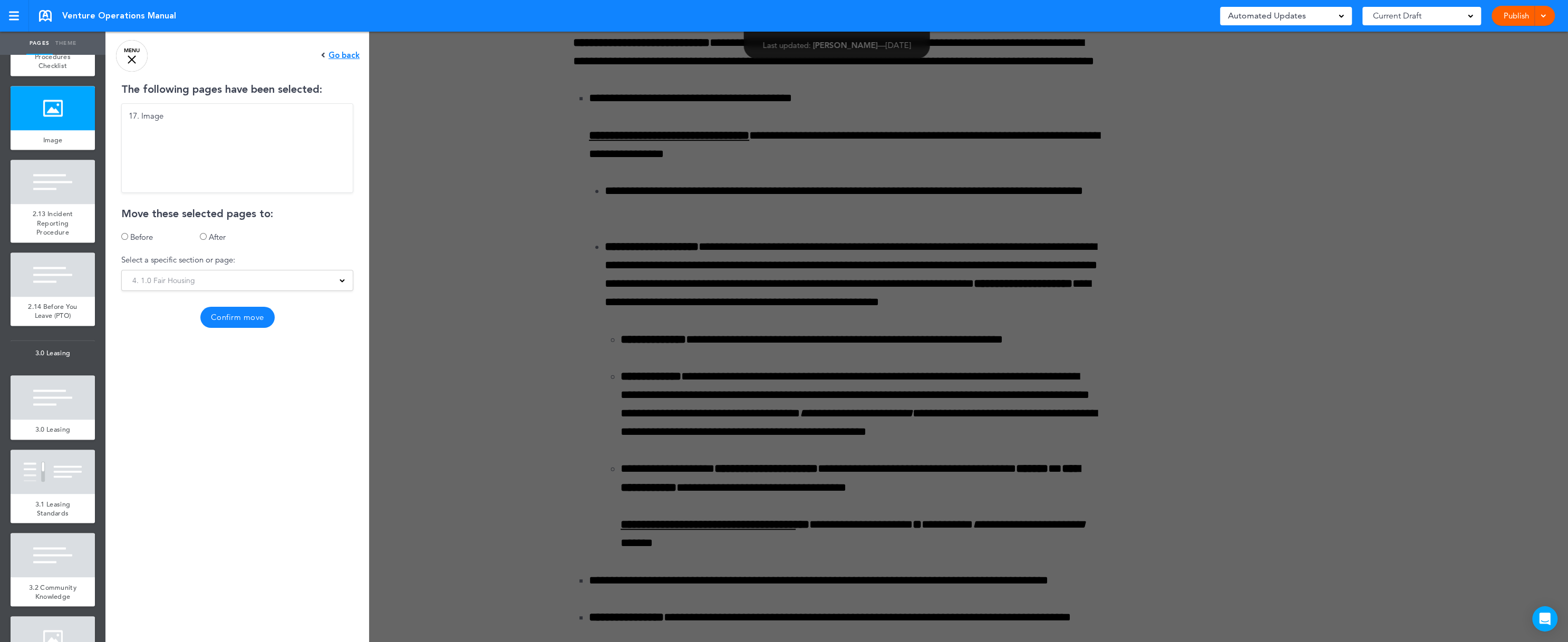
click at [321, 57] on div "Go back" at bounding box center [340, 55] width 38 height 9
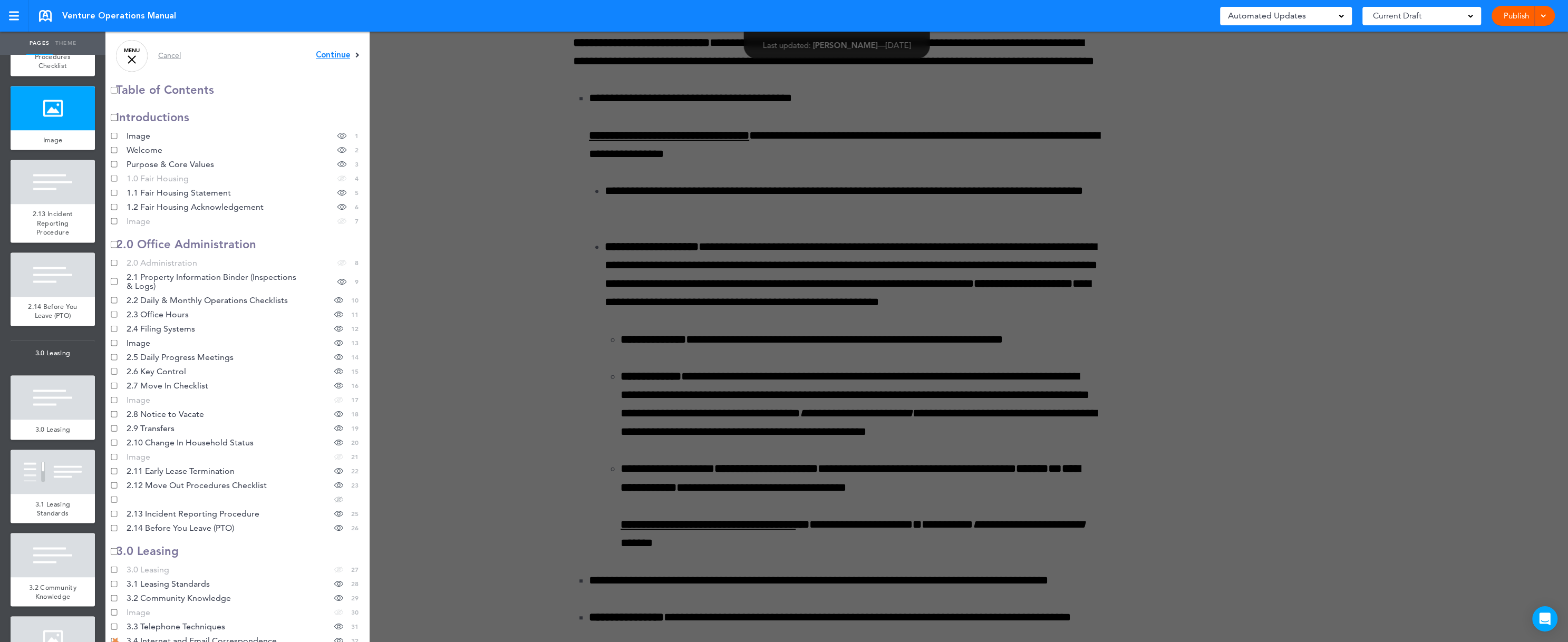
click at [316, 57] on span "Continue" at bounding box center [333, 55] width 34 height 8
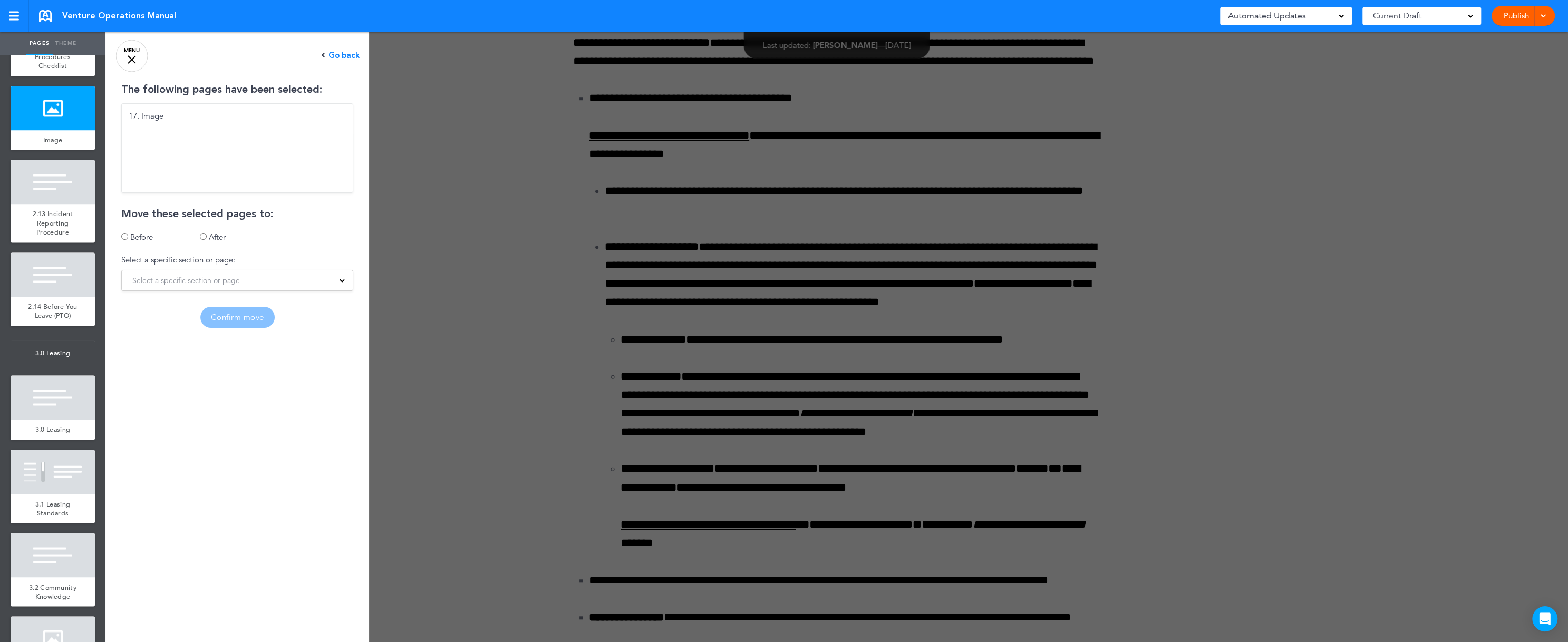
click at [314, 281] on div "Select a specific section or page" at bounding box center [237, 280] width 231 height 12
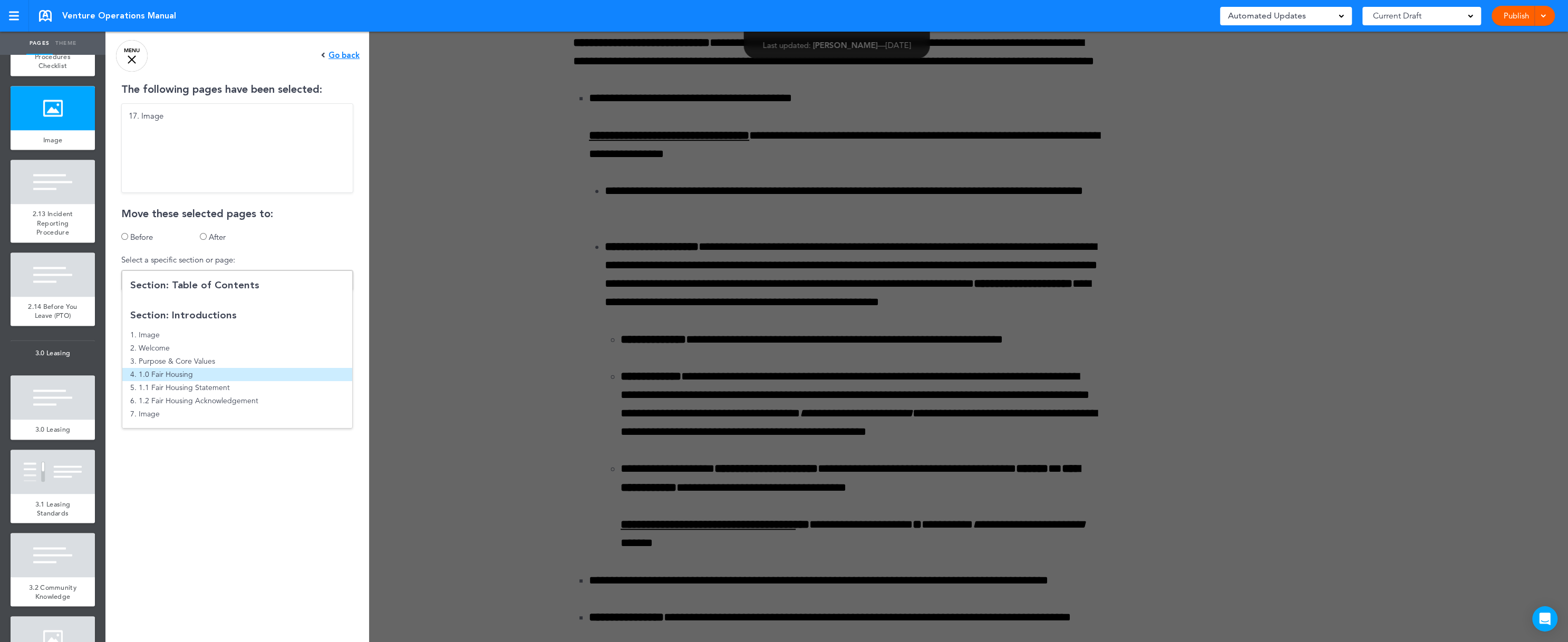
click at [230, 375] on li "4. 1.0 Fair Housing" at bounding box center [237, 375] width 230 height 13
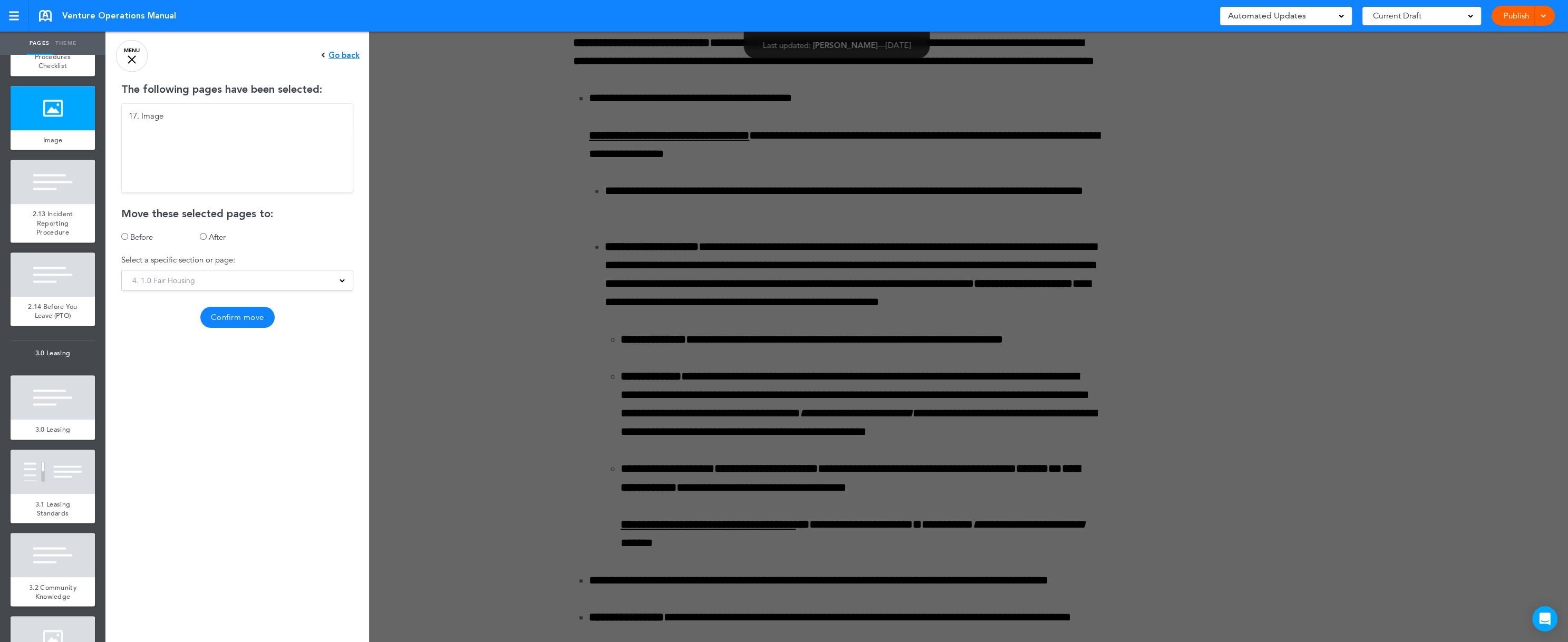
click at [233, 315] on button "Confirm move" at bounding box center [237, 317] width 74 height 21
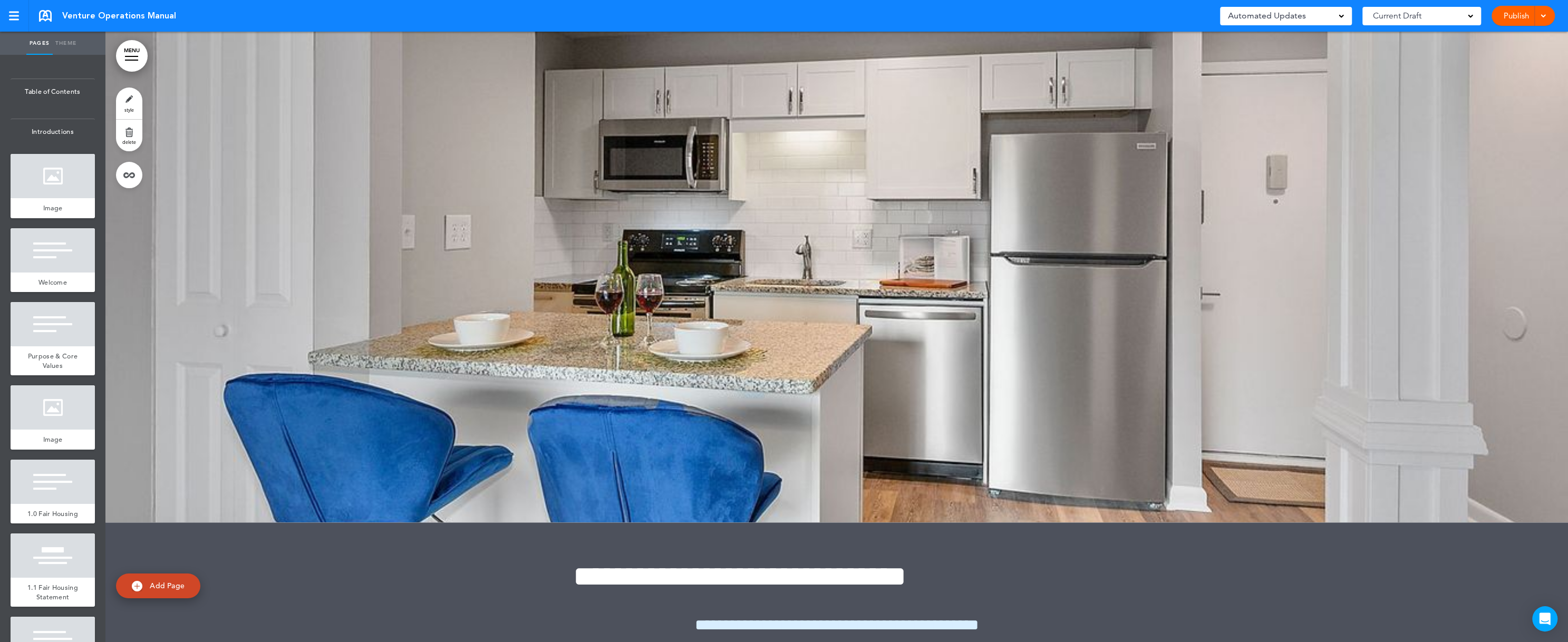
click at [125, 58] on link "MENU" at bounding box center [132, 56] width 32 height 32
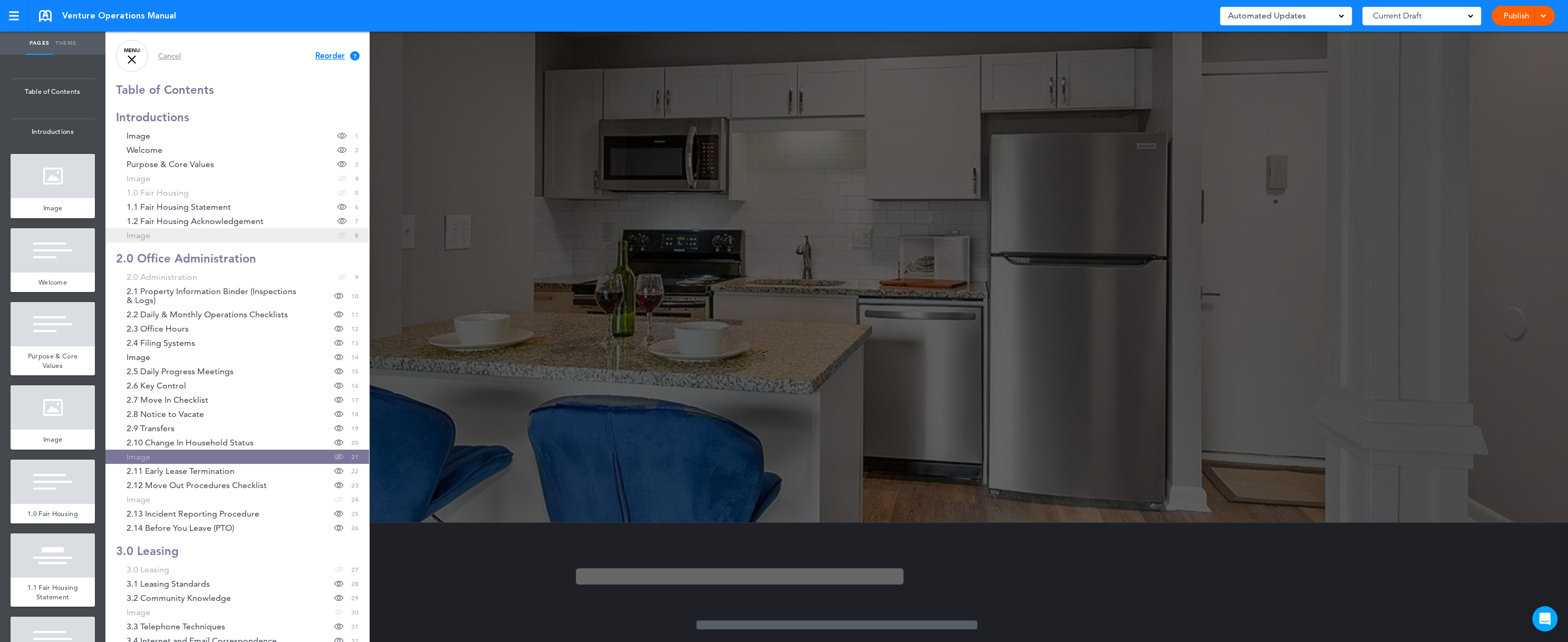
click at [151, 236] on link "Image hide page in table of contents 8" at bounding box center [237, 235] width 264 height 14
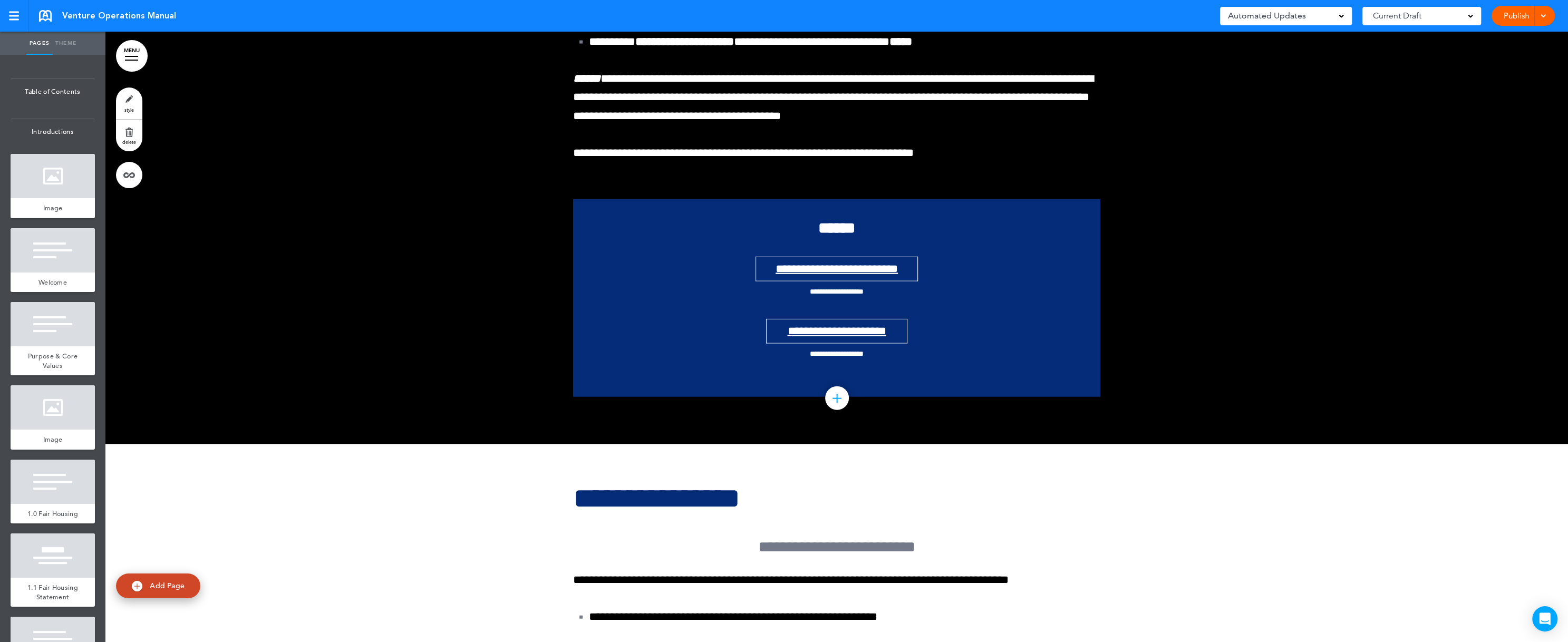
scroll to position [5824, 0]
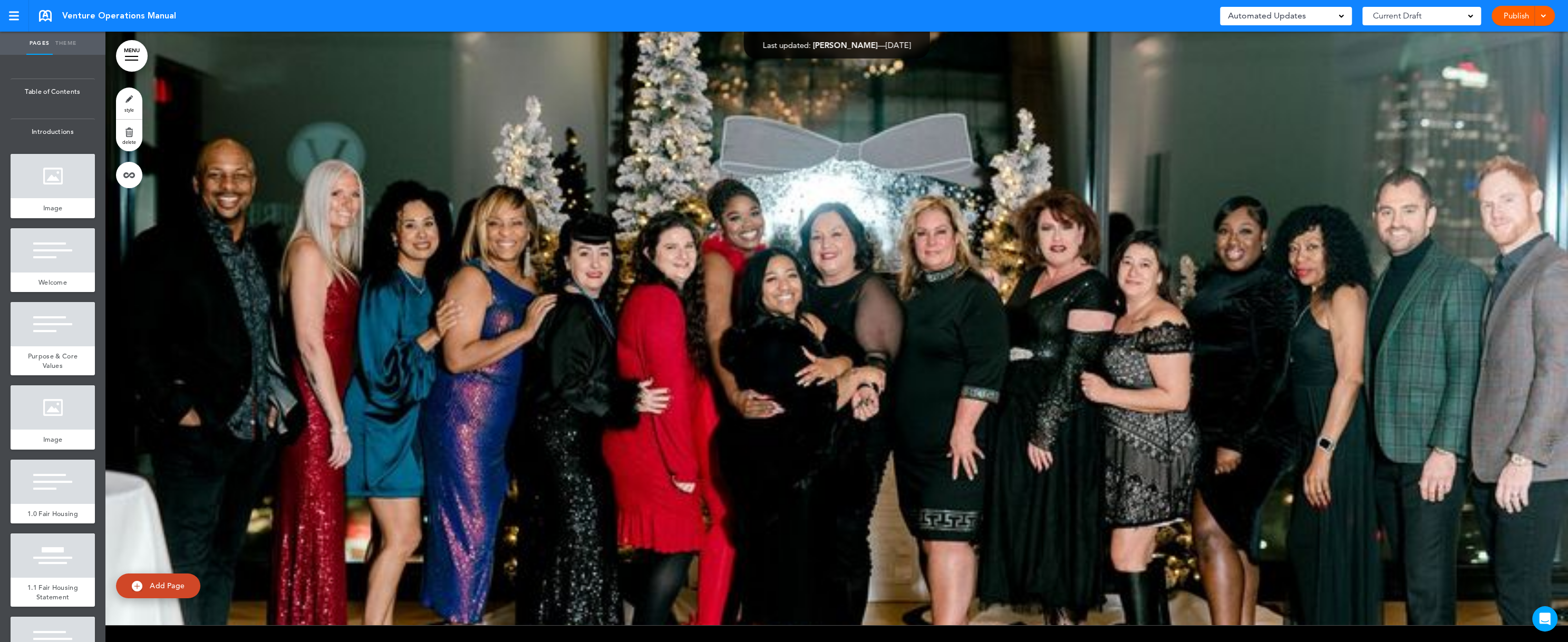
scroll to position [26715, 0]
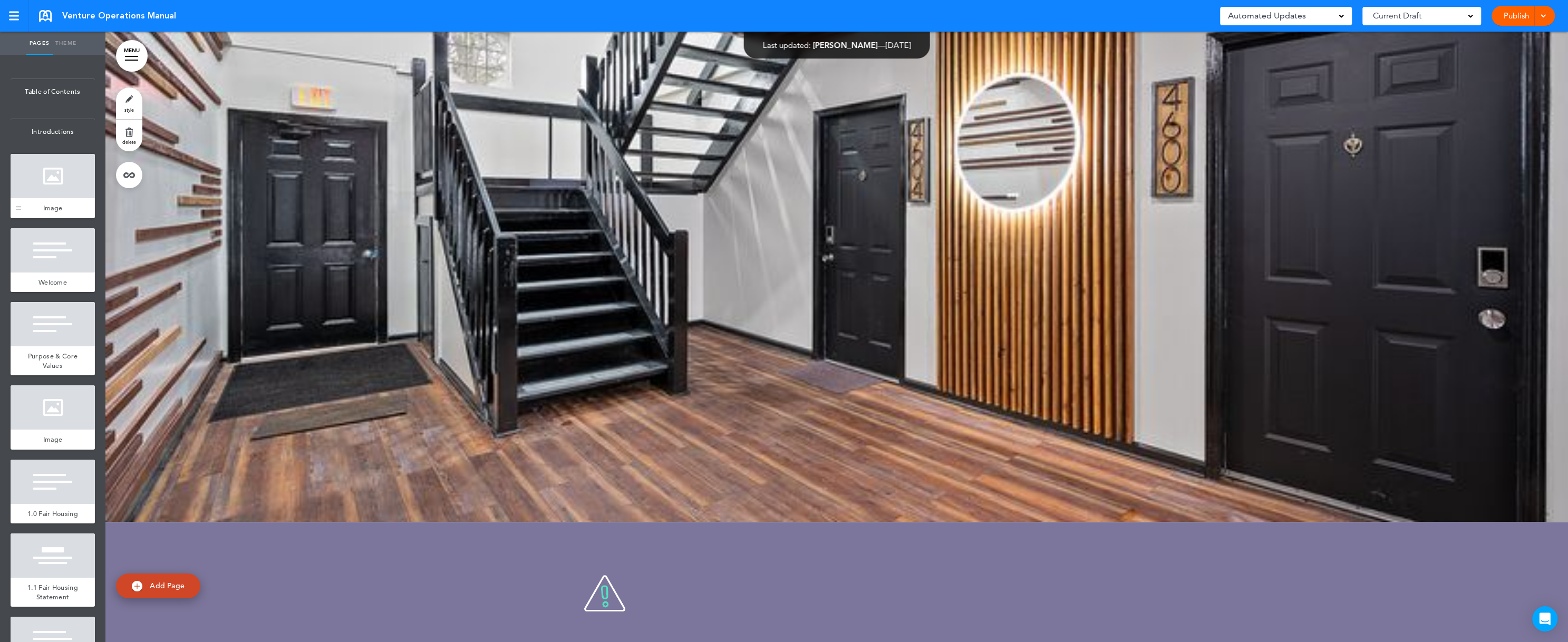
click at [48, 198] on div at bounding box center [52, 176] width 85 height 44
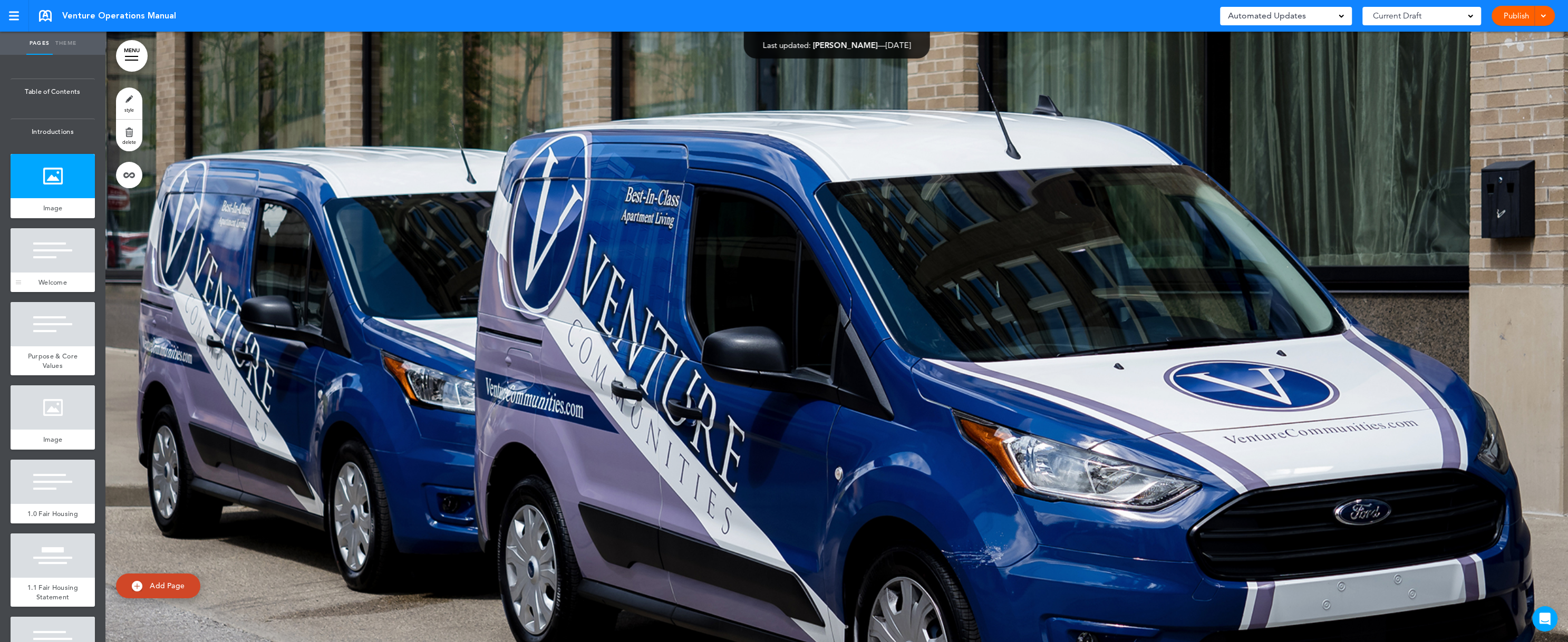
click at [50, 273] on div at bounding box center [52, 250] width 85 height 44
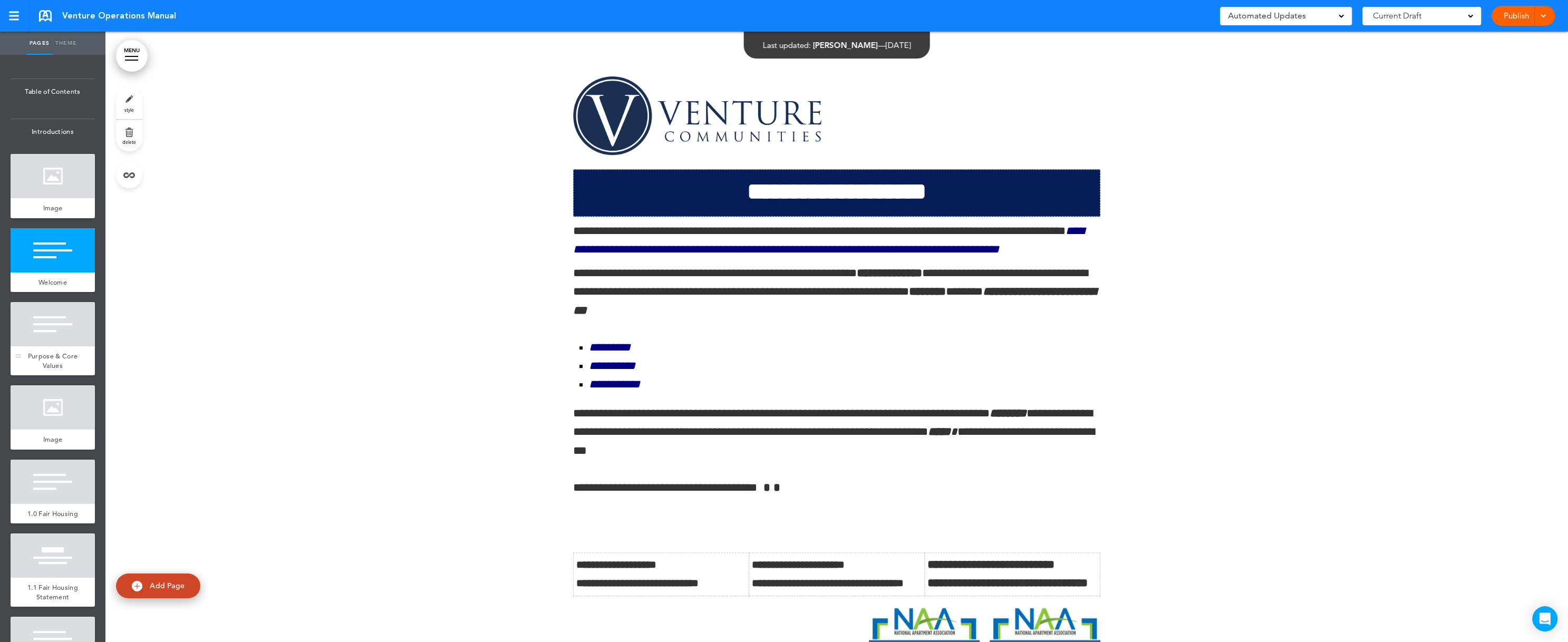
click at [51, 346] on div at bounding box center [52, 324] width 85 height 44
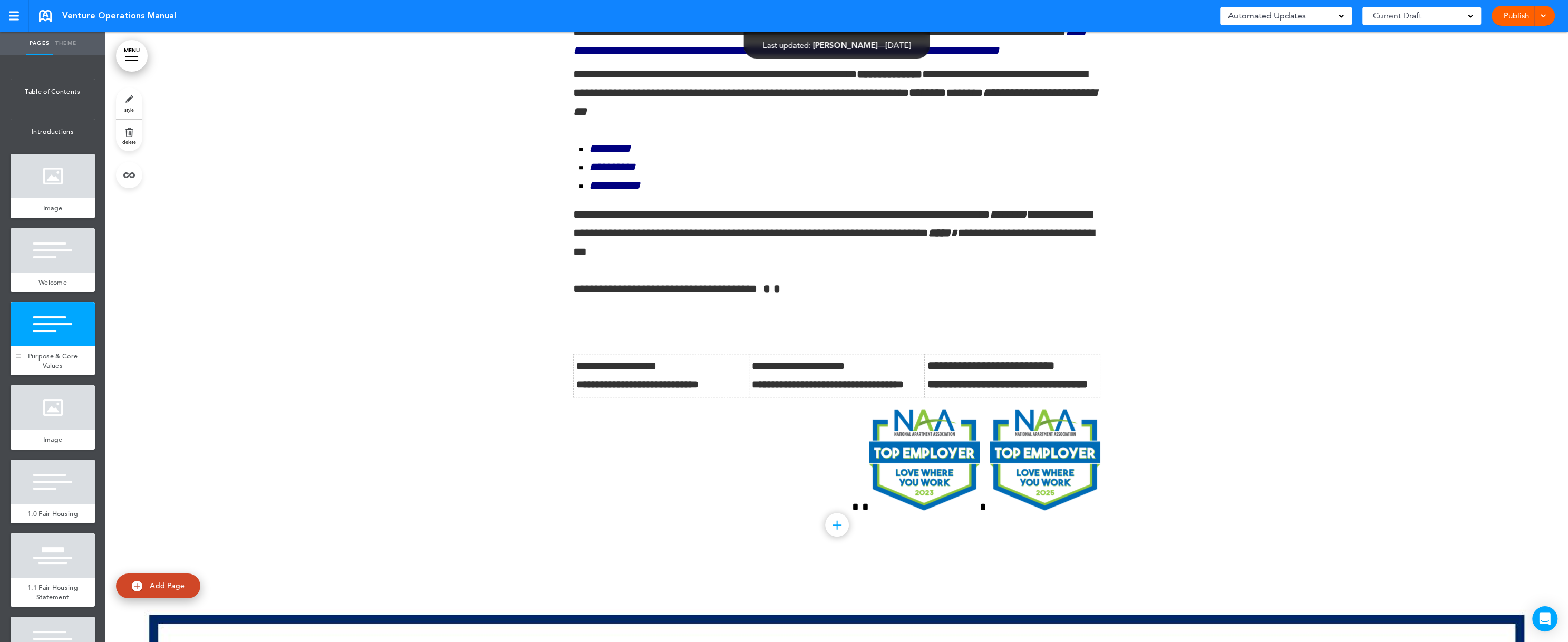
scroll to position [1367, 0]
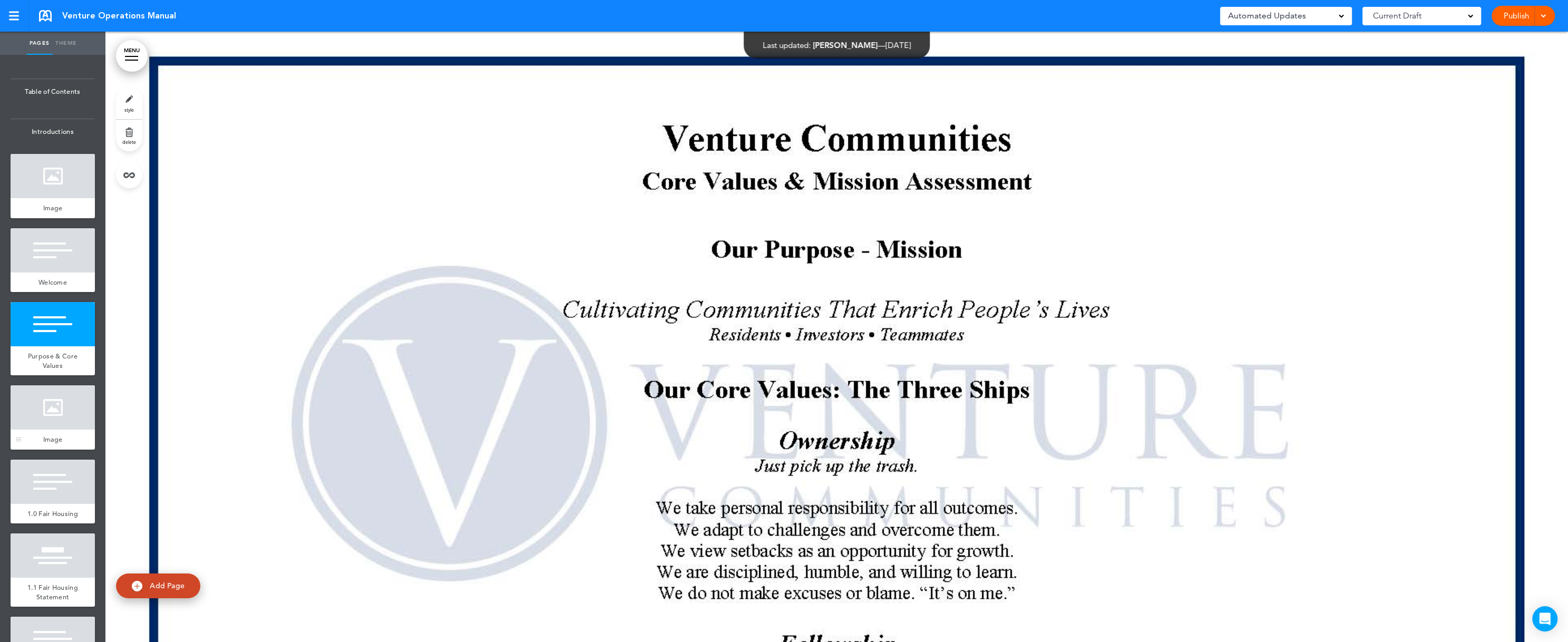
click at [30, 427] on div at bounding box center [52, 407] width 85 height 44
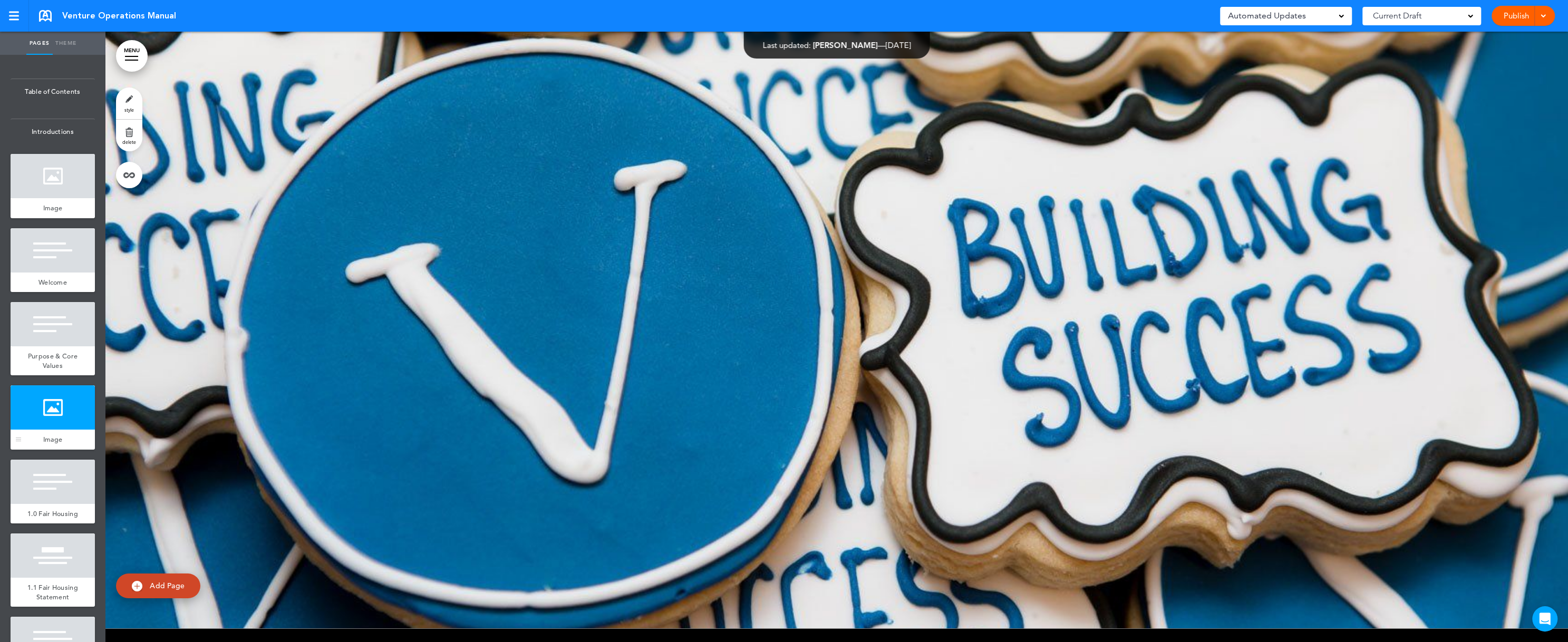
scroll to position [2157, 0]
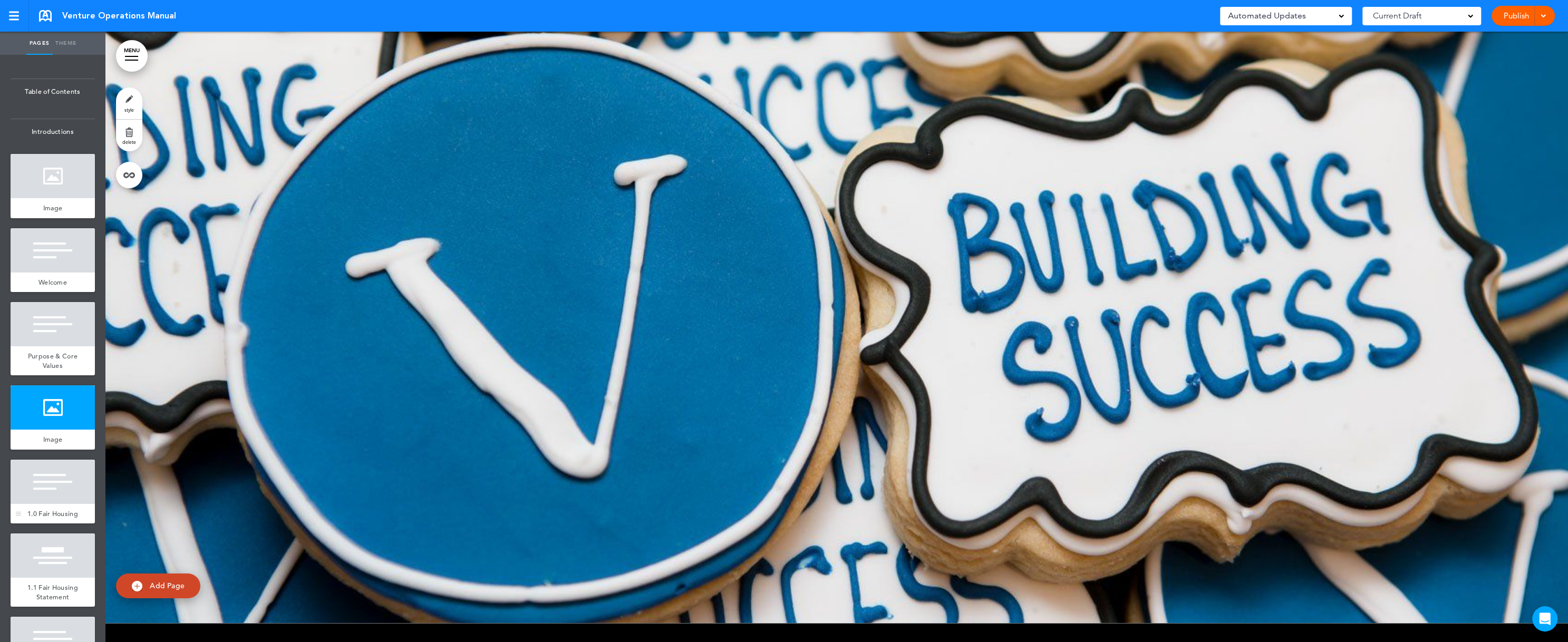
click at [32, 427] on div at bounding box center [52, 481] width 85 height 44
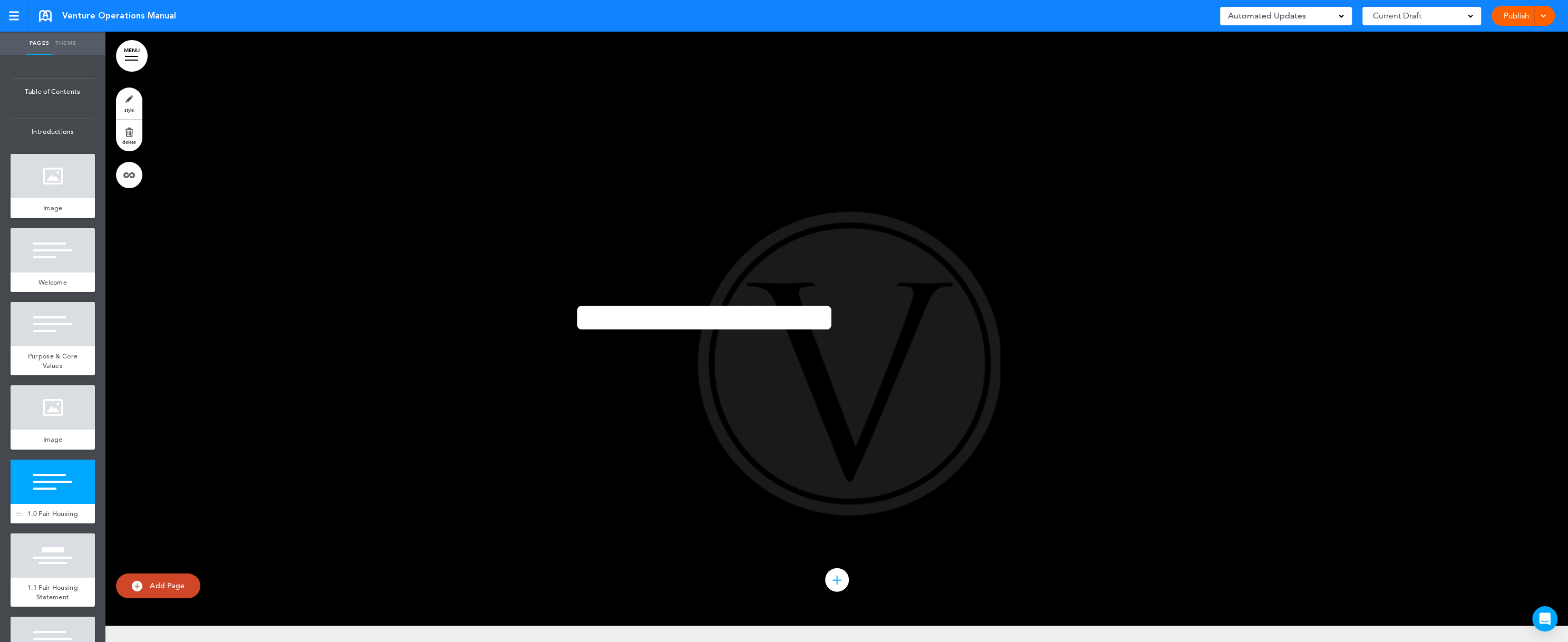
scroll to position [2768, 0]
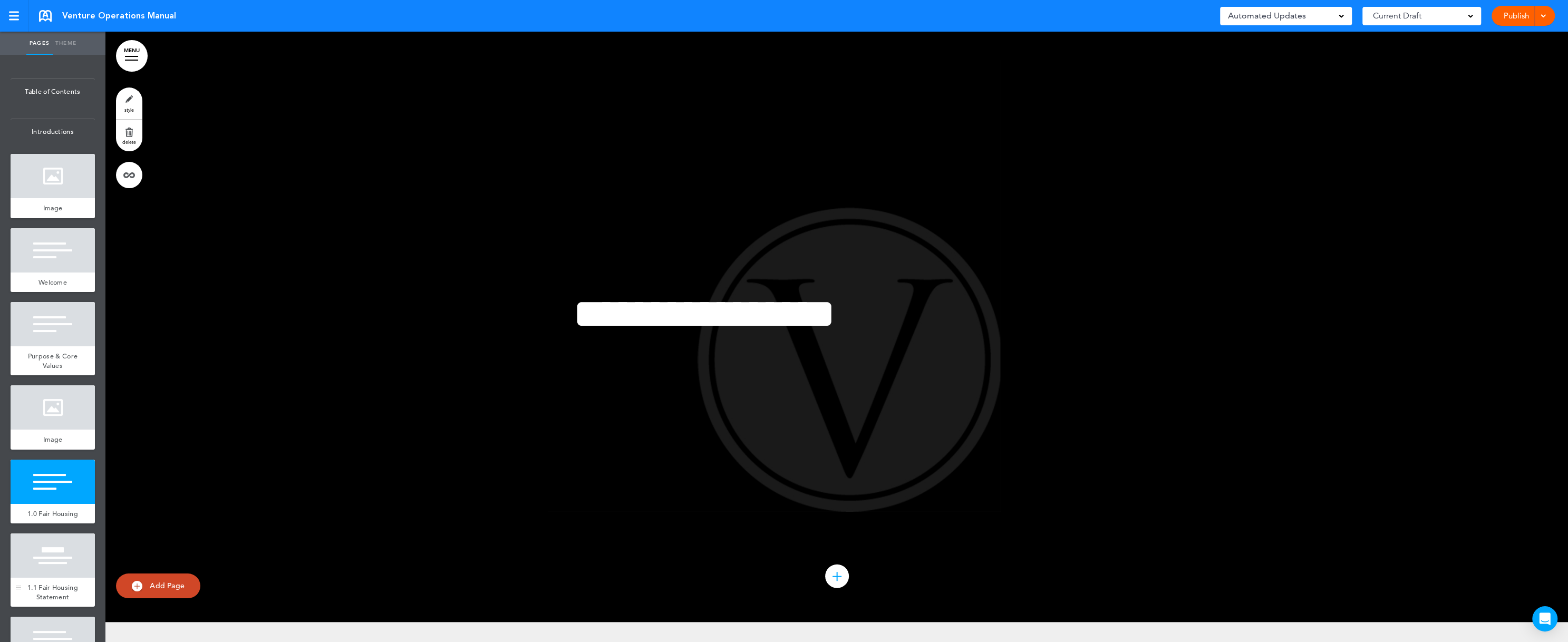
click at [39, 427] on div at bounding box center [52, 556] width 85 height 44
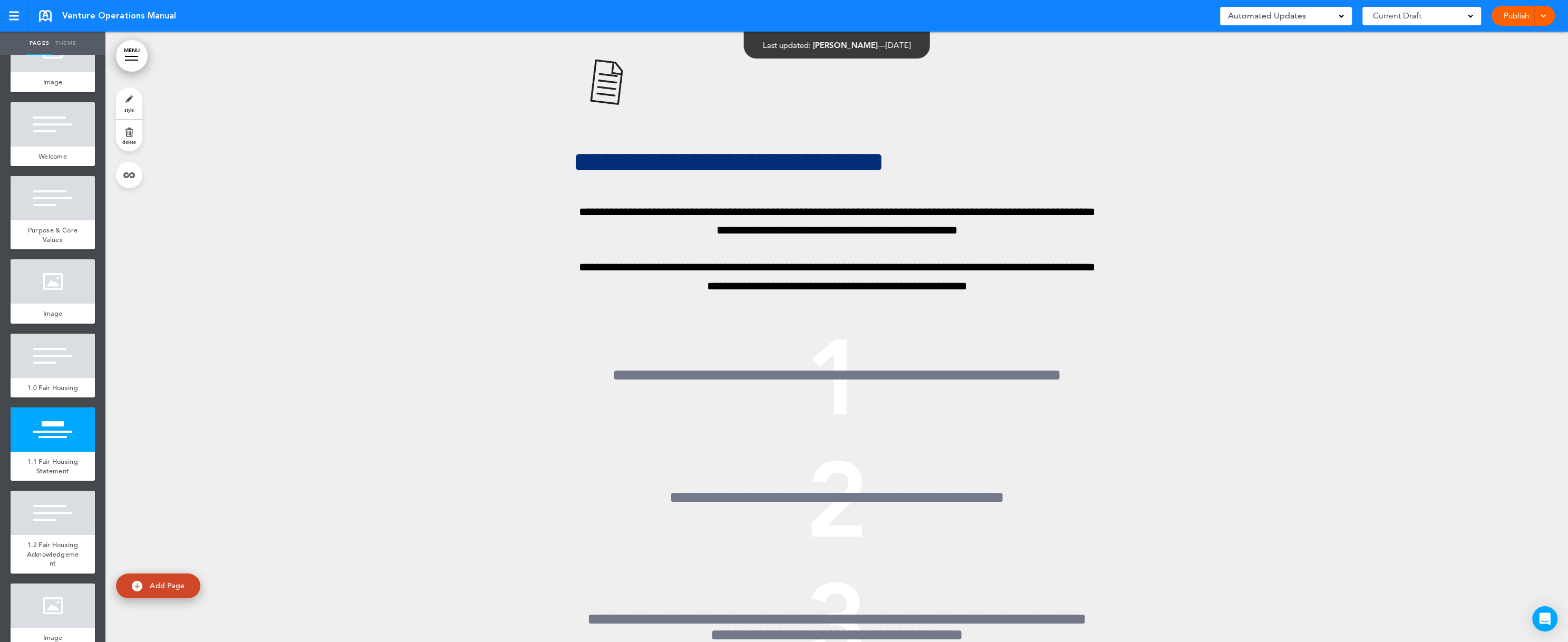
scroll to position [189, 0]
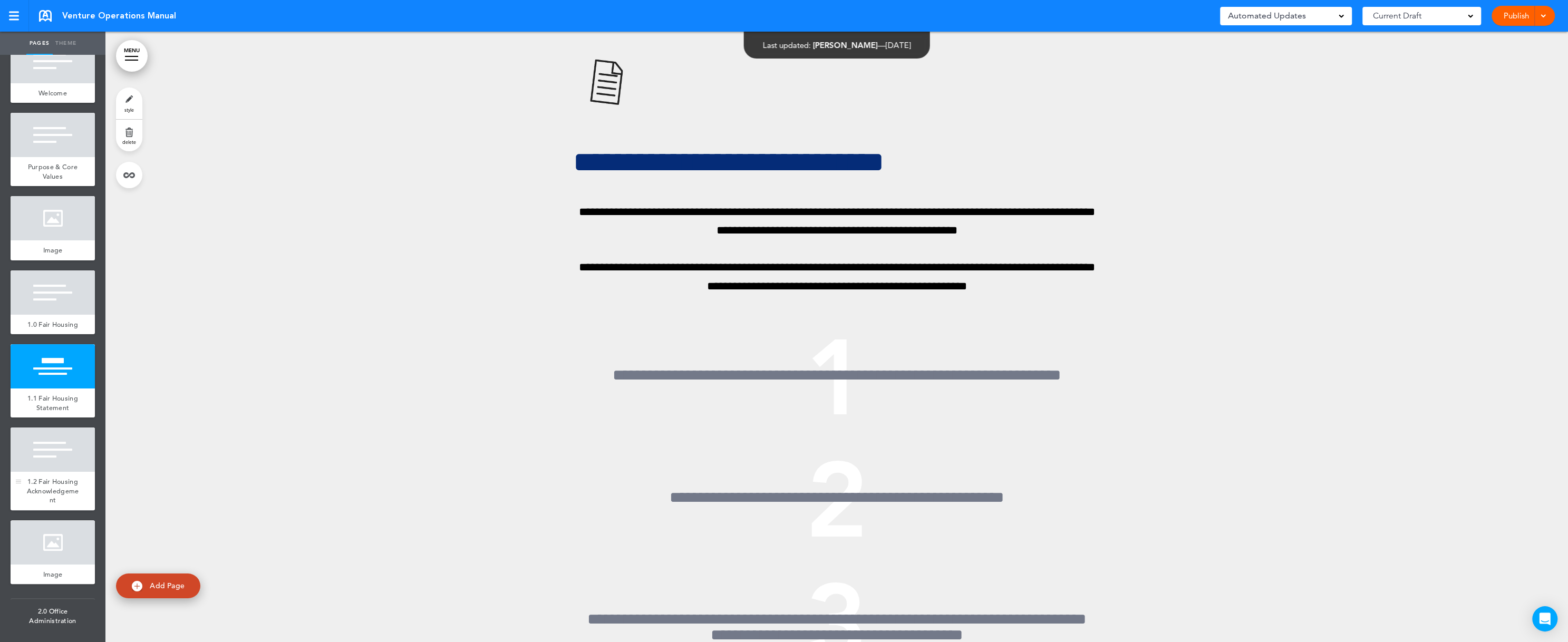
click at [49, 427] on span "1.2 Fair Housing Acknowledgement" at bounding box center [53, 490] width 52 height 27
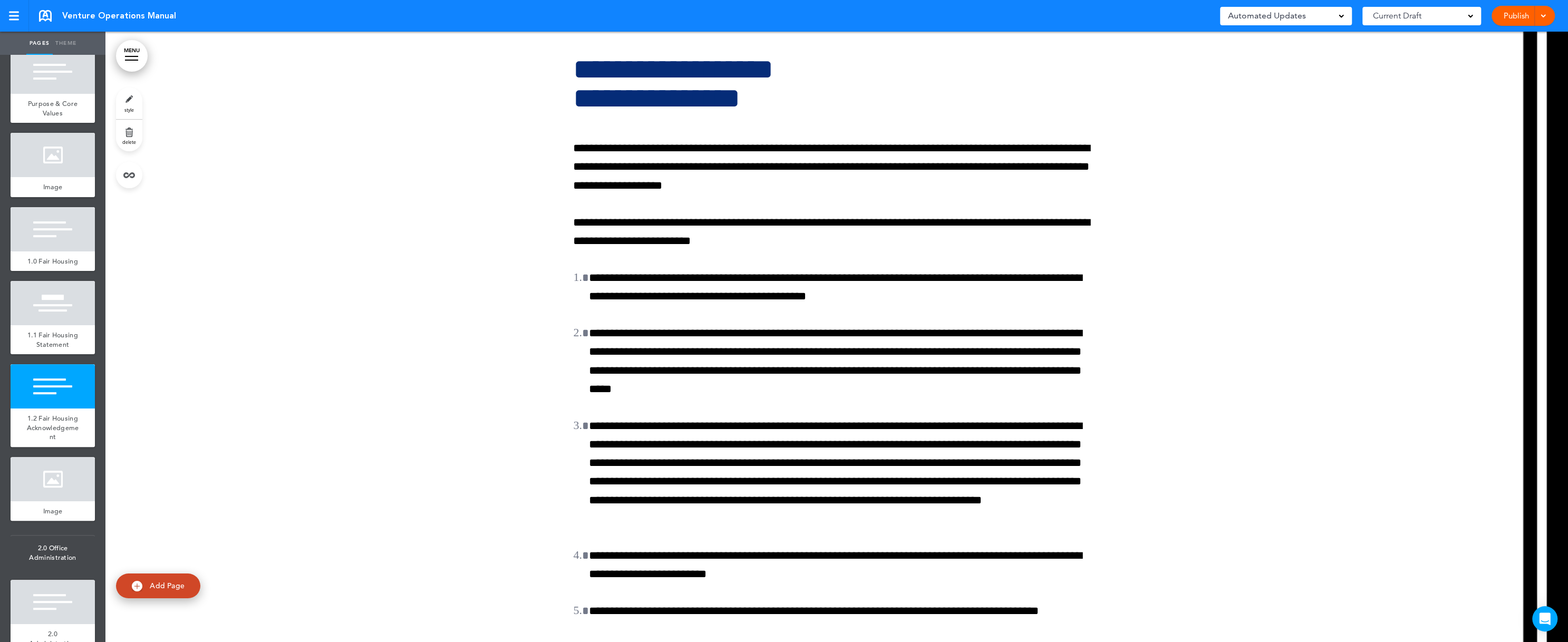
scroll to position [316, 0]
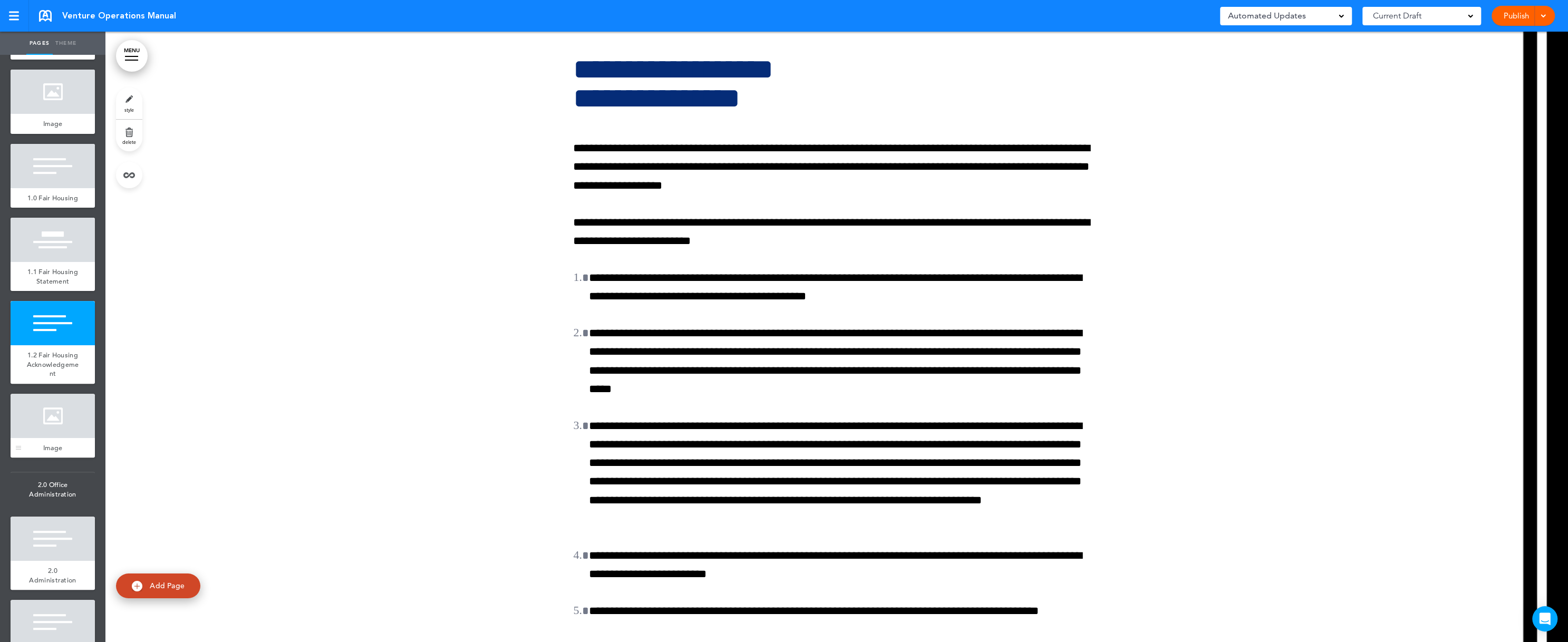
click at [49, 427] on div at bounding box center [52, 416] width 85 height 44
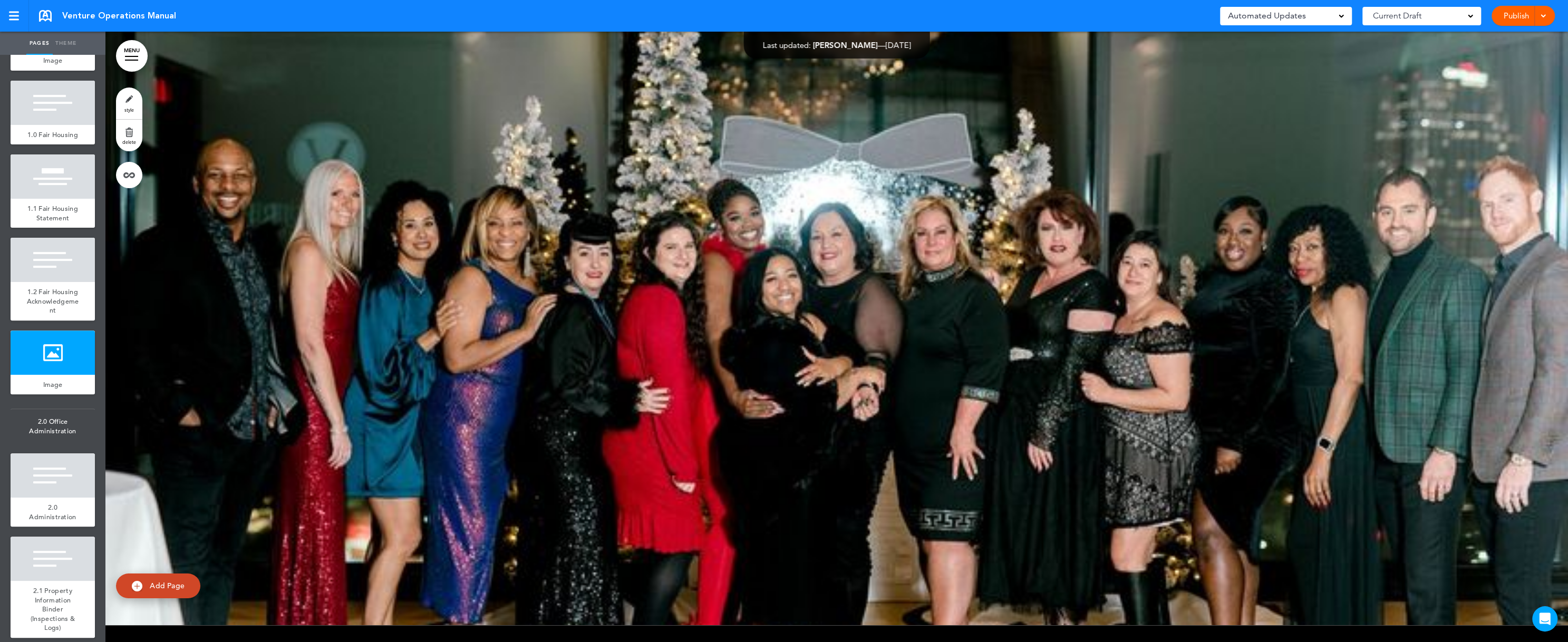
scroll to position [442, 0]
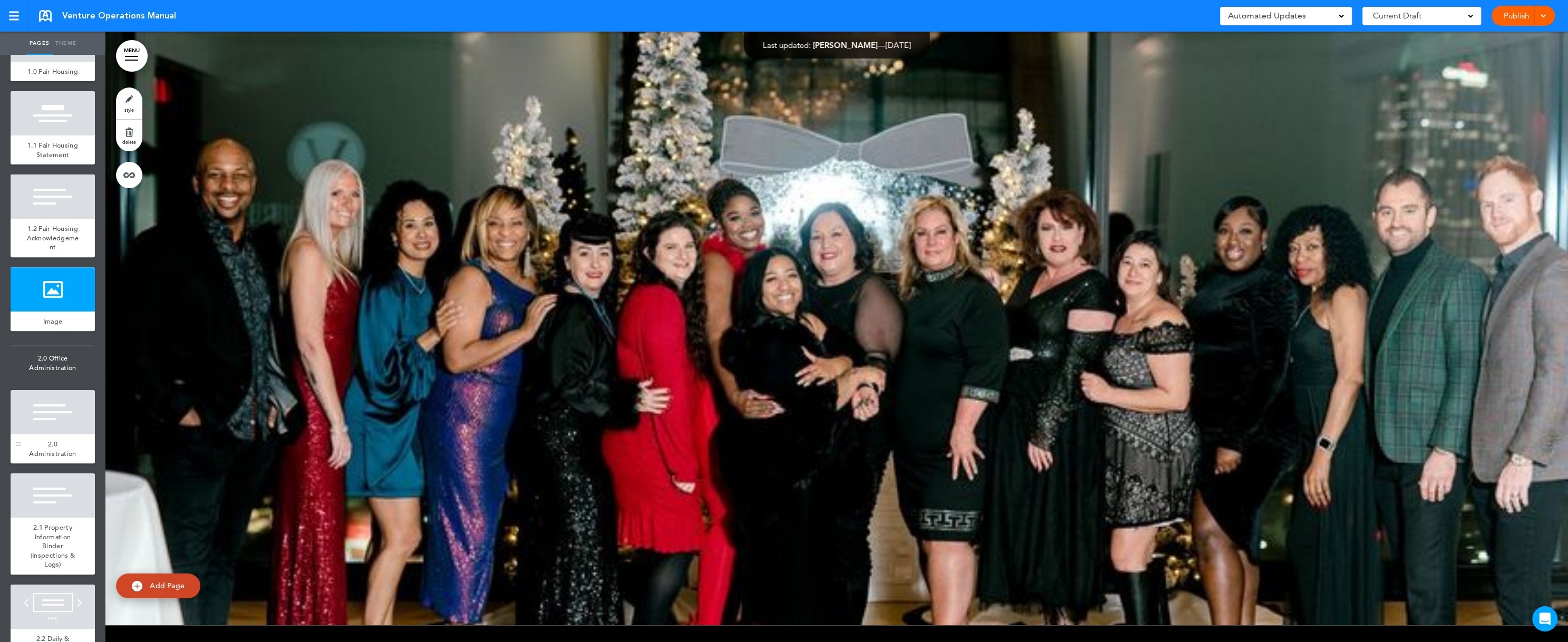
click at [34, 427] on div at bounding box center [52, 412] width 85 height 44
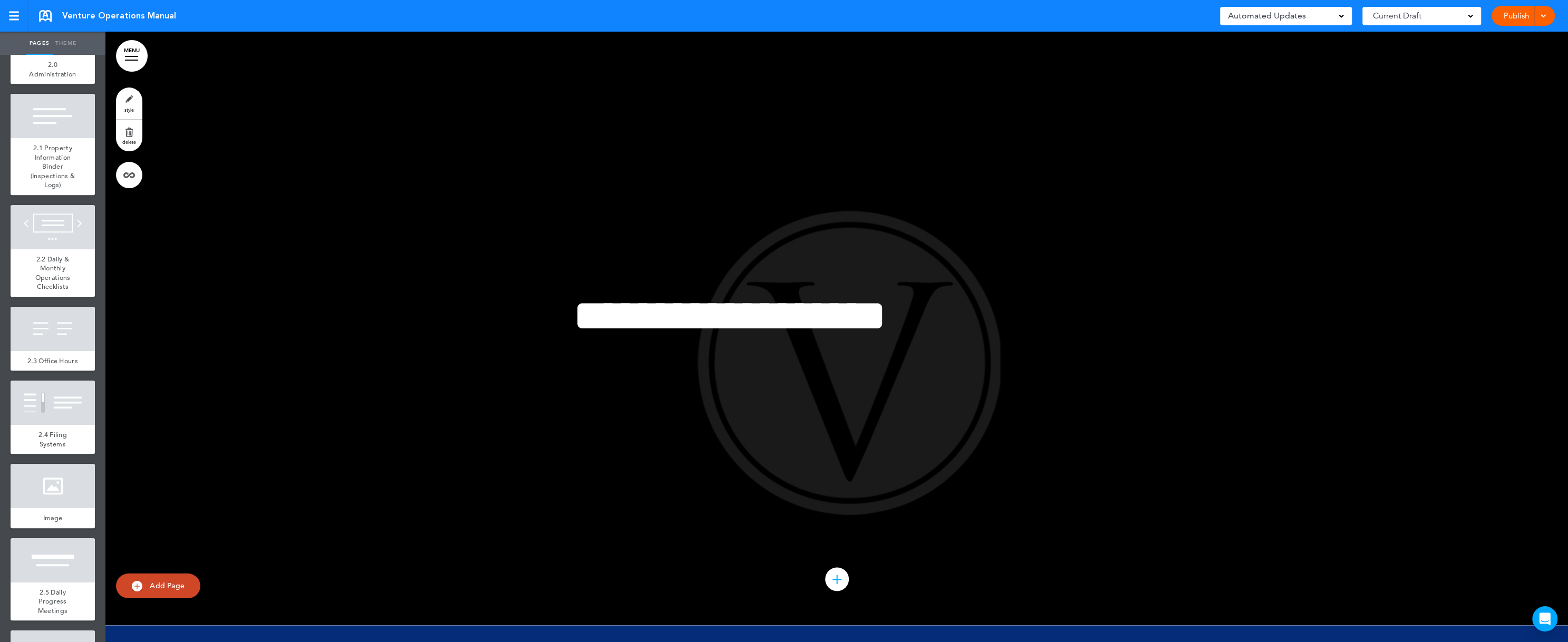
scroll to position [885, 0]
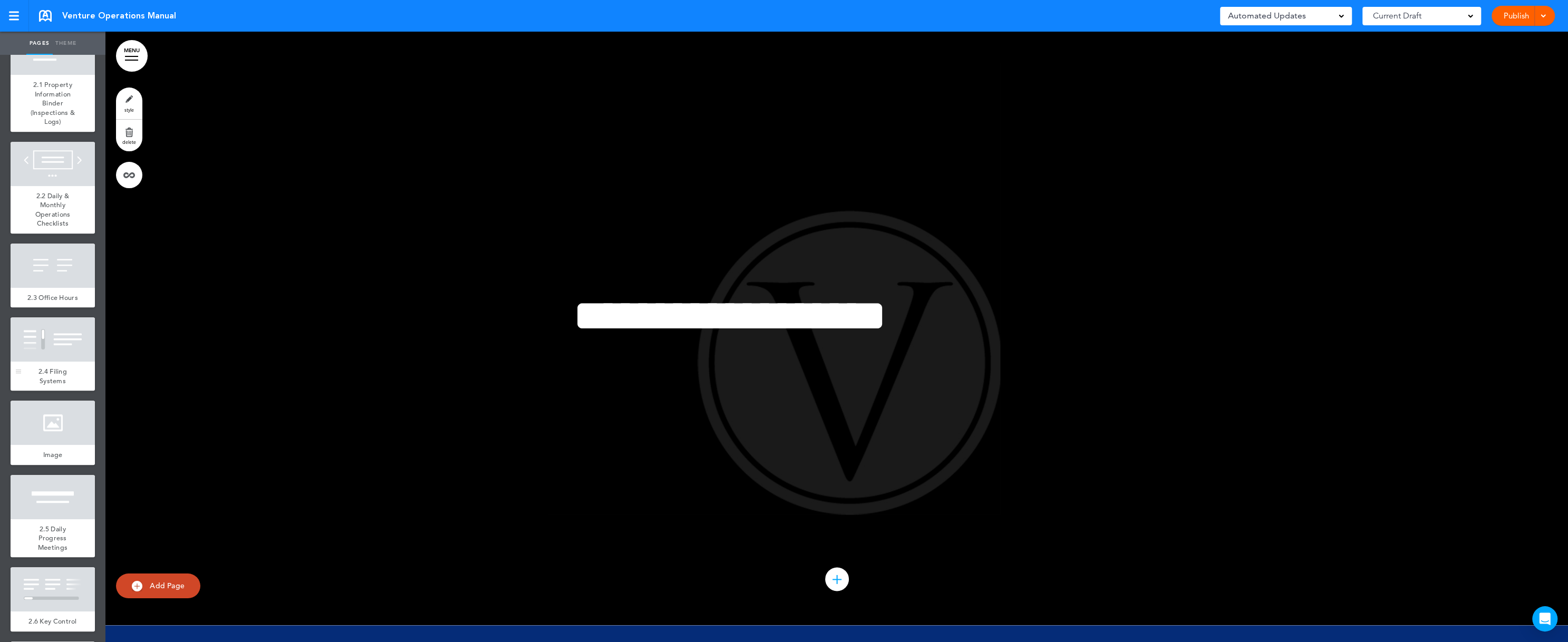
click at [49, 391] on div "2.4 Filing Systems" at bounding box center [52, 376] width 85 height 29
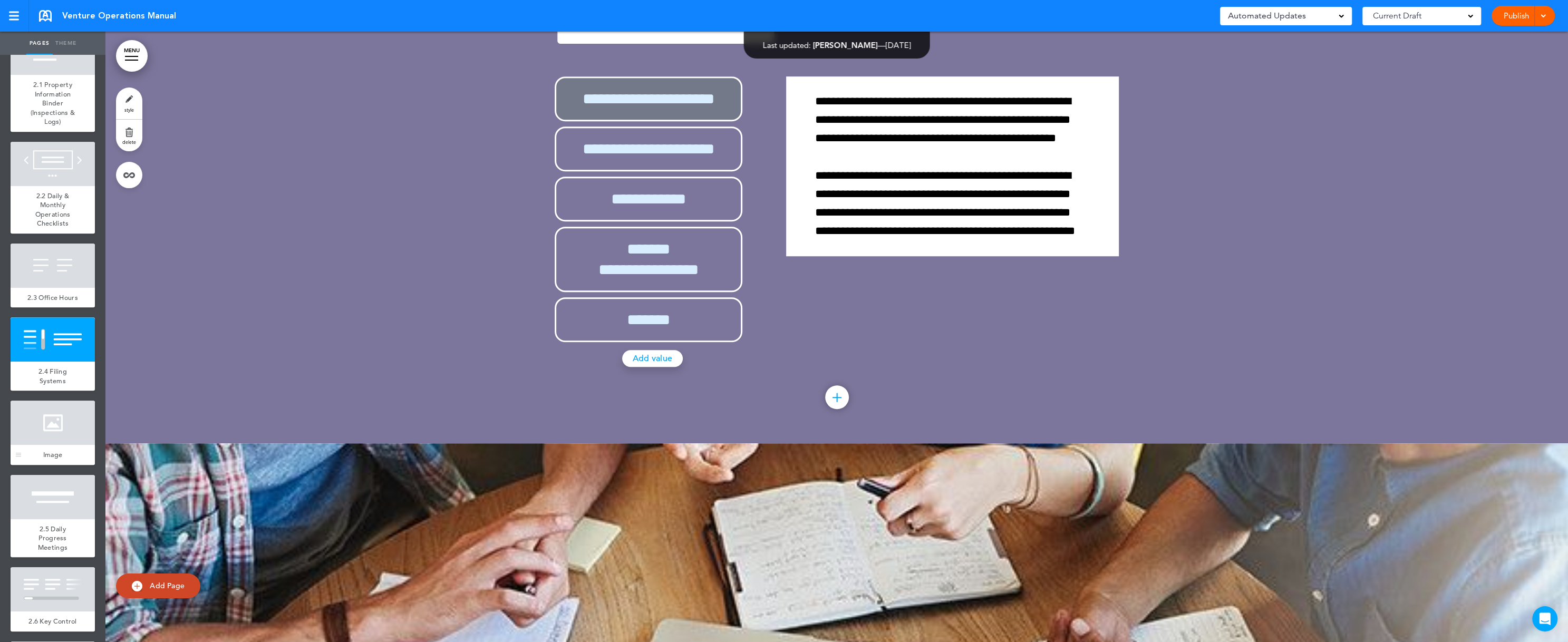
click at [47, 427] on div at bounding box center [52, 422] width 85 height 44
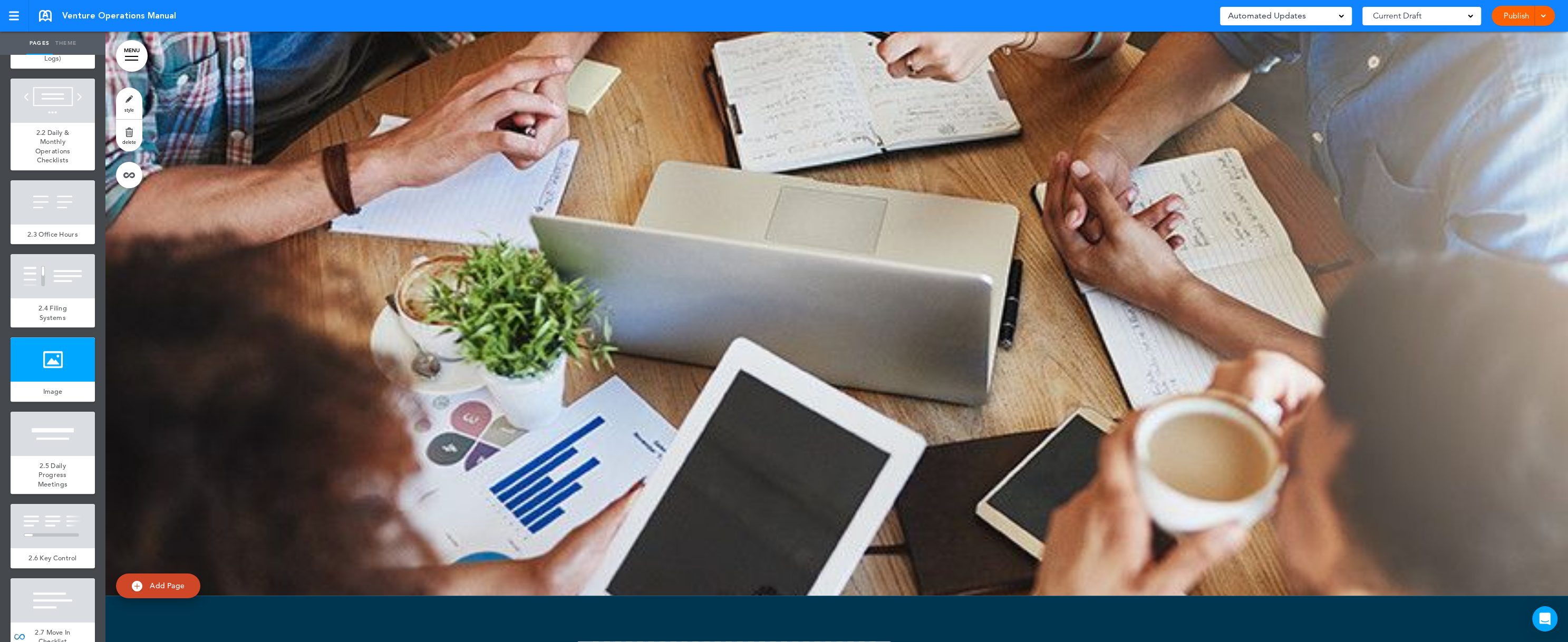
scroll to position [1011, 0]
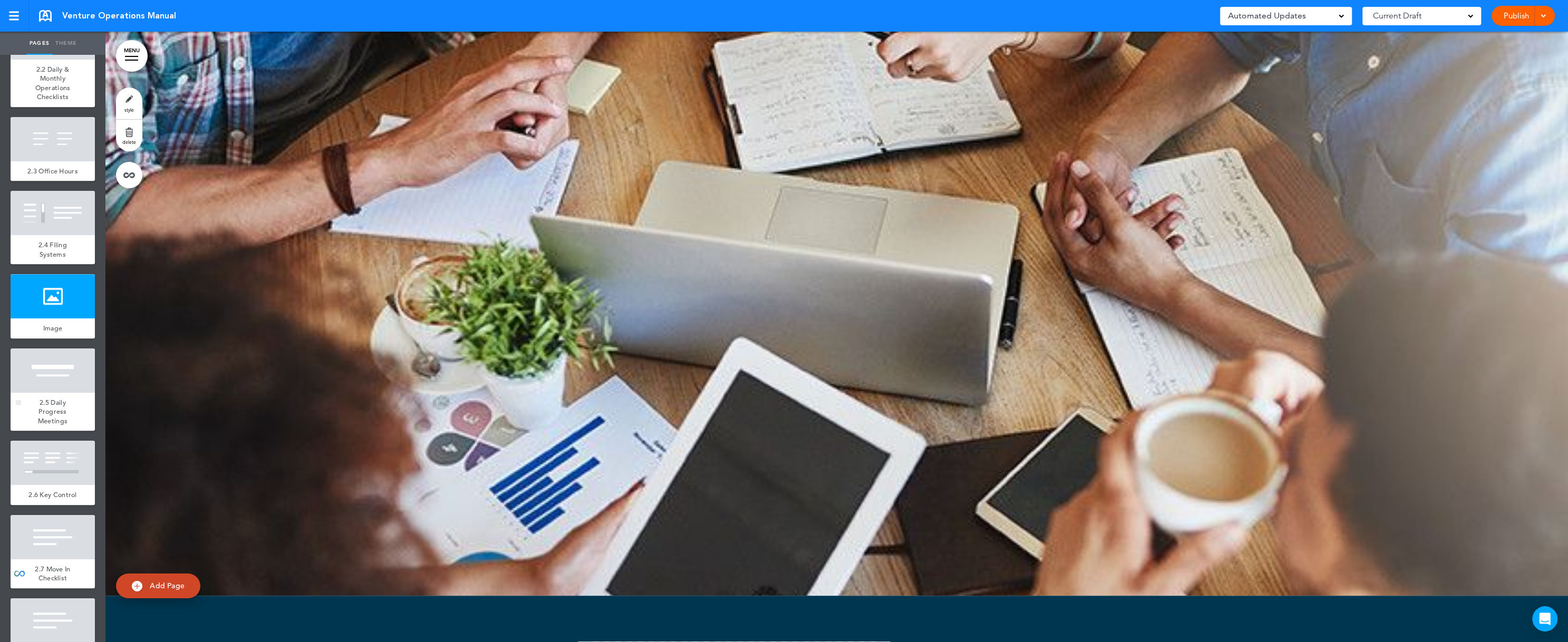
click at [47, 425] on span "2.5 Daily Progress Meetings" at bounding box center [52, 411] width 30 height 27
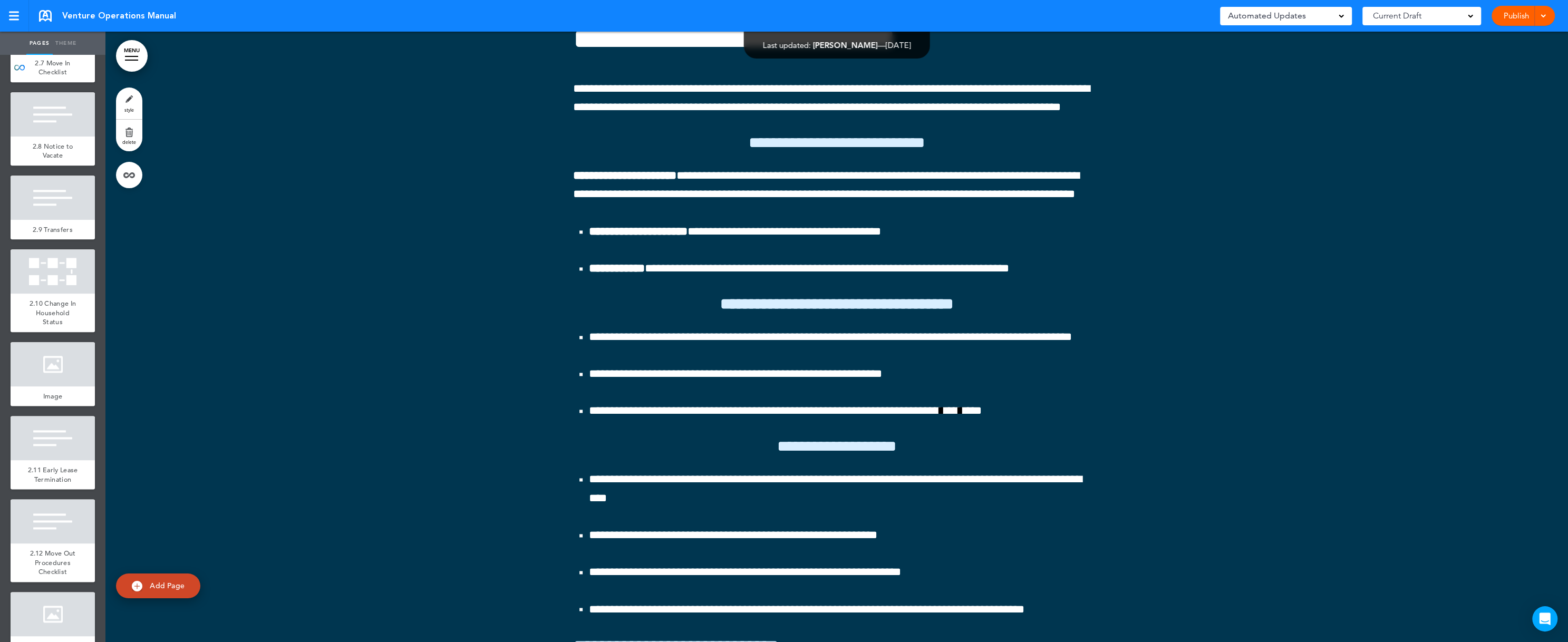
scroll to position [1581, 0]
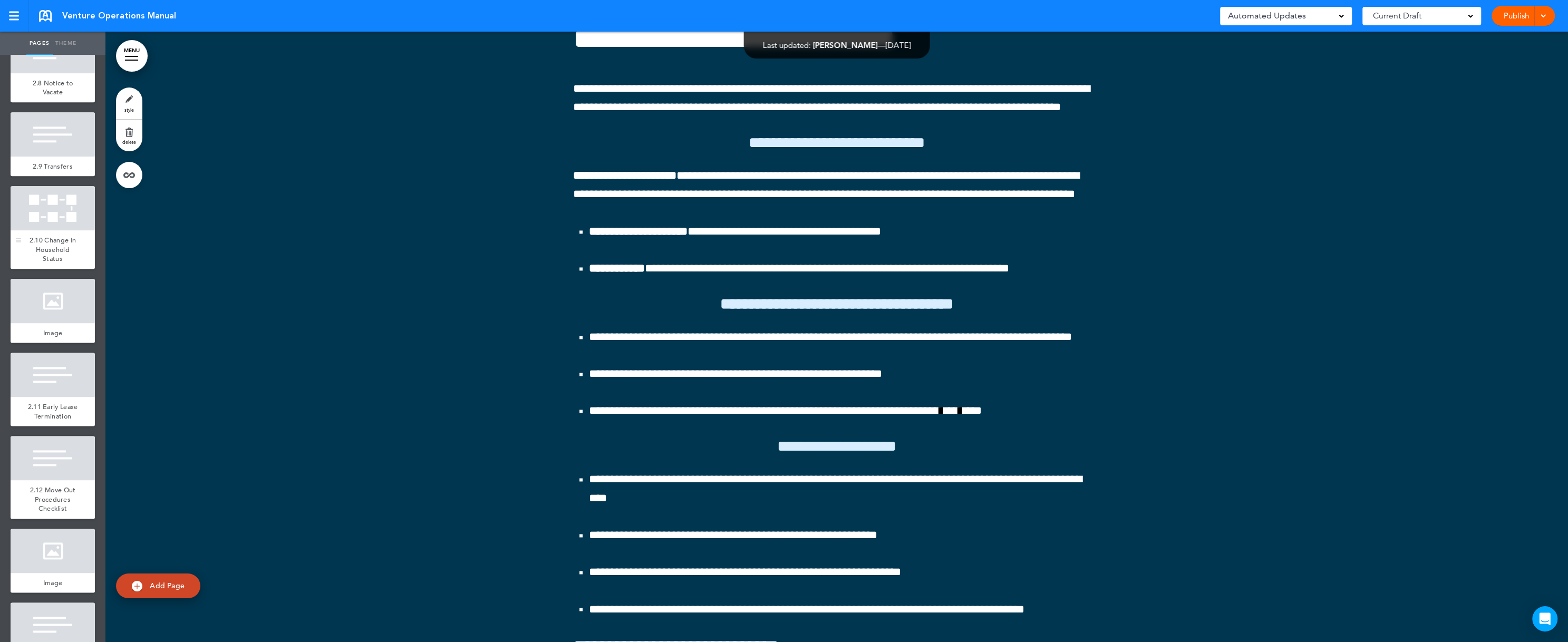
click at [43, 263] on span "2.10 Change In Household Status" at bounding box center [53, 249] width 46 height 27
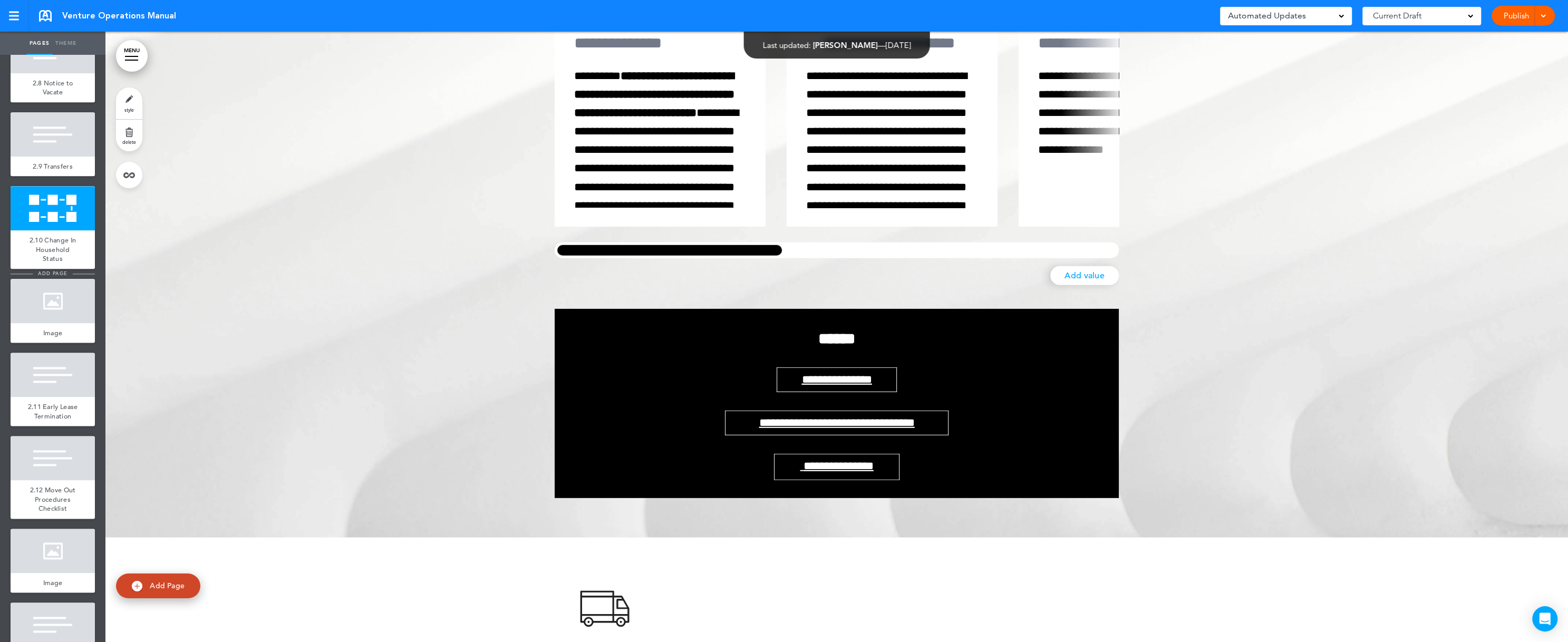
scroll to position [19785, 0]
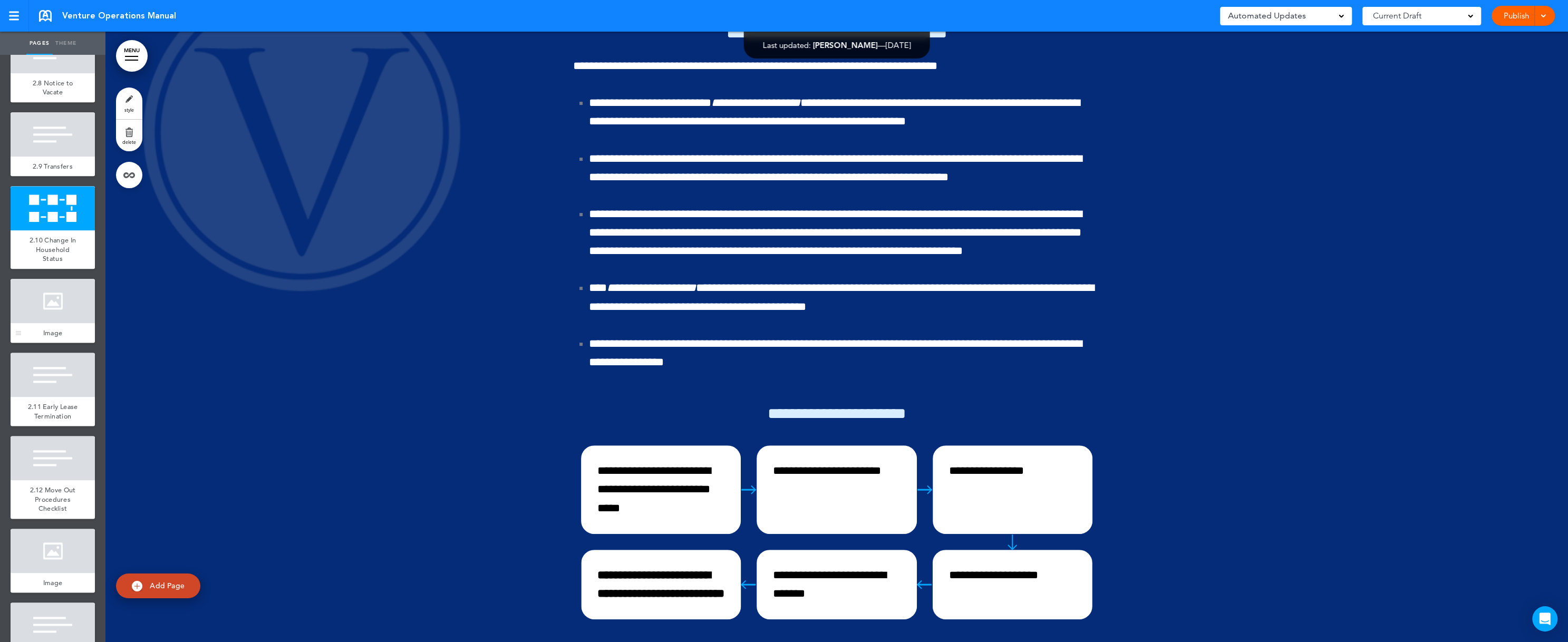
click at [35, 323] on div at bounding box center [52, 301] width 85 height 44
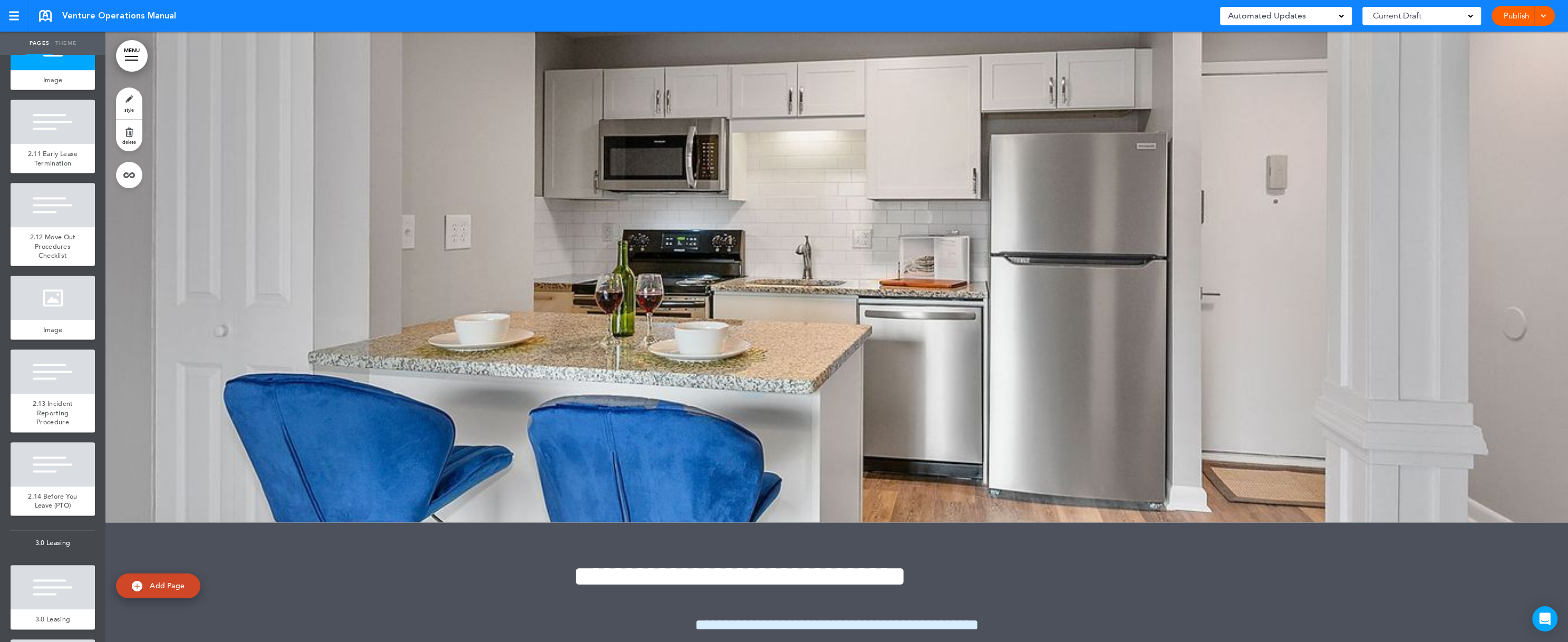
scroll to position [1897, 0]
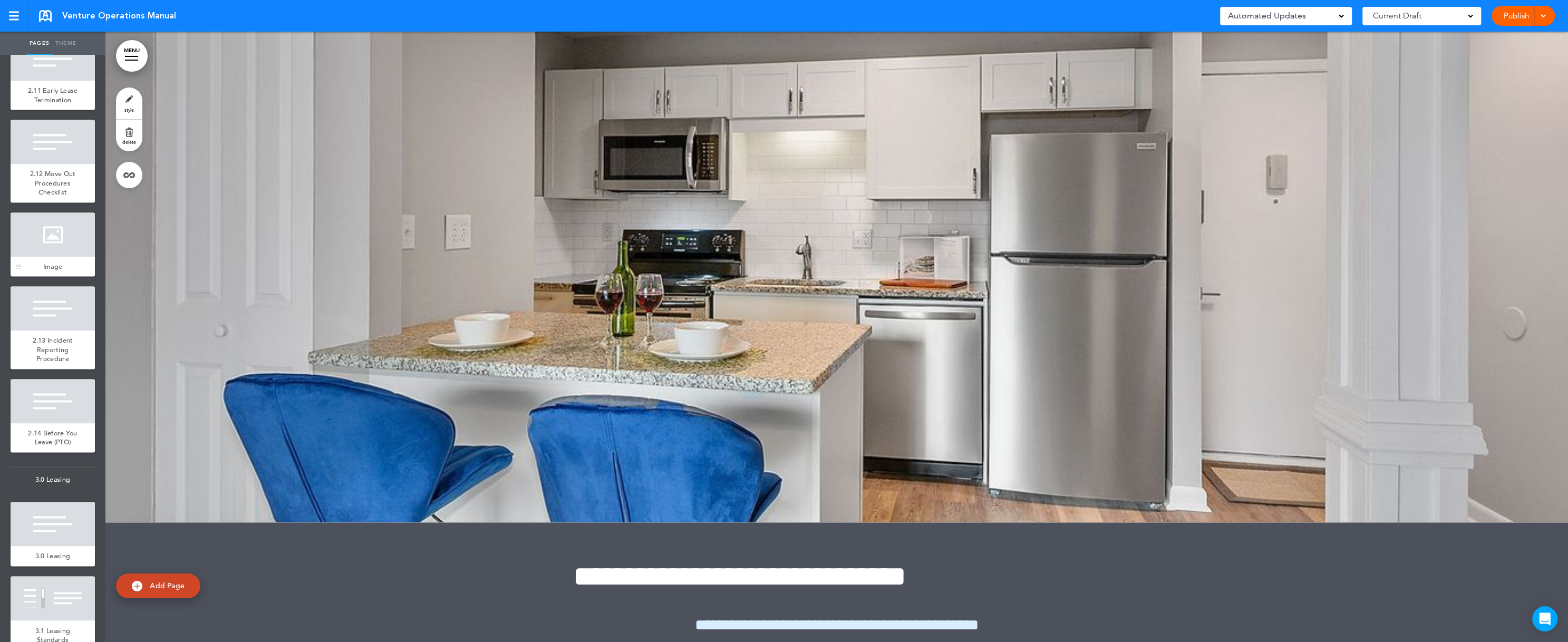
click at [38, 257] on div at bounding box center [52, 234] width 85 height 44
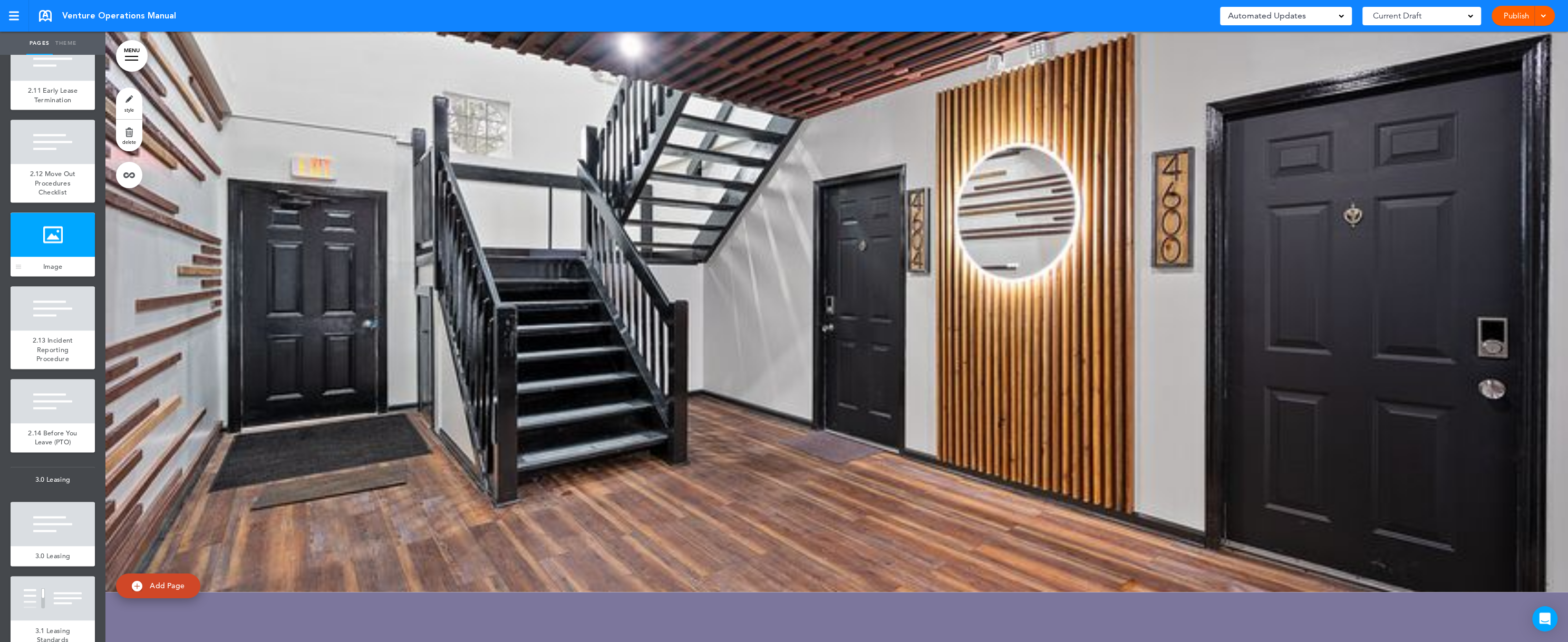
scroll to position [26715, 0]
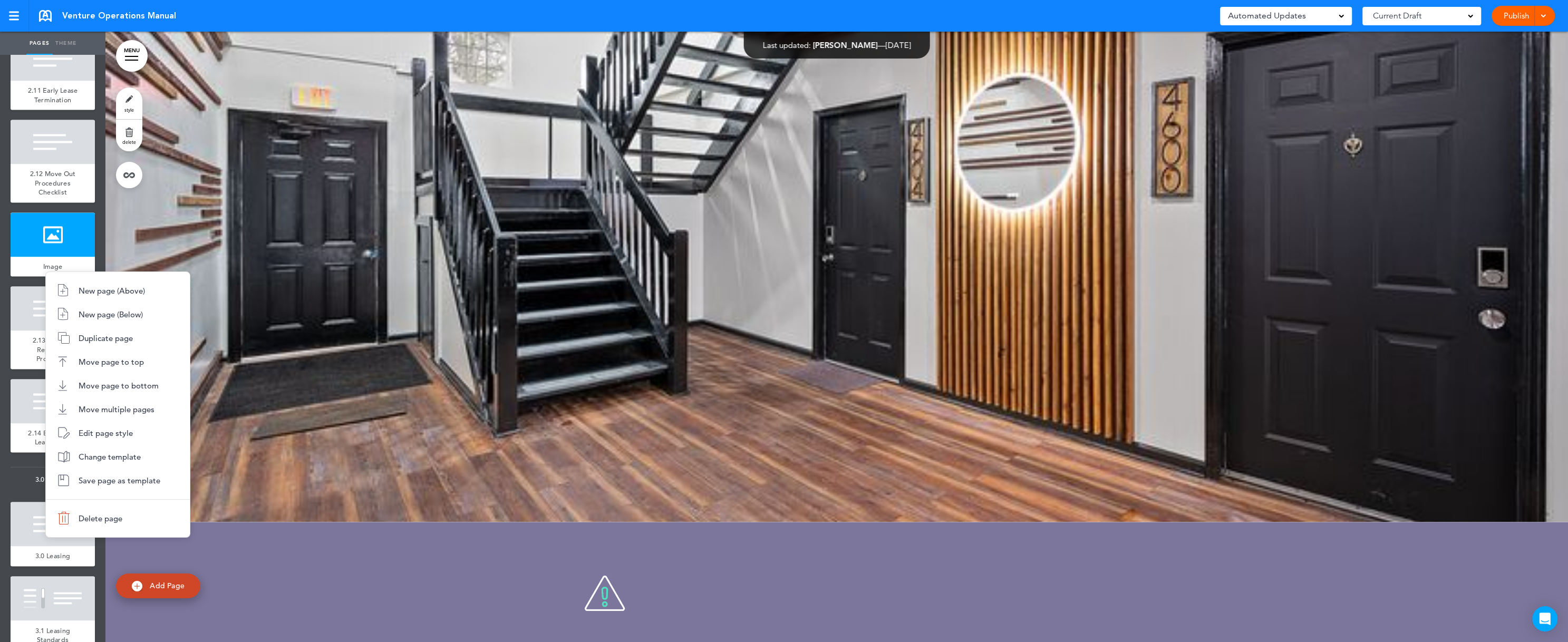
click at [43, 427] on div at bounding box center [784, 321] width 1568 height 642
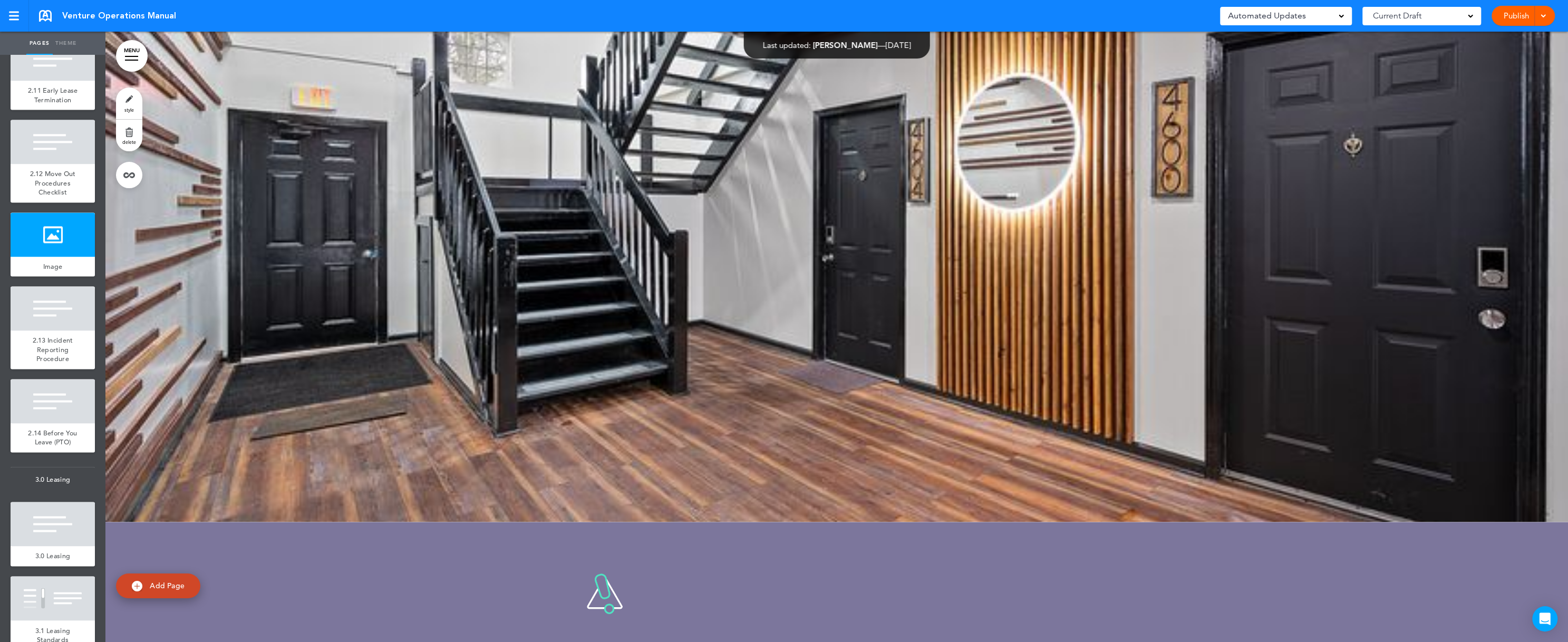
scroll to position [1960, 0]
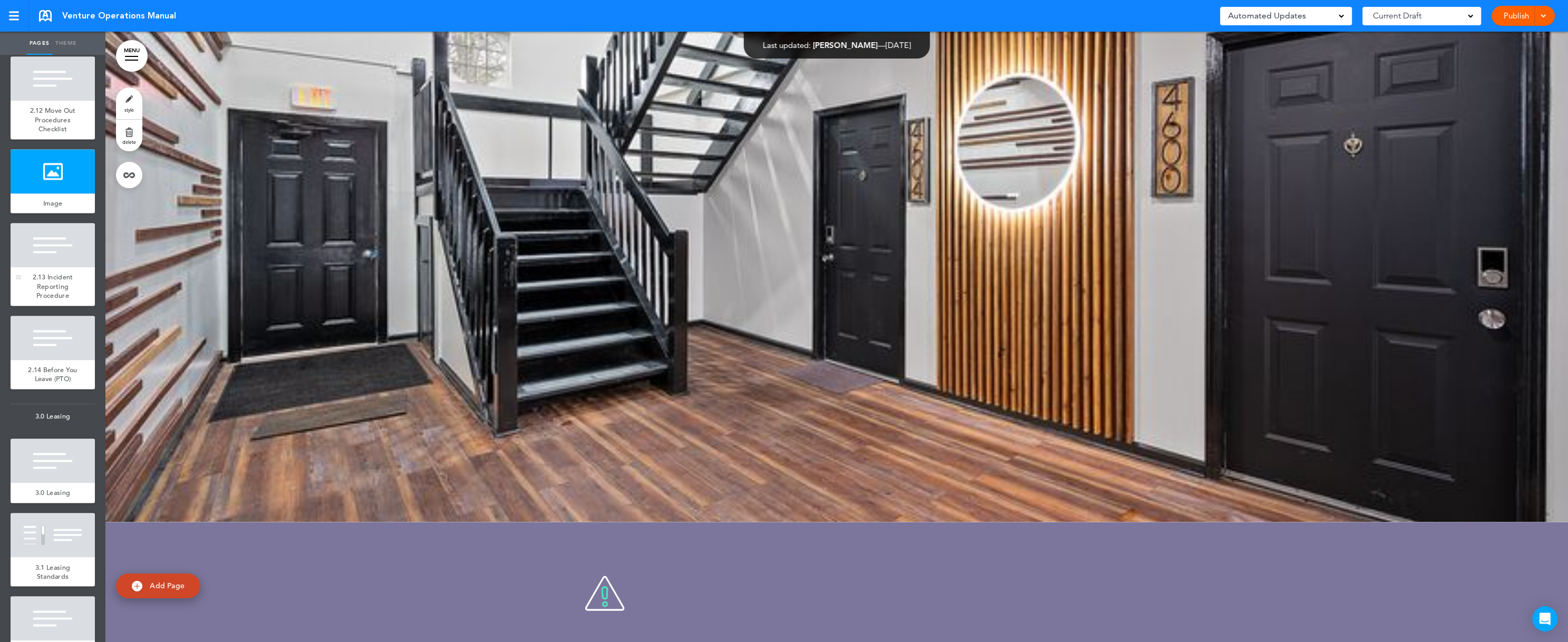
click at [44, 305] on div "2.13 Incident Reporting Procedure" at bounding box center [52, 286] width 85 height 38
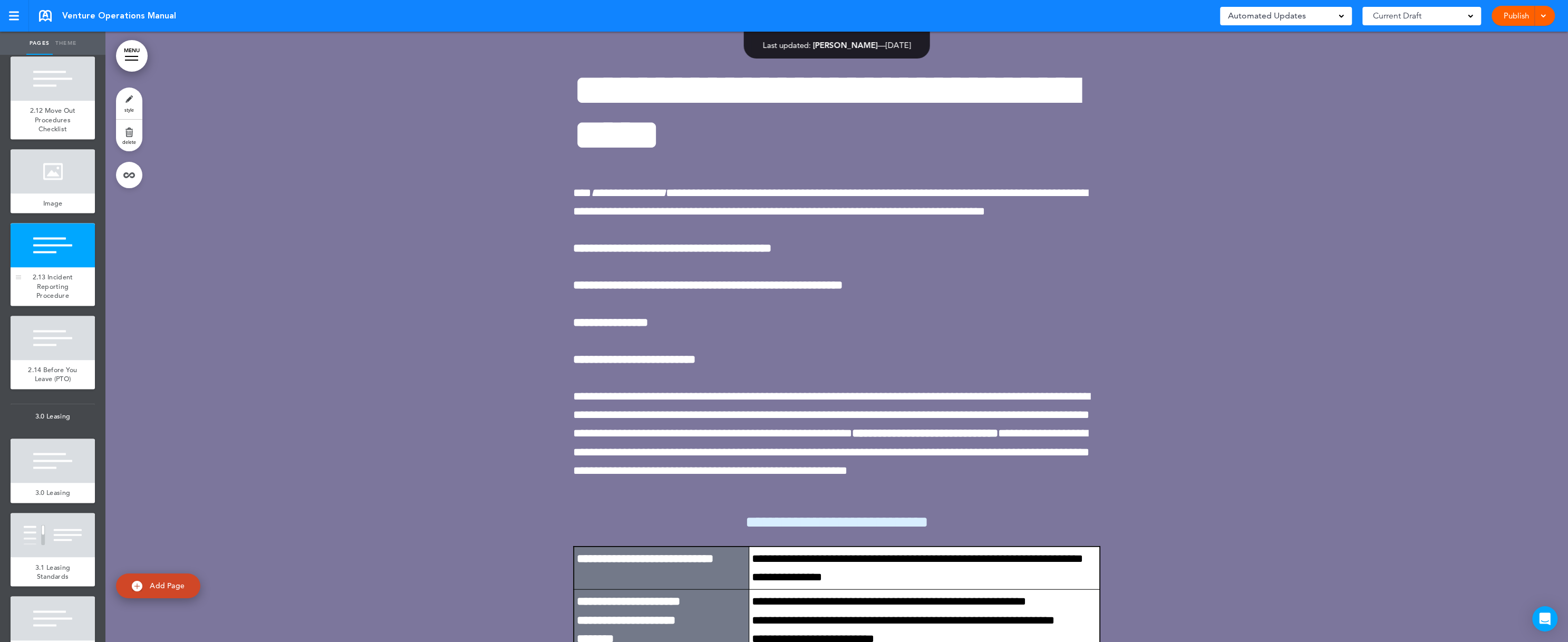
scroll to position [27326, 0]
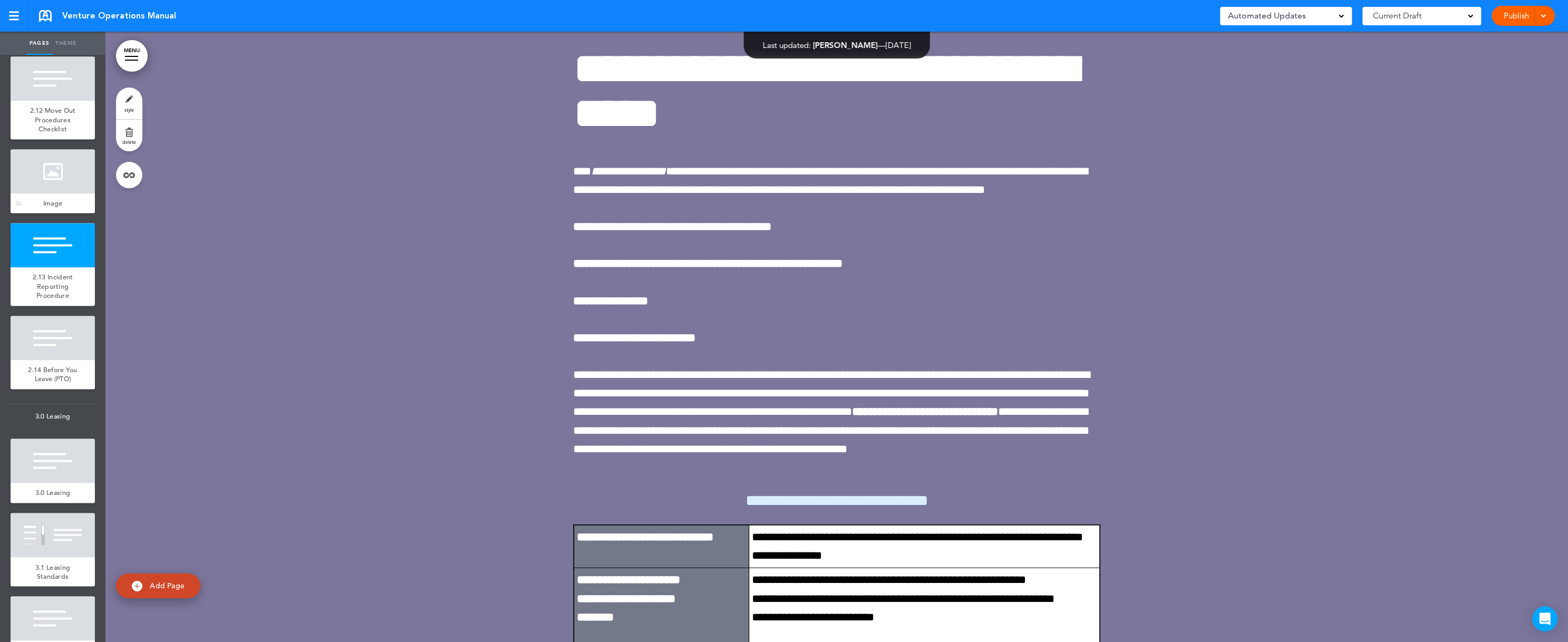
click at [41, 214] on div "Image" at bounding box center [52, 203] width 85 height 20
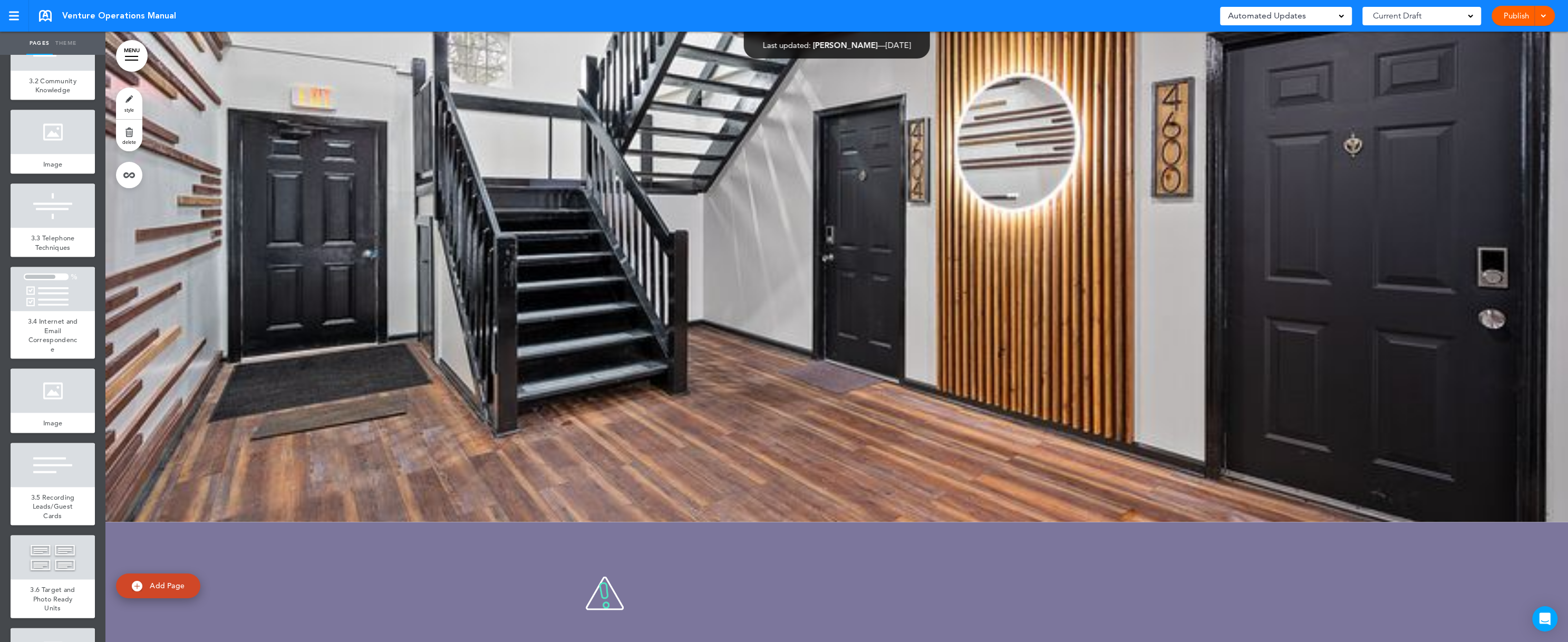
scroll to position [2593, 0]
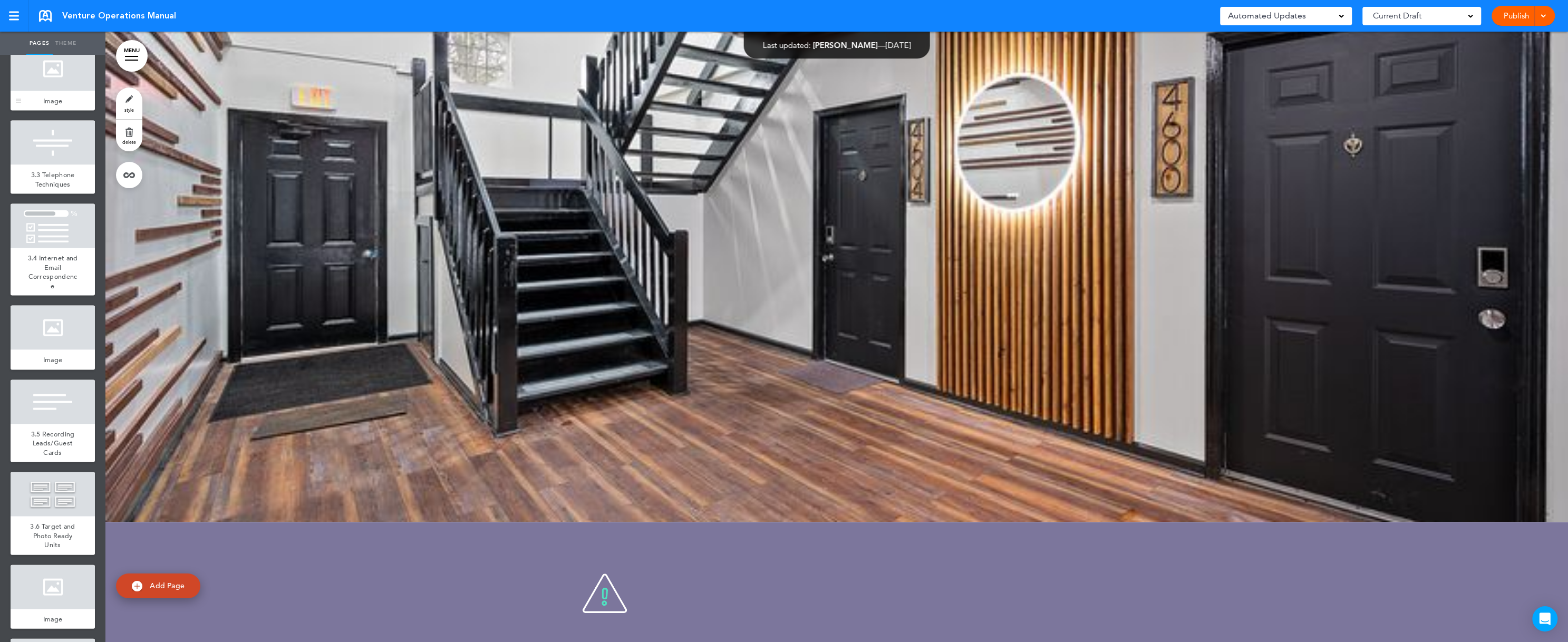
click at [45, 91] on div at bounding box center [52, 69] width 85 height 44
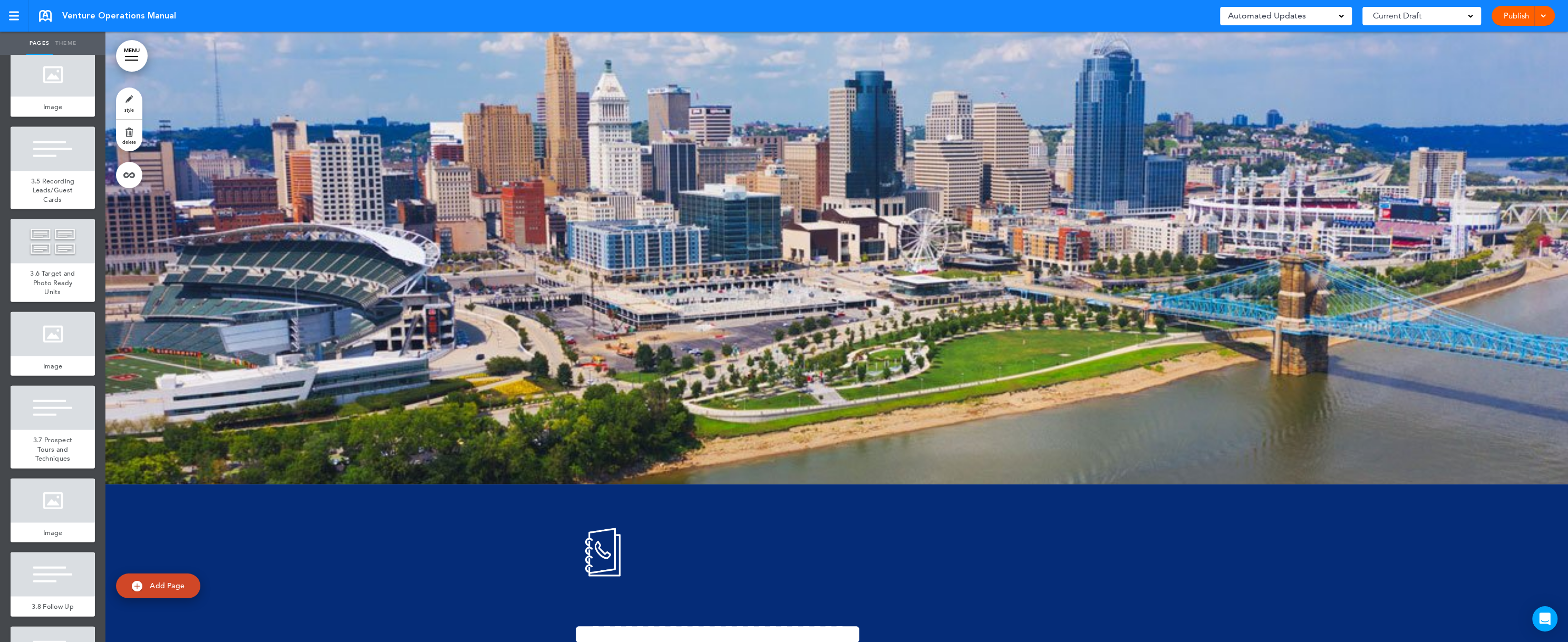
scroll to position [2909, 0]
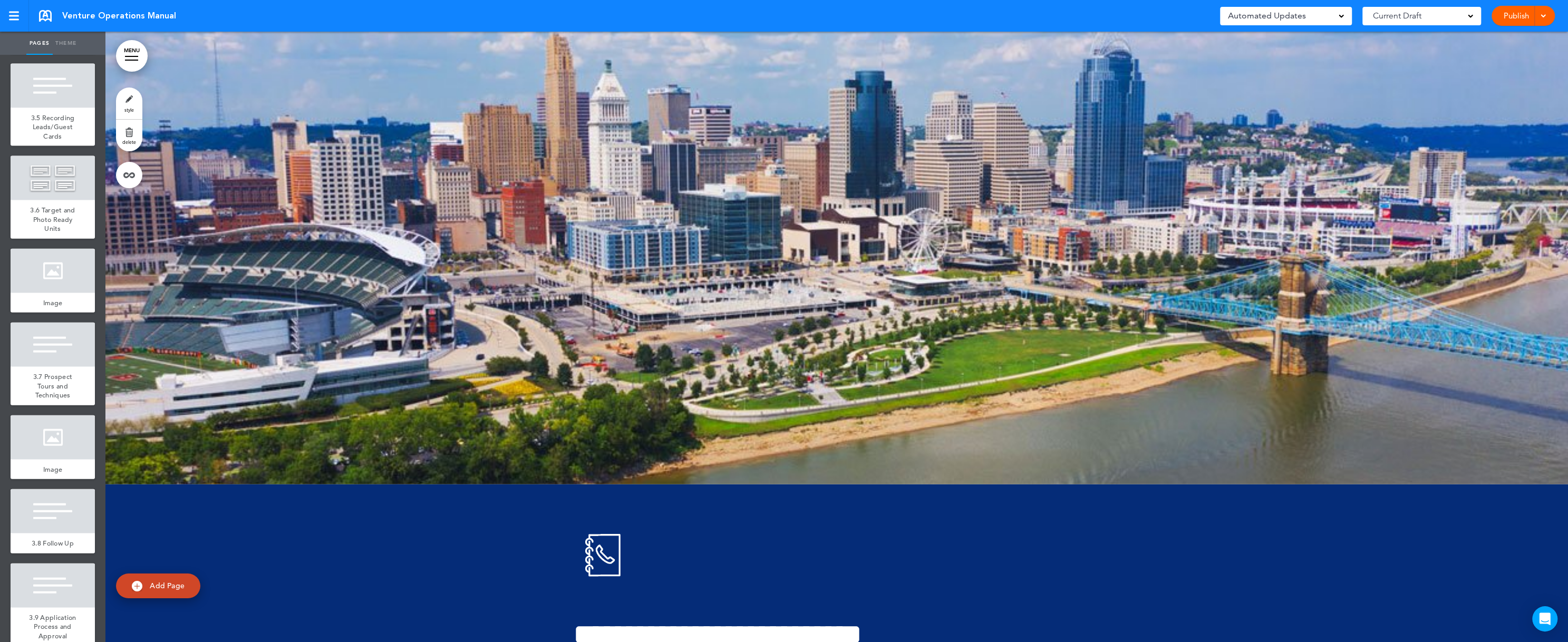
click at [52, 33] on div at bounding box center [52, 12] width 85 height 44
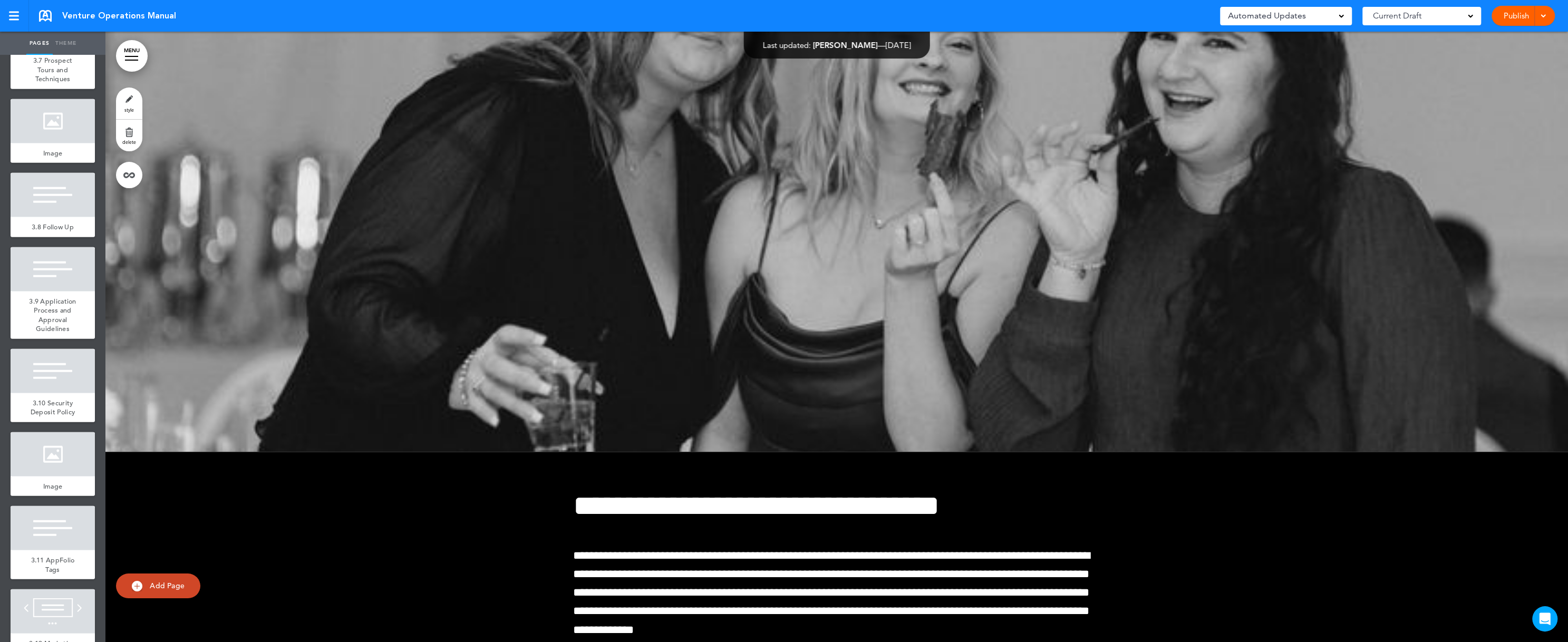
scroll to position [3289, 0]
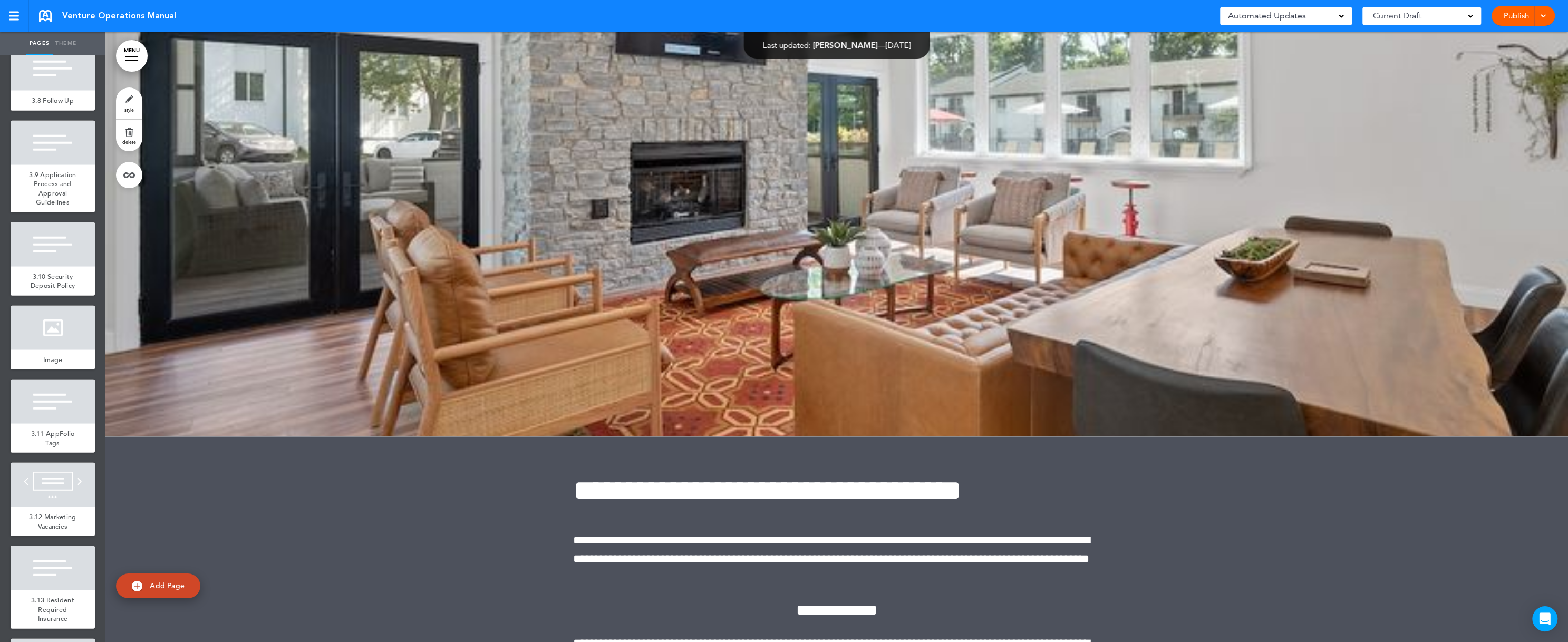
scroll to position [3415, 0]
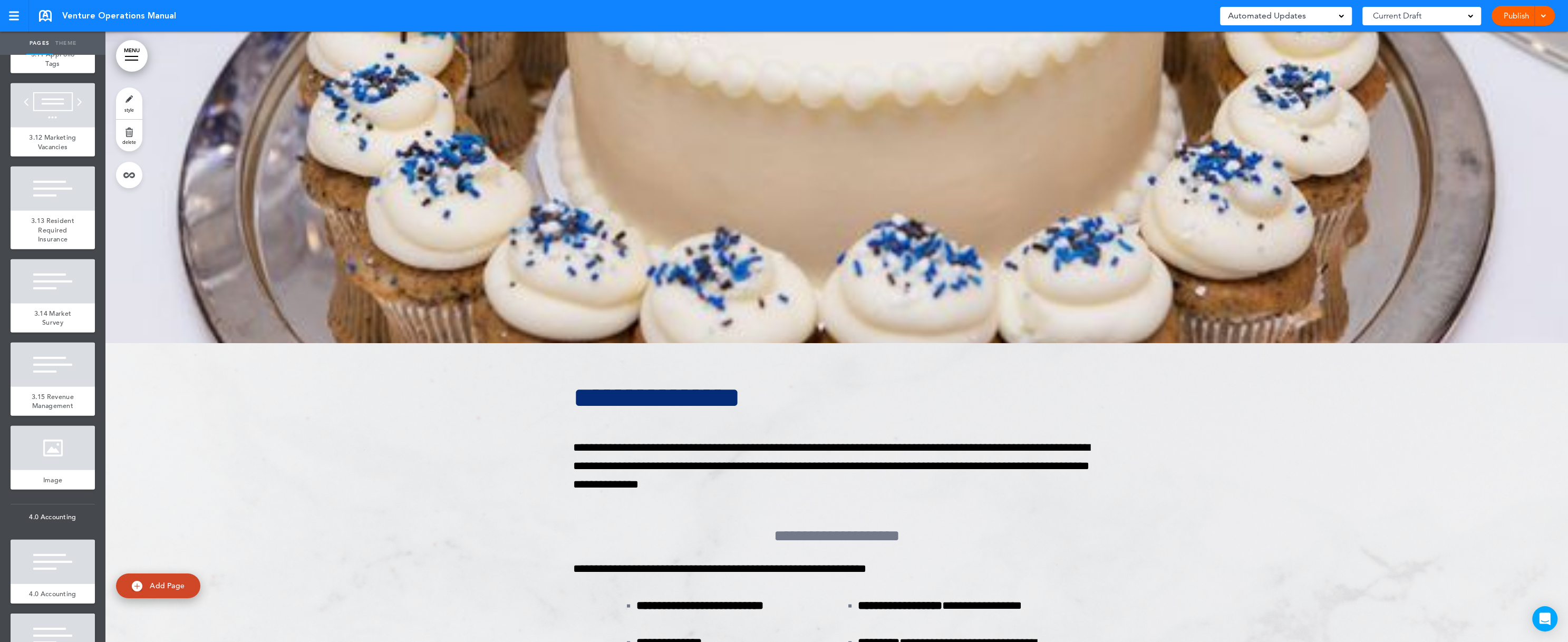
scroll to position [3795, 0]
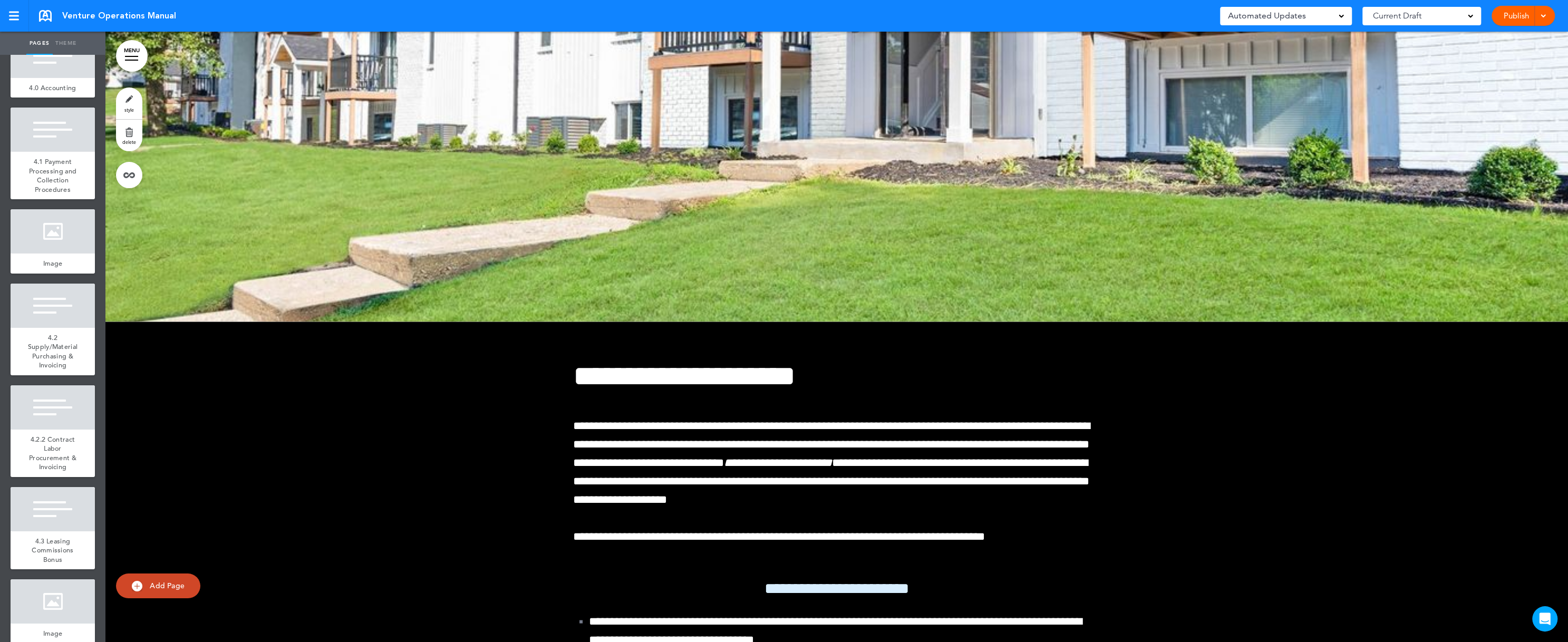
scroll to position [4300, 0]
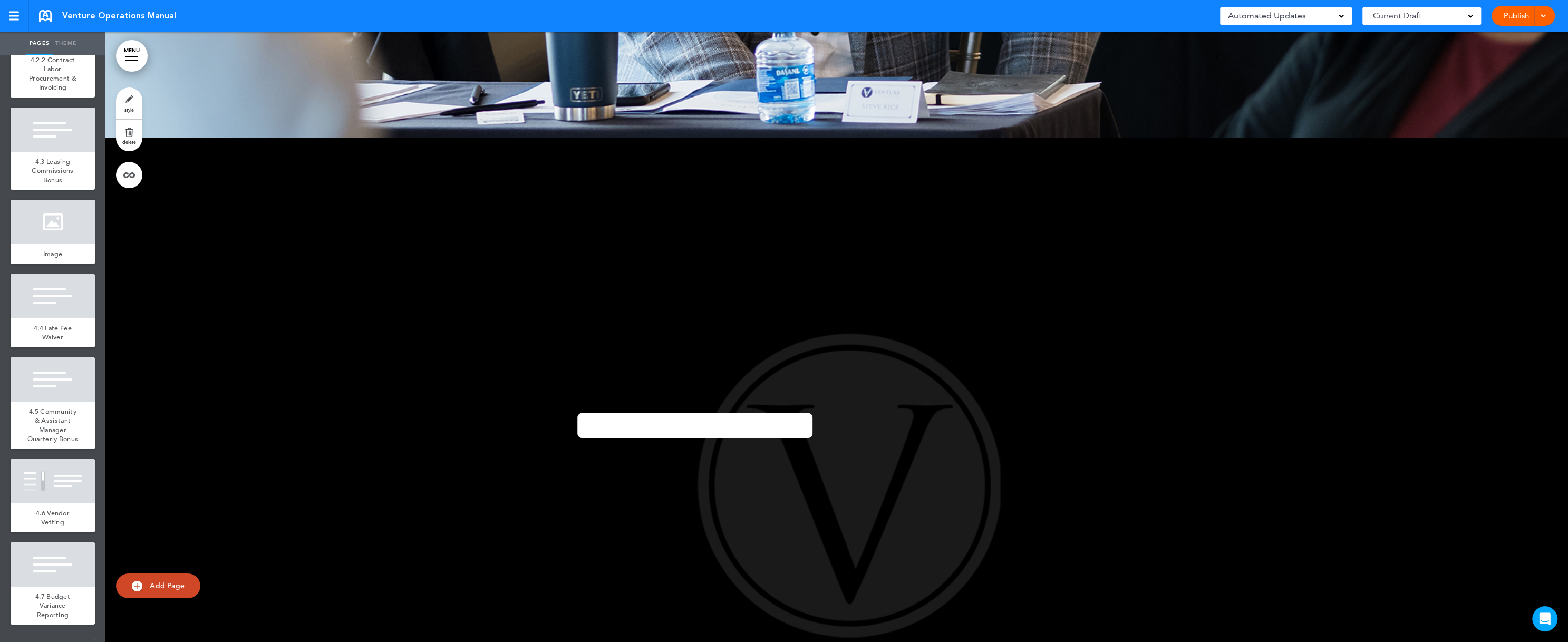
scroll to position [4680, 0]
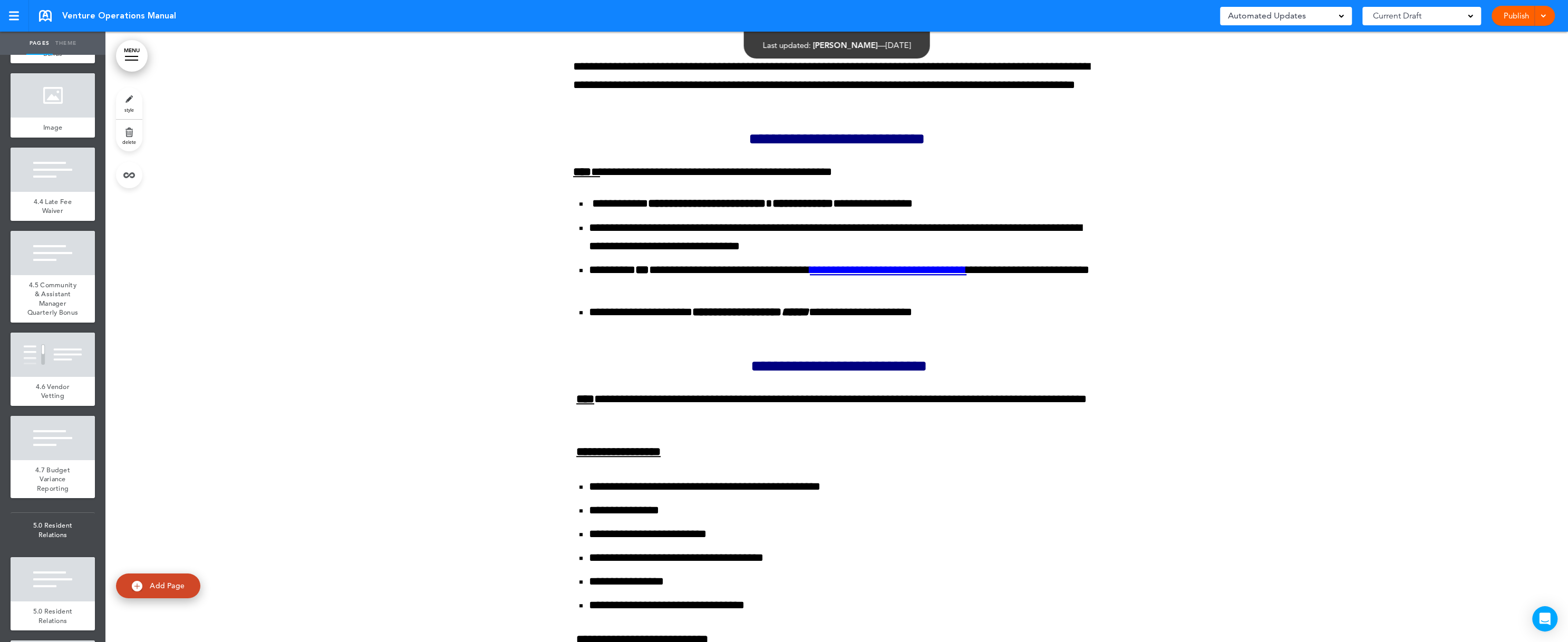
scroll to position [4807, 0]
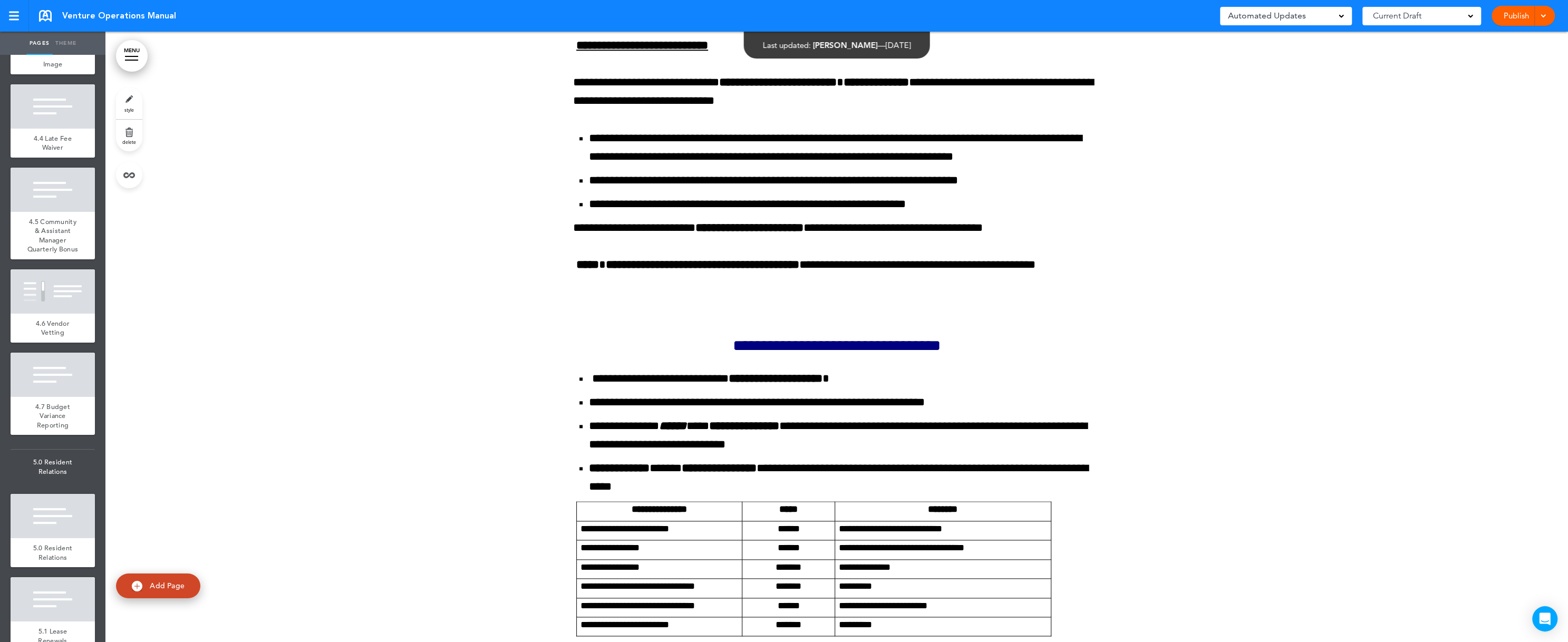
scroll to position [79136, 0]
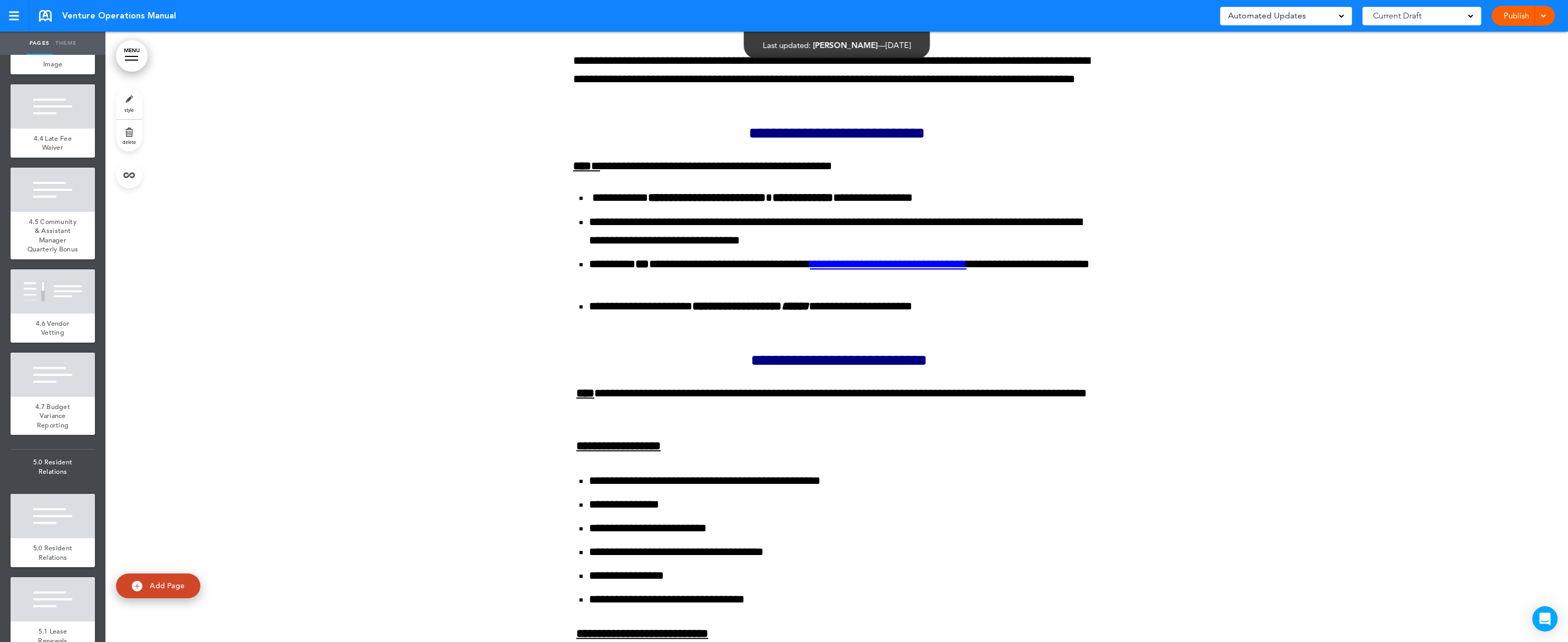
scroll to position [78526, 0]
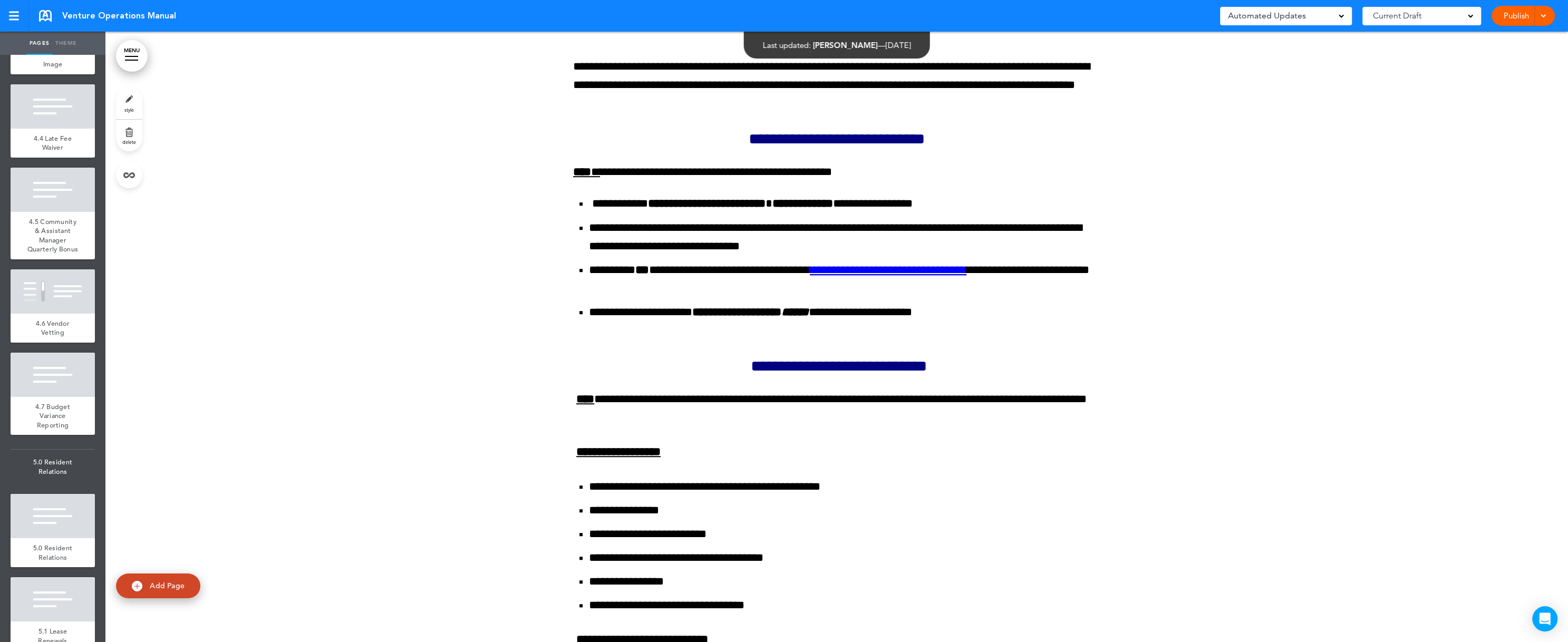
click at [132, 56] on div at bounding box center [131, 57] width 13 height 1
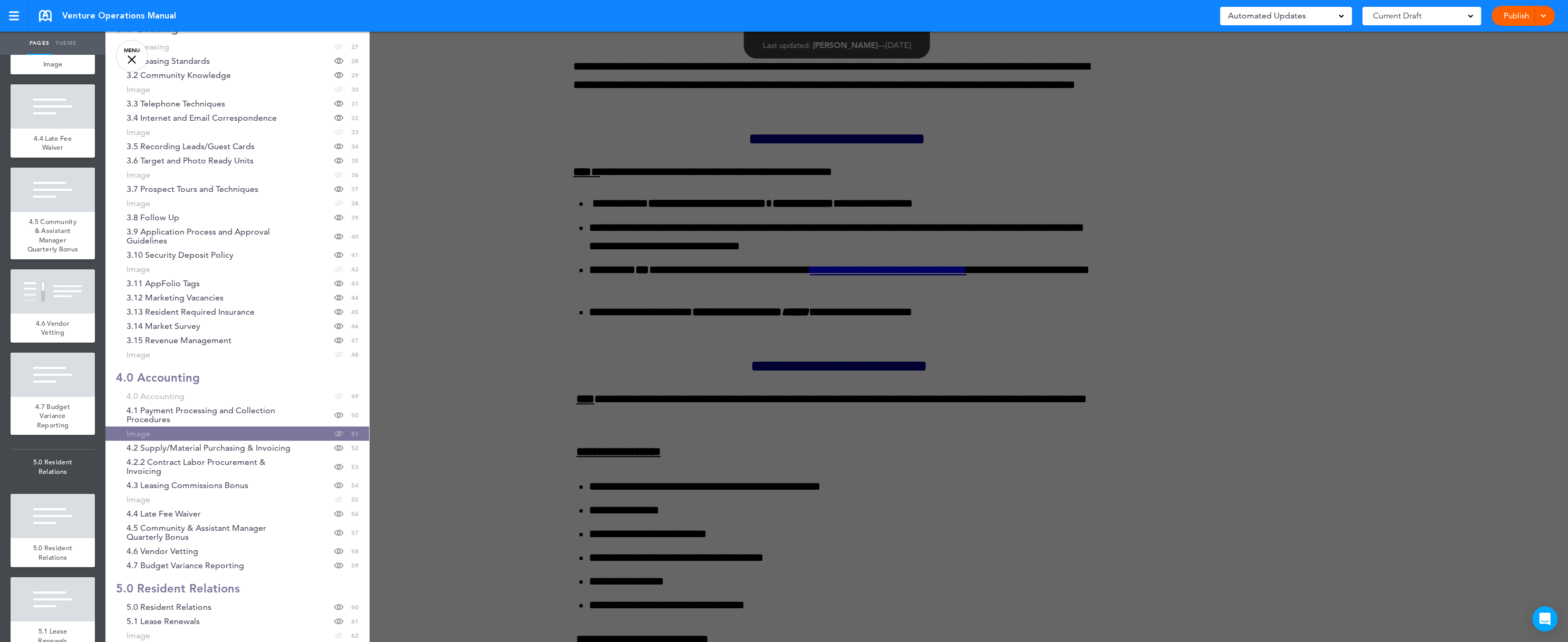
scroll to position [526, 0]
click at [112, 427] on link "Image hide page in table of contents 51" at bounding box center [237, 430] width 264 height 14
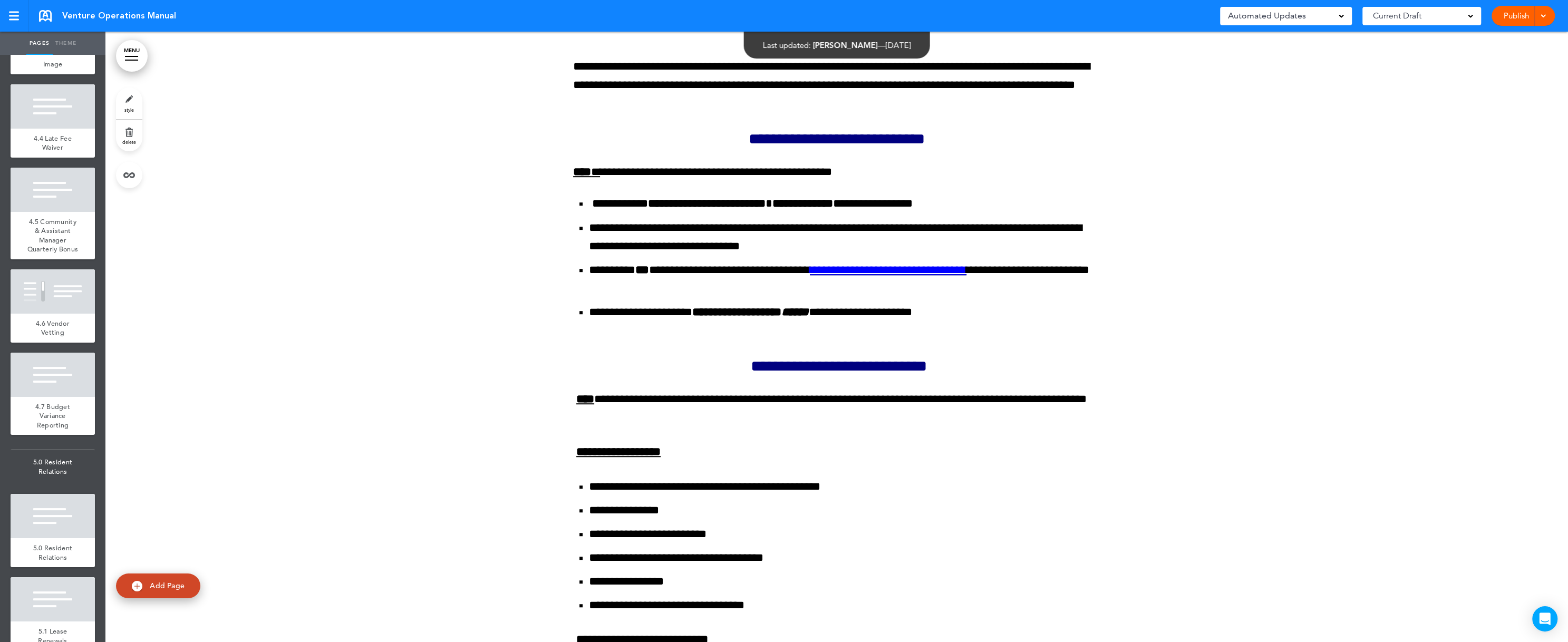
click at [130, 49] on link "MENU" at bounding box center [132, 56] width 32 height 32
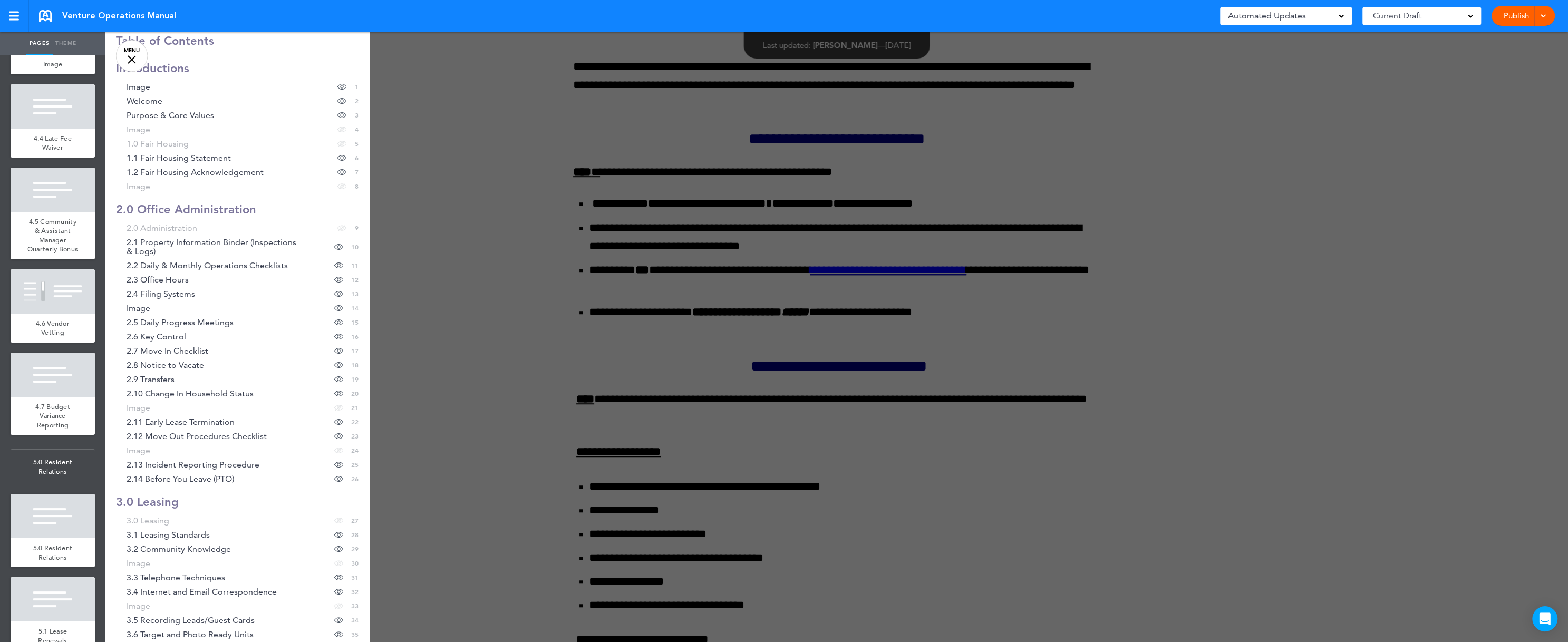
scroll to position [0, 0]
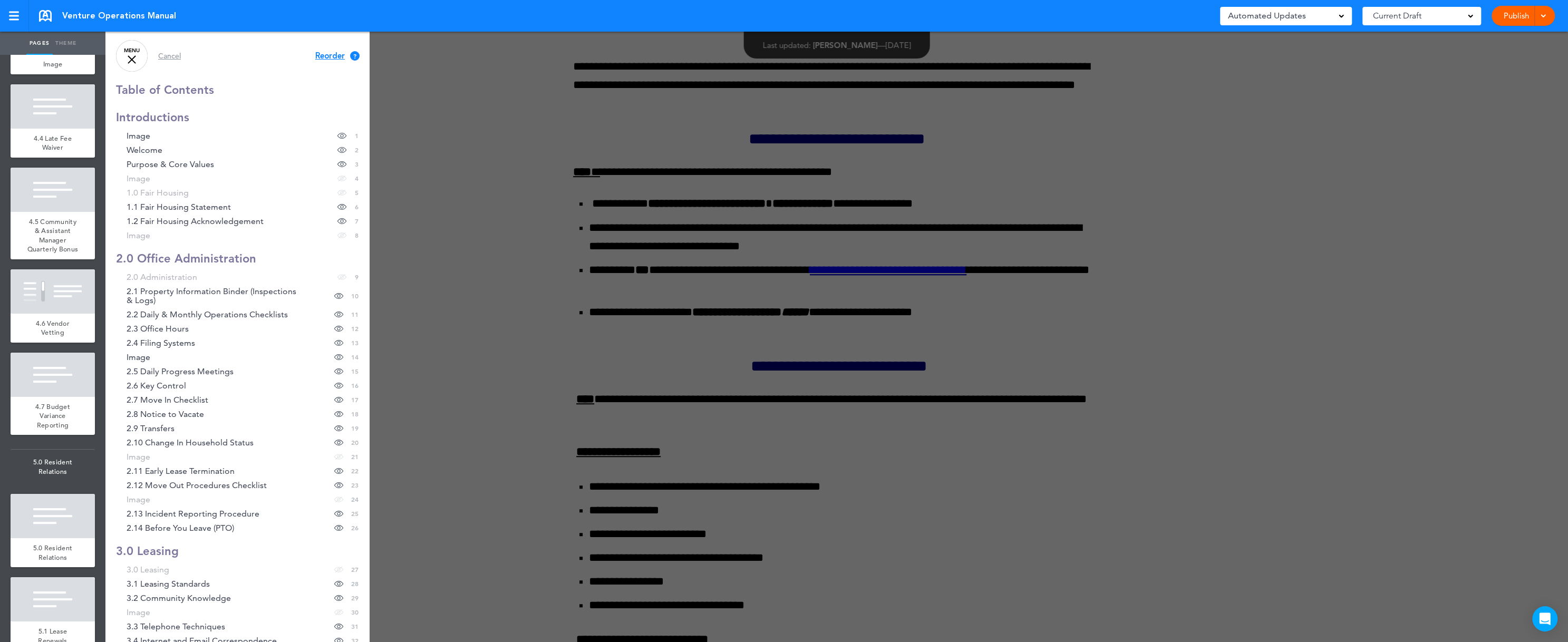
click at [315, 54] on span "Reorder" at bounding box center [330, 56] width 30 height 8
click at [316, 52] on span "Continue" at bounding box center [333, 55] width 34 height 8
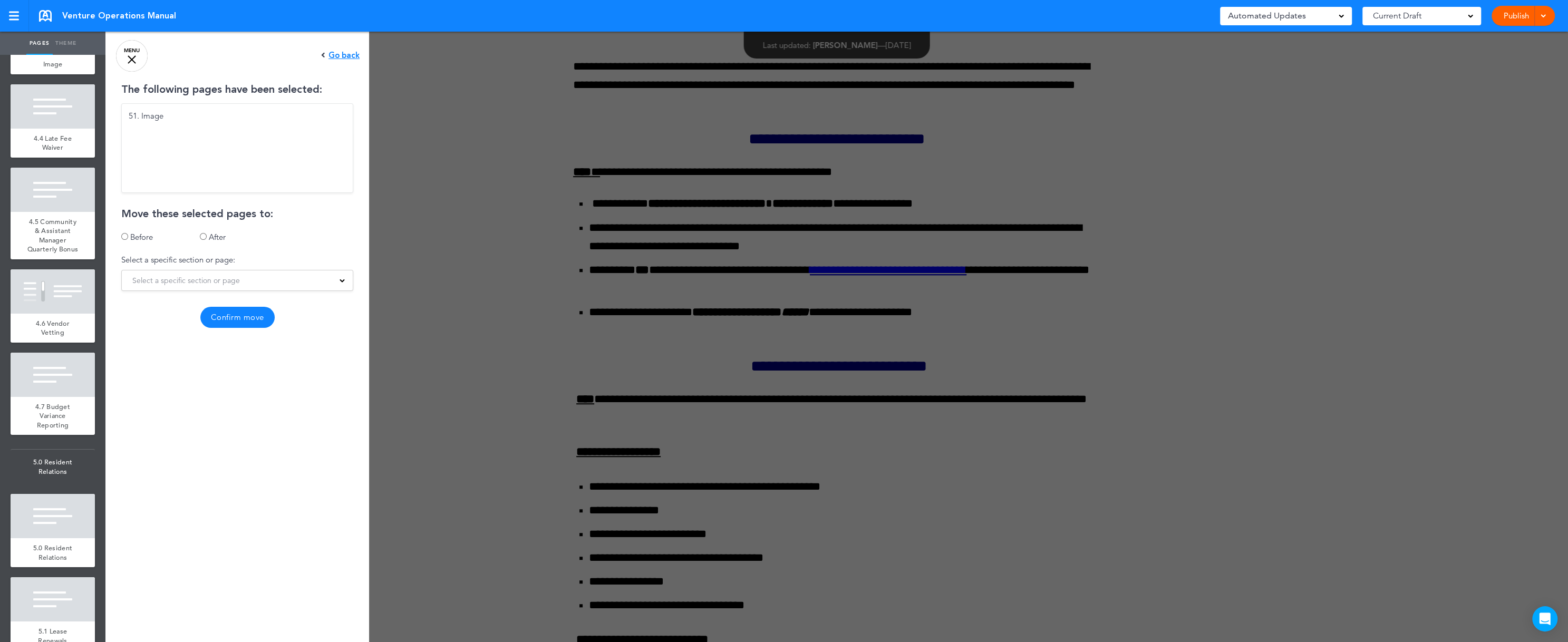
click at [340, 281] on span at bounding box center [342, 280] width 5 height 5
click at [201, 284] on ul "Section: Table of Contents Section: Introductions 1. Image 2. Welcome 3. Purpos…" at bounding box center [237, 349] width 231 height 158
click at [184, 318] on ul "Section: Table of Contents Section: Introductions 1. Image 2. Welcome 3. Purpos…" at bounding box center [237, 349] width 231 height 158
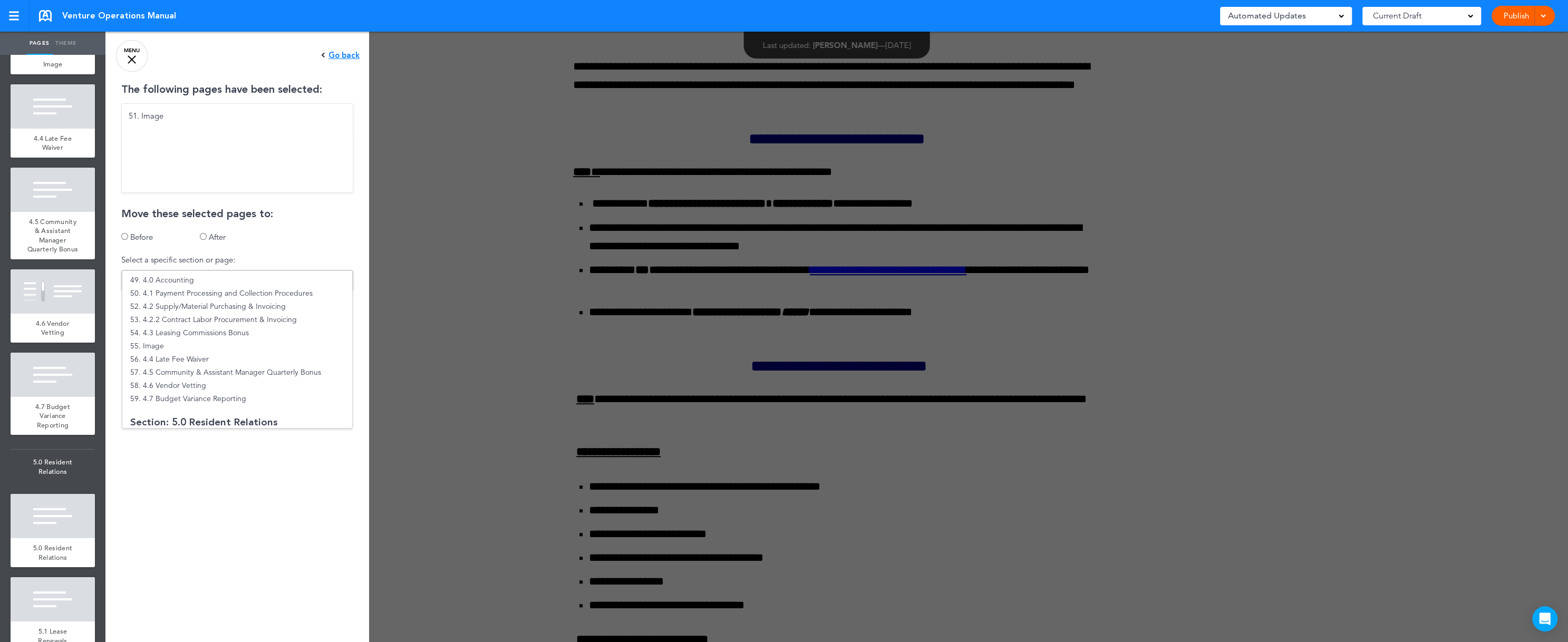
scroll to position [768, 0]
click at [171, 354] on li "56. 4.4 Late Fee Waiver" at bounding box center [237, 355] width 230 height 13
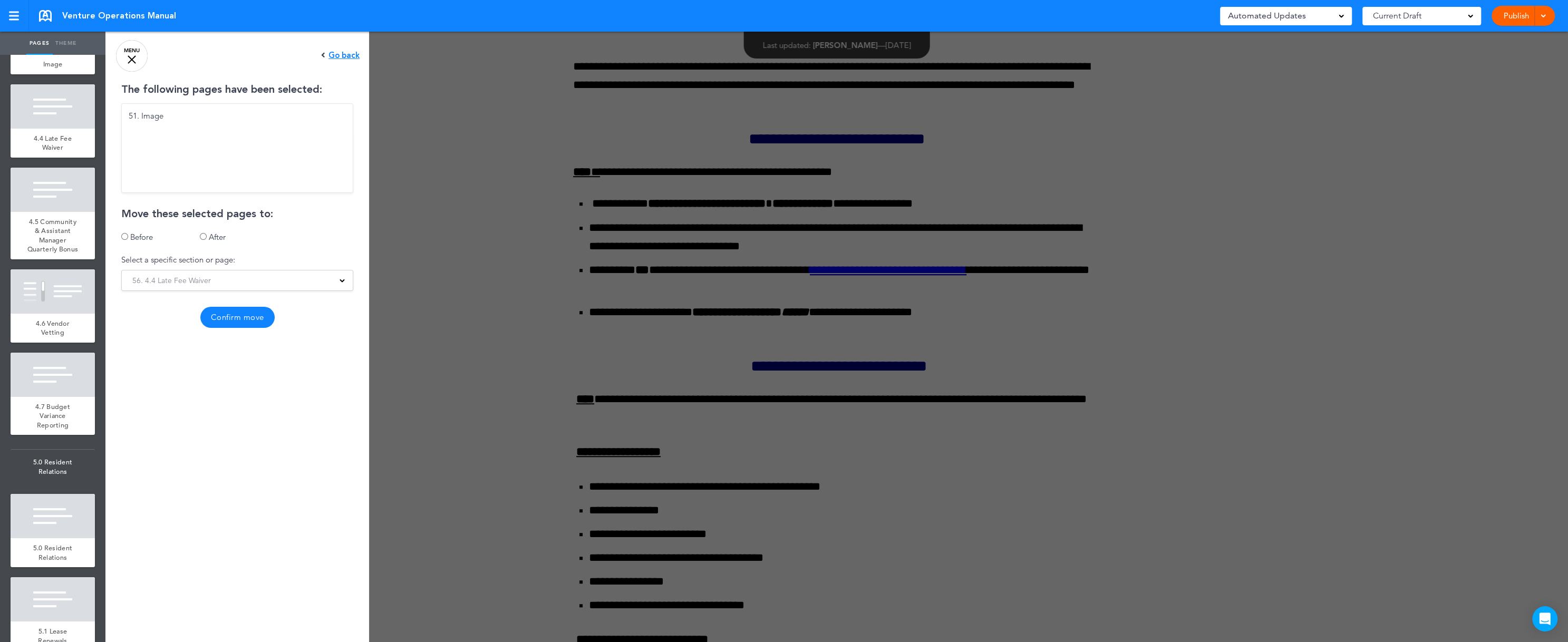
click at [224, 317] on button "Confirm move" at bounding box center [237, 317] width 74 height 21
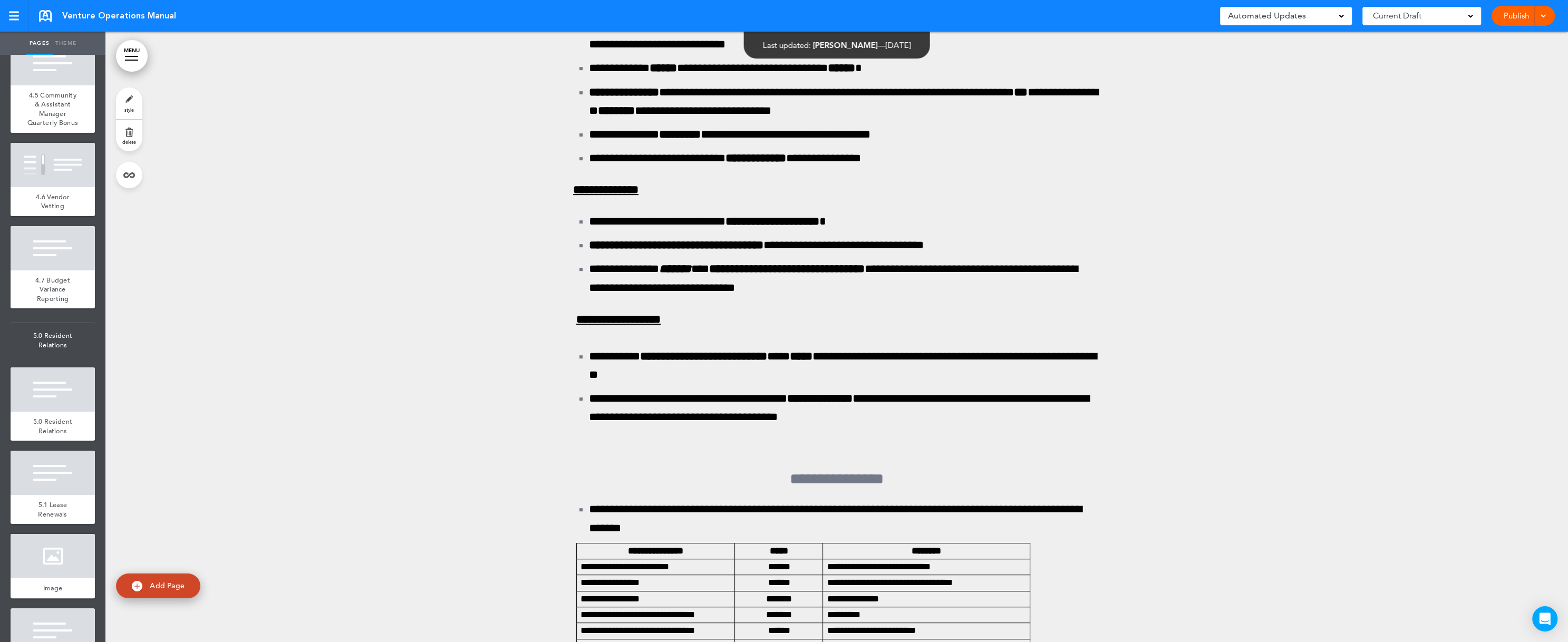
scroll to position [4996, 0]
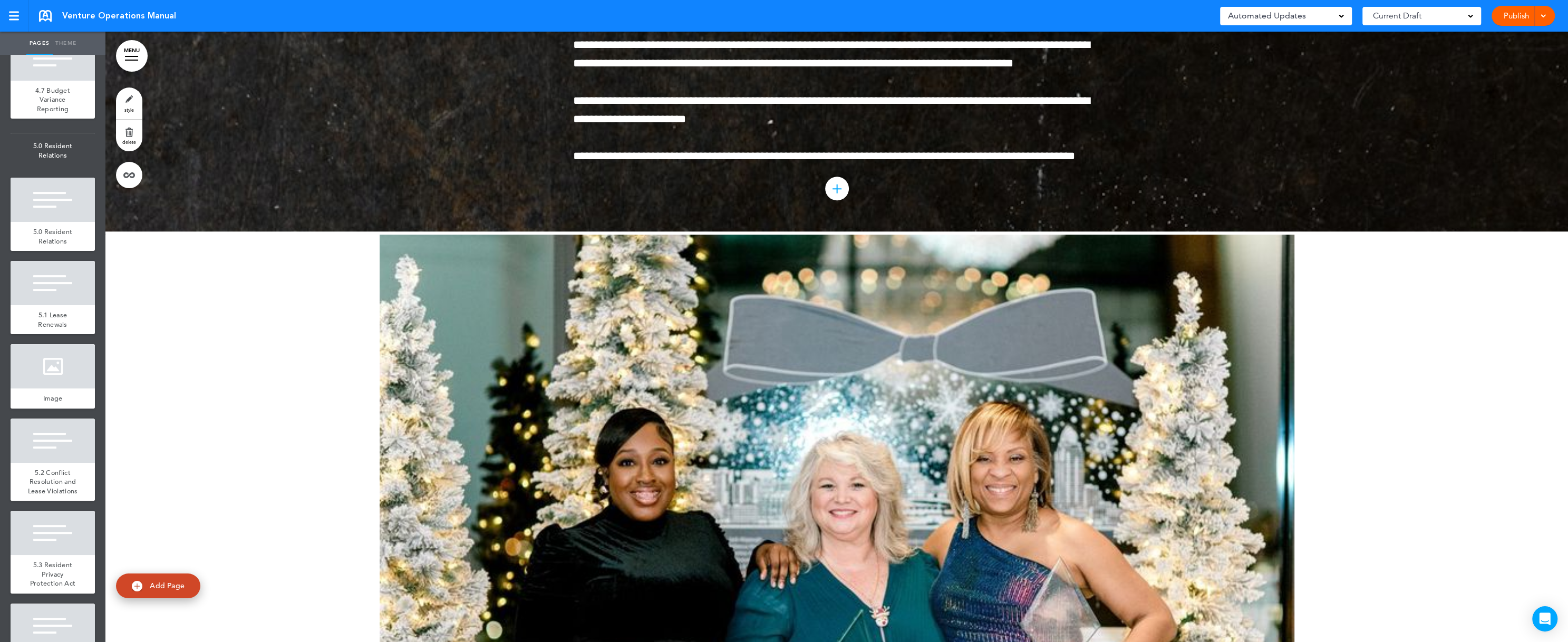
scroll to position [5186, 0]
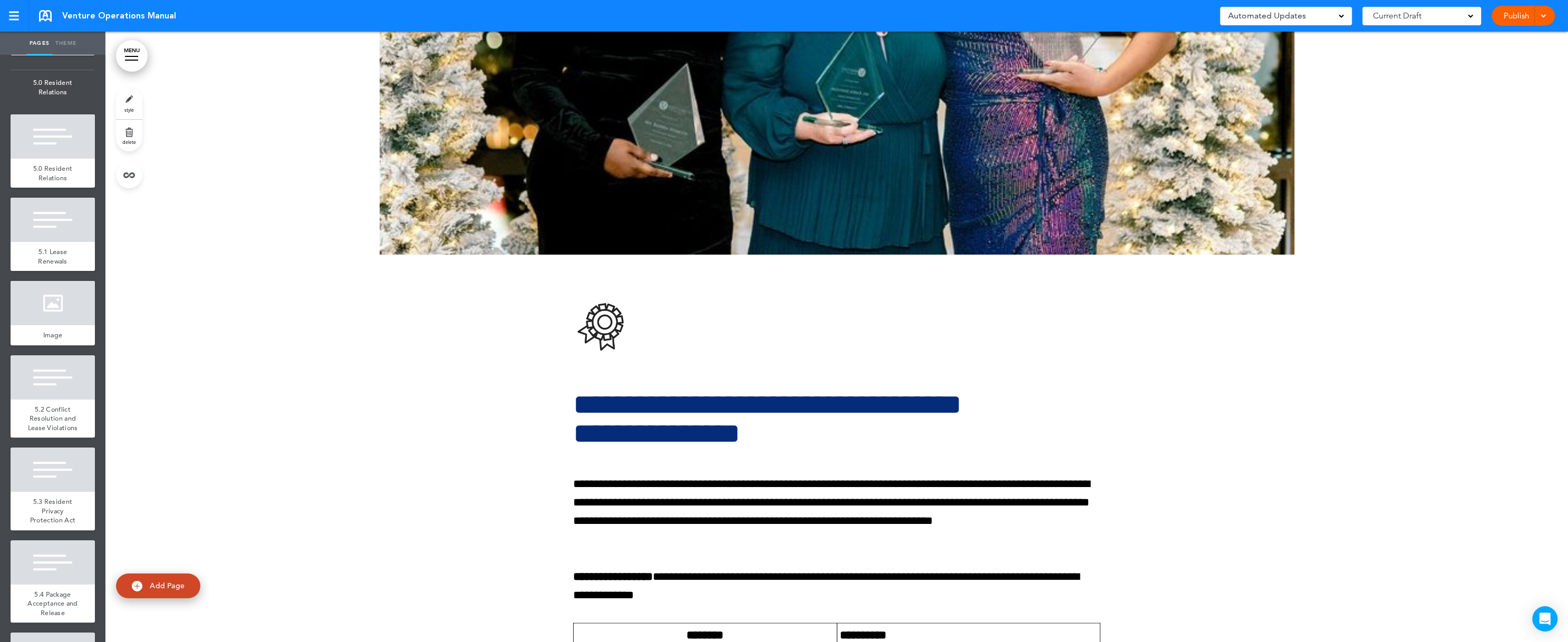
scroll to position [89442, 0]
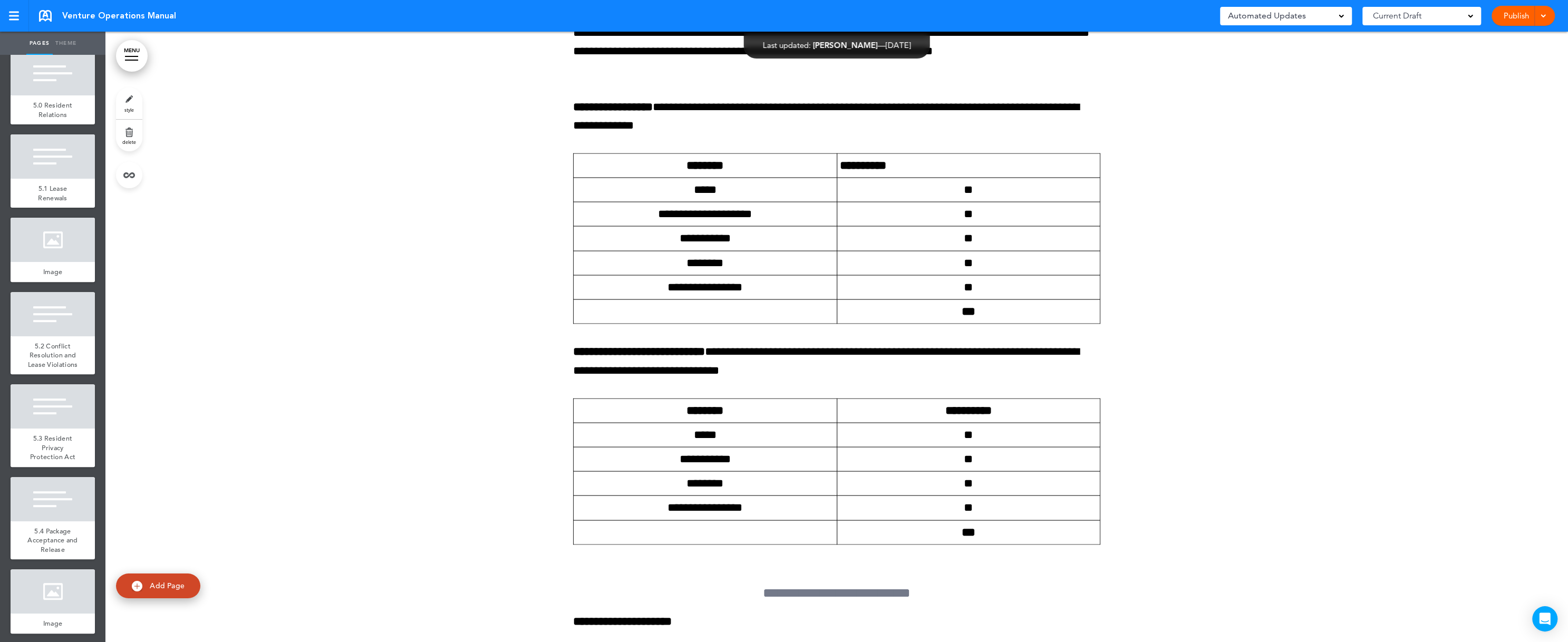
scroll to position [5312, 0]
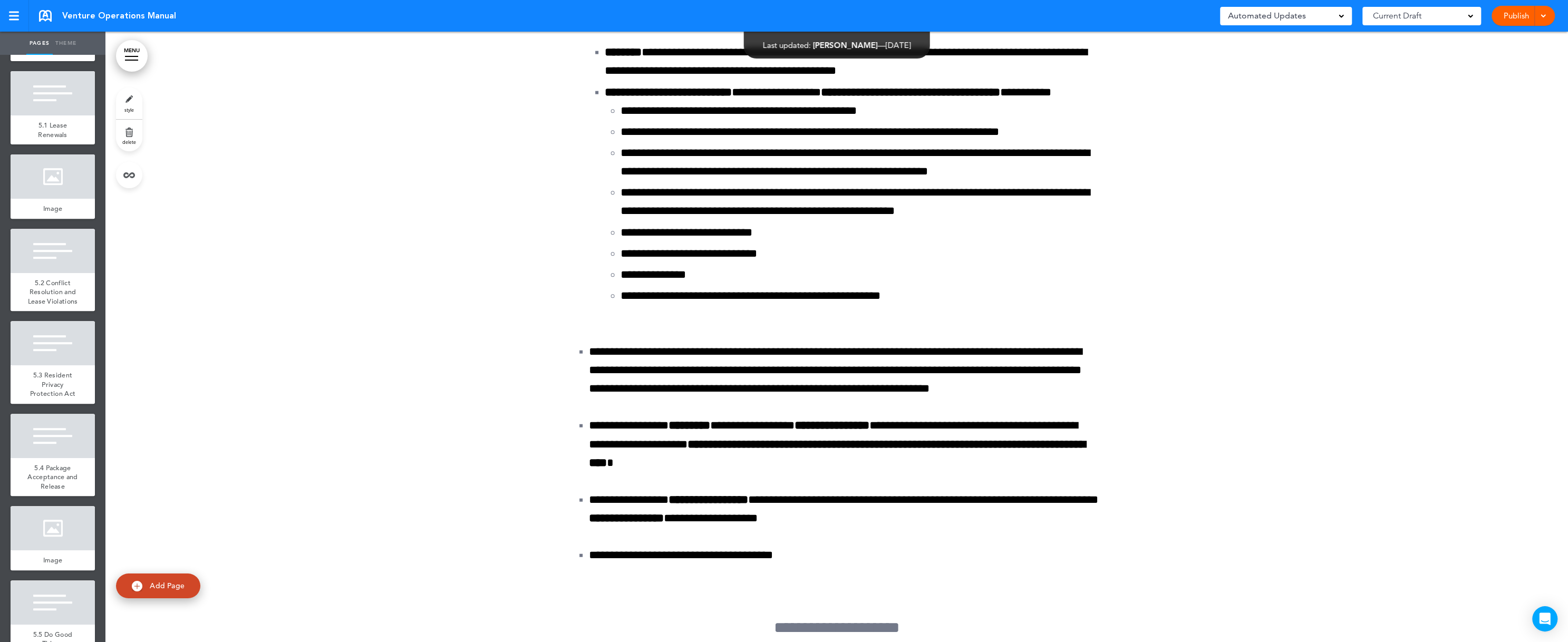
scroll to position [90502, 0]
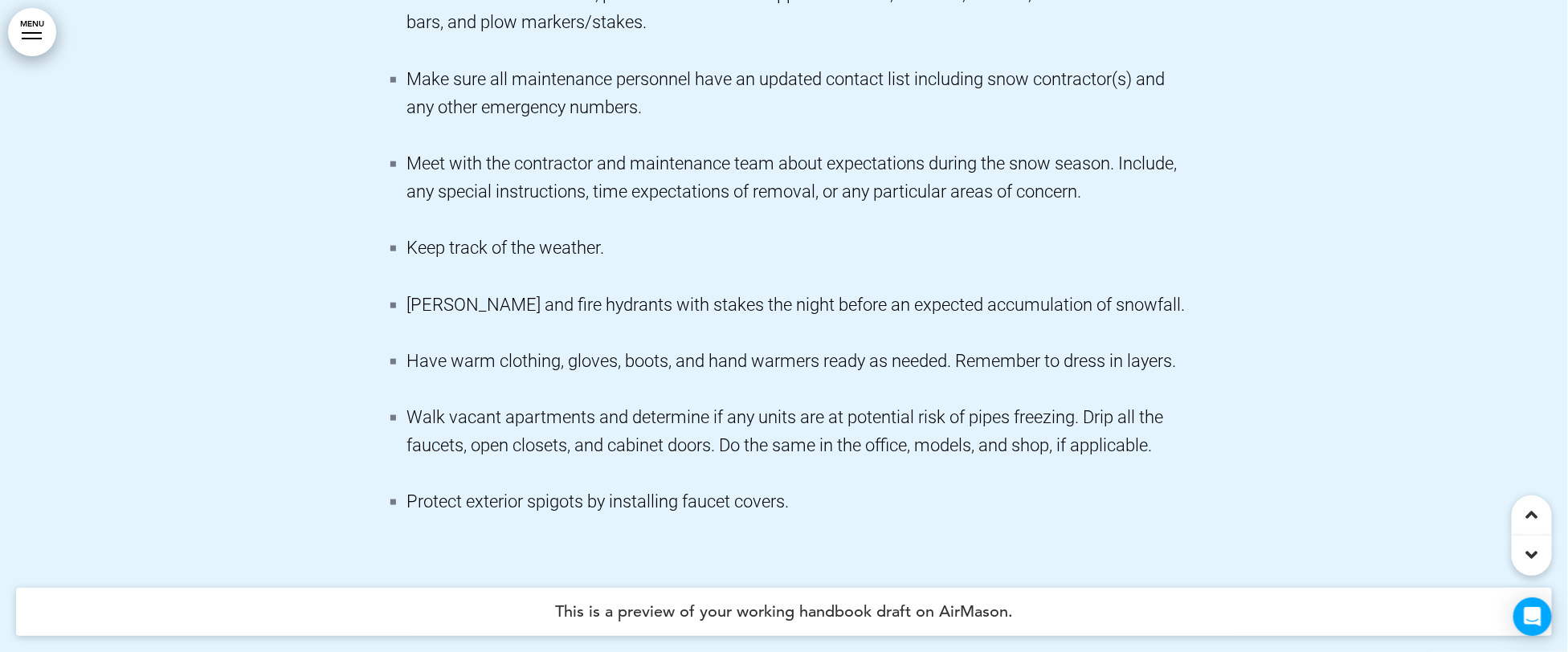
scroll to position [225752, 0]
